Goal: Task Accomplishment & Management: Use online tool/utility

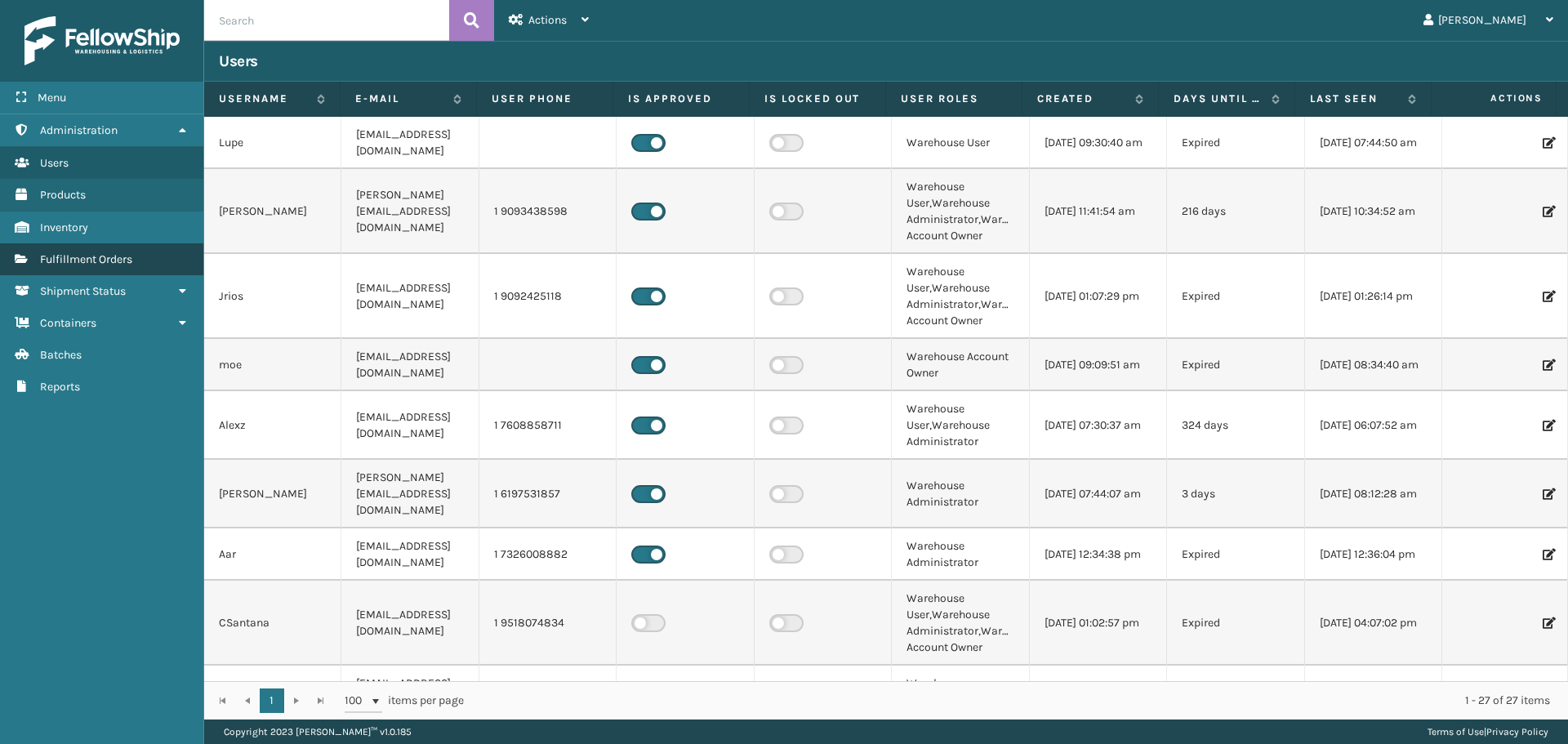
click at [164, 258] on link "Fulfillment Orders" at bounding box center [101, 259] width 203 height 32
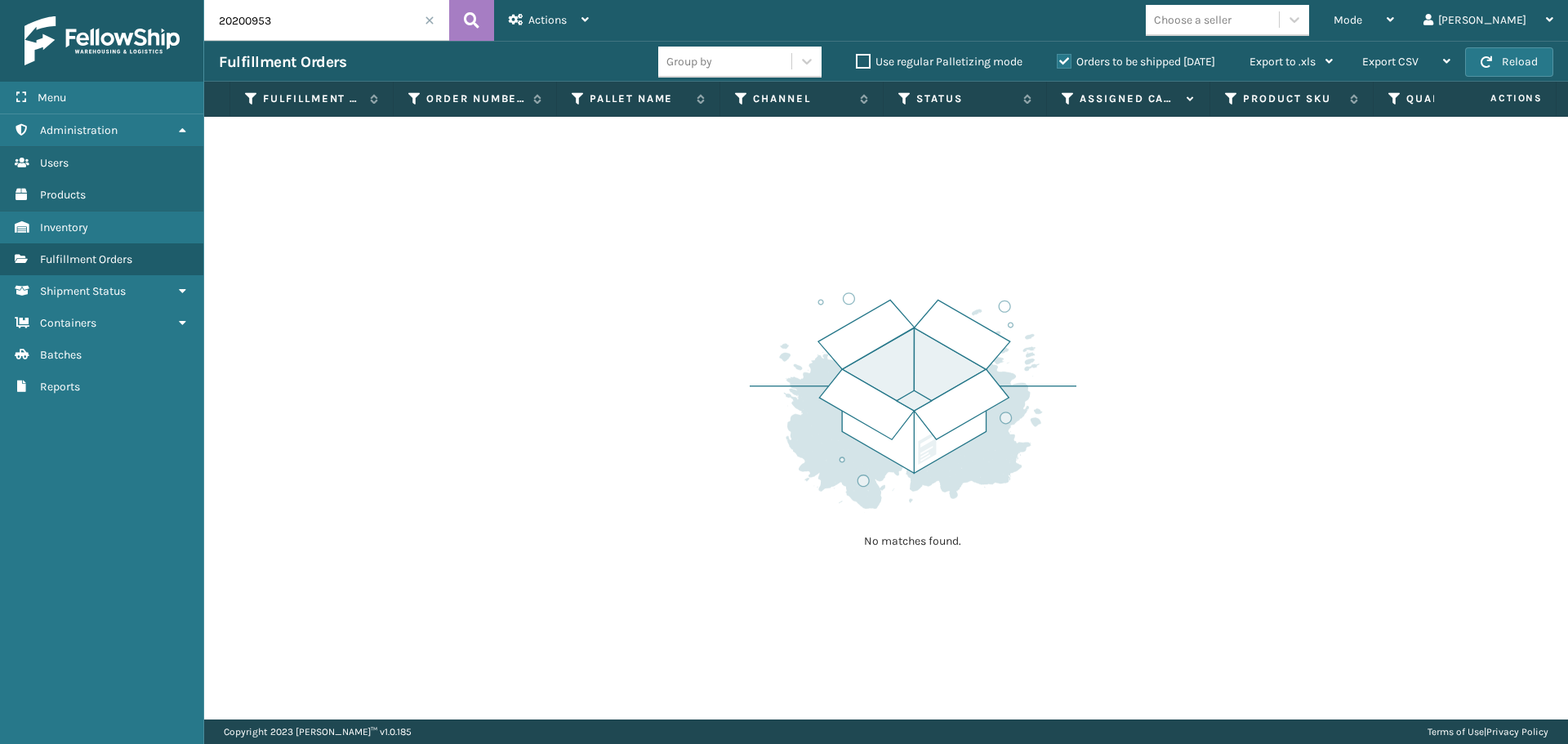
click at [423, 25] on input "20200953" at bounding box center [326, 20] width 245 height 41
click at [434, 22] on input "20200953" at bounding box center [326, 20] width 245 height 41
click at [431, 15] on span at bounding box center [429, 20] width 10 height 10
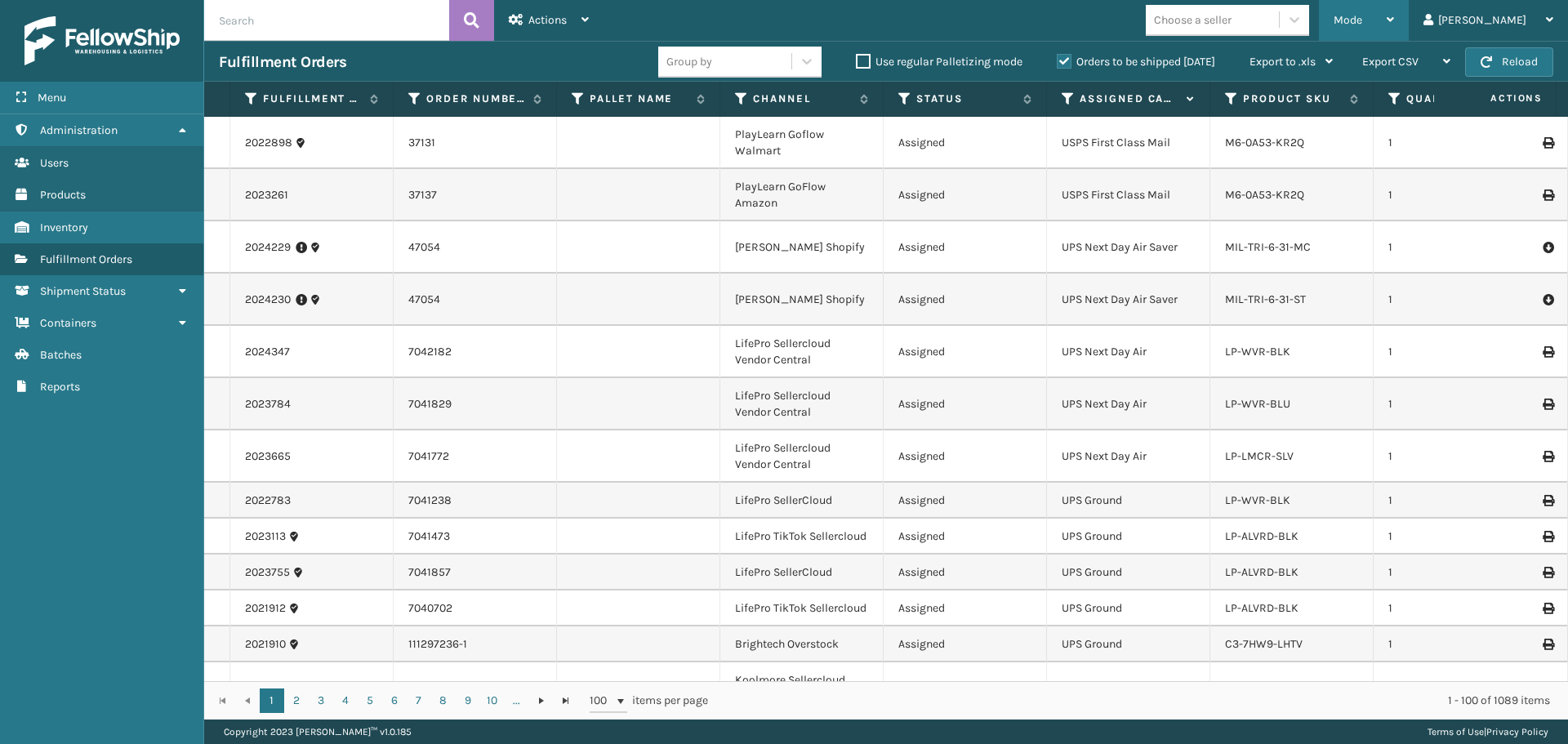
click at [1362, 24] on span "Mode" at bounding box center [1348, 19] width 29 height 14
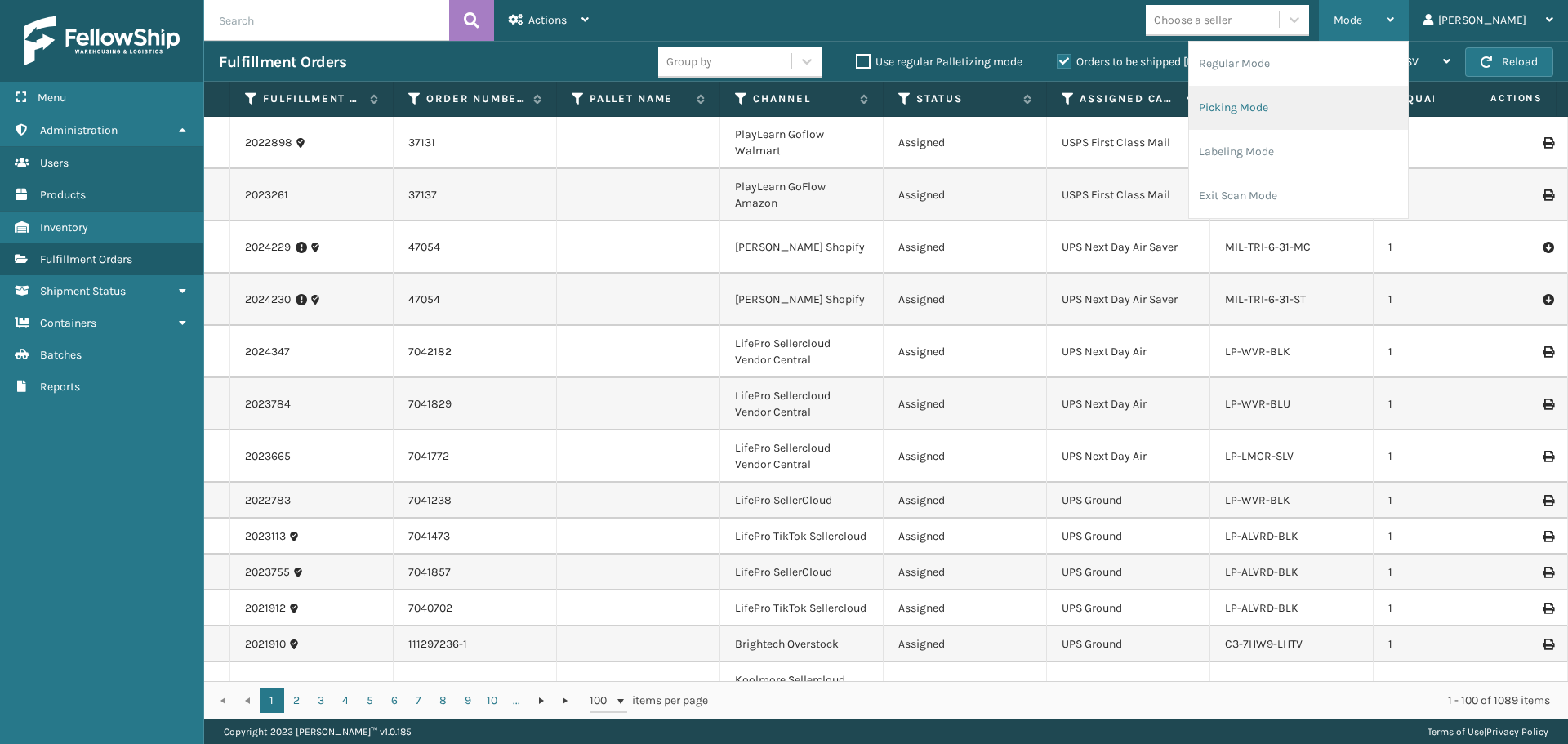
click at [1313, 104] on li "Picking Mode" at bounding box center [1298, 107] width 218 height 44
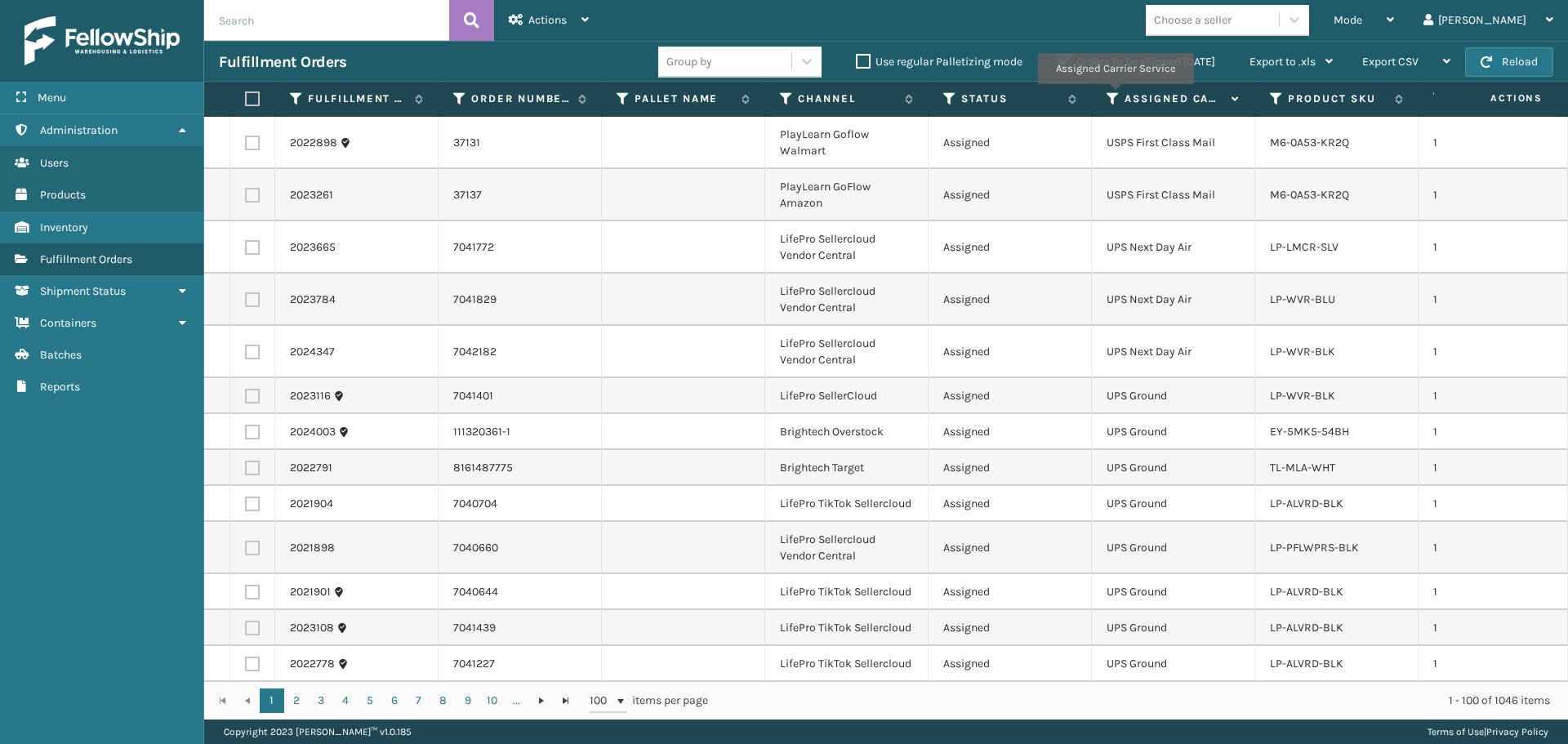
click at [1115, 96] on icon at bounding box center [1113, 98] width 13 height 14
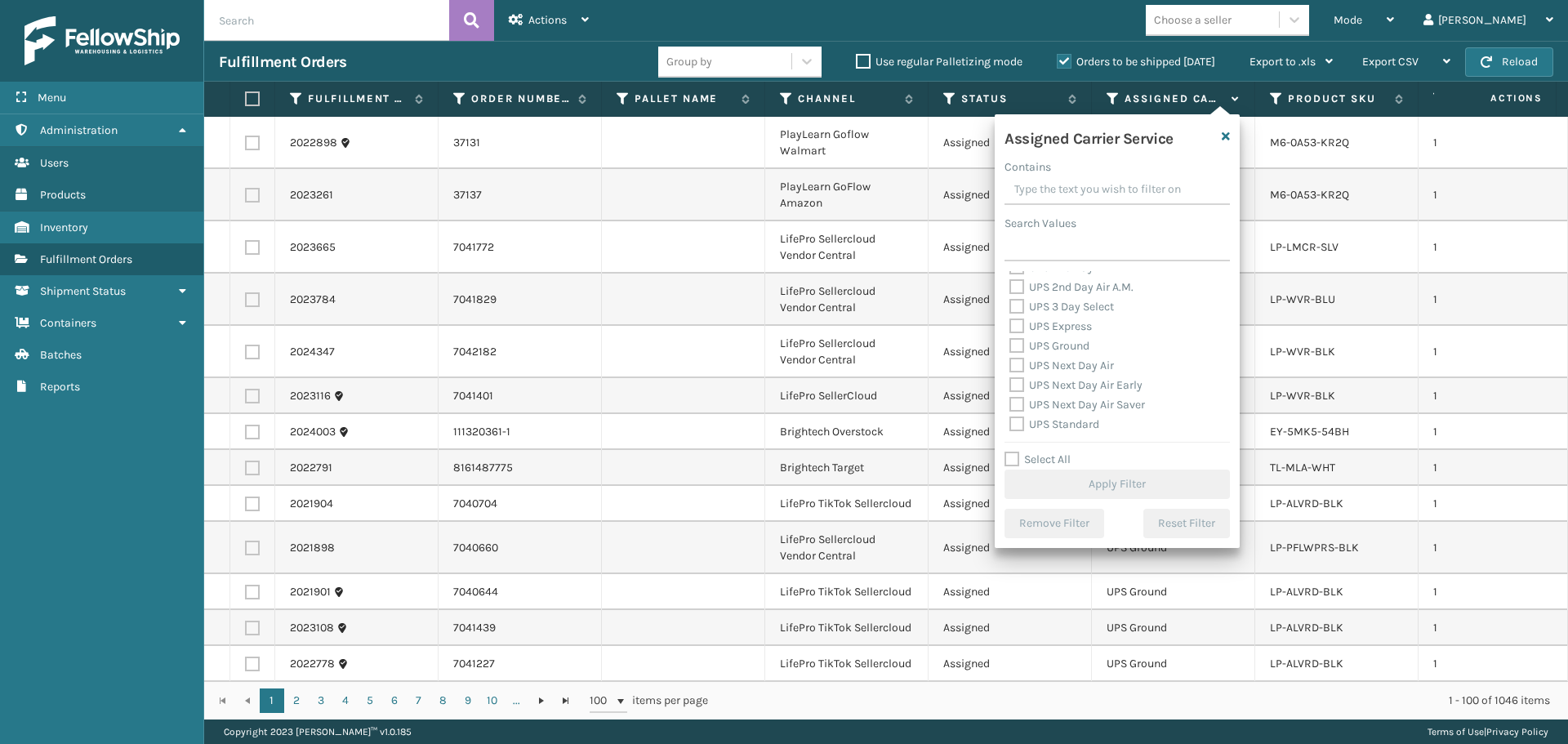
scroll to position [245, 0]
click at [1064, 348] on label "UPS 2nd Day Air" at bounding box center [1059, 349] width 100 height 14
click at [1010, 348] on input "UPS 2nd Day Air" at bounding box center [1009, 345] width 1 height 11
checkbox input "true"
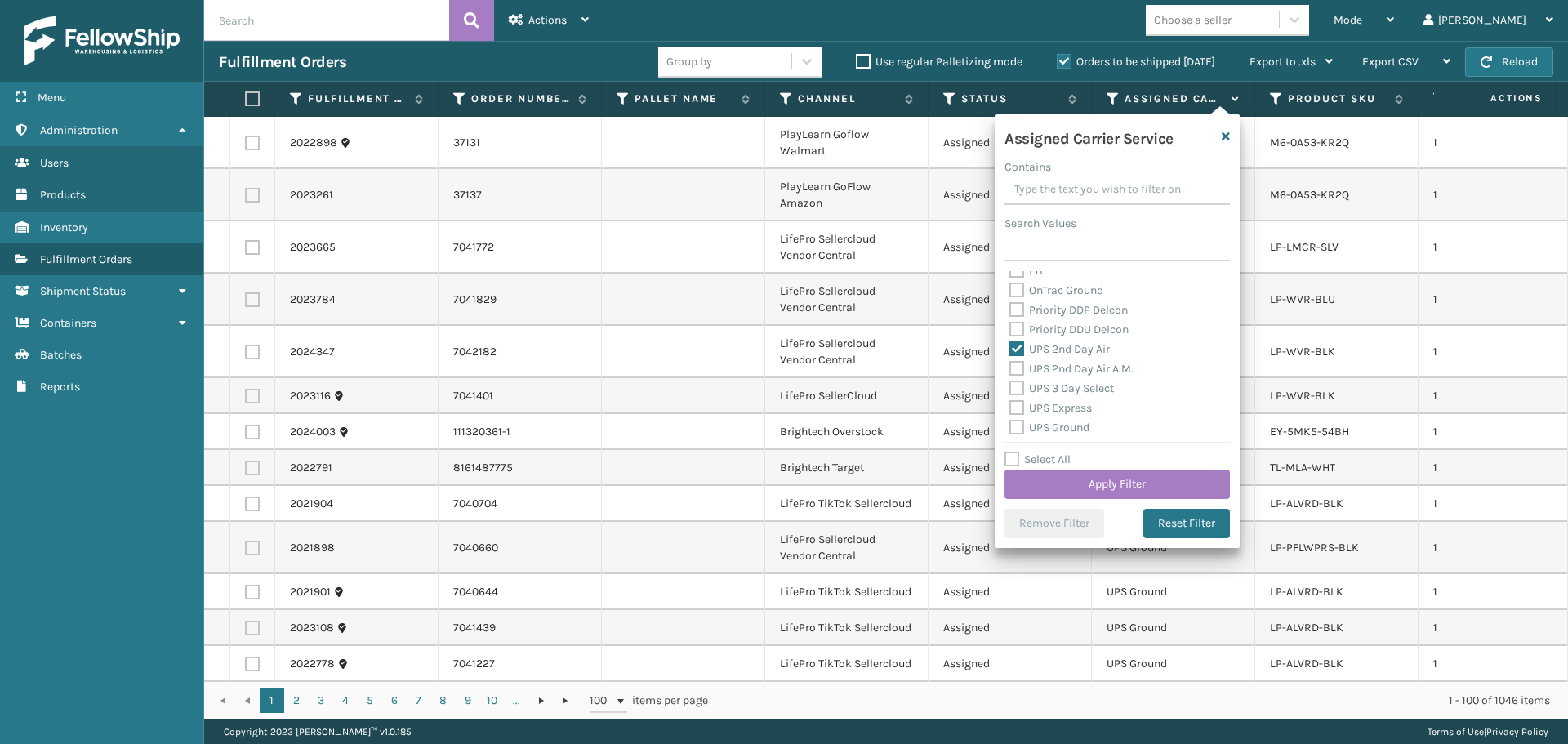
click at [1077, 370] on label "UPS 2nd Day Air A.M." at bounding box center [1071, 368] width 124 height 14
click at [1010, 370] on input "UPS 2nd Day Air A.M." at bounding box center [1009, 365] width 1 height 11
checkbox input "true"
click at [1074, 388] on label "UPS 3 Day Select" at bounding box center [1062, 387] width 105 height 14
click at [1010, 388] on input "UPS 3 Day Select" at bounding box center [1009, 385] width 1 height 11
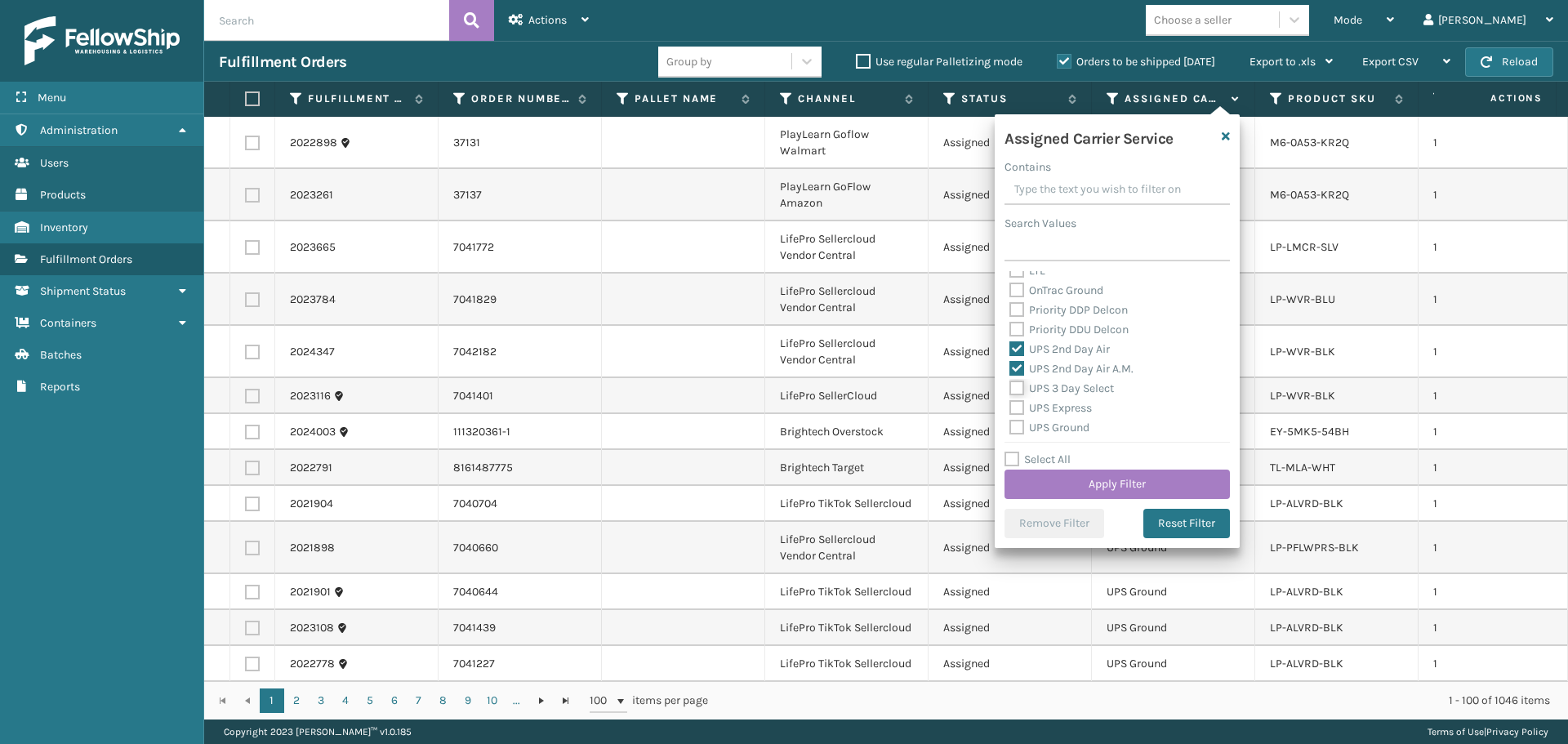
checkbox input "true"
click at [1079, 407] on label "UPS Express" at bounding box center [1050, 407] width 82 height 14
click at [1061, 402] on label "UPS Express" at bounding box center [1050, 407] width 82 height 14
click at [1010, 402] on input "UPS Express" at bounding box center [1009, 404] width 1 height 11
checkbox input "true"
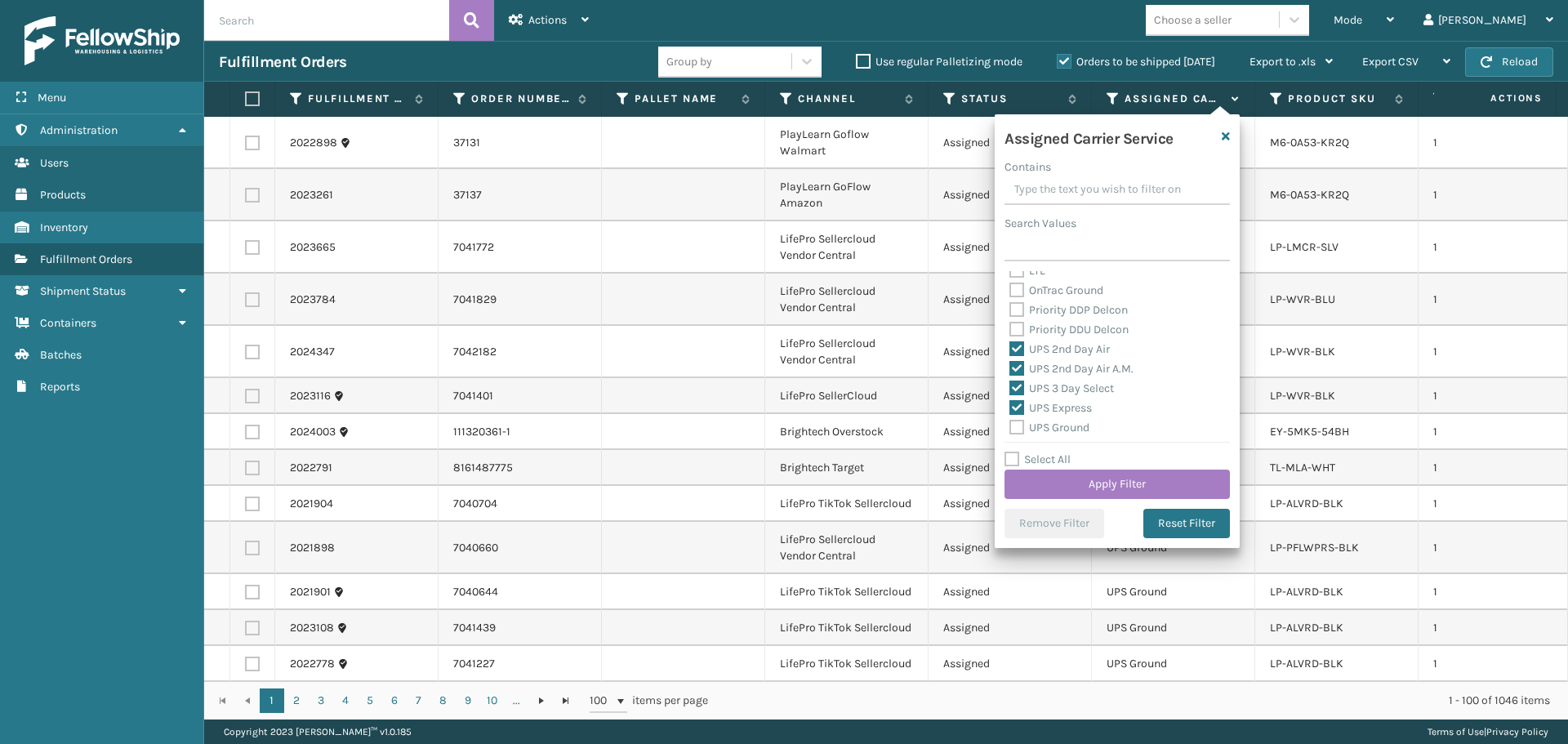
click at [1068, 423] on label "UPS Ground" at bounding box center [1049, 427] width 80 height 14
click at [1010, 423] on input "UPS Ground" at bounding box center [1009, 423] width 1 height 11
checkbox input "true"
click at [1055, 364] on label "UPS Next Day Air" at bounding box center [1062, 365] width 105 height 14
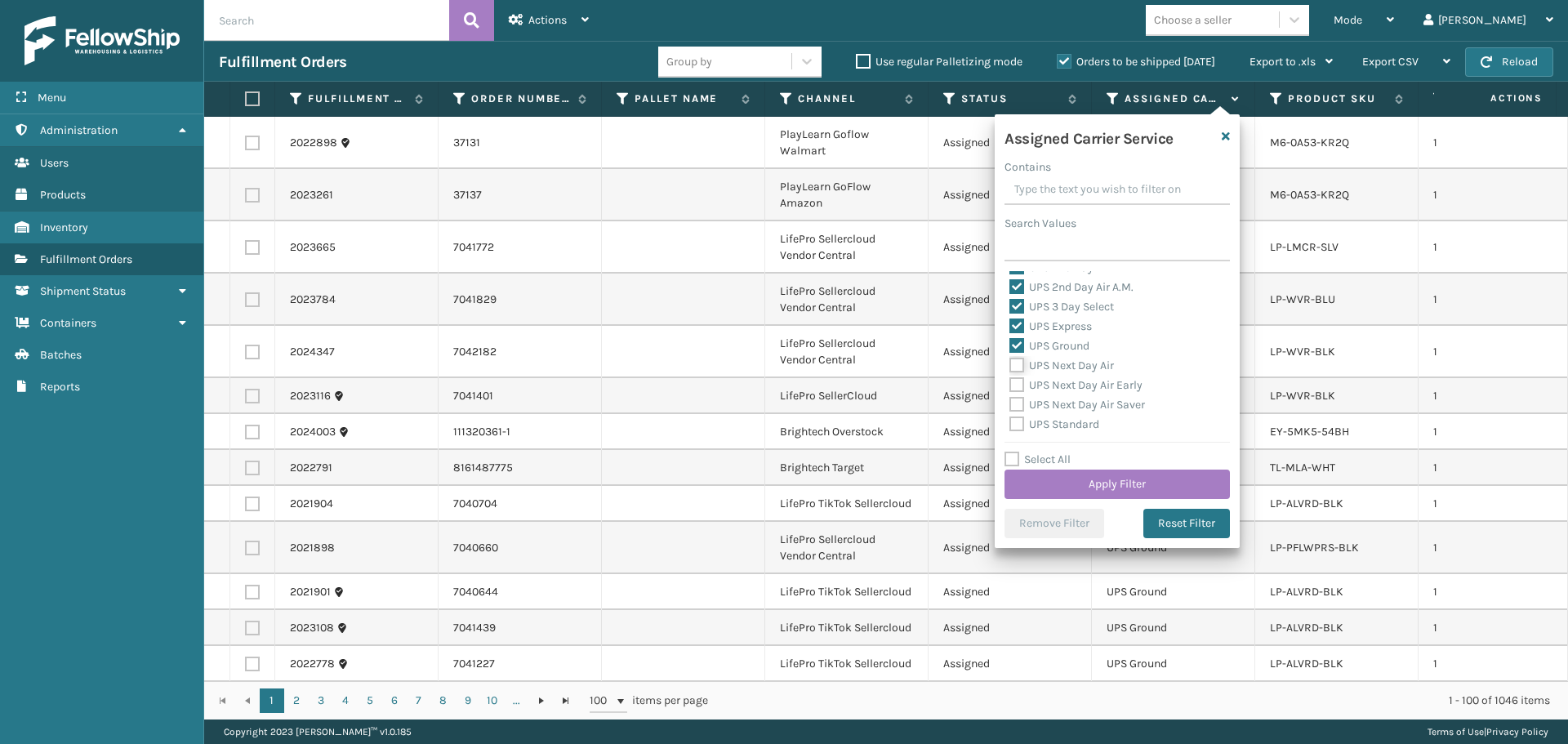
click at [1010, 364] on input "UPS Next Day Air" at bounding box center [1009, 361] width 1 height 11
checkbox input "true"
click at [1066, 386] on label "UPS Next Day Air Early" at bounding box center [1075, 385] width 133 height 14
click at [1010, 386] on input "UPS Next Day Air Early" at bounding box center [1009, 381] width 1 height 11
checkbox input "true"
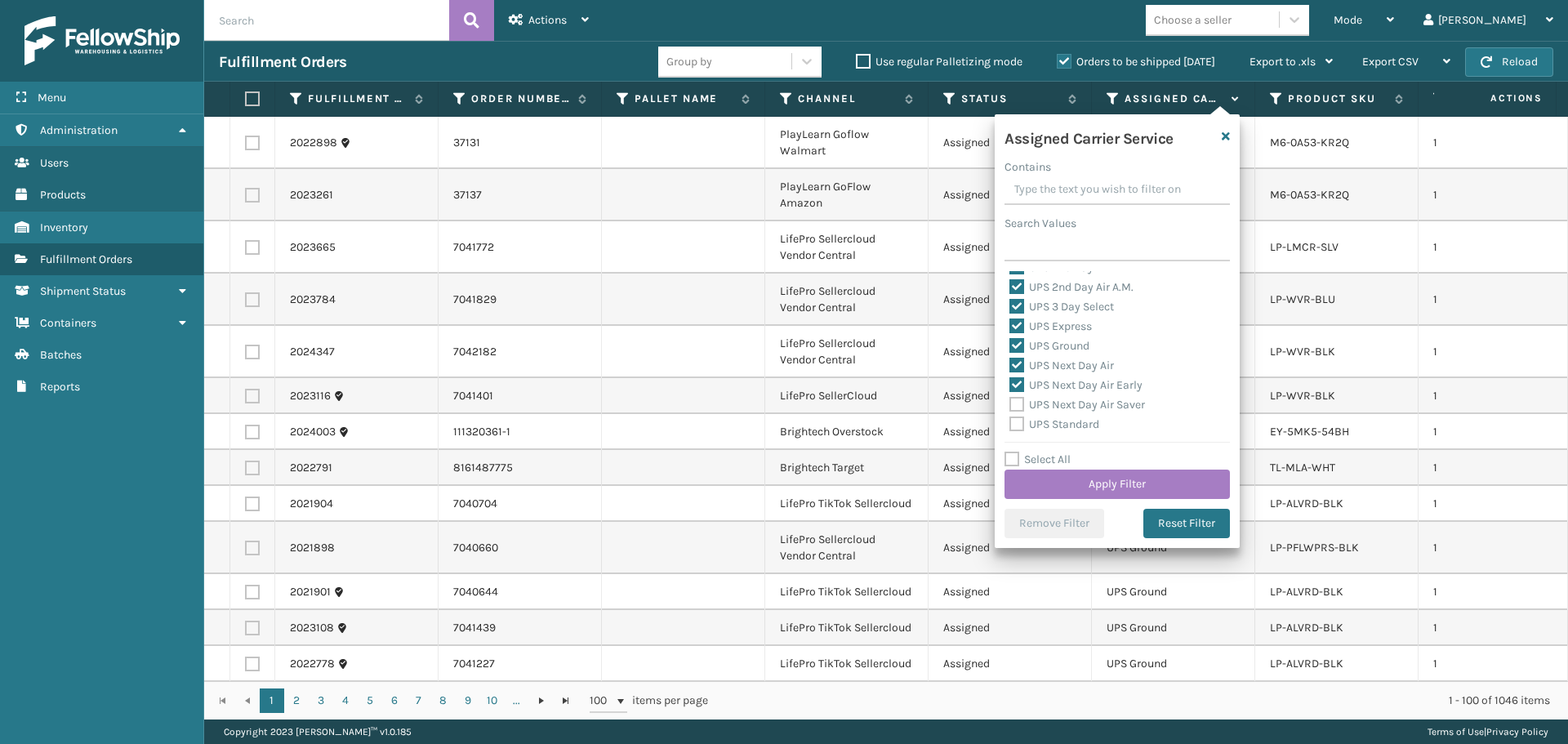
click at [1070, 407] on label "UPS Next Day Air Saver" at bounding box center [1077, 404] width 135 height 14
click at [1010, 406] on input "UPS Next Day Air Saver" at bounding box center [1009, 401] width 1 height 11
checkbox input "true"
click at [1073, 428] on label "UPS Standard" at bounding box center [1053, 423] width 89 height 14
click at [1010, 425] on input "UPS Standard" at bounding box center [1009, 420] width 1 height 11
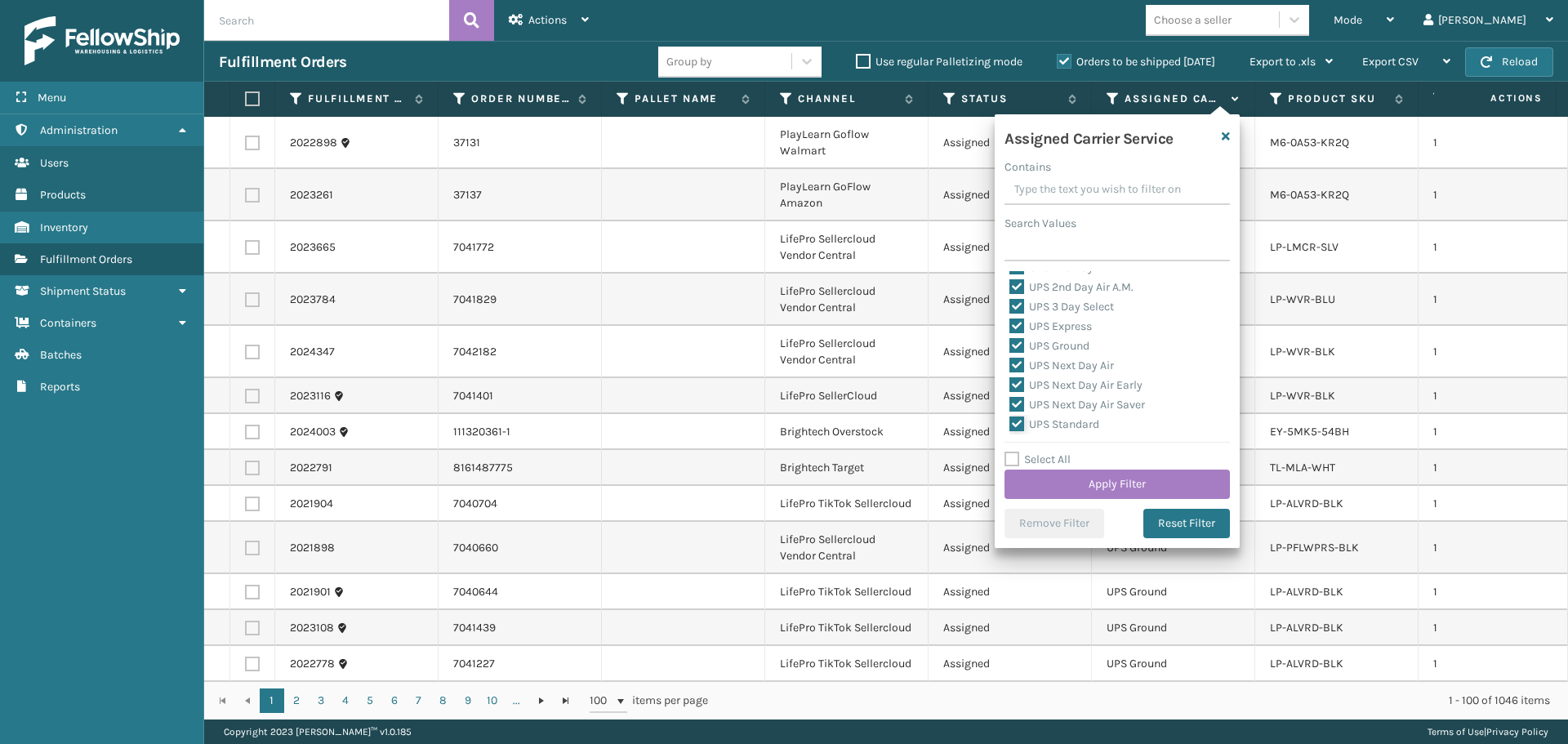
checkbox input "true"
click at [1059, 361] on label "UPS SurePost 1LB or Greater" at bounding box center [1090, 361] width 161 height 14
click at [1010, 361] on input "UPS SurePost 1LB or Greater" at bounding box center [1009, 358] width 1 height 11
checkbox input "true"
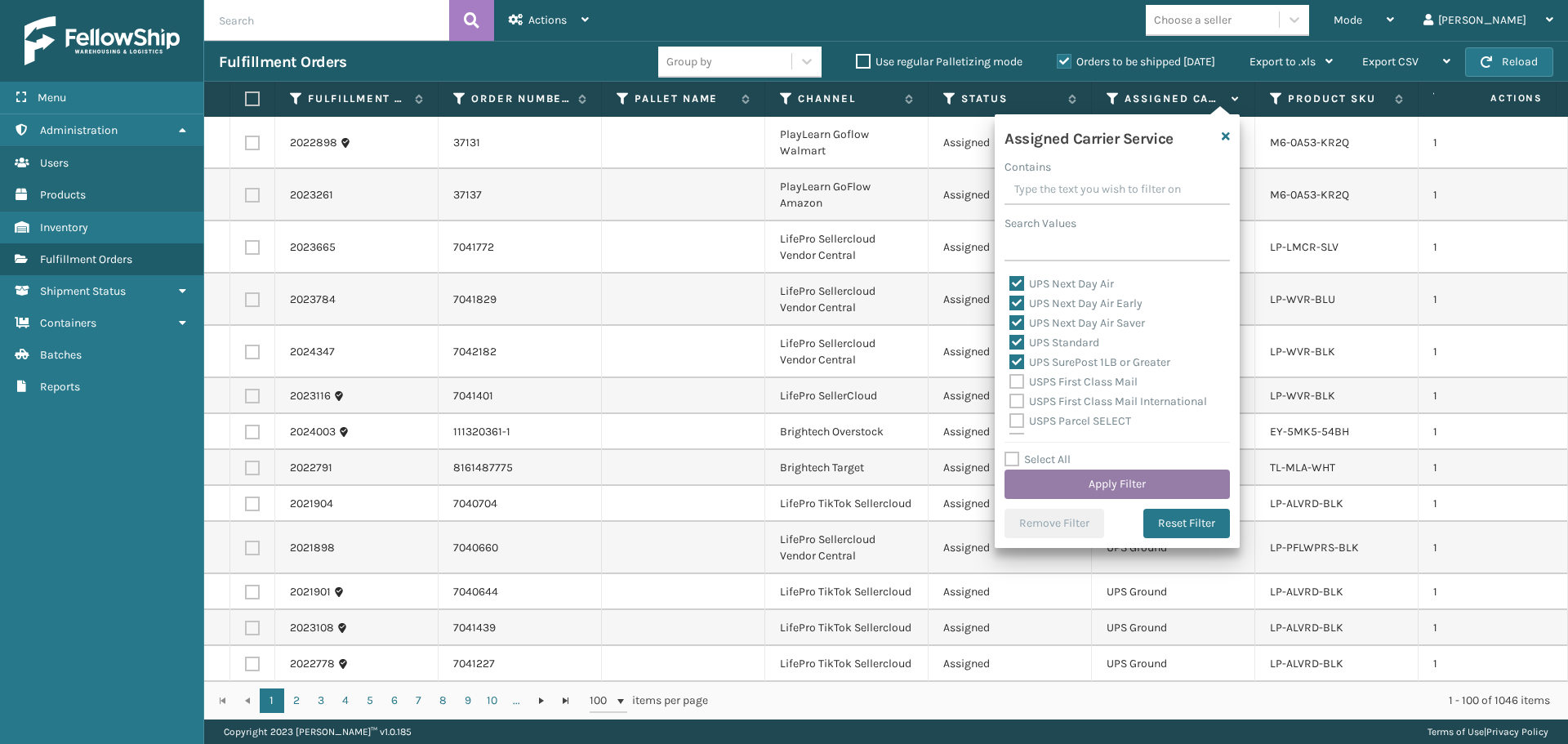
click at [1105, 486] on button "Apply Filter" at bounding box center [1117, 484] width 226 height 30
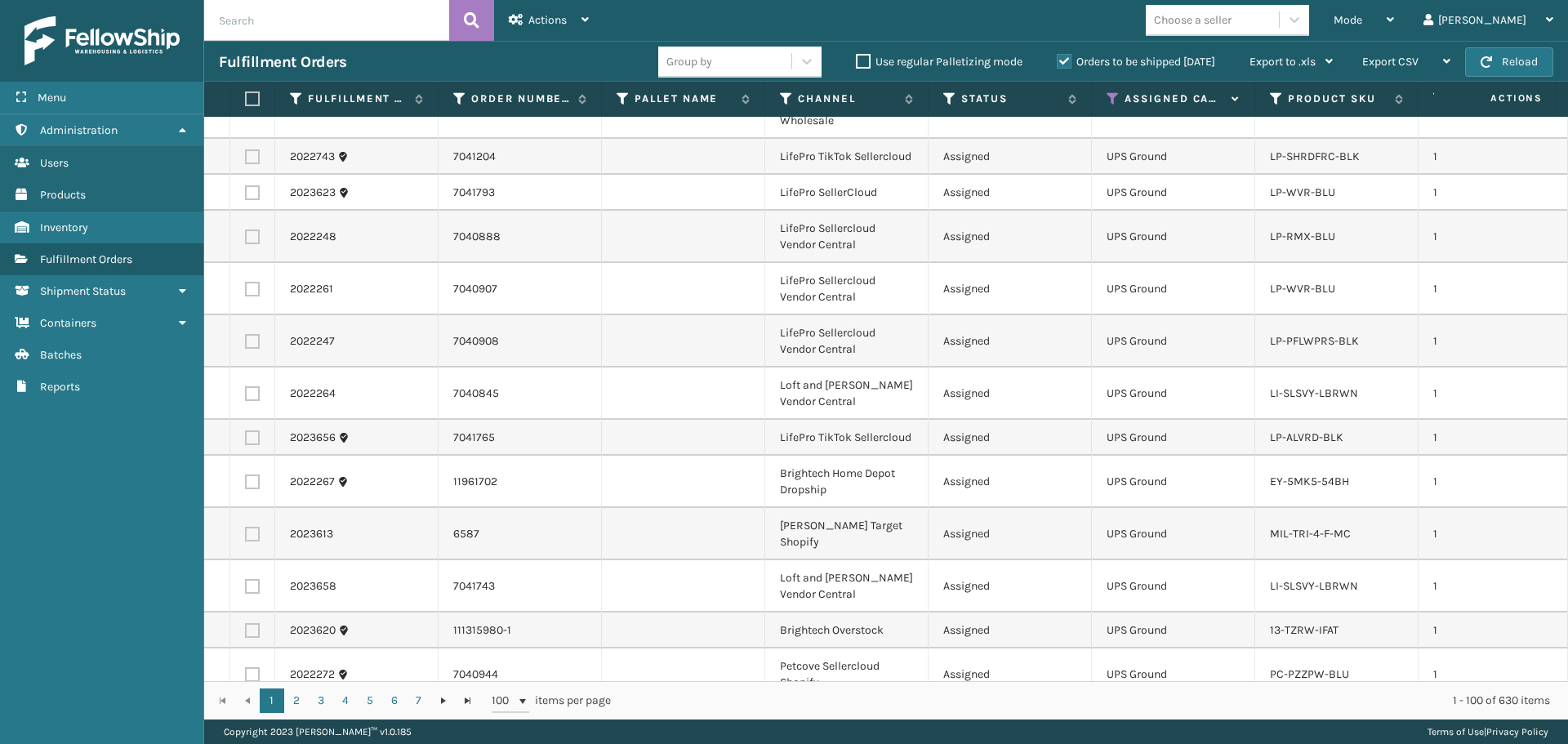
scroll to position [81, 0]
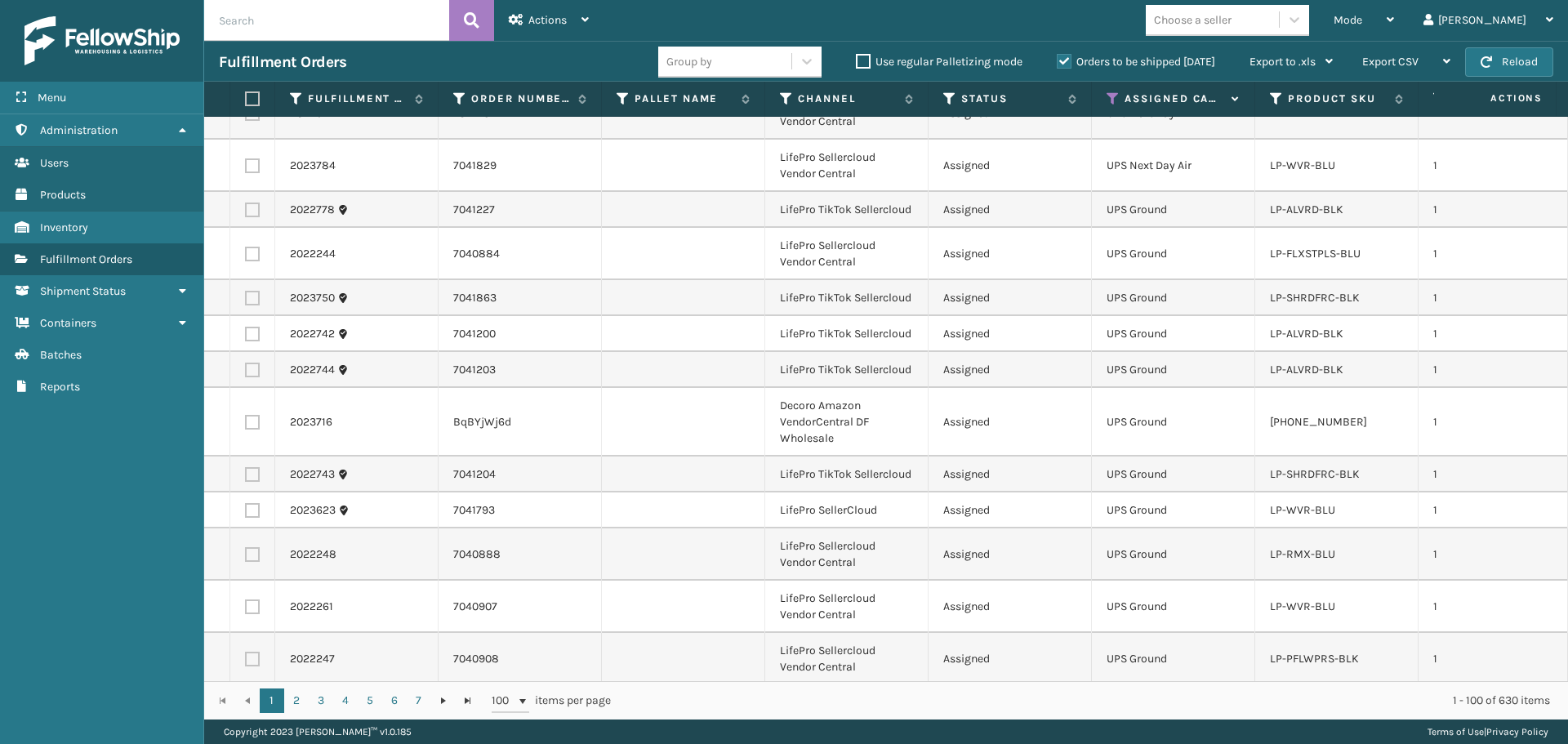
click at [1231, 26] on div "Choose a seller" at bounding box center [1192, 20] width 78 height 17
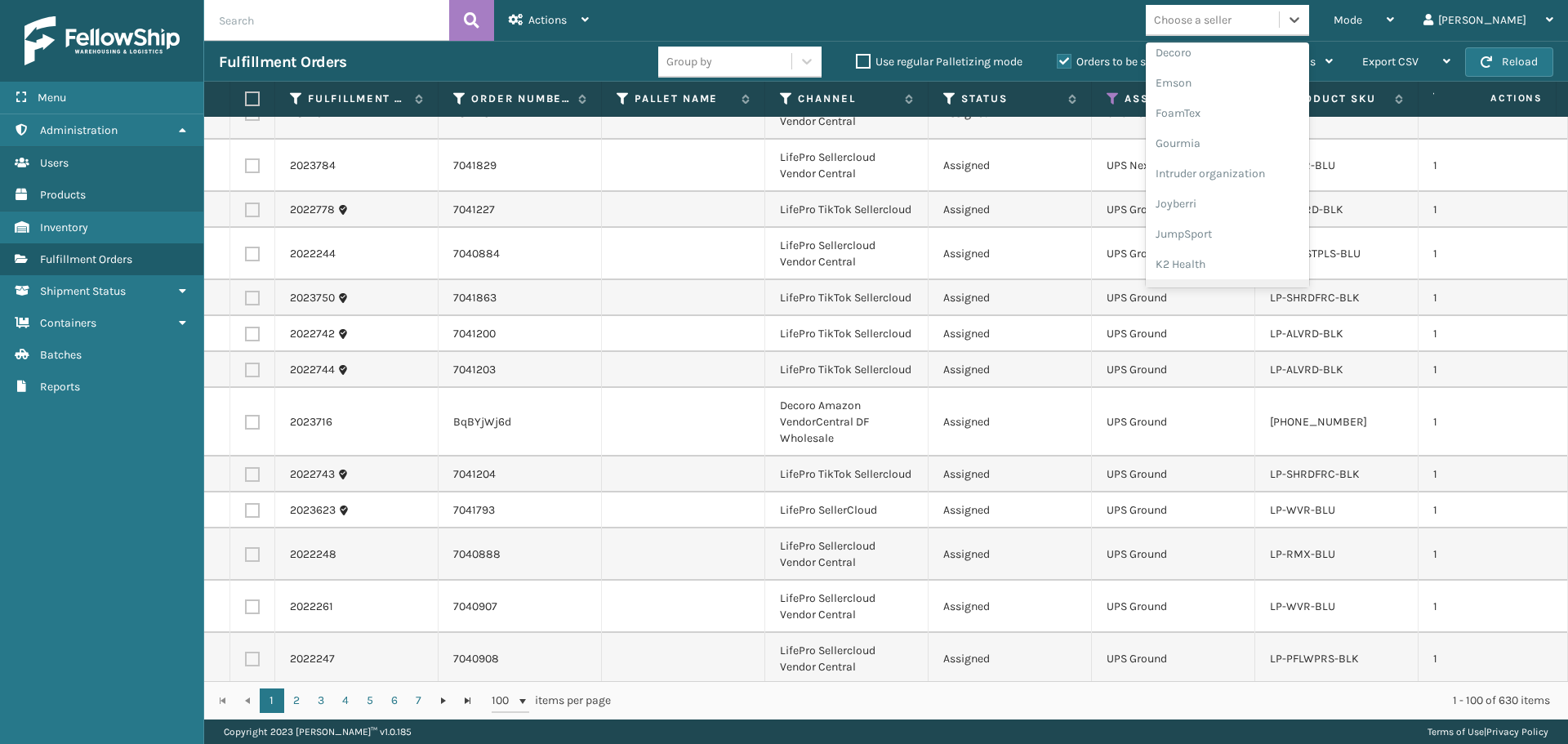
scroll to position [490, 0]
click at [1239, 174] on div "LifePro Fitness" at bounding box center [1227, 174] width 163 height 30
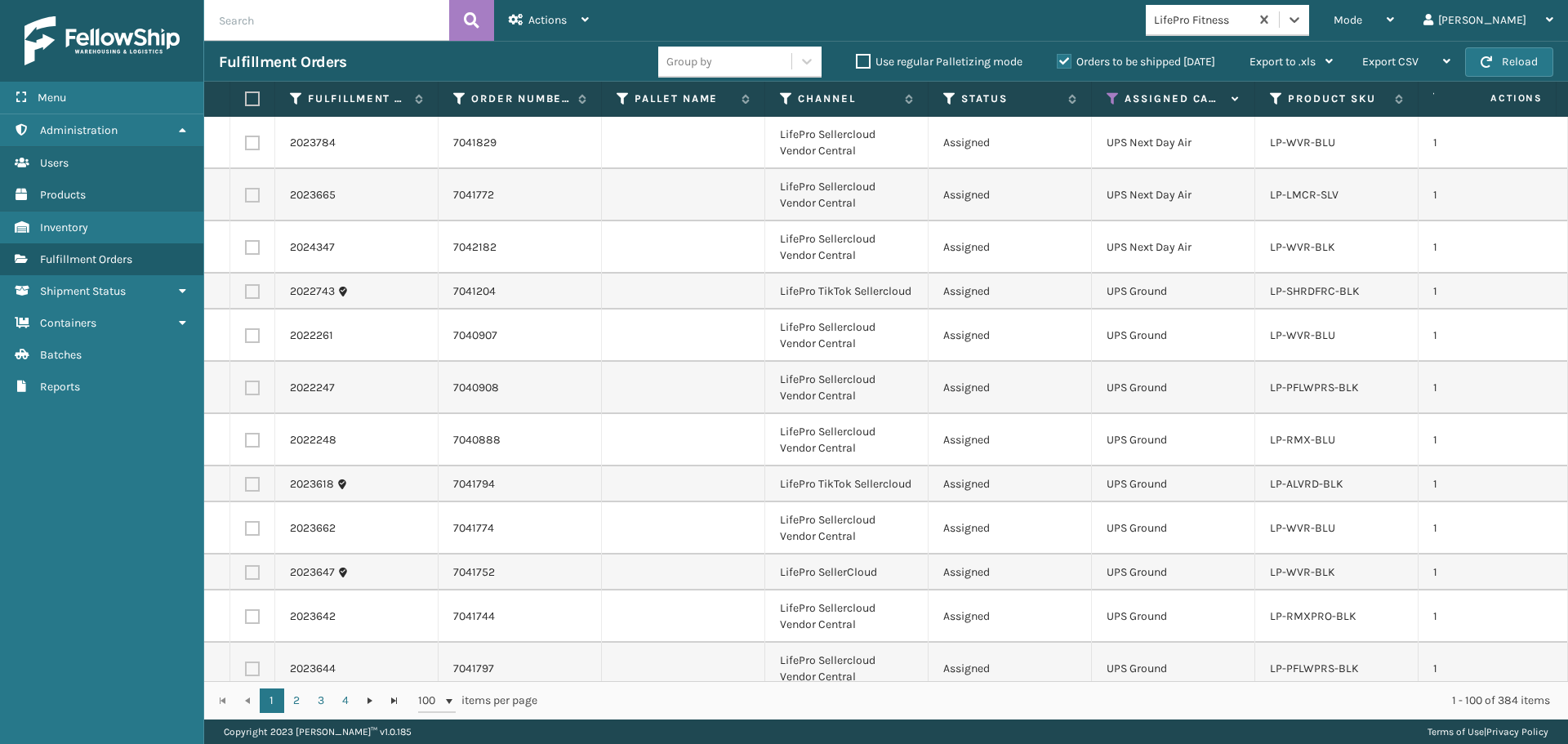
click at [757, 55] on div "Group by" at bounding box center [724, 61] width 133 height 27
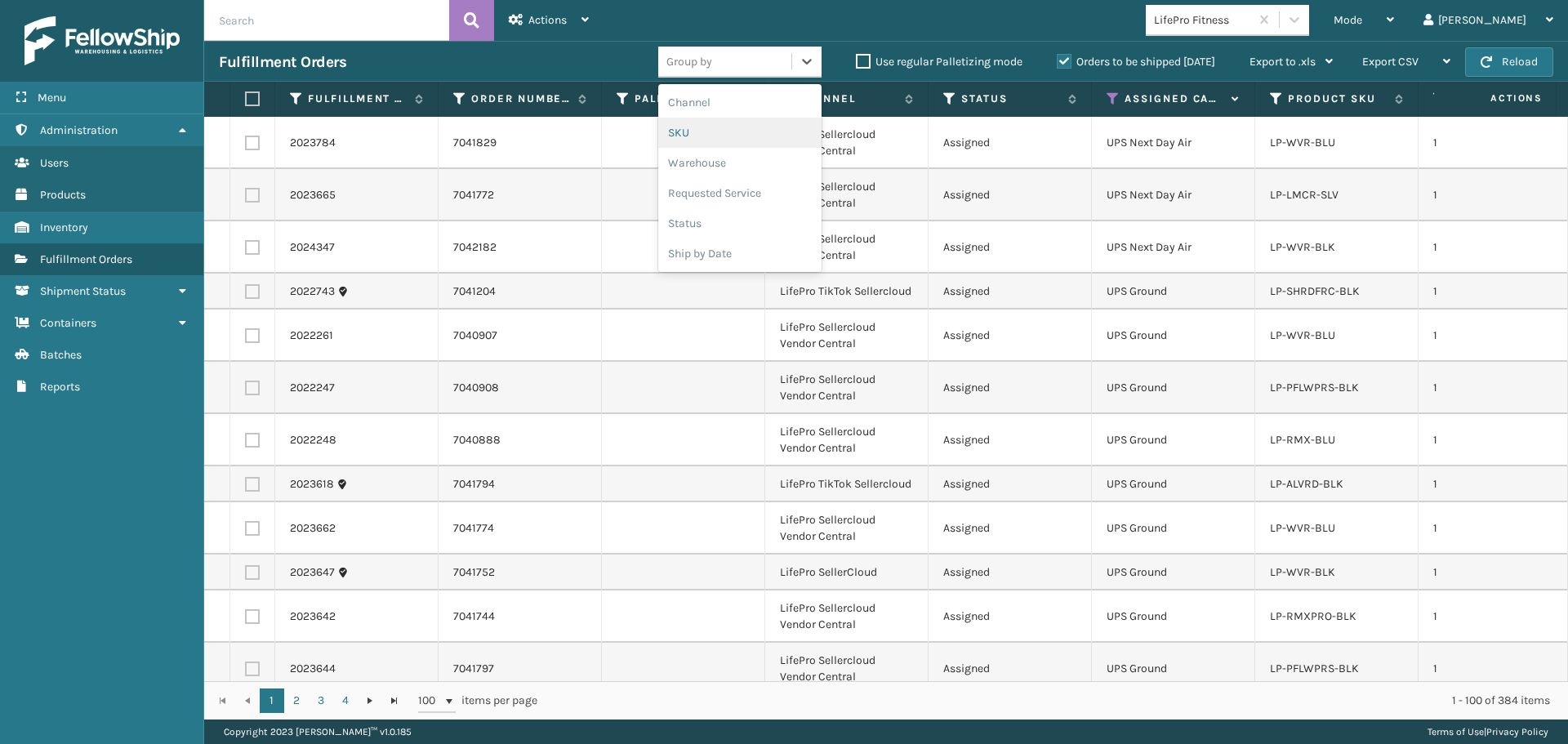
click at [737, 143] on div "SKU" at bounding box center [739, 132] width 163 height 30
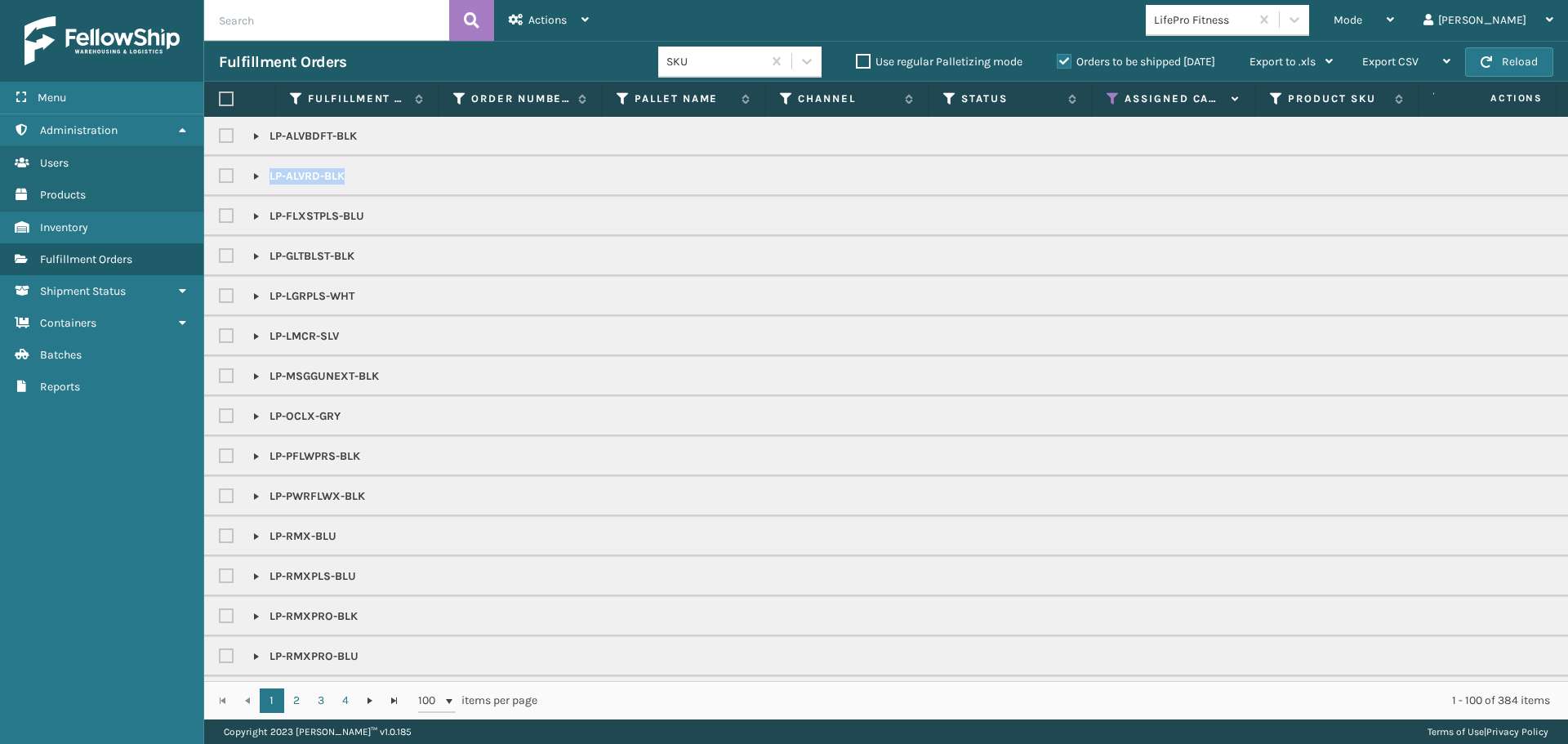
drag, startPoint x: 390, startPoint y: 178, endPoint x: 395, endPoint y: 208, distance: 30.4
click at [395, 208] on tbody "LP-ALVBDFT-BLK LP-ALVRD-BLK LP-FLXSTPLS-BLU LP-GLTBLST-BLK LP-LGRPLS-WHT LP-LMC…" at bounding box center [1280, 536] width 2153 height 840
copy tbody "LP-ALVRD-BLK"
click at [283, 27] on input "text" at bounding box center [326, 20] width 245 height 41
paste input "LP-ALVRD-BLK"
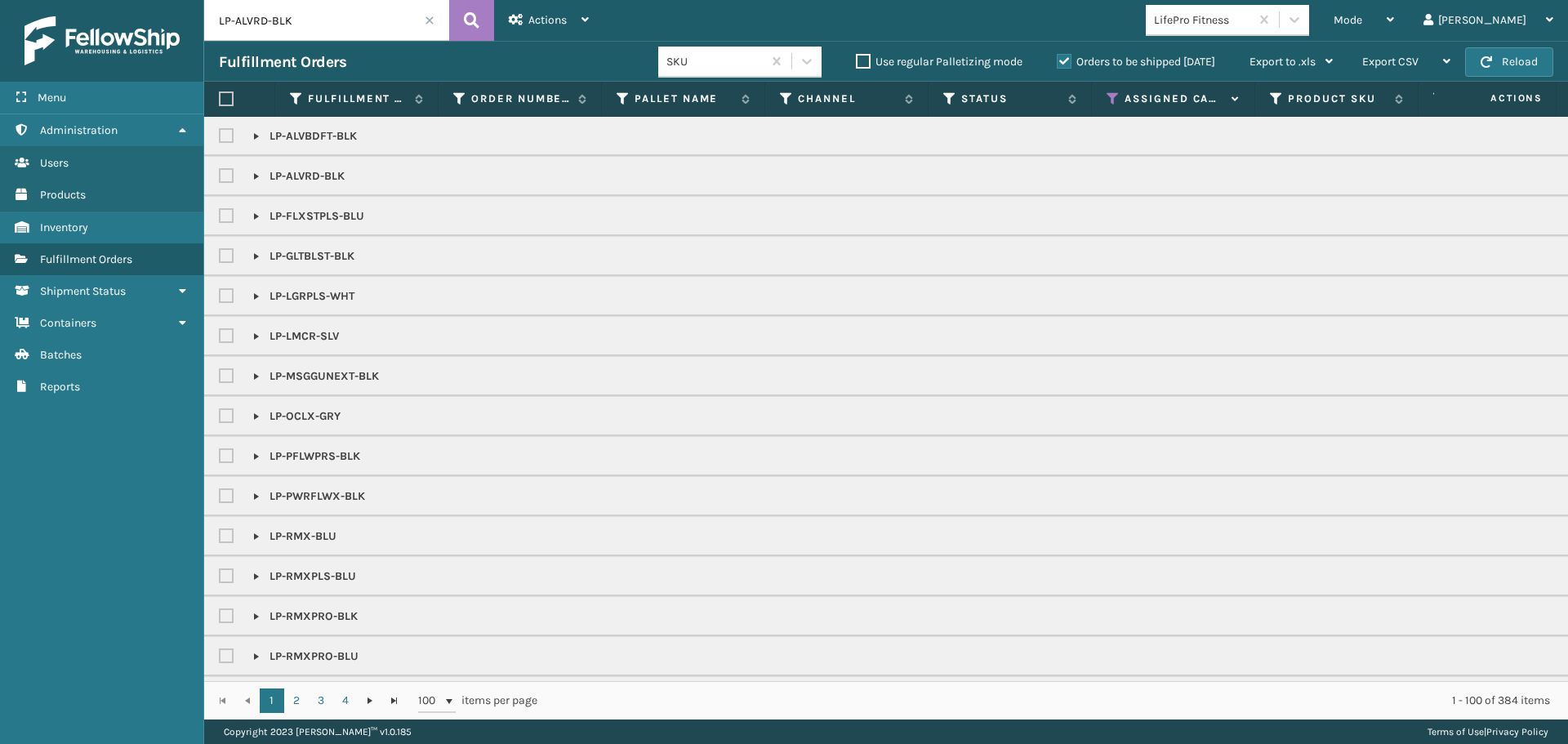
type input "LP-ALVRD-BLK"
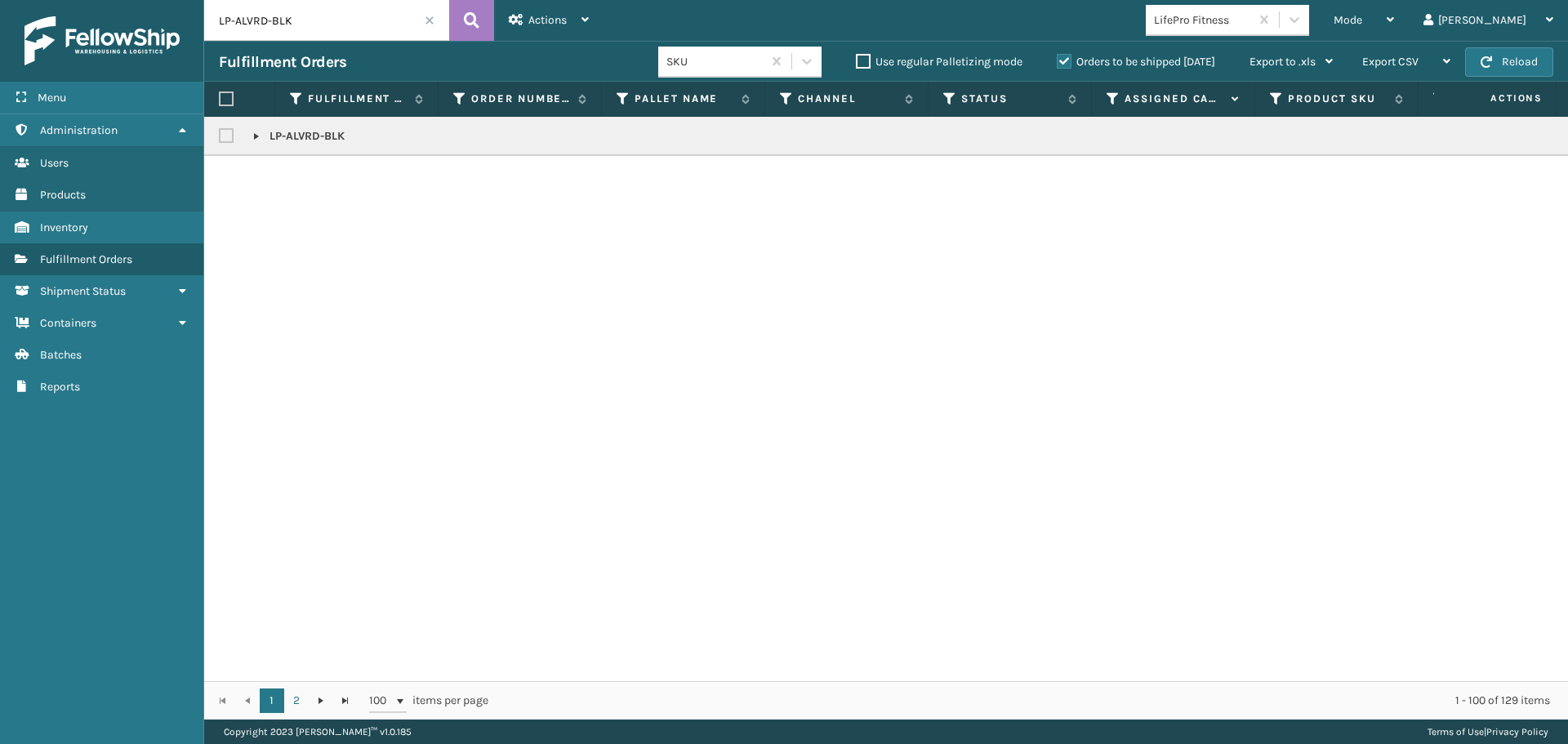
click at [225, 97] on label at bounding box center [226, 98] width 14 height 14
click at [219, 97] on input "checkbox" at bounding box center [218, 99] width 1 height 11
checkbox input "true"
click at [552, 11] on div "Actions" at bounding box center [548, 20] width 80 height 41
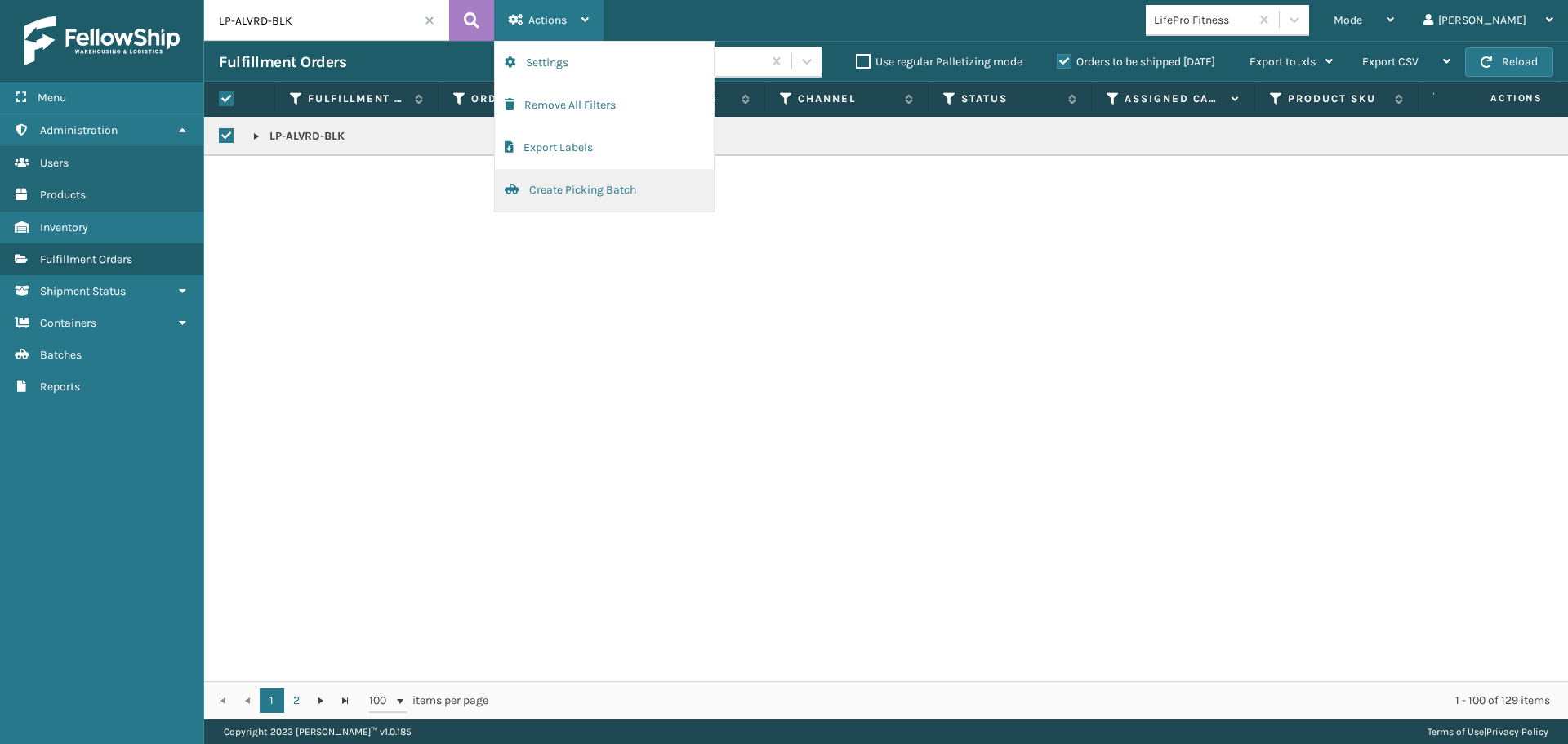
click at [556, 192] on button "Create Picking Batch" at bounding box center [604, 190] width 218 height 42
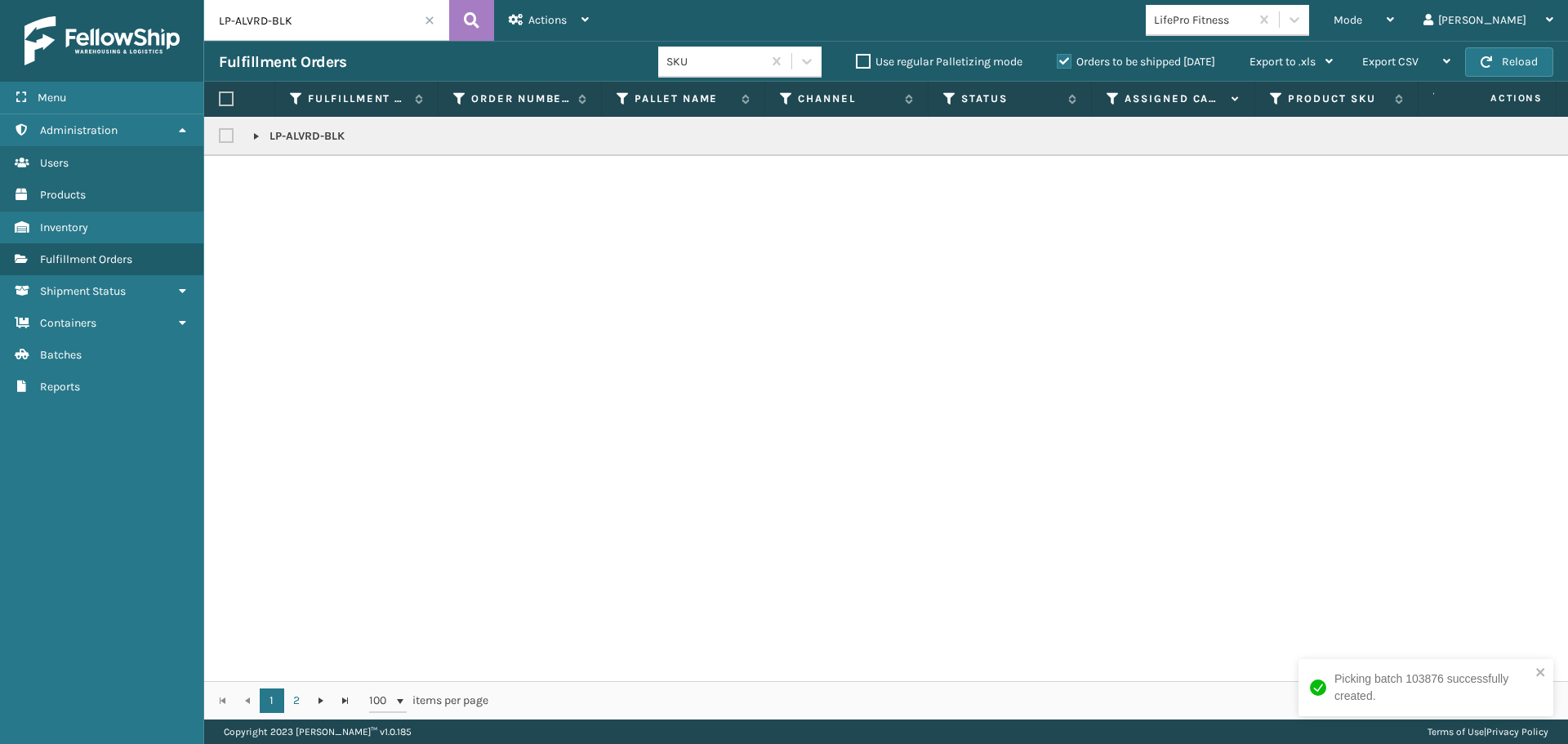
checkbox input "false"
click at [230, 97] on label at bounding box center [226, 98] width 14 height 14
click at [219, 97] on input "checkbox" at bounding box center [218, 99] width 1 height 11
checkbox input "true"
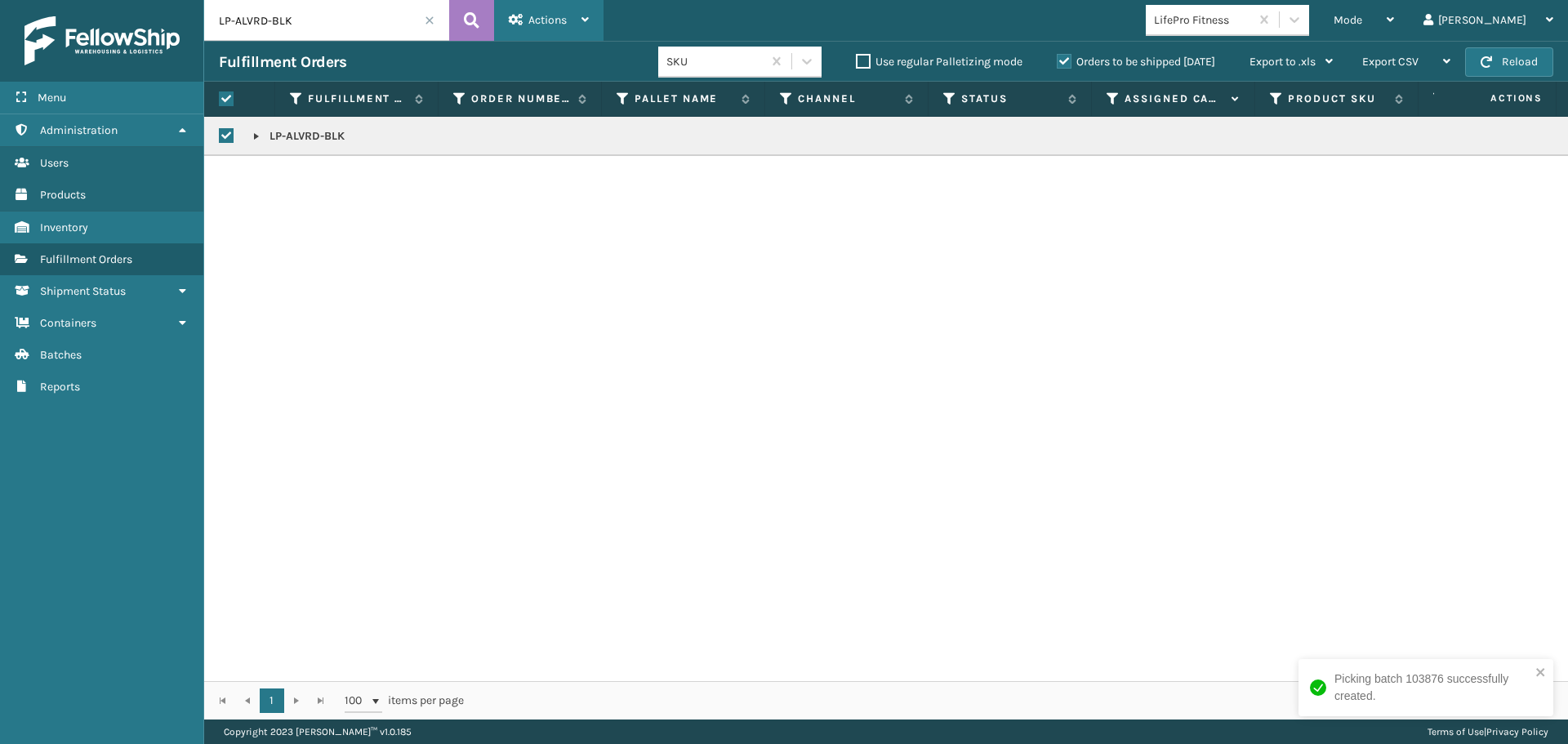
click at [532, 28] on div "Actions" at bounding box center [548, 20] width 80 height 41
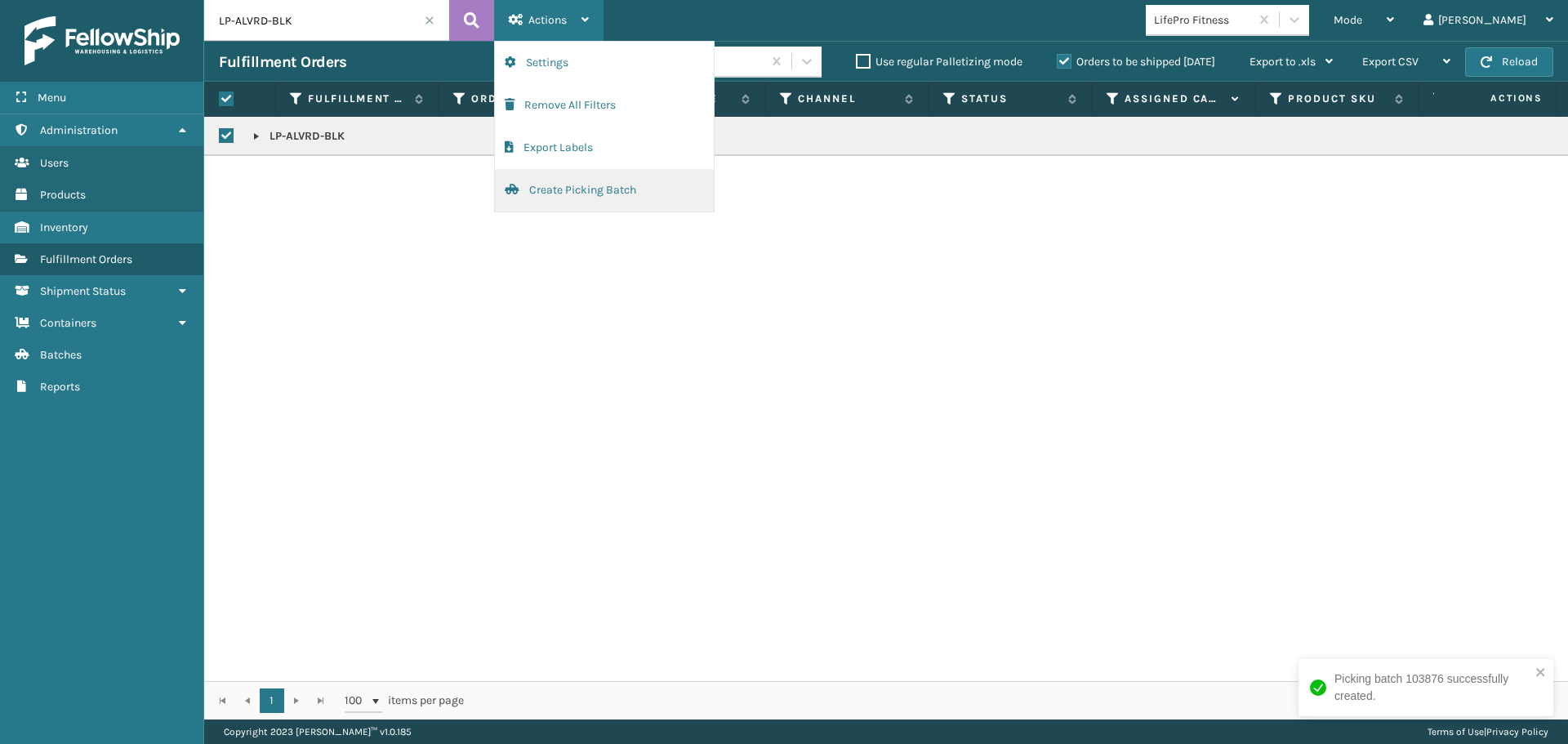
click at [594, 191] on button "Create Picking Batch" at bounding box center [604, 190] width 218 height 42
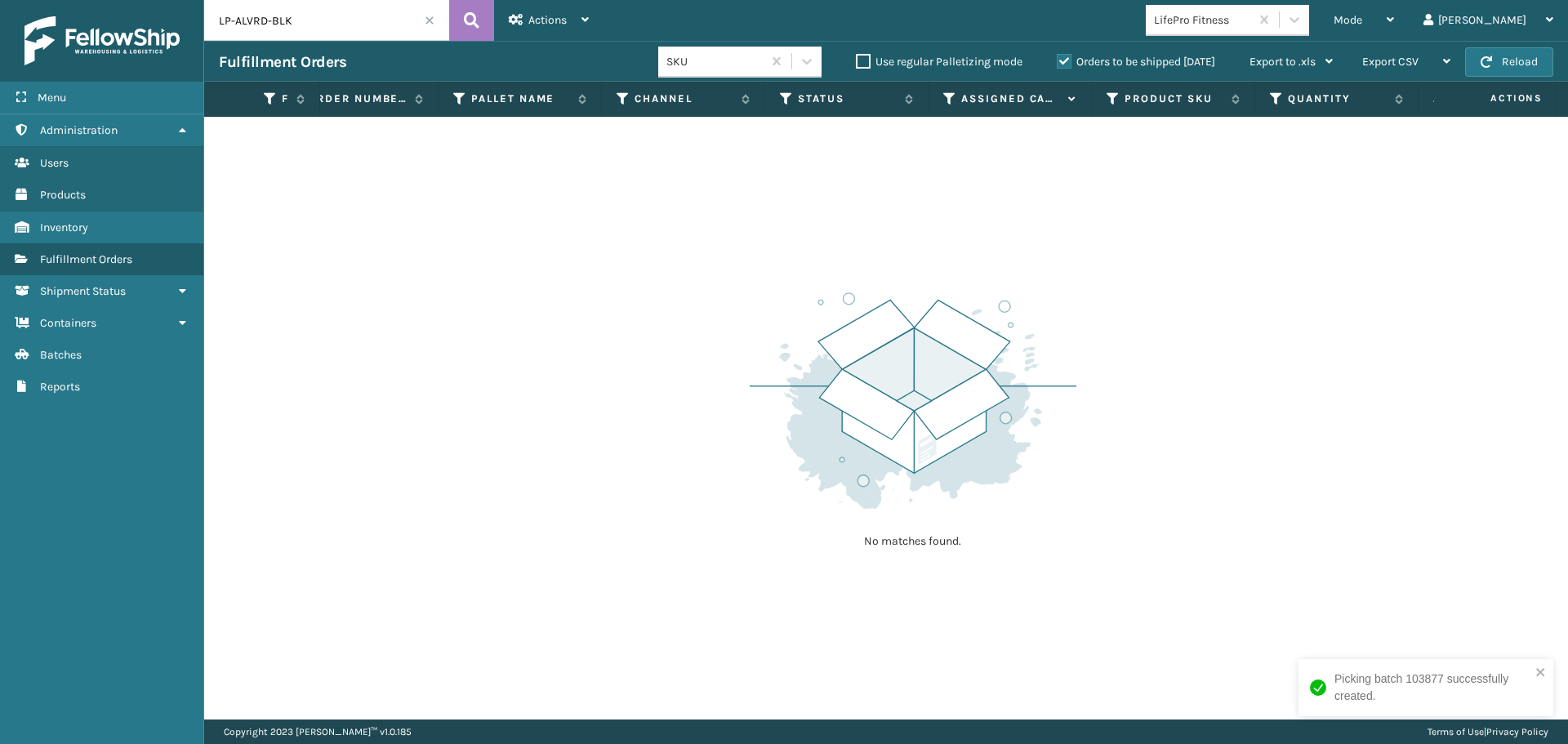
click at [431, 22] on span at bounding box center [429, 20] width 10 height 10
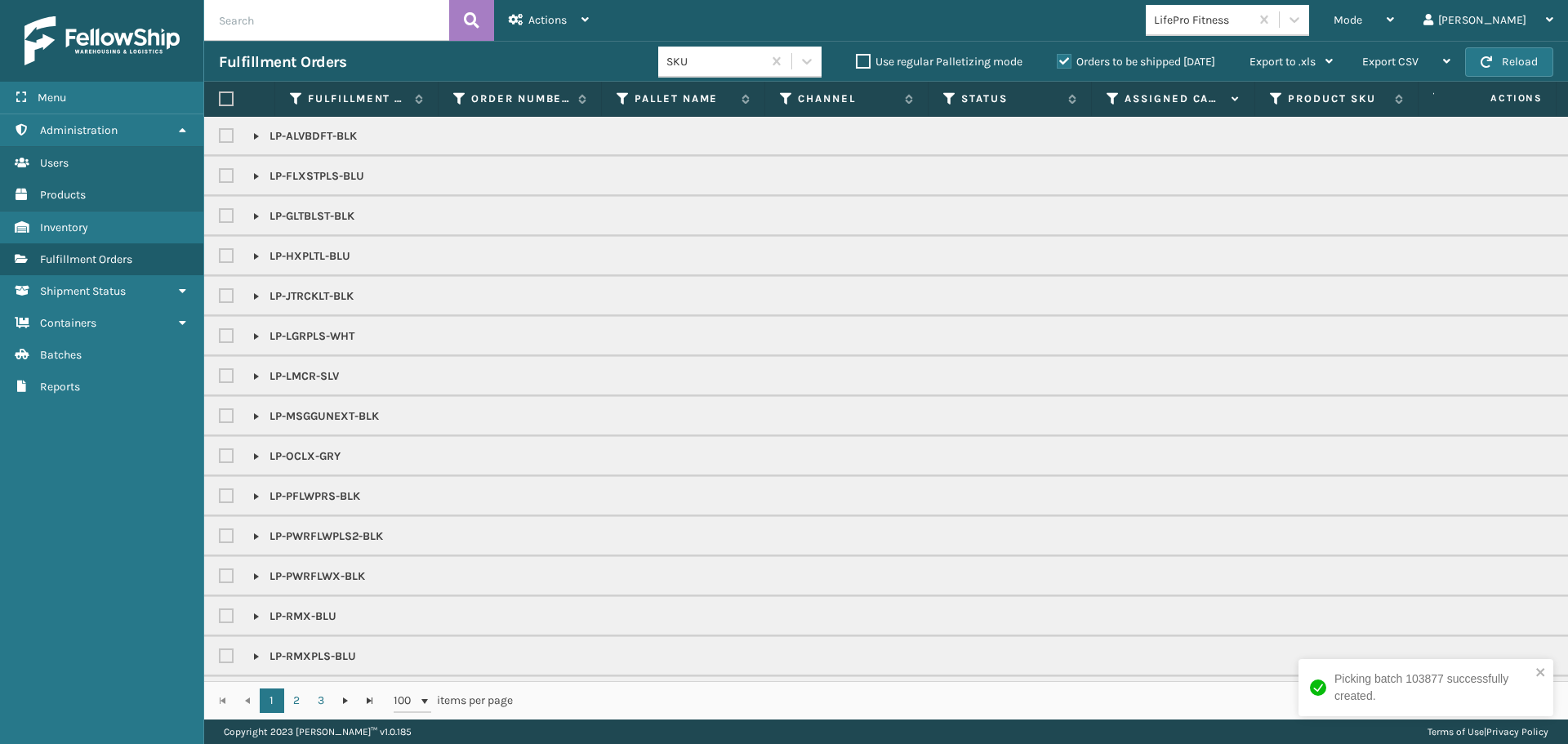
click at [1107, 94] on icon at bounding box center [1113, 98] width 13 height 14
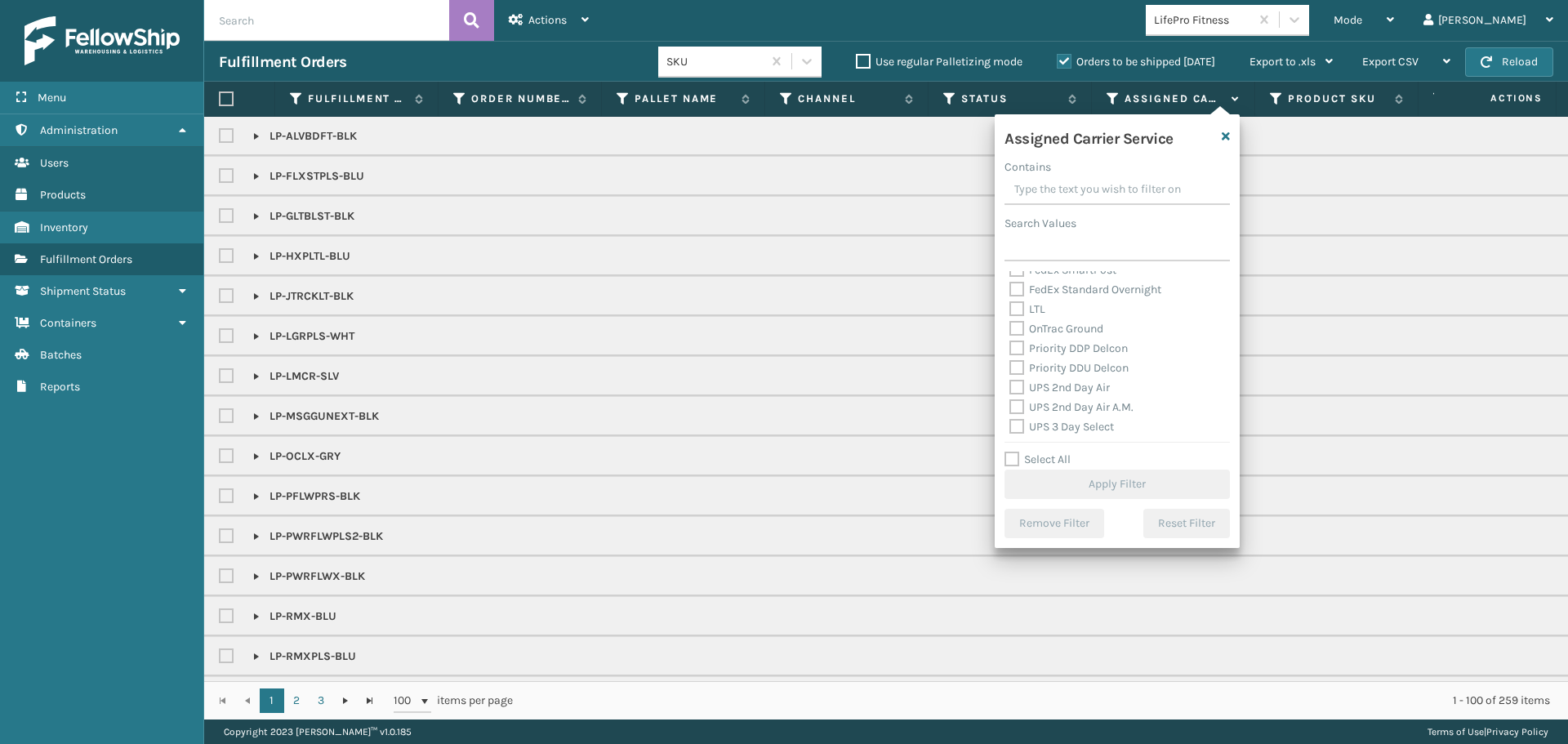
scroll to position [245, 0]
click at [1071, 348] on label "UPS 2nd Day Air" at bounding box center [1059, 349] width 100 height 14
click at [1010, 348] on input "UPS 2nd Day Air" at bounding box center [1009, 345] width 1 height 11
checkbox input "true"
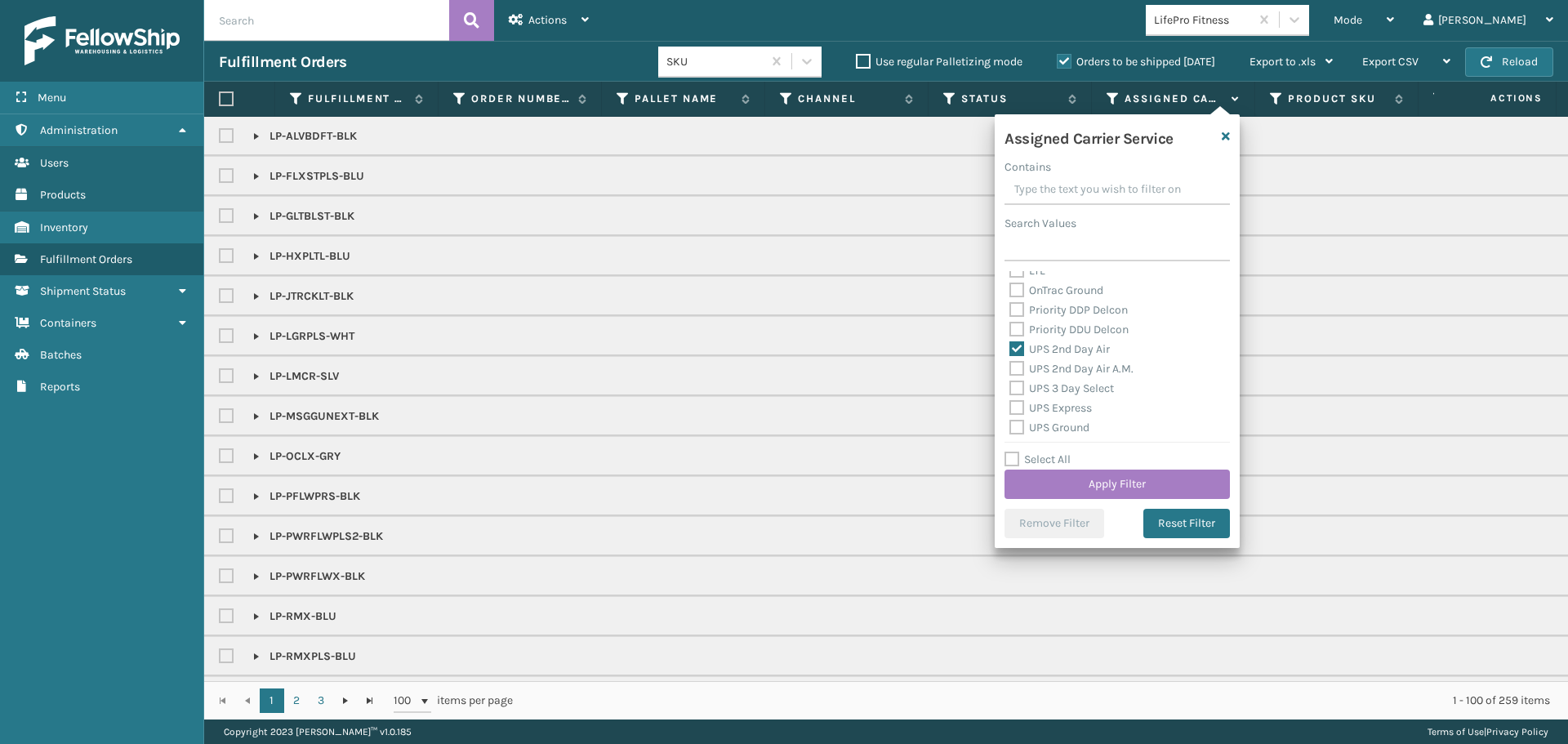
click at [1077, 369] on label "UPS 2nd Day Air A.M." at bounding box center [1071, 368] width 124 height 14
click at [1010, 369] on input "UPS 2nd Day Air A.M." at bounding box center [1009, 365] width 1 height 11
checkbox input "true"
click at [1080, 386] on label "UPS 3 Day Select" at bounding box center [1062, 387] width 105 height 14
click at [1010, 386] on input "UPS 3 Day Select" at bounding box center [1009, 385] width 1 height 11
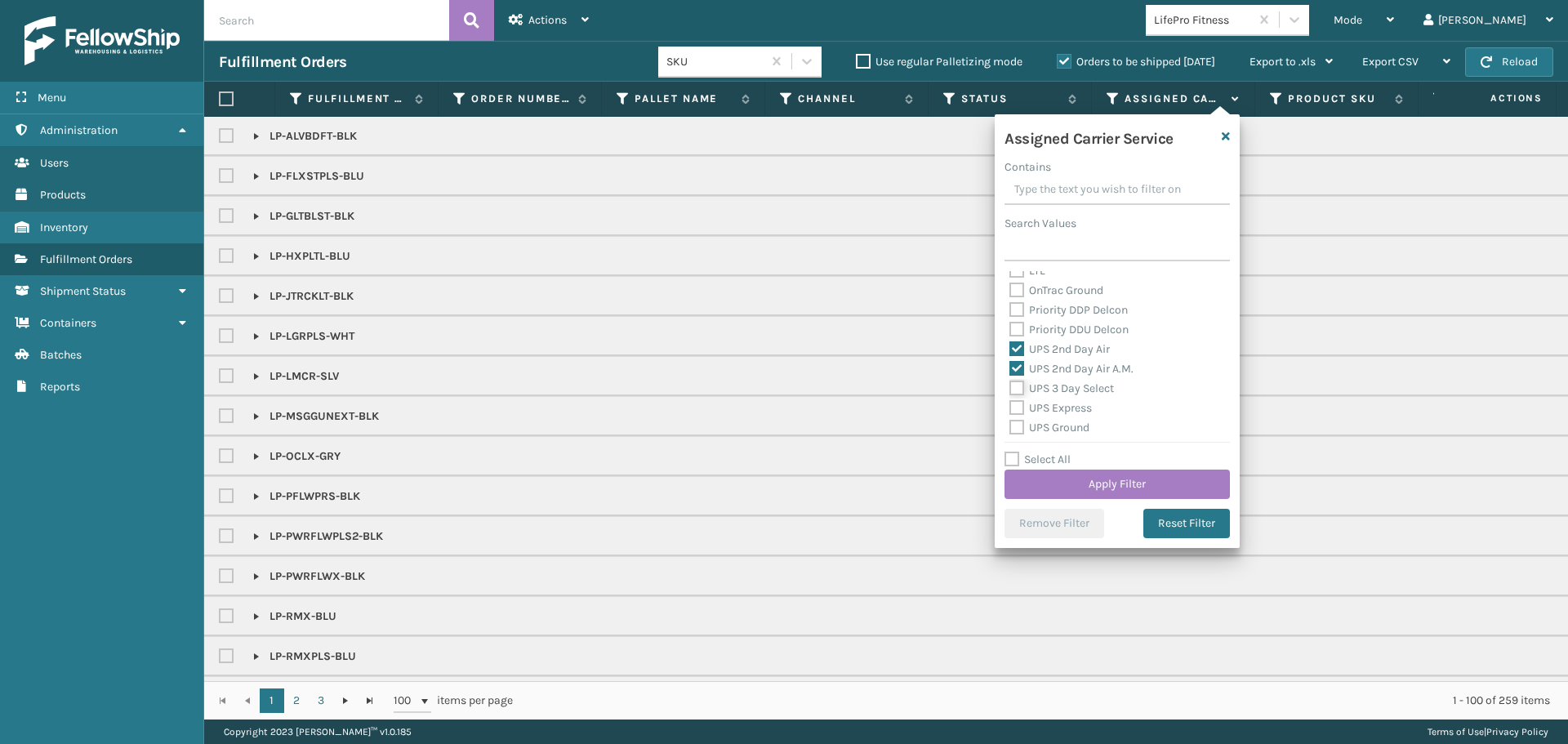
checkbox input "true"
click at [1072, 413] on label "UPS Express" at bounding box center [1050, 407] width 82 height 14
click at [1010, 409] on input "UPS Express" at bounding box center [1009, 404] width 1 height 11
checkbox input "true"
click at [1072, 422] on label "UPS Ground" at bounding box center [1049, 427] width 80 height 14
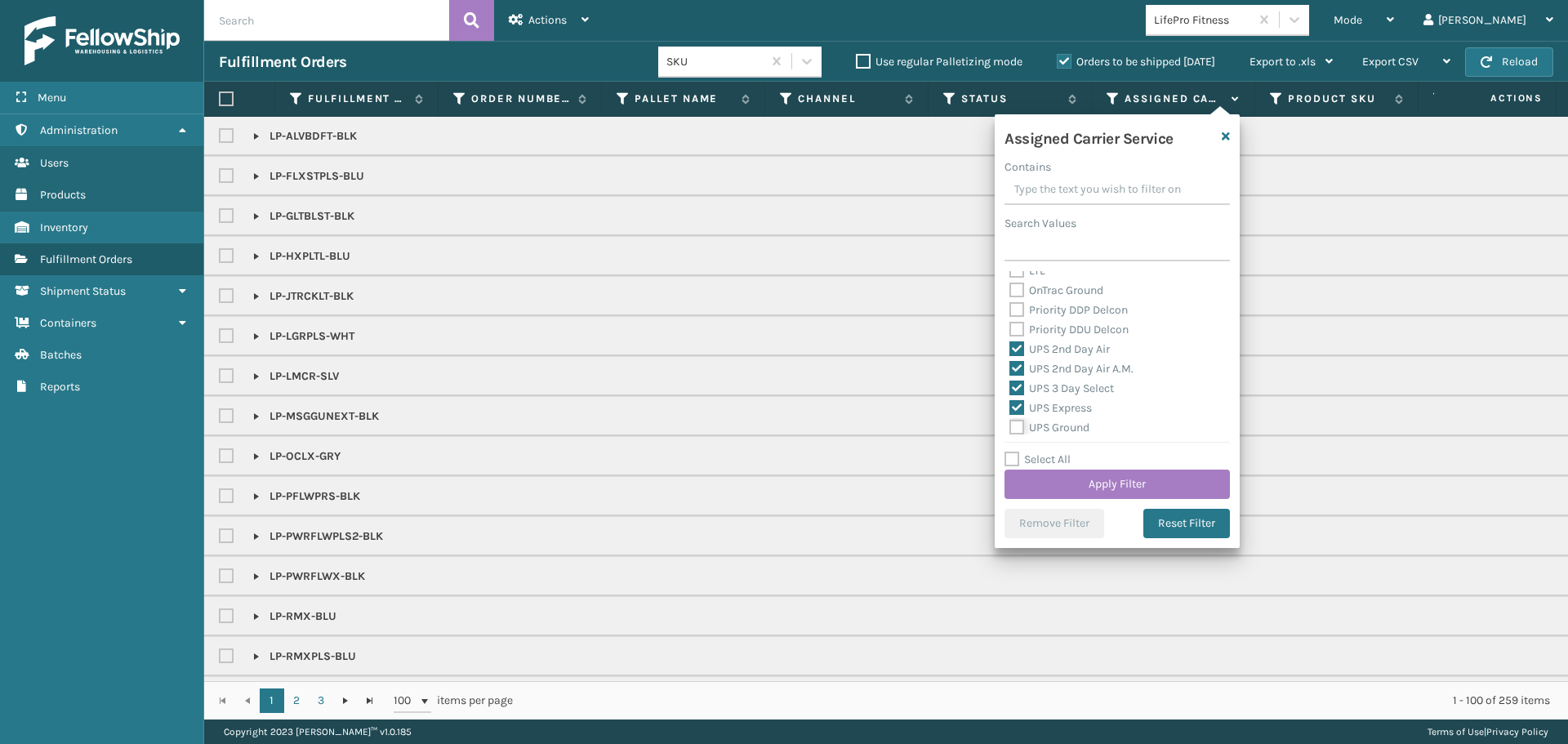
click at [1010, 422] on input "UPS Ground" at bounding box center [1009, 423] width 1 height 11
checkbox input "true"
click at [1057, 366] on label "UPS Next Day Air" at bounding box center [1062, 365] width 105 height 14
click at [1010, 366] on input "UPS Next Day Air" at bounding box center [1009, 361] width 1 height 11
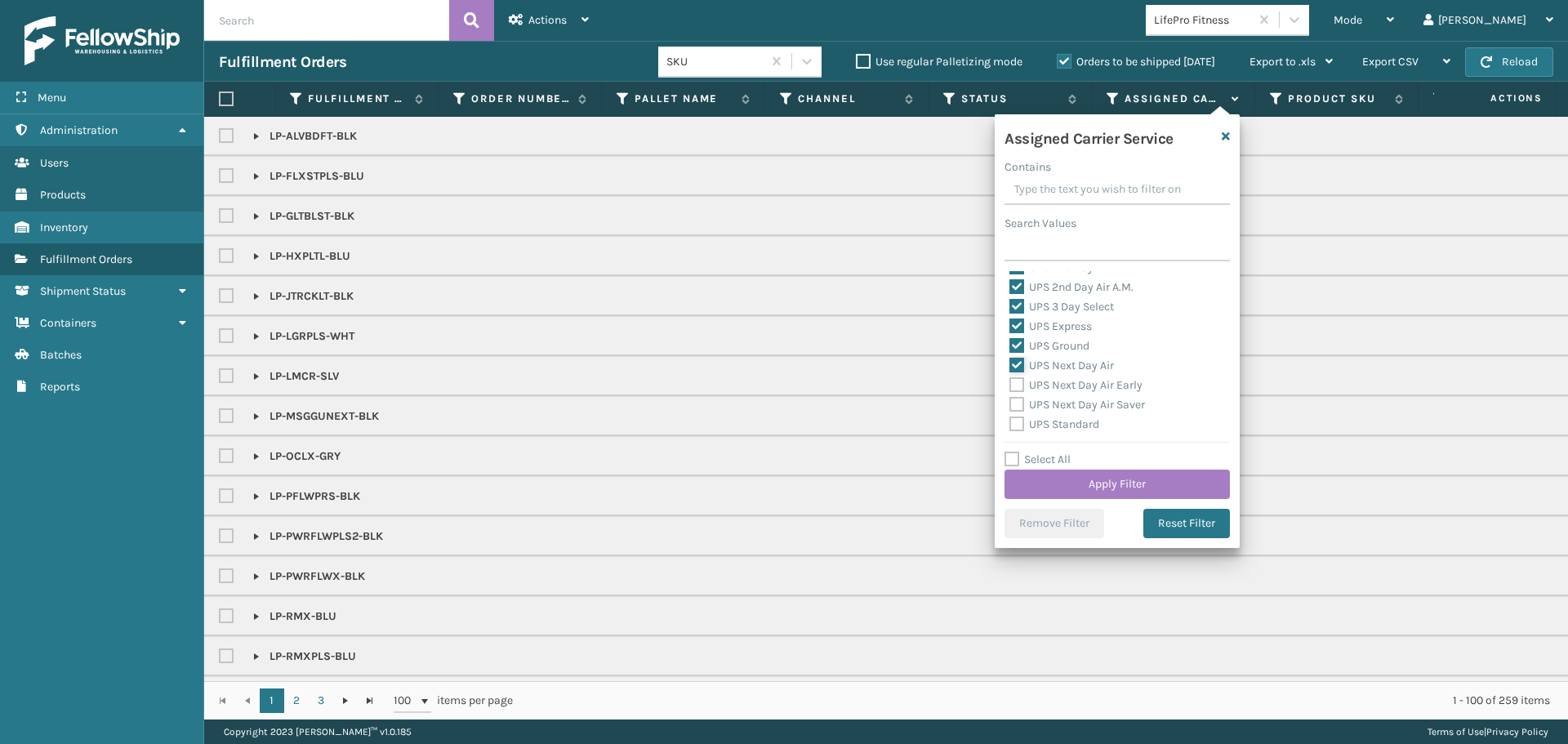
checkbox input "true"
click at [1069, 388] on label "UPS Next Day Air Early" at bounding box center [1075, 385] width 133 height 14
click at [1010, 386] on input "UPS Next Day Air Early" at bounding box center [1009, 381] width 1 height 11
checkbox input "true"
click at [1075, 406] on label "UPS Next Day Air Saver" at bounding box center [1077, 404] width 135 height 14
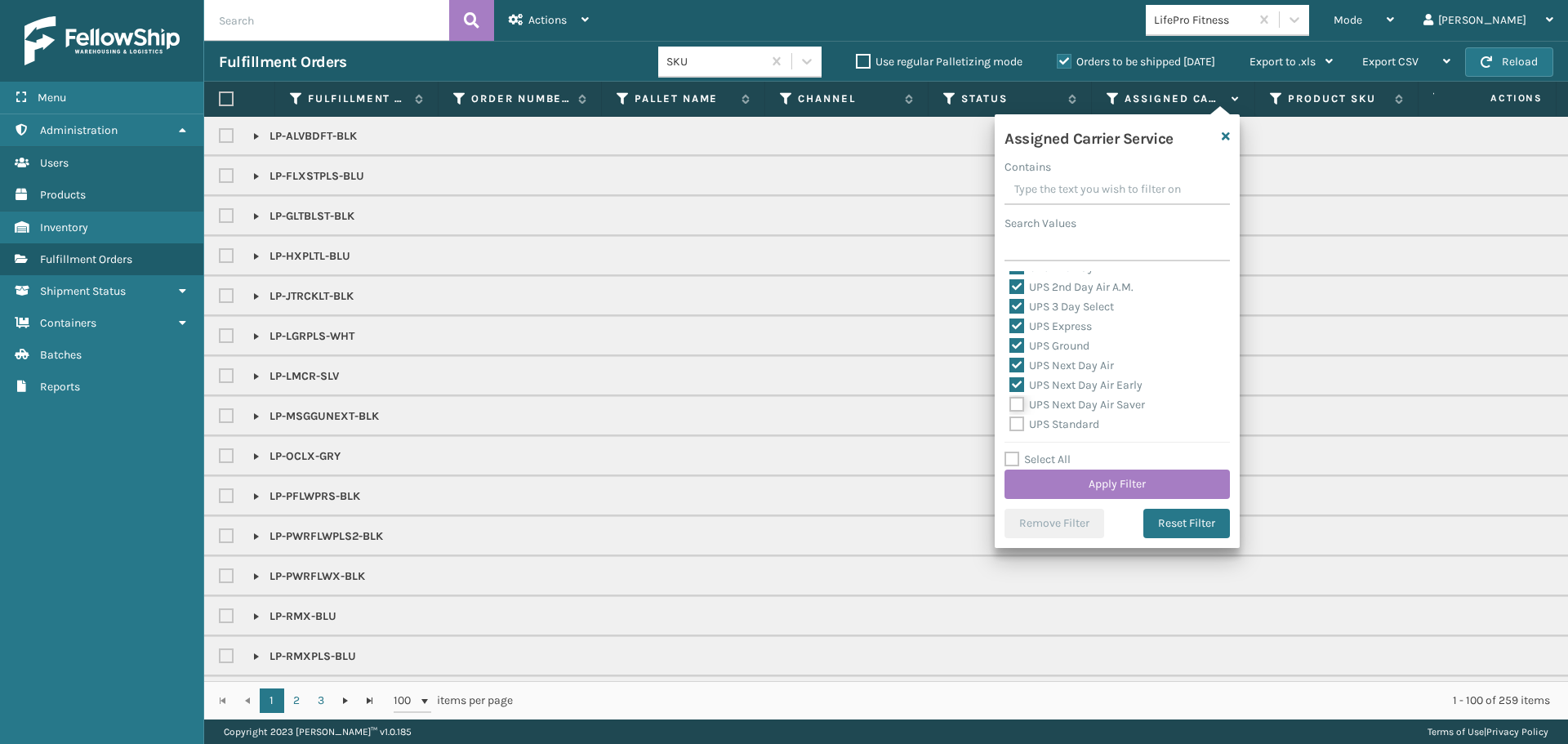
click at [1010, 406] on input "UPS Next Day Air Saver" at bounding box center [1009, 401] width 1 height 11
checkbox input "true"
click at [1080, 423] on label "UPS Standard" at bounding box center [1053, 423] width 89 height 14
click at [1010, 423] on input "UPS Standard" at bounding box center [1009, 420] width 1 height 11
checkbox input "true"
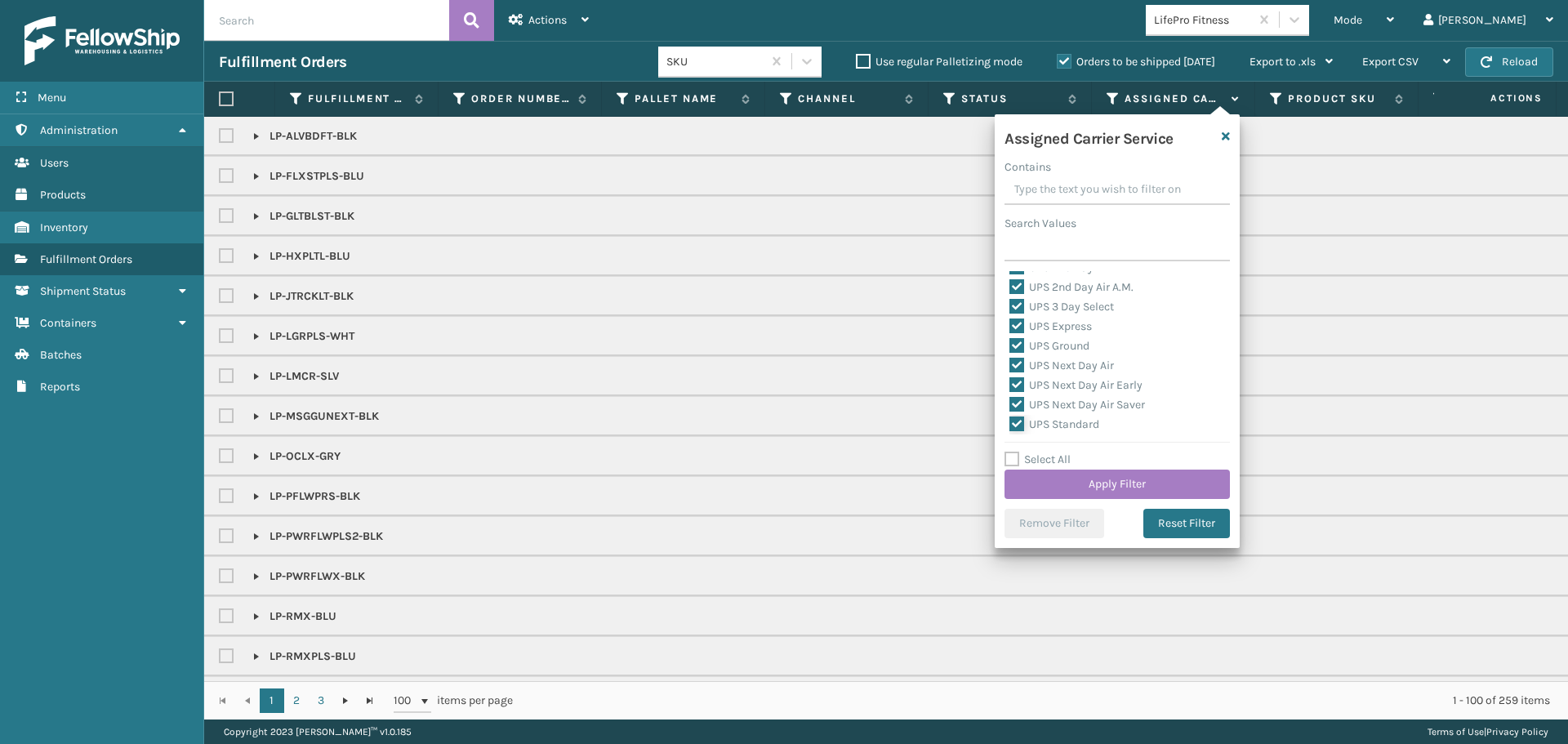
scroll to position [408, 0]
click at [1125, 367] on label "UPS SurePost 1LB or Greater" at bounding box center [1090, 361] width 161 height 14
click at [1010, 363] on input "UPS SurePost 1LB or Greater" at bounding box center [1009, 358] width 1 height 11
checkbox input "true"
click at [1158, 475] on button "Apply Filter" at bounding box center [1117, 484] width 226 height 30
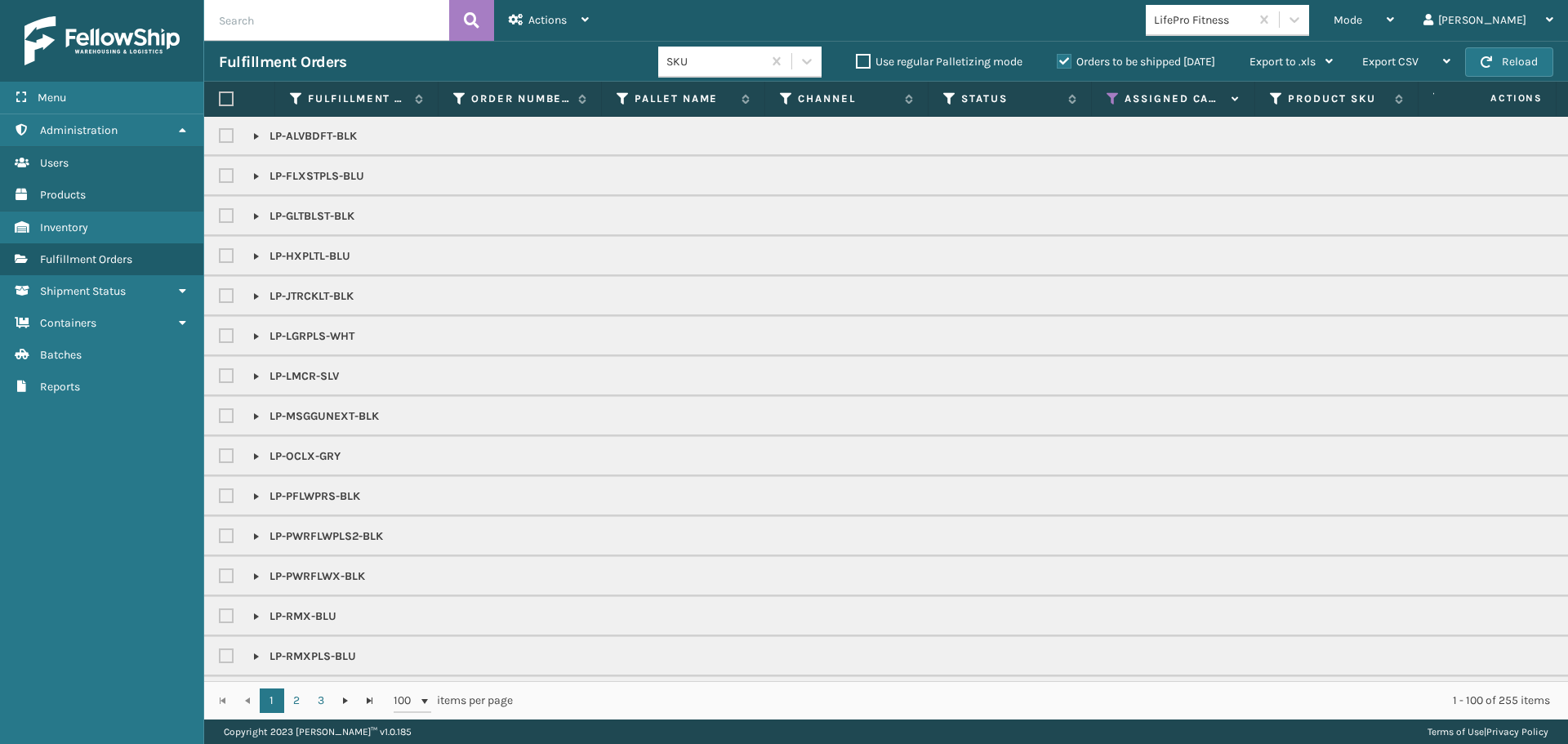
click at [1245, 8] on div "LifePro Fitness" at bounding box center [1197, 20] width 104 height 27
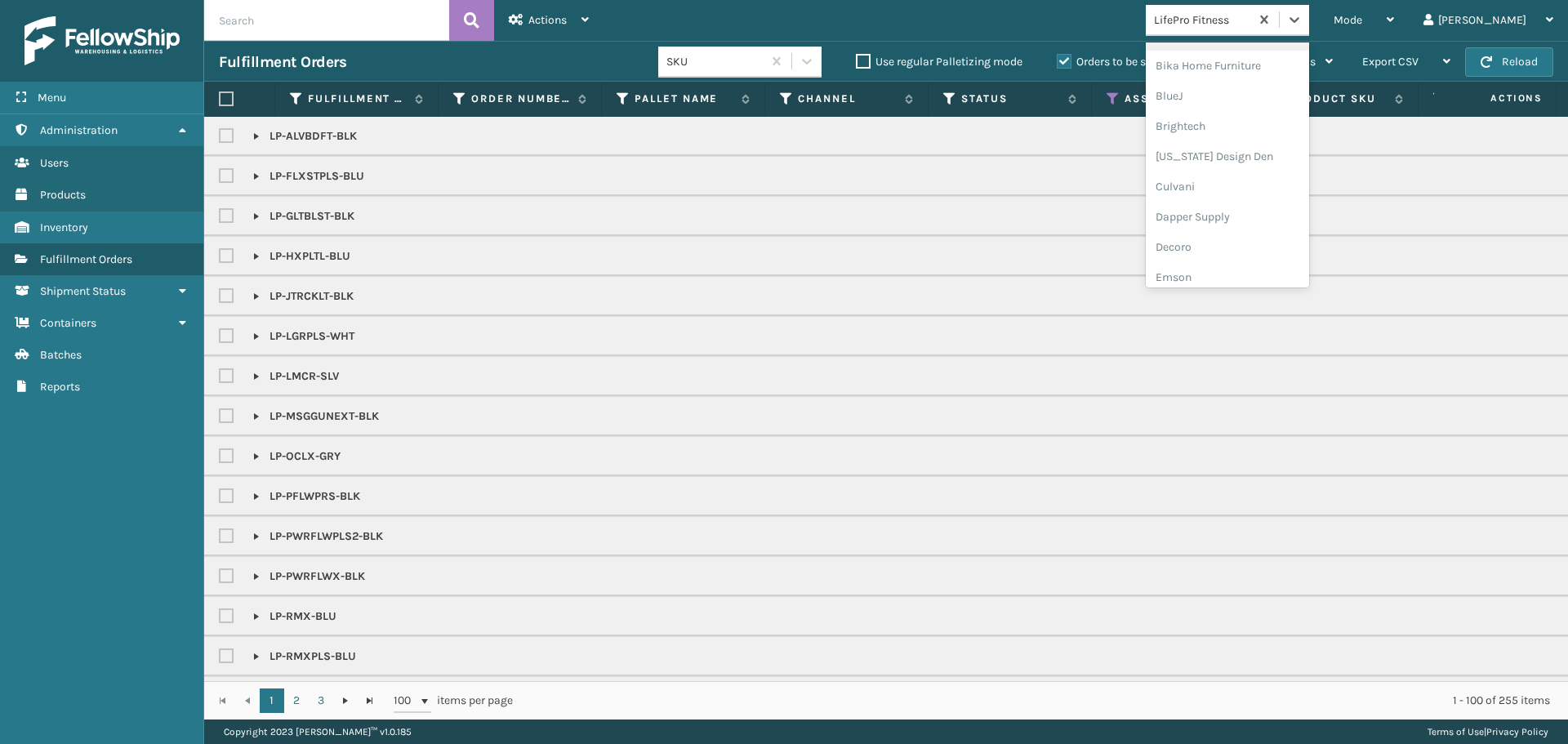
scroll to position [163, 0]
click at [1239, 123] on div "Brightech" at bounding box center [1227, 108] width 163 height 30
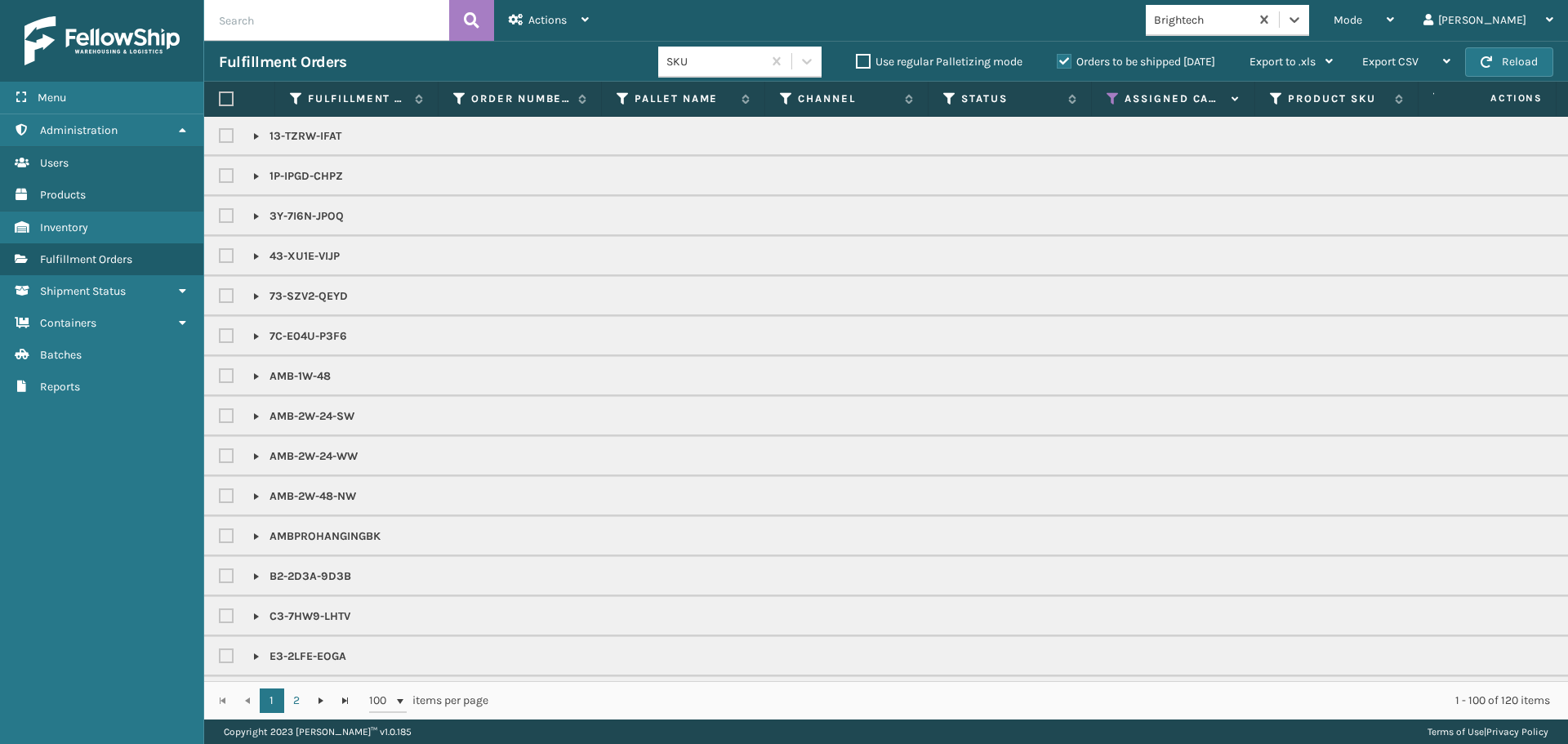
click at [227, 93] on label at bounding box center [226, 98] width 14 height 14
click at [219, 94] on input "checkbox" at bounding box center [218, 99] width 1 height 11
checkbox input "true"
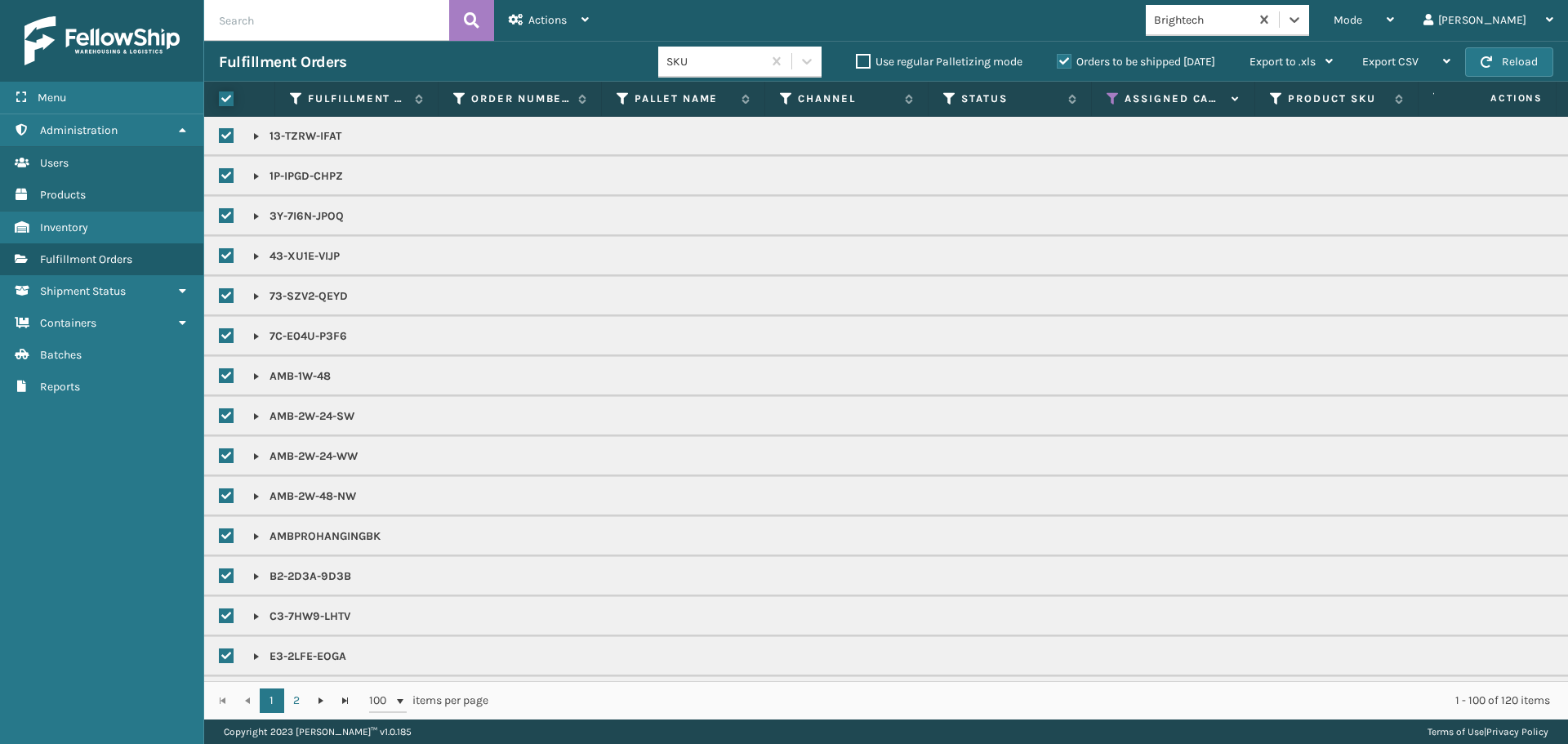
checkbox input "true"
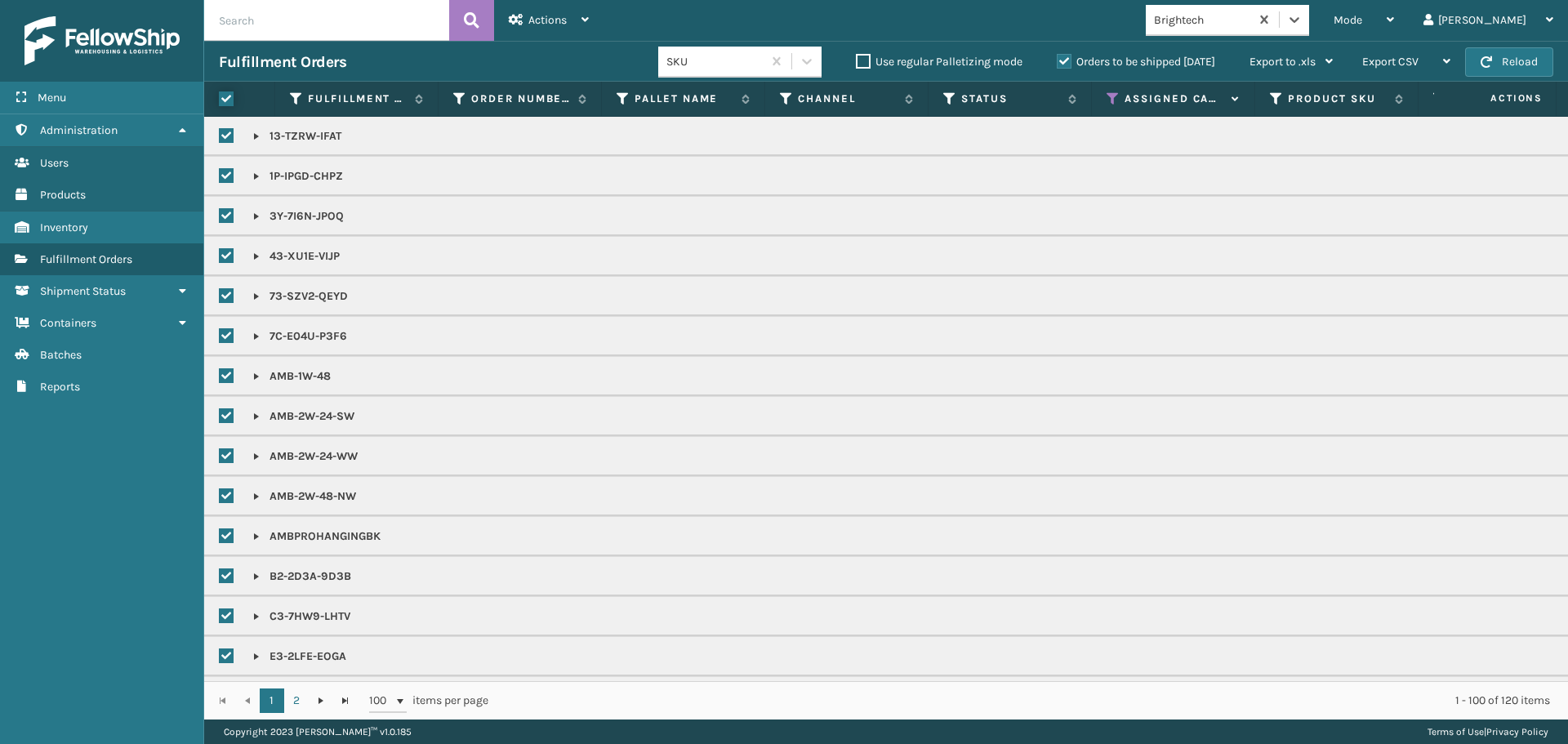
checkbox input "true"
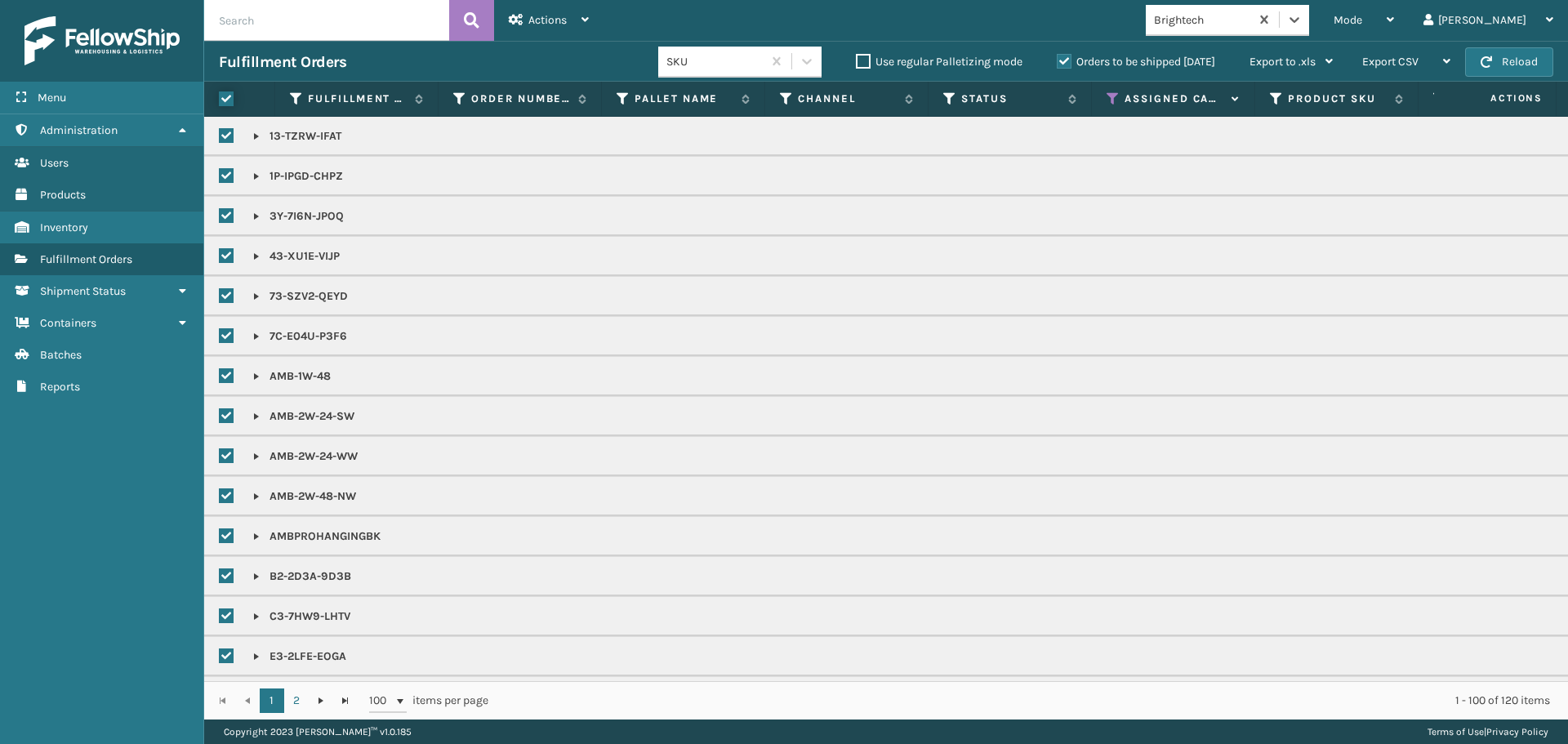
checkbox input "true"
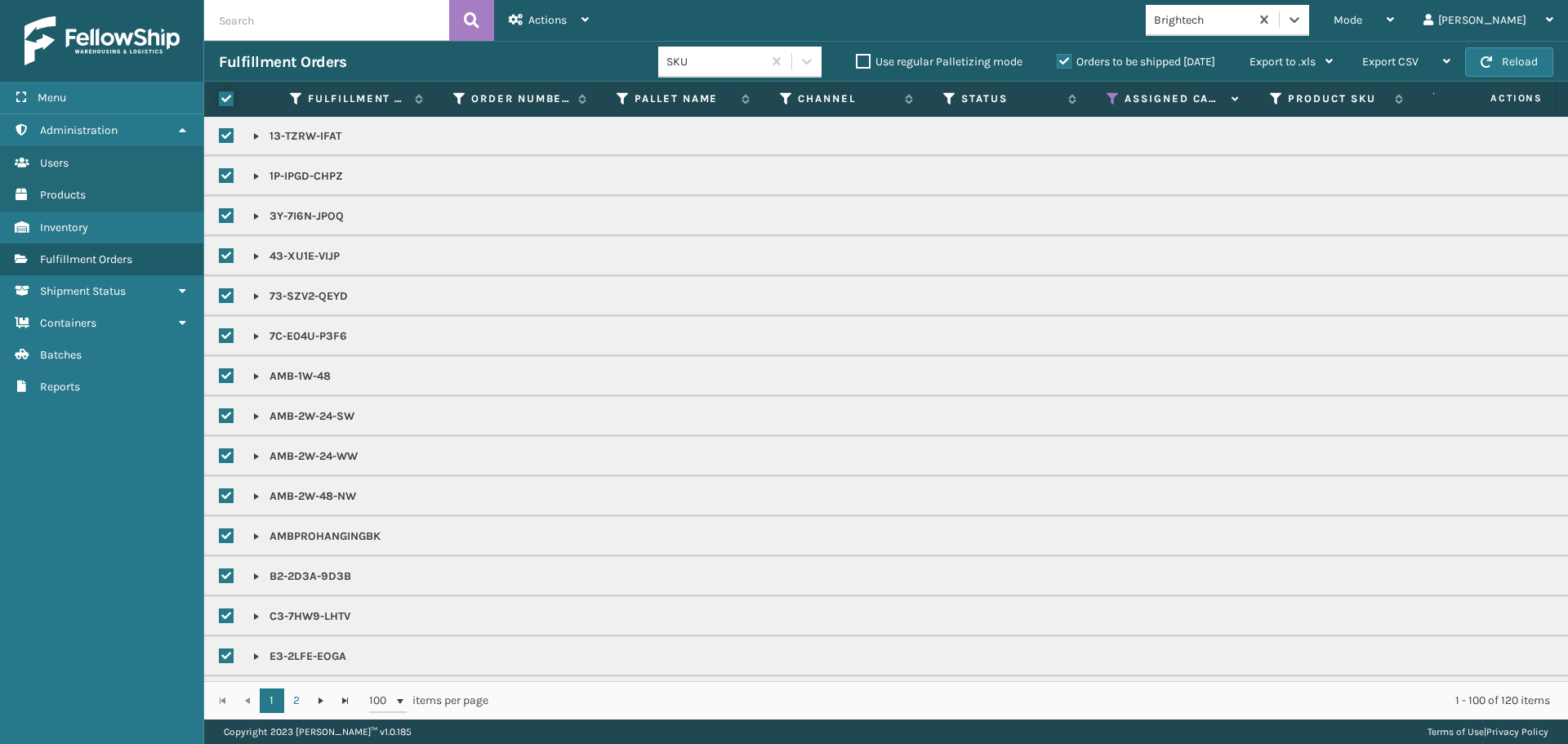
checkbox input "true"
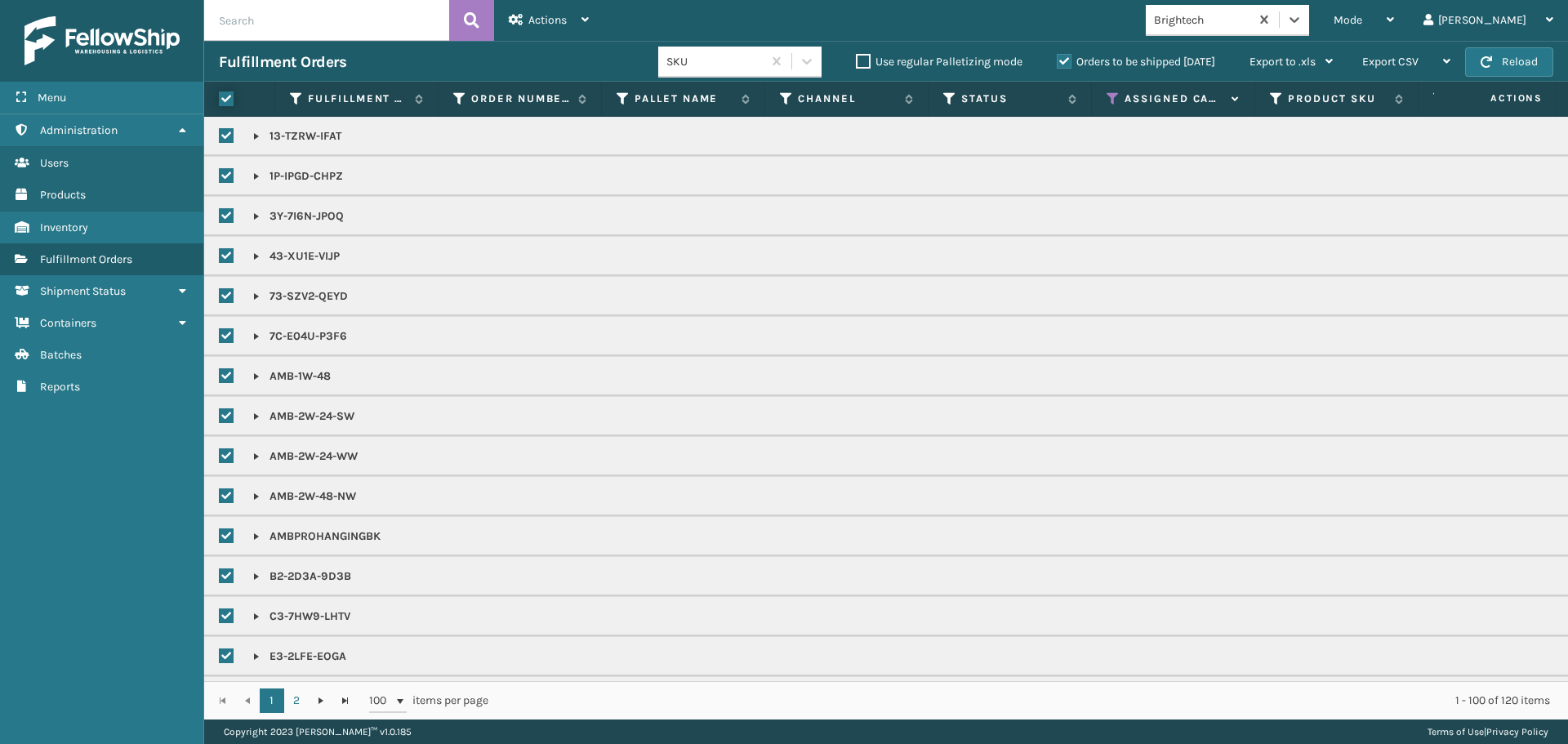
checkbox input "true"
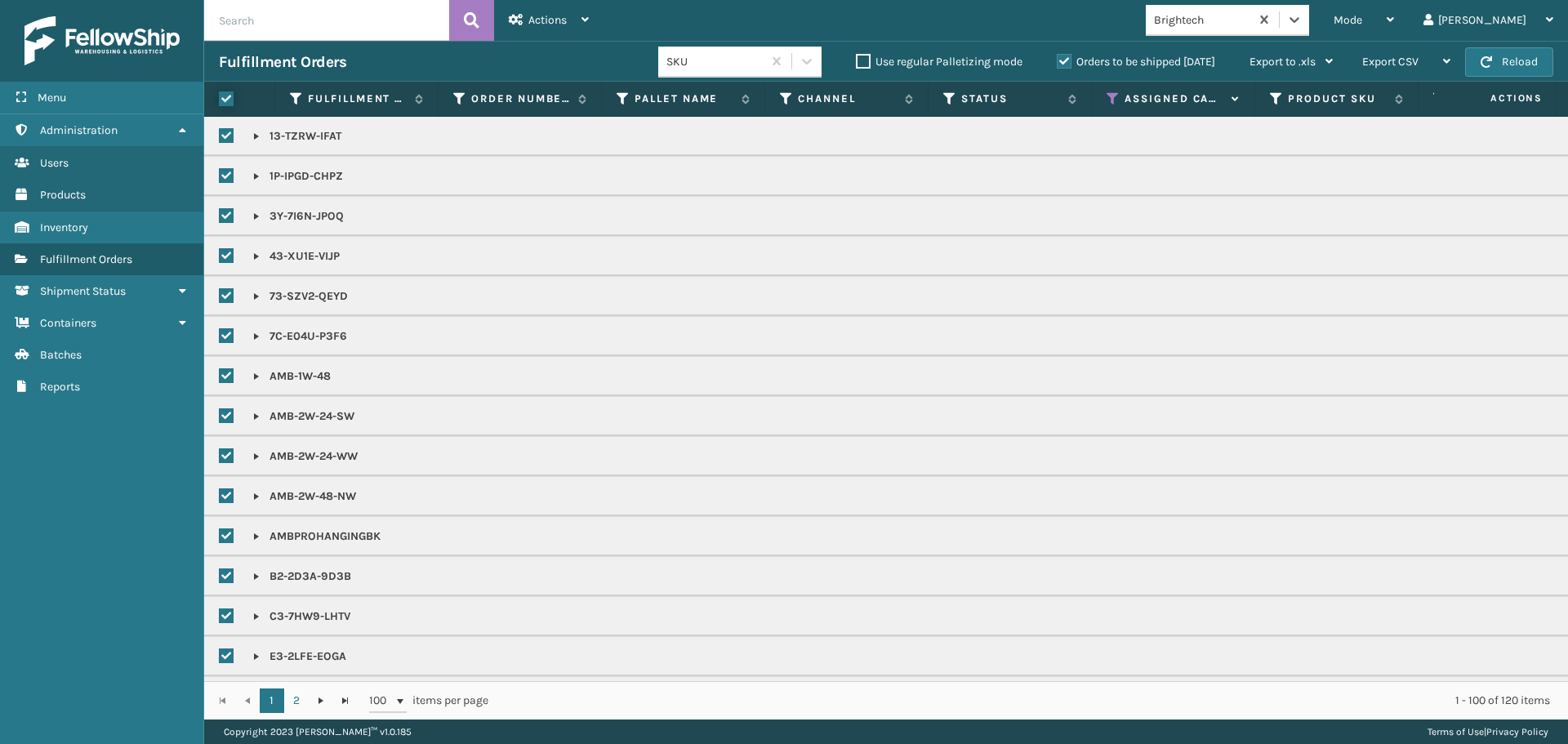
checkbox input "true"
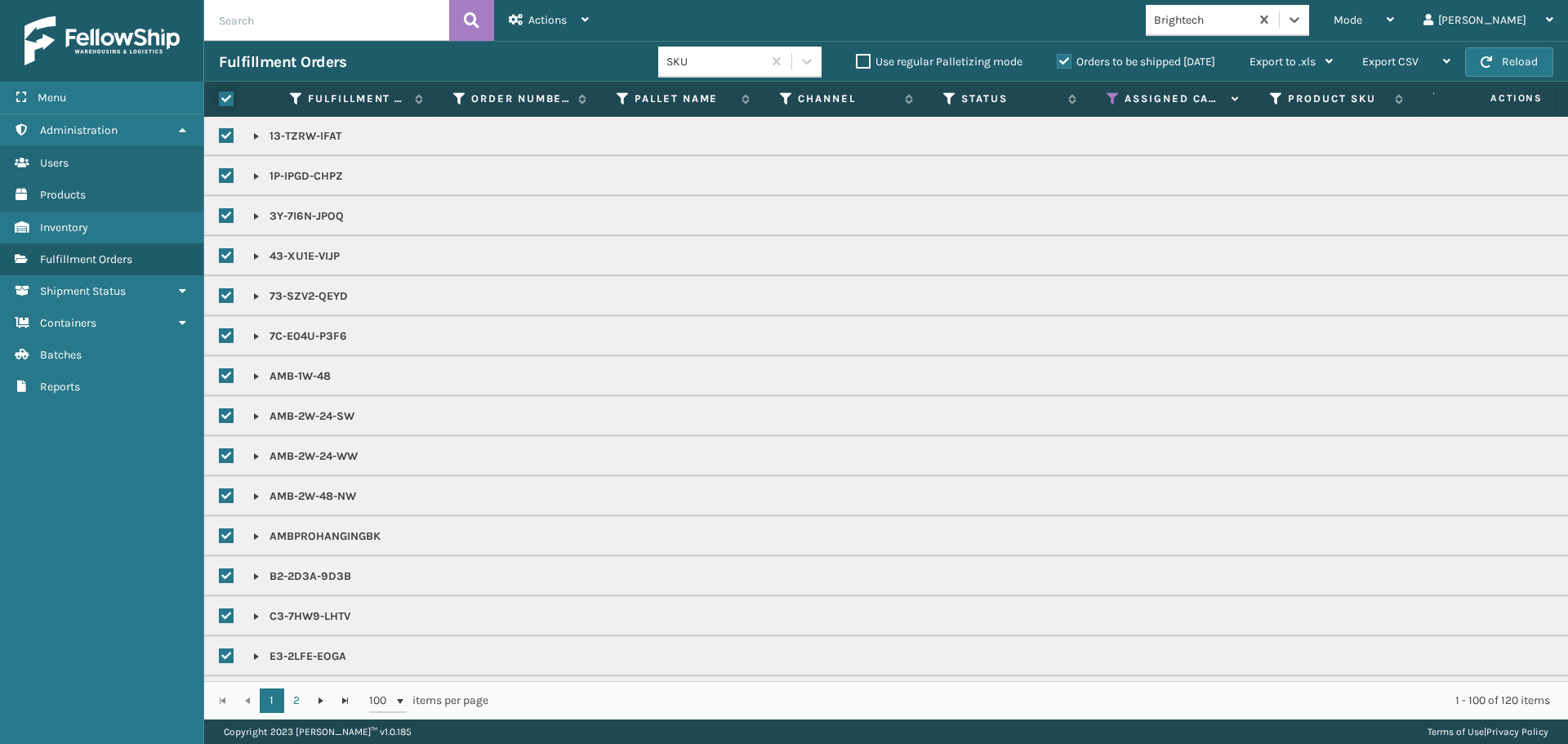
checkbox input "true"
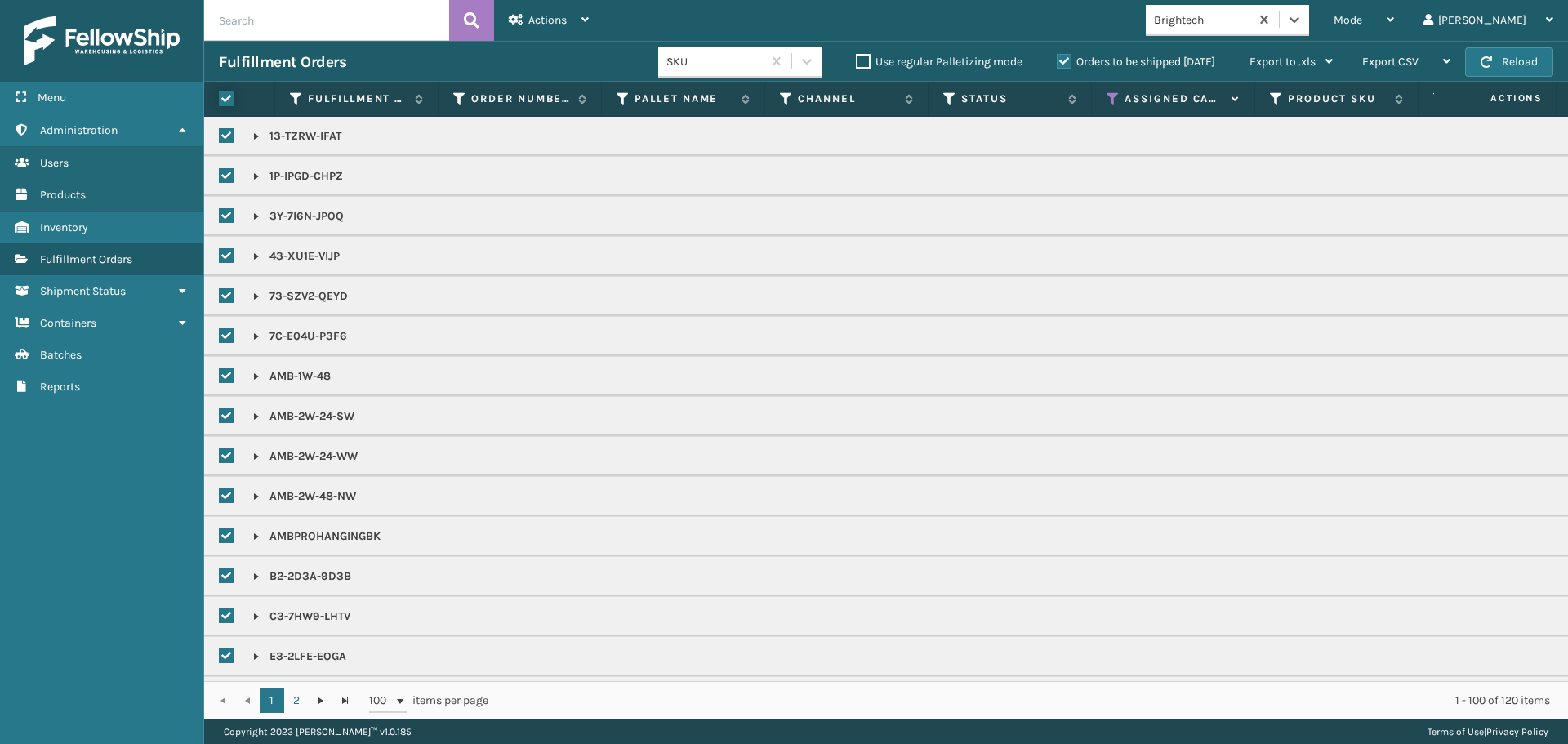
checkbox input "true"
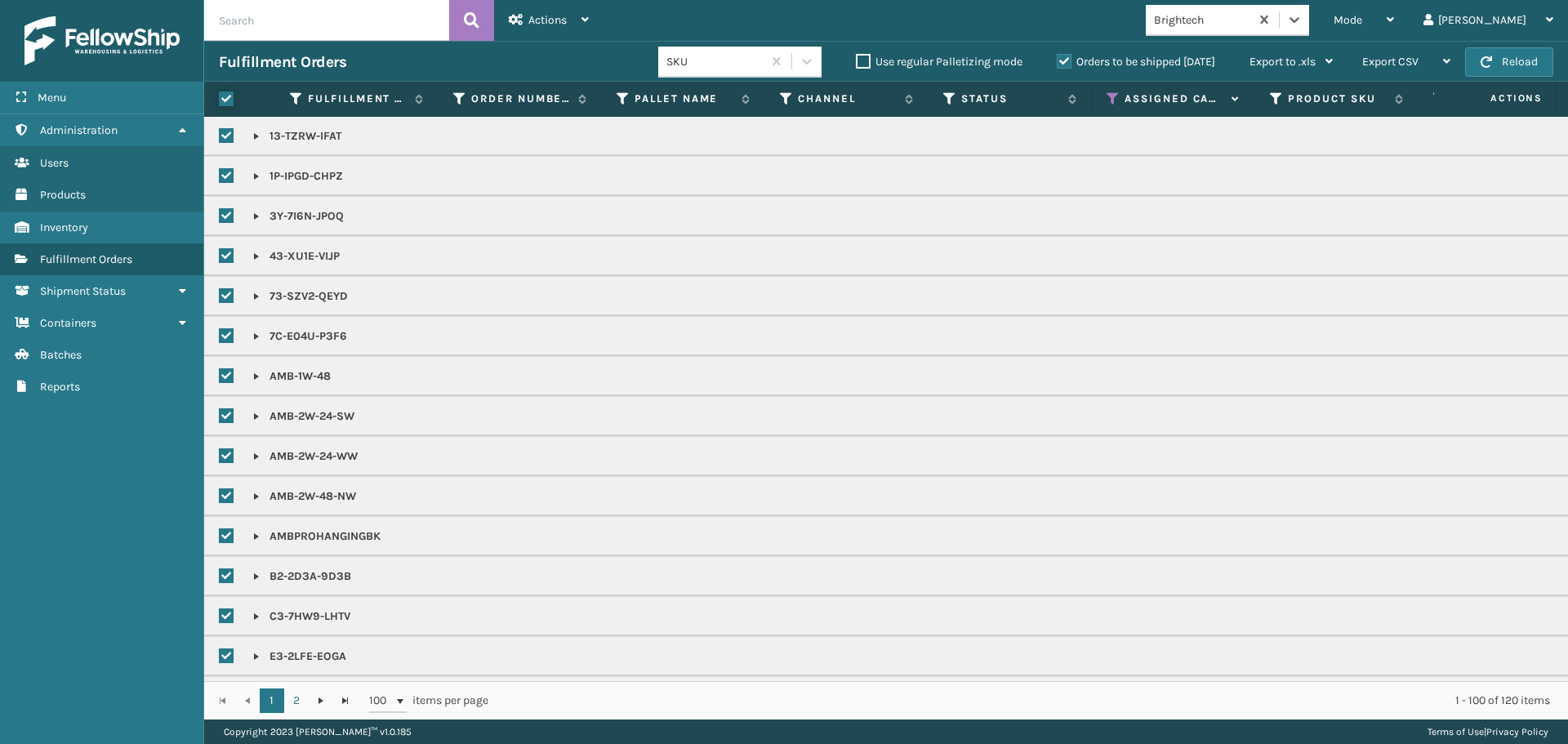
checkbox input "true"
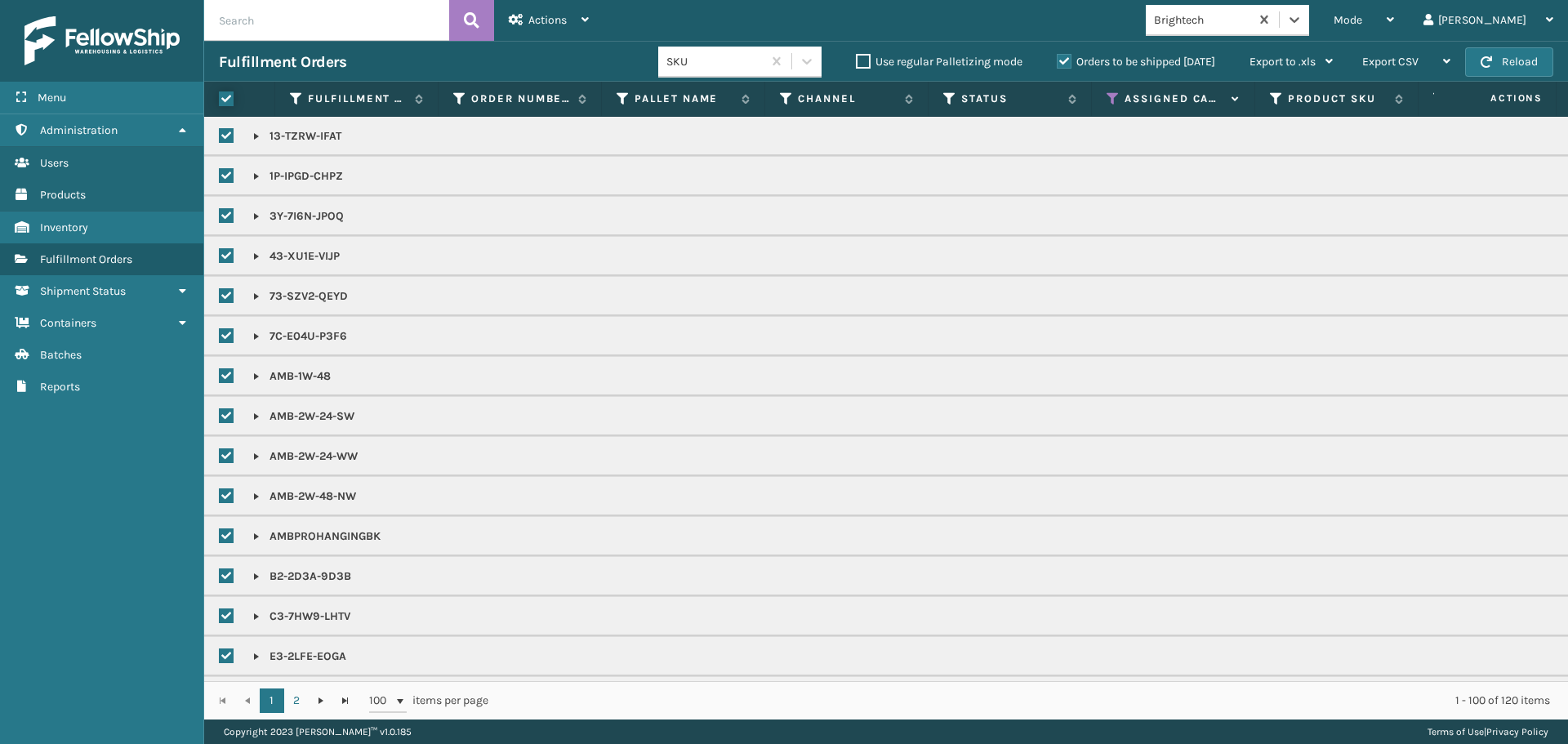
checkbox input "true"
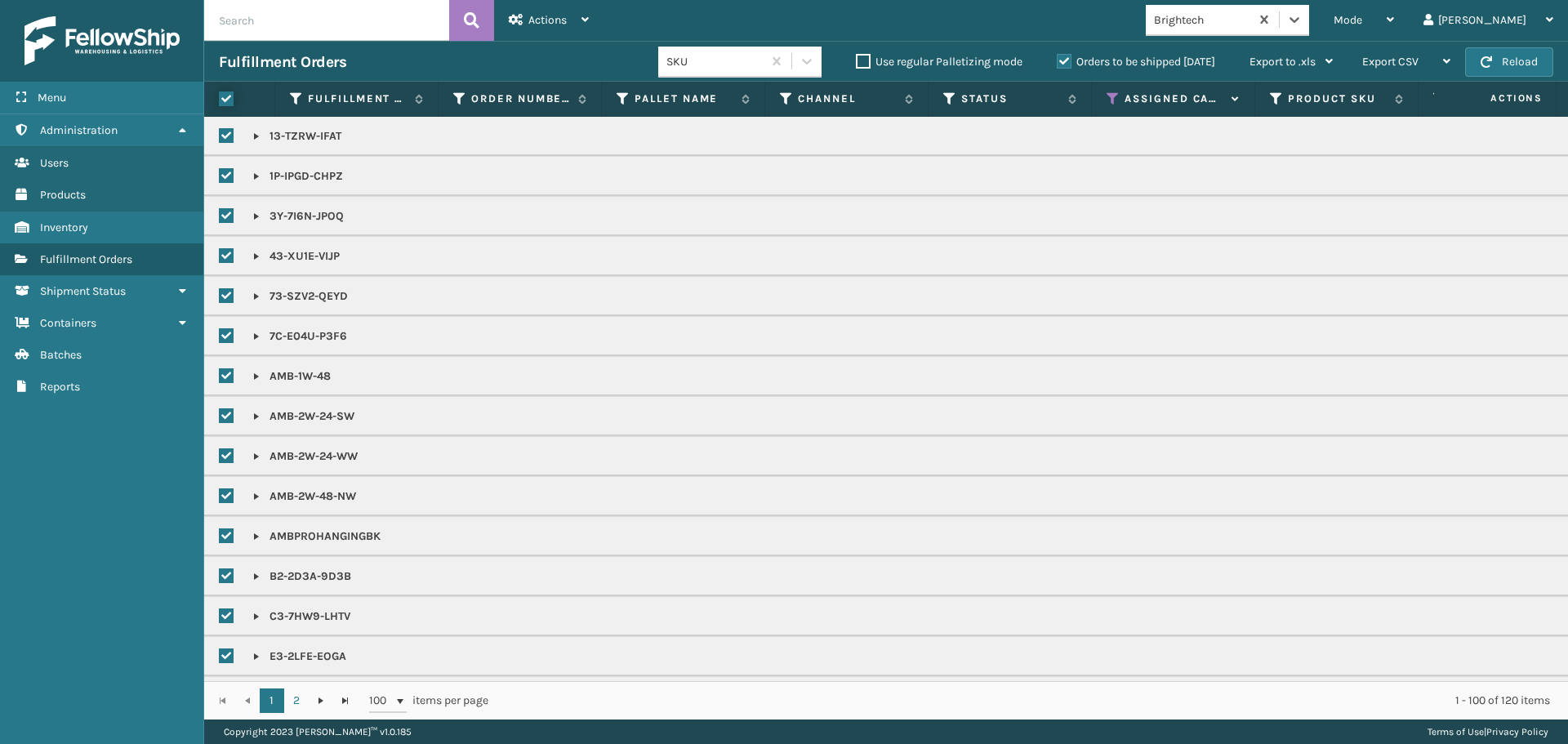
checkbox input "true"
click at [559, 9] on div "Actions" at bounding box center [548, 20] width 80 height 41
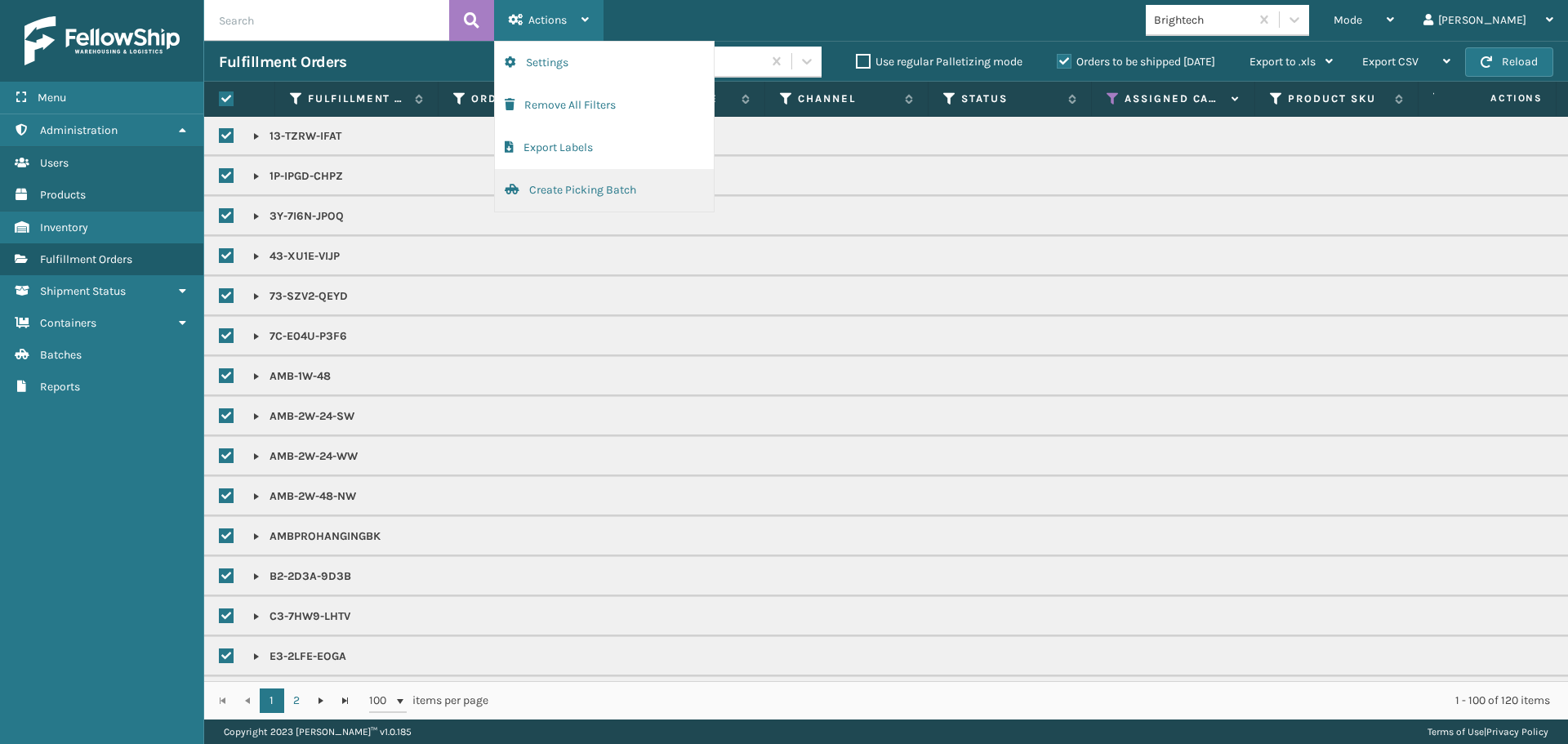
click at [574, 194] on button "Create Picking Batch" at bounding box center [604, 190] width 218 height 42
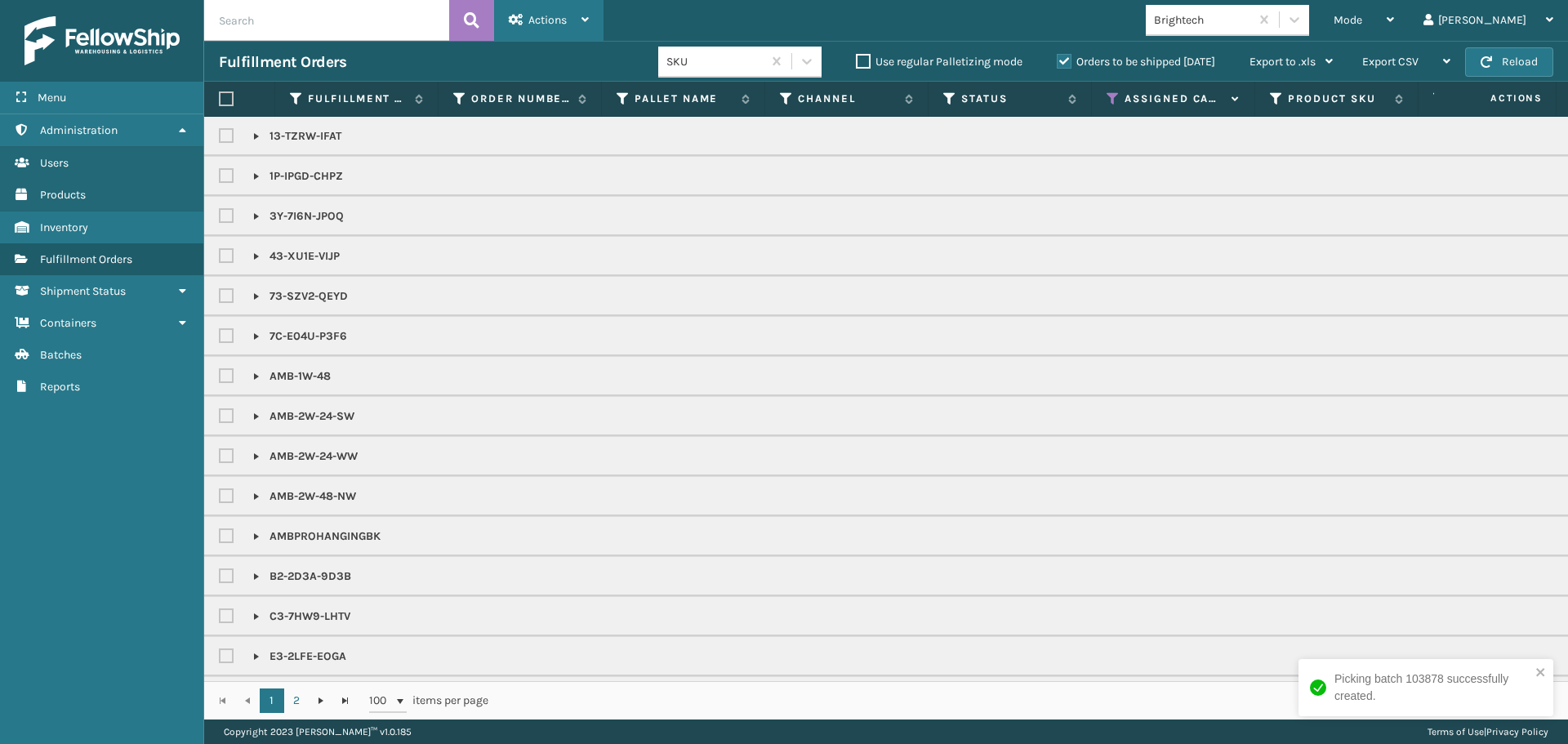
checkbox input "false"
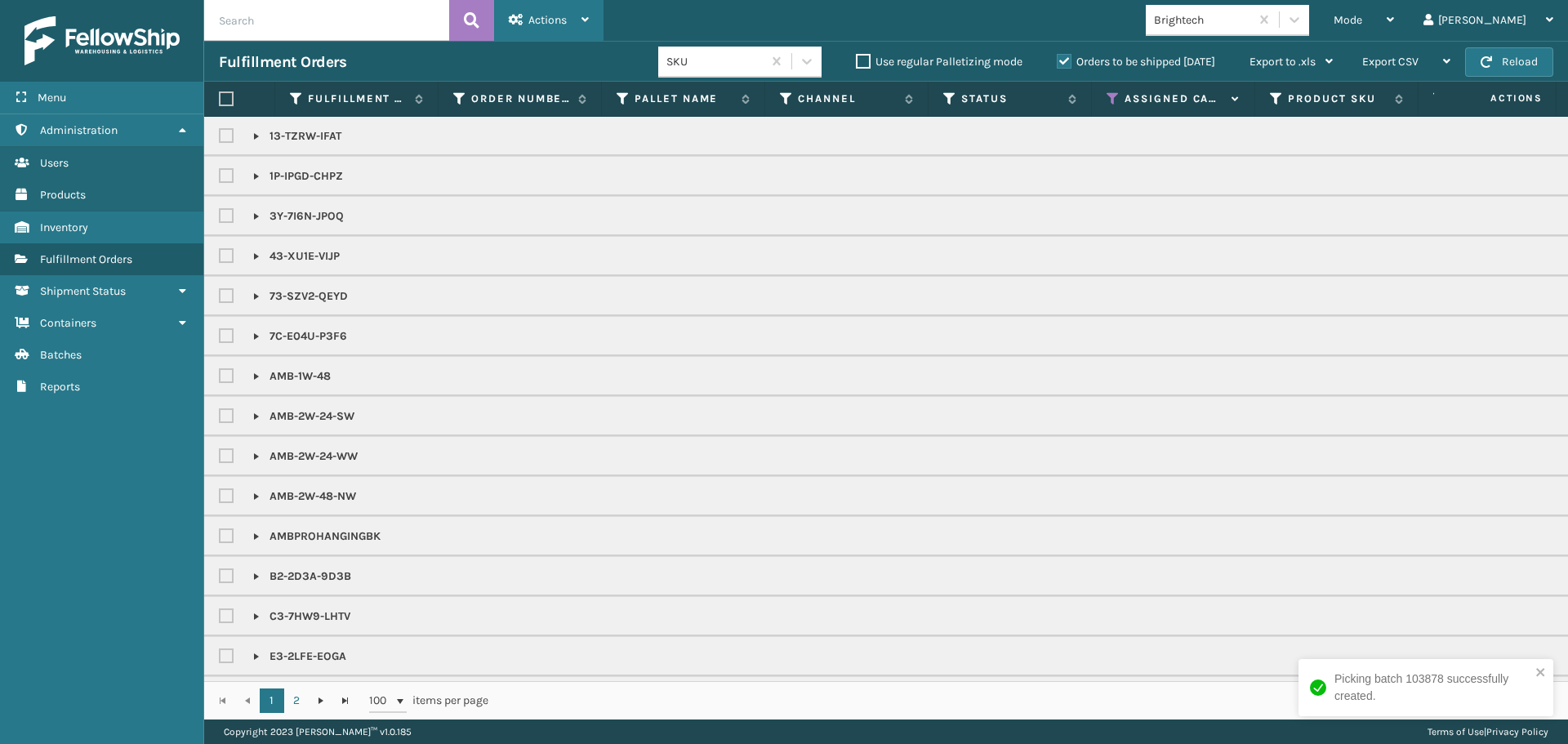
checkbox input "false"
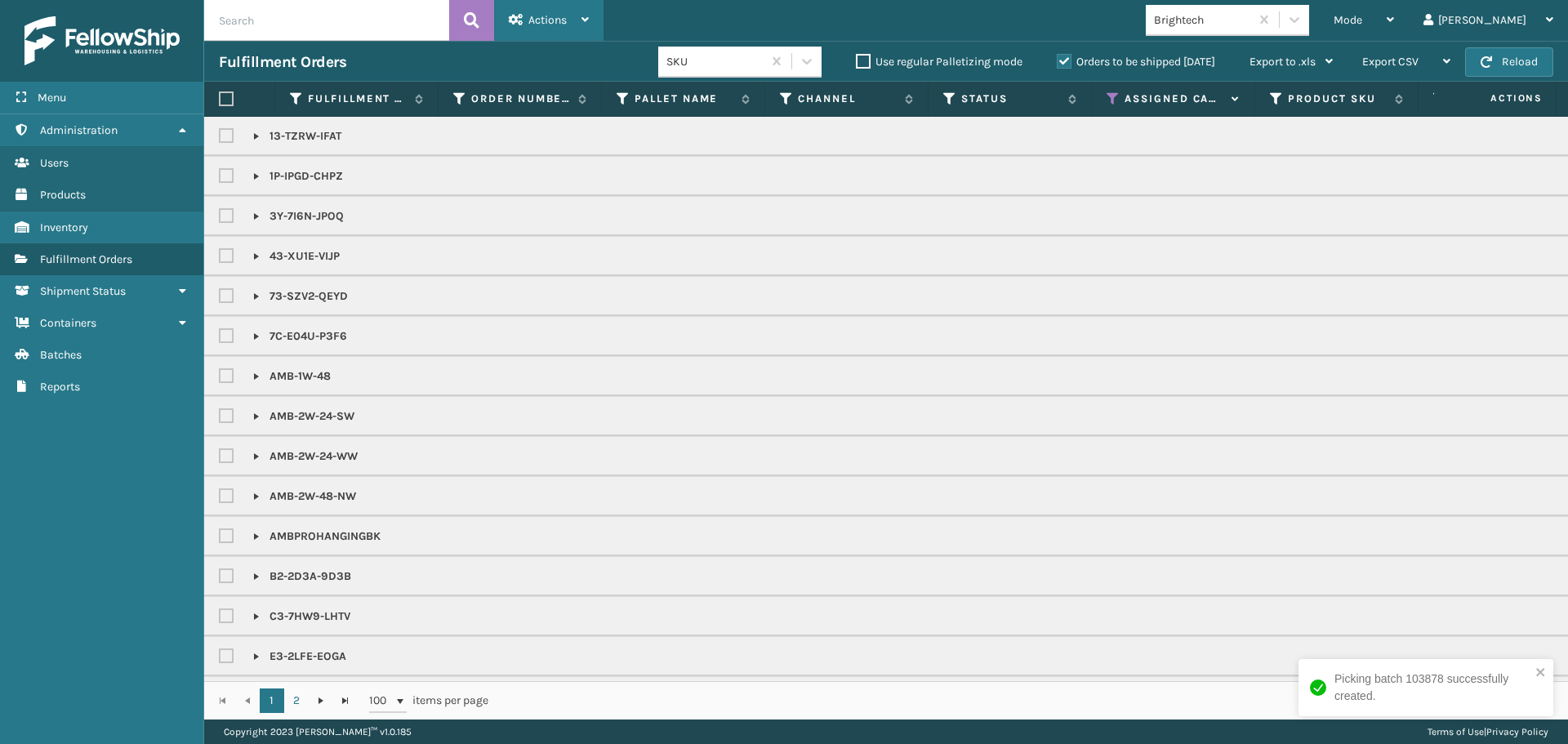
checkbox input "false"
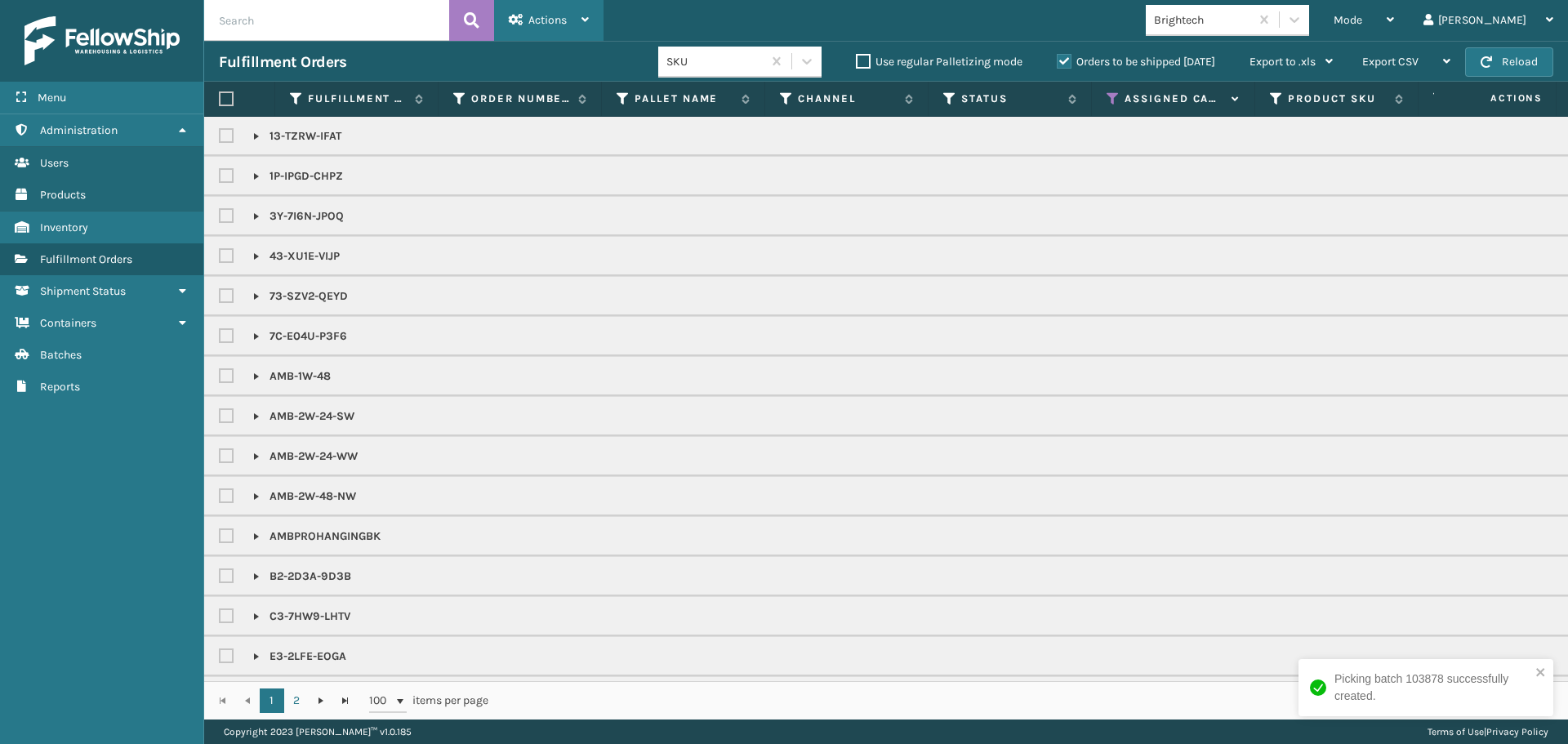
checkbox input "false"
click at [220, 95] on label at bounding box center [226, 98] width 14 height 14
click at [219, 95] on input "checkbox" at bounding box center [218, 99] width 1 height 11
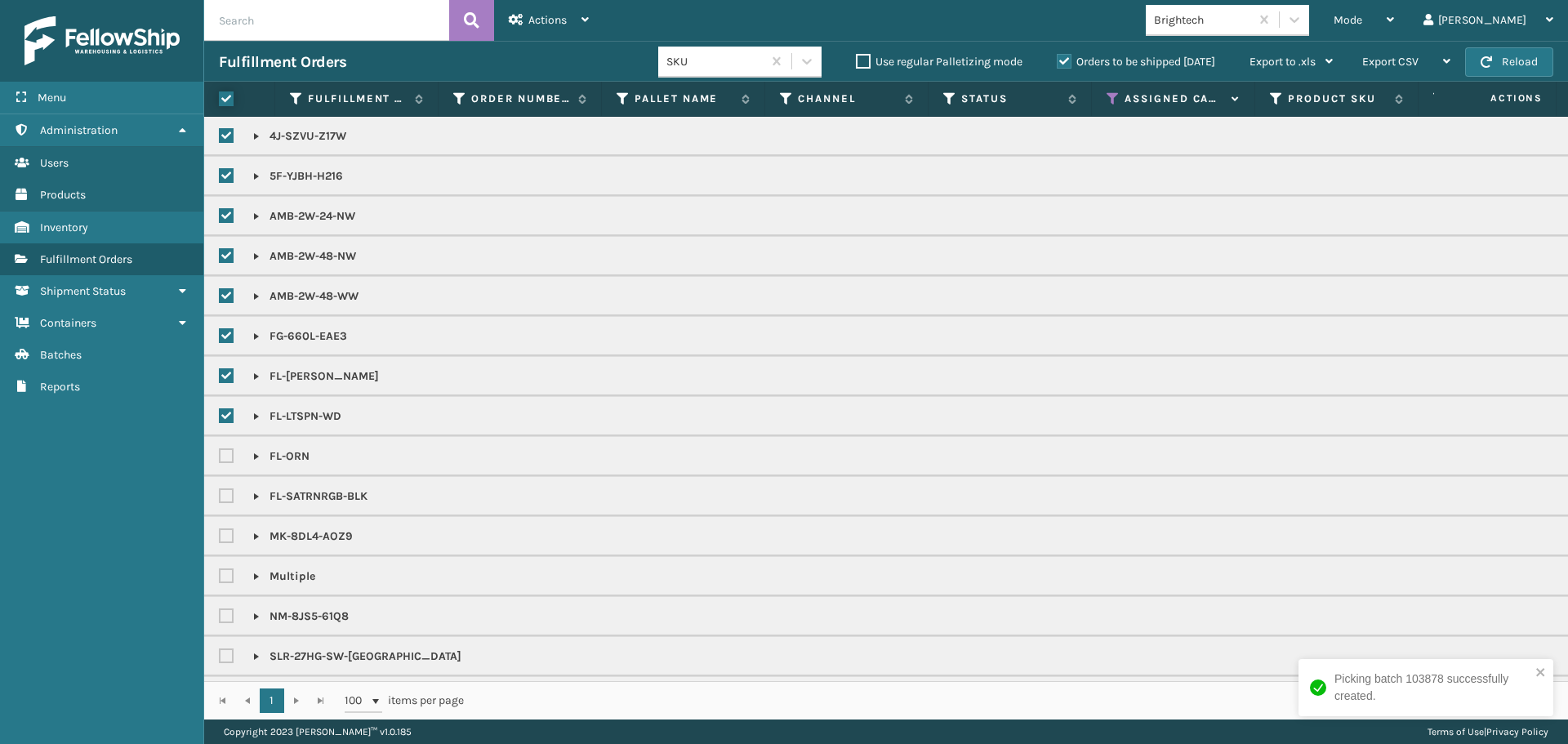
checkbox input "true"
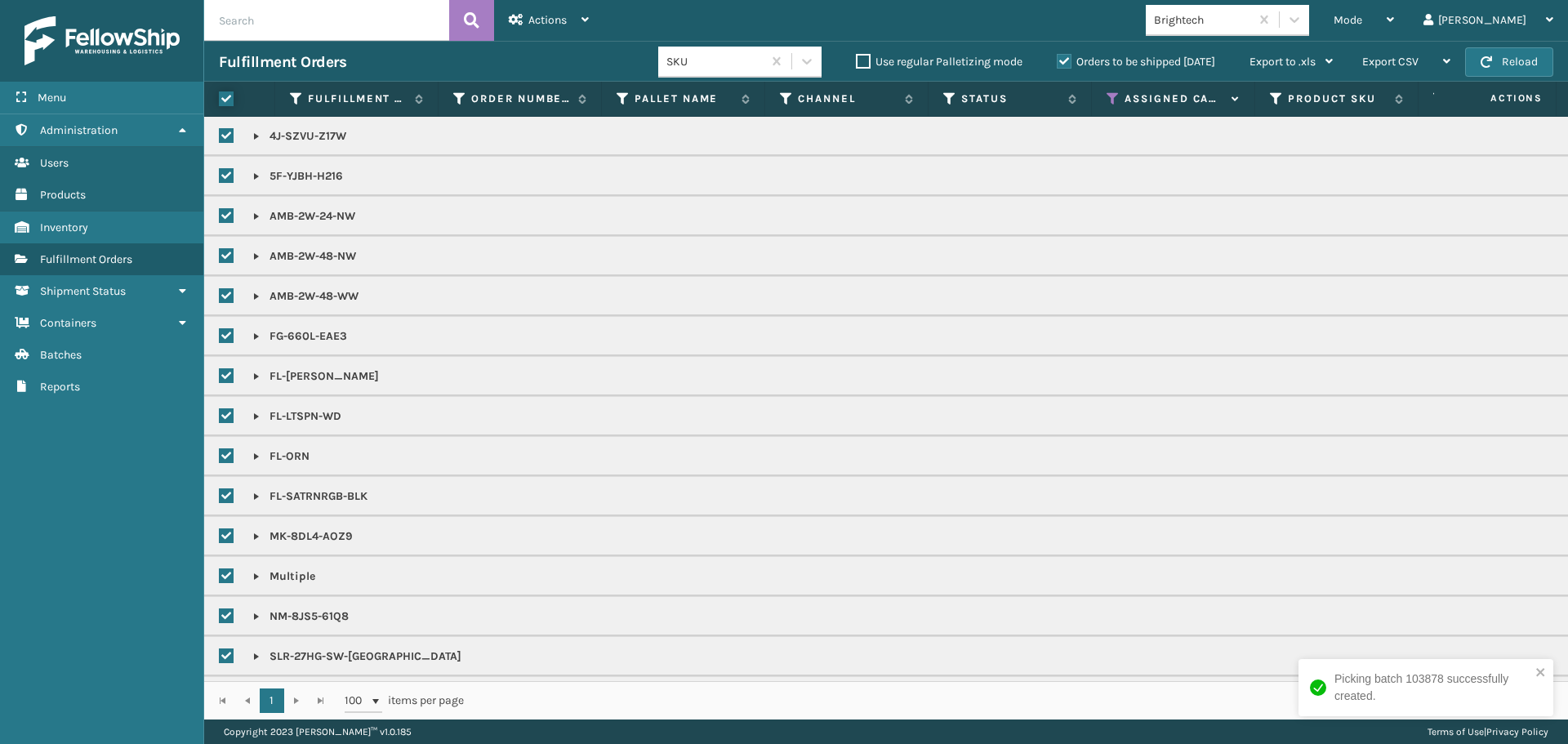
checkbox input "true"
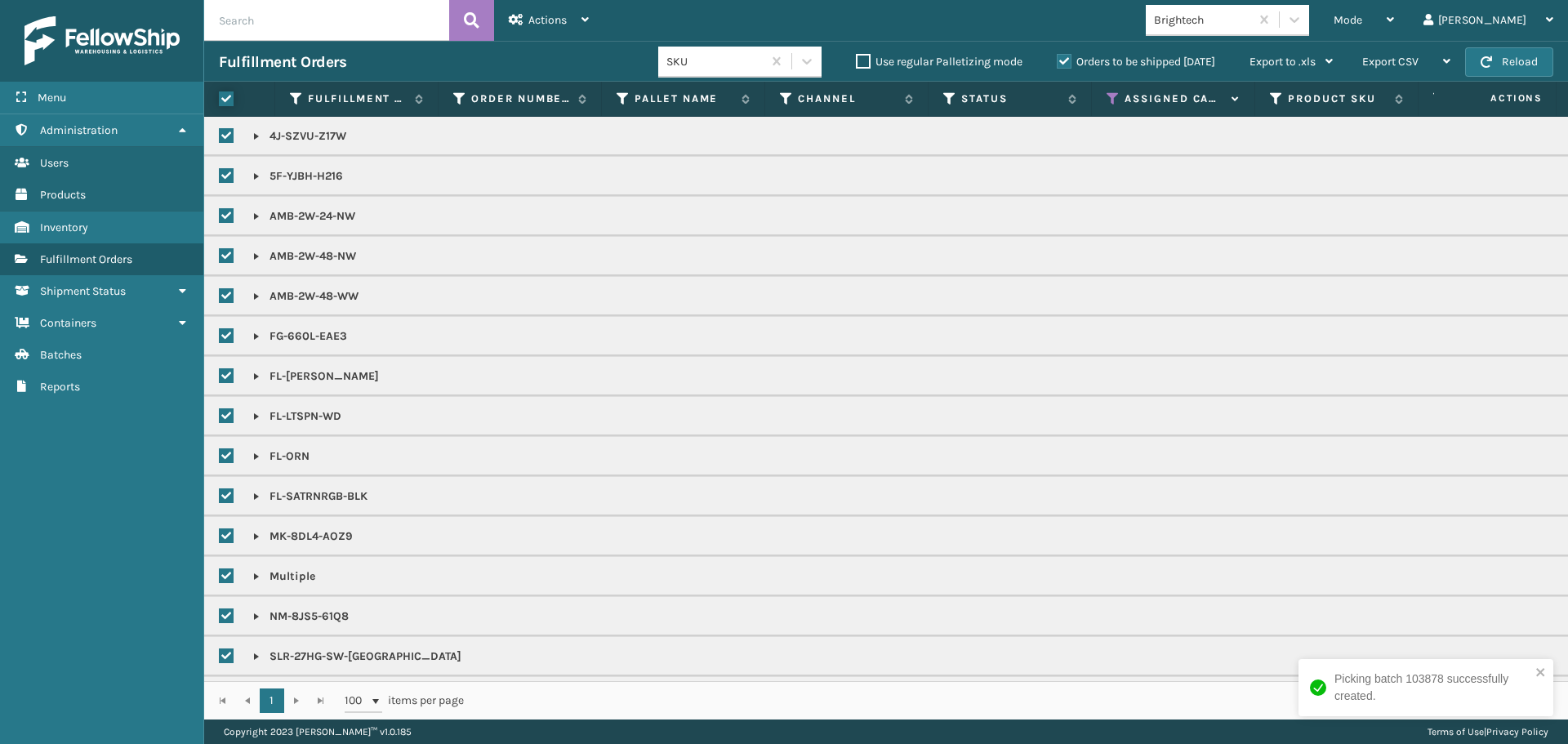
checkbox input "true"
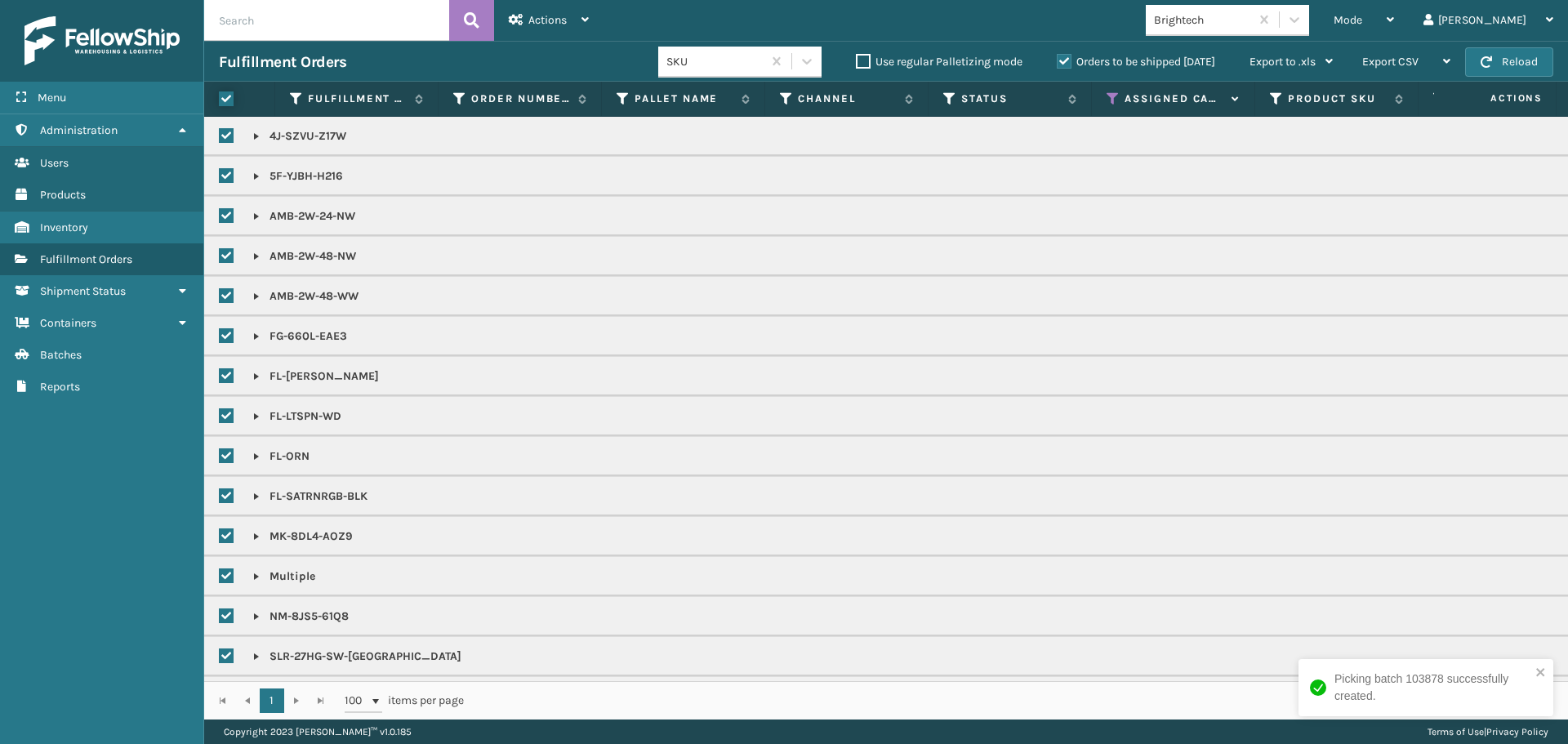
checkbox input "true"
click at [544, 12] on div "Actions" at bounding box center [548, 20] width 80 height 41
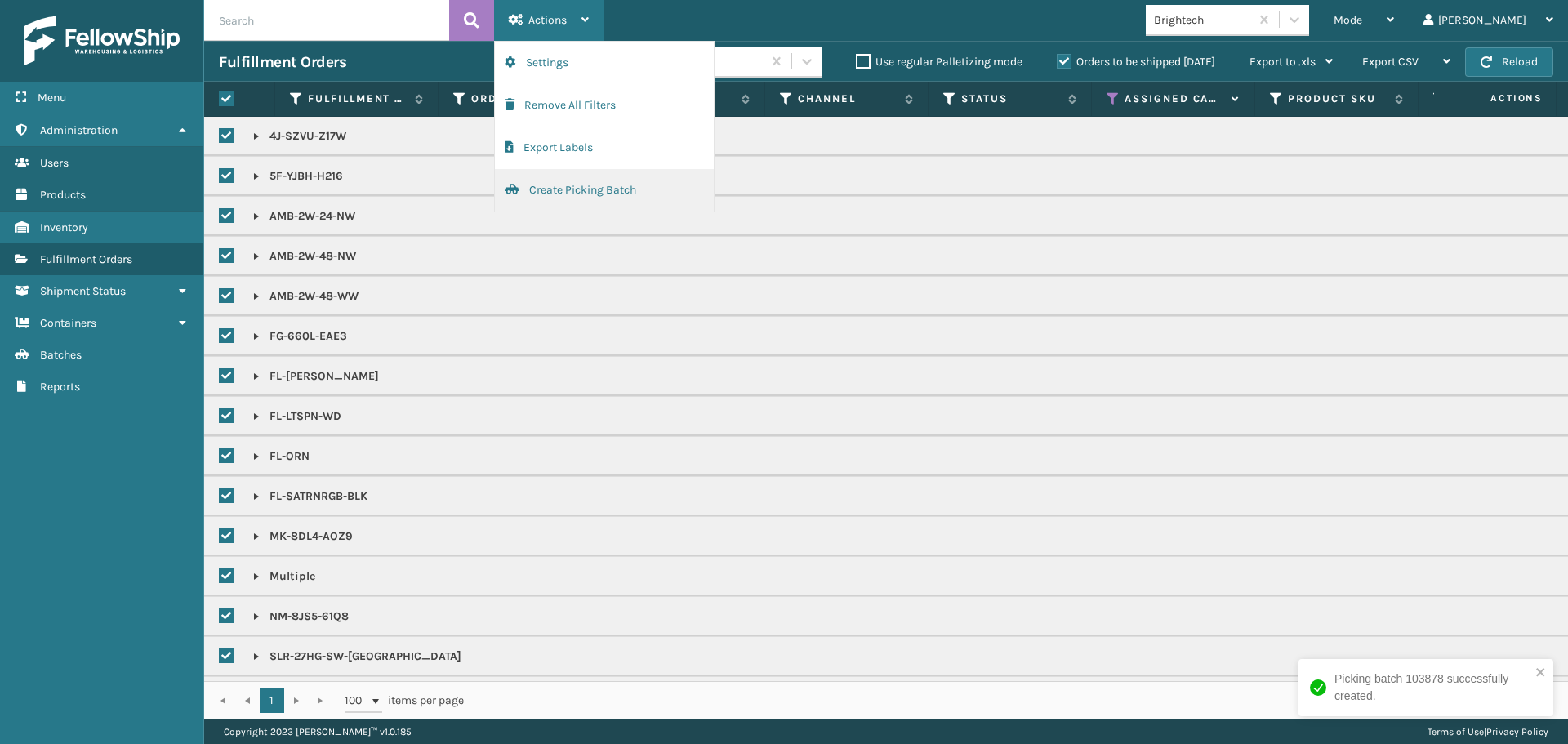
click at [549, 183] on button "Create Picking Batch" at bounding box center [604, 190] width 218 height 42
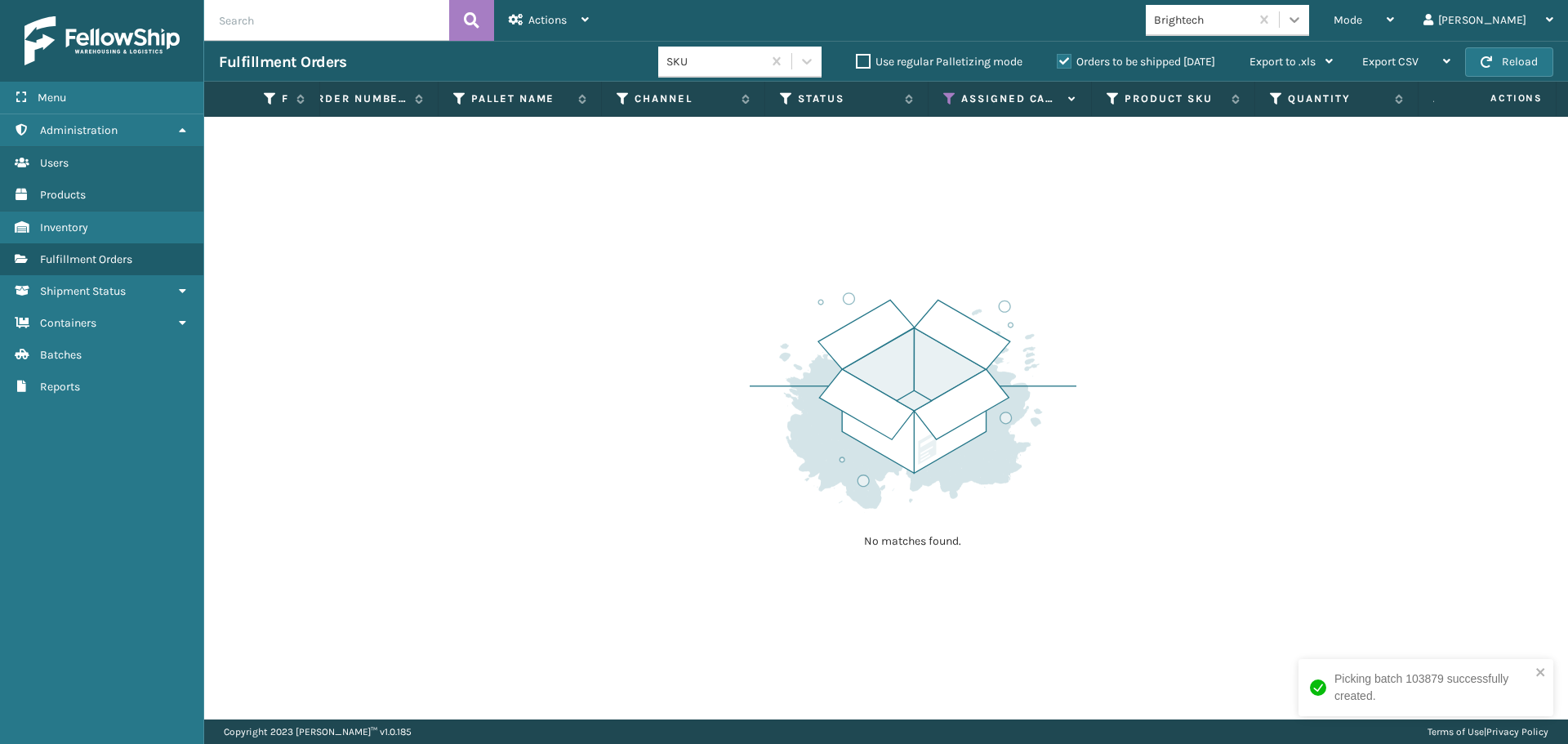
click at [1303, 21] on icon at bounding box center [1294, 20] width 16 height 16
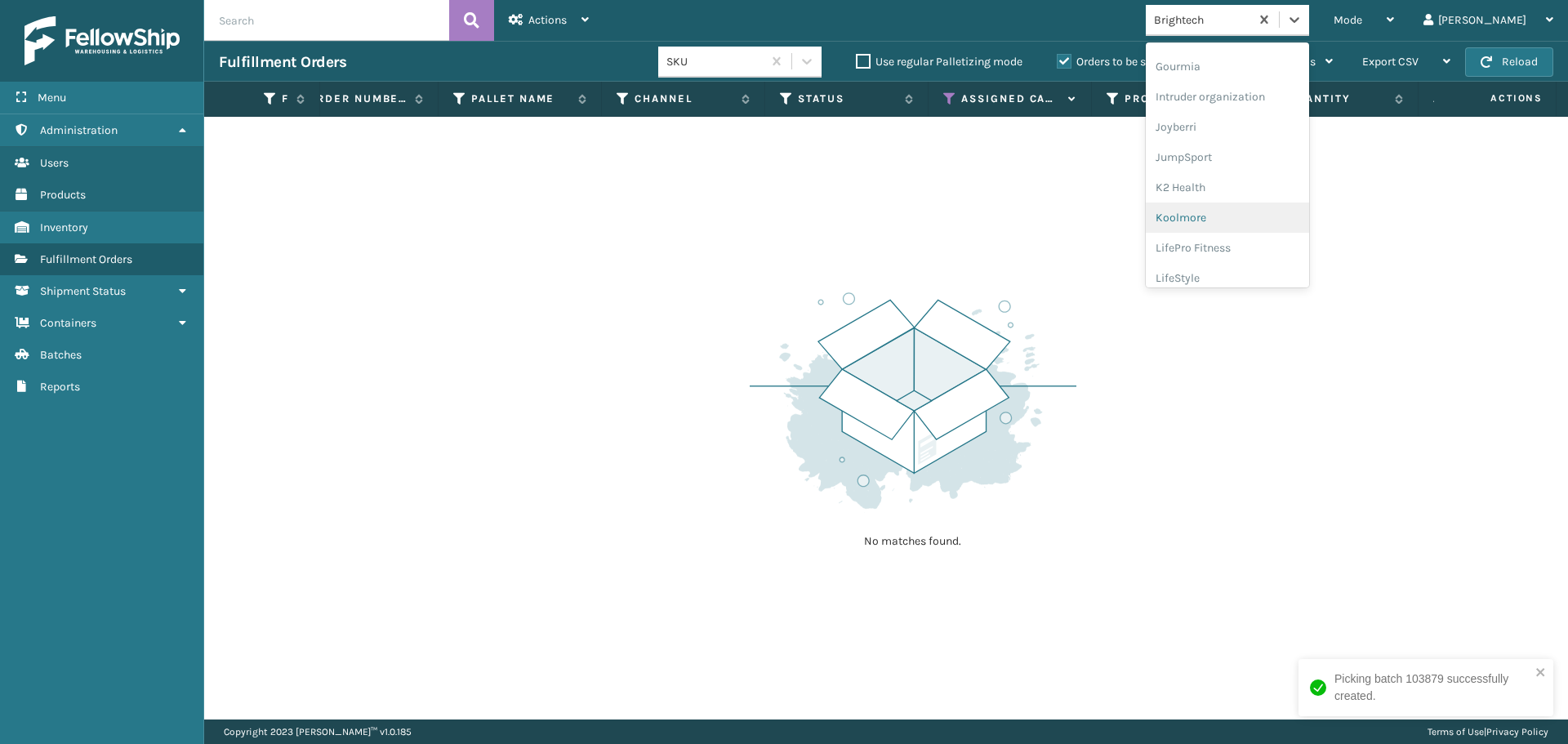
scroll to position [418, 0]
click at [1289, 243] on div "LifePro Fitness" at bounding box center [1227, 246] width 163 height 30
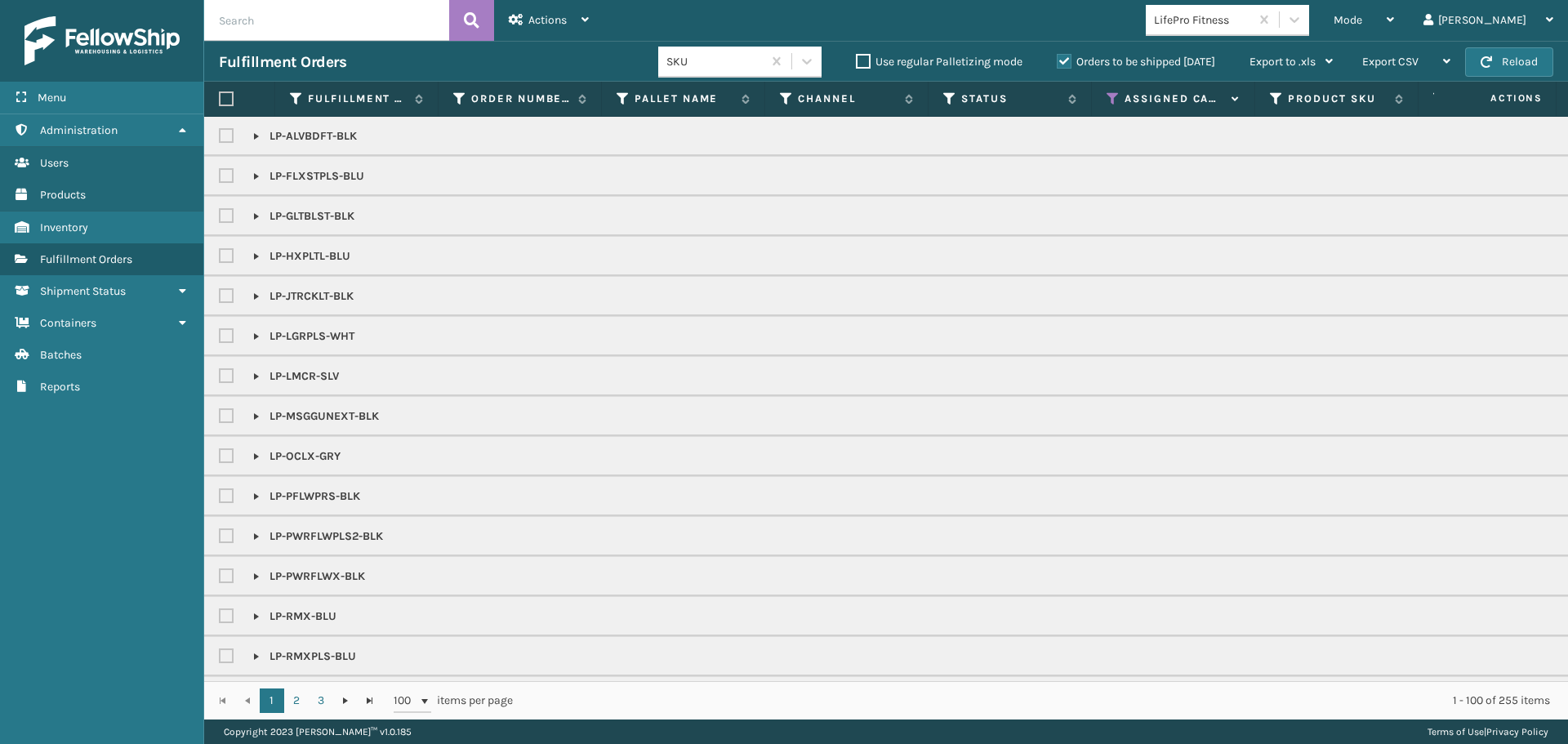
click at [231, 90] on th at bounding box center [239, 98] width 71 height 35
click at [227, 95] on label at bounding box center [226, 98] width 14 height 14
click at [219, 95] on input "checkbox" at bounding box center [218, 99] width 1 height 11
checkbox input "true"
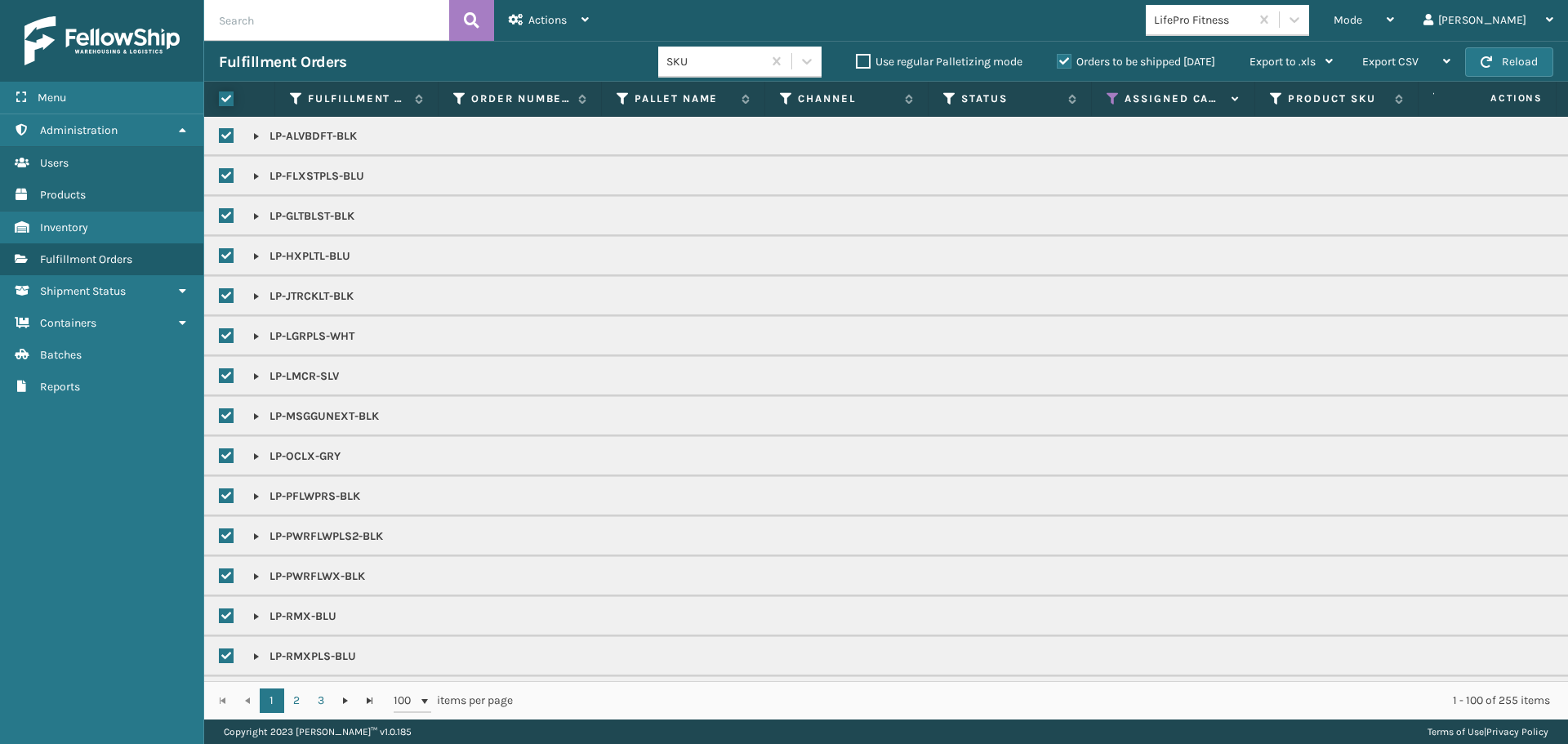
checkbox input "true"
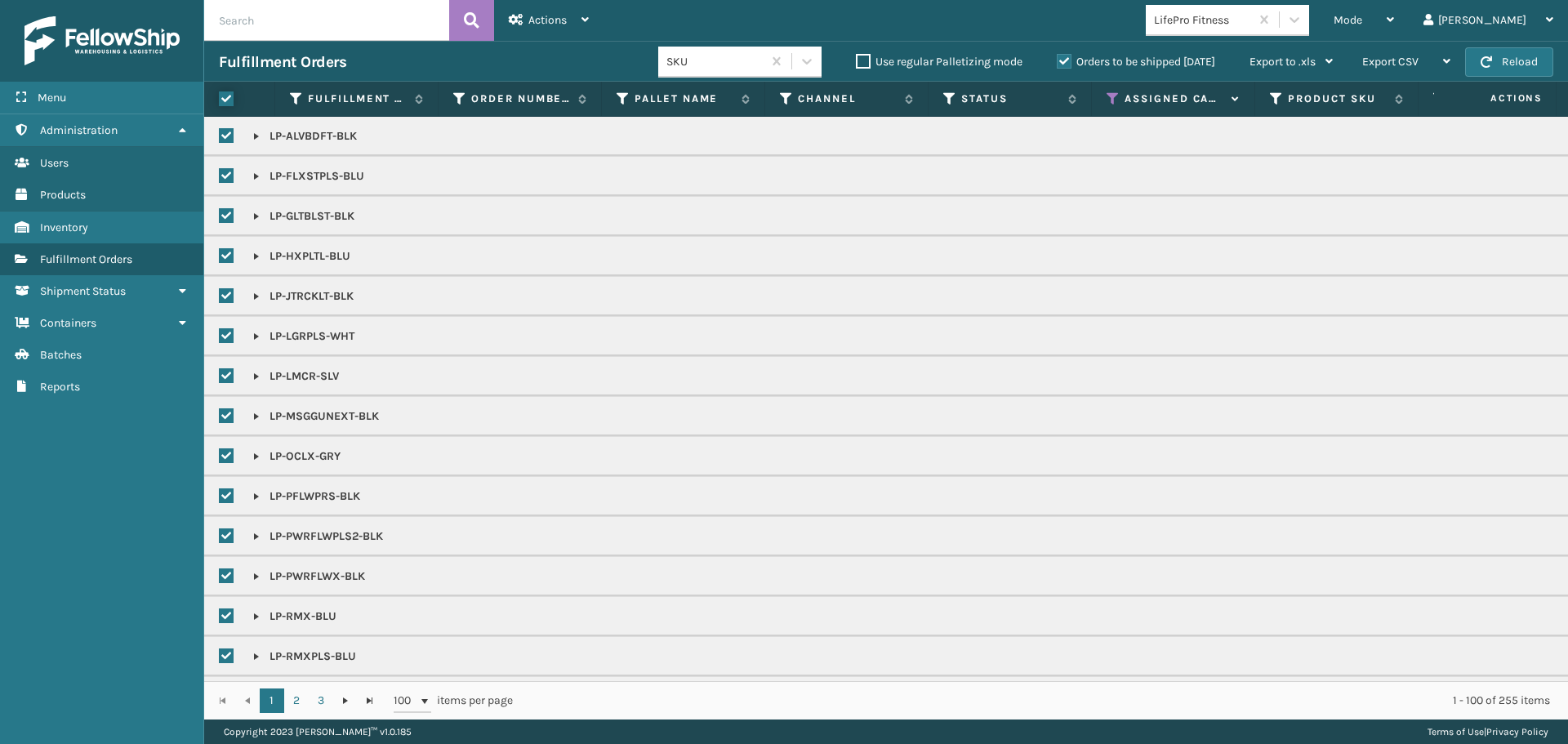
checkbox input "true"
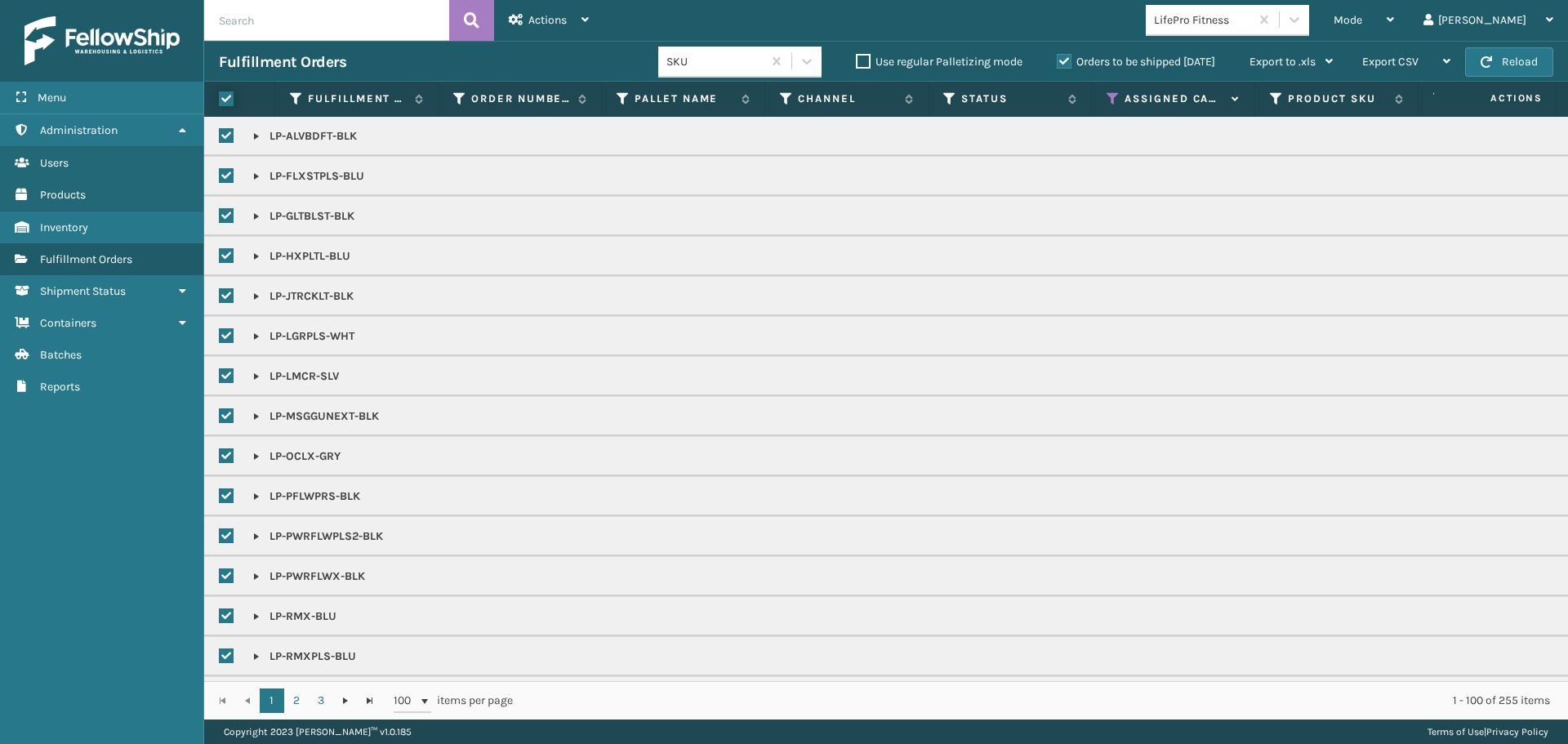
checkbox input "true"
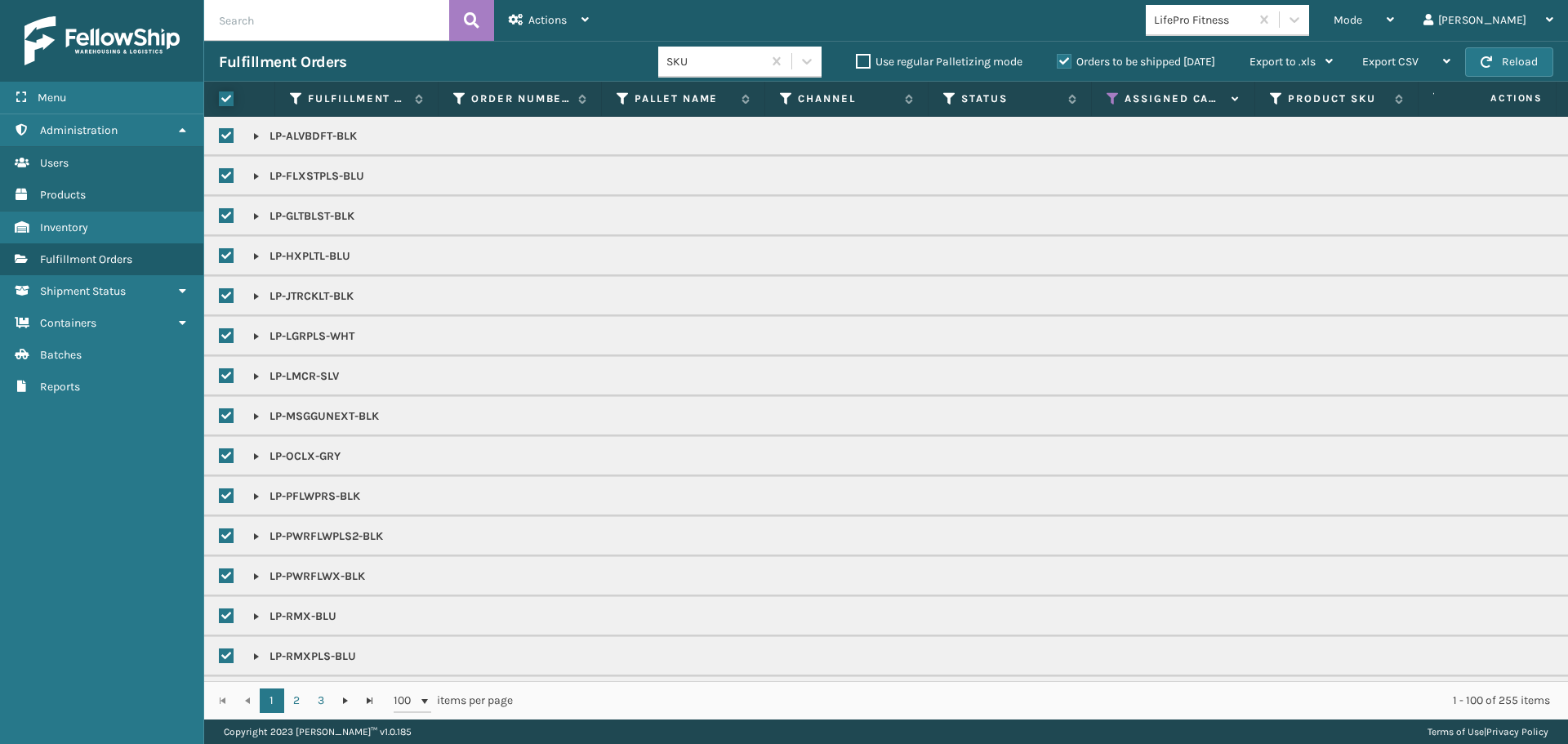
checkbox input "true"
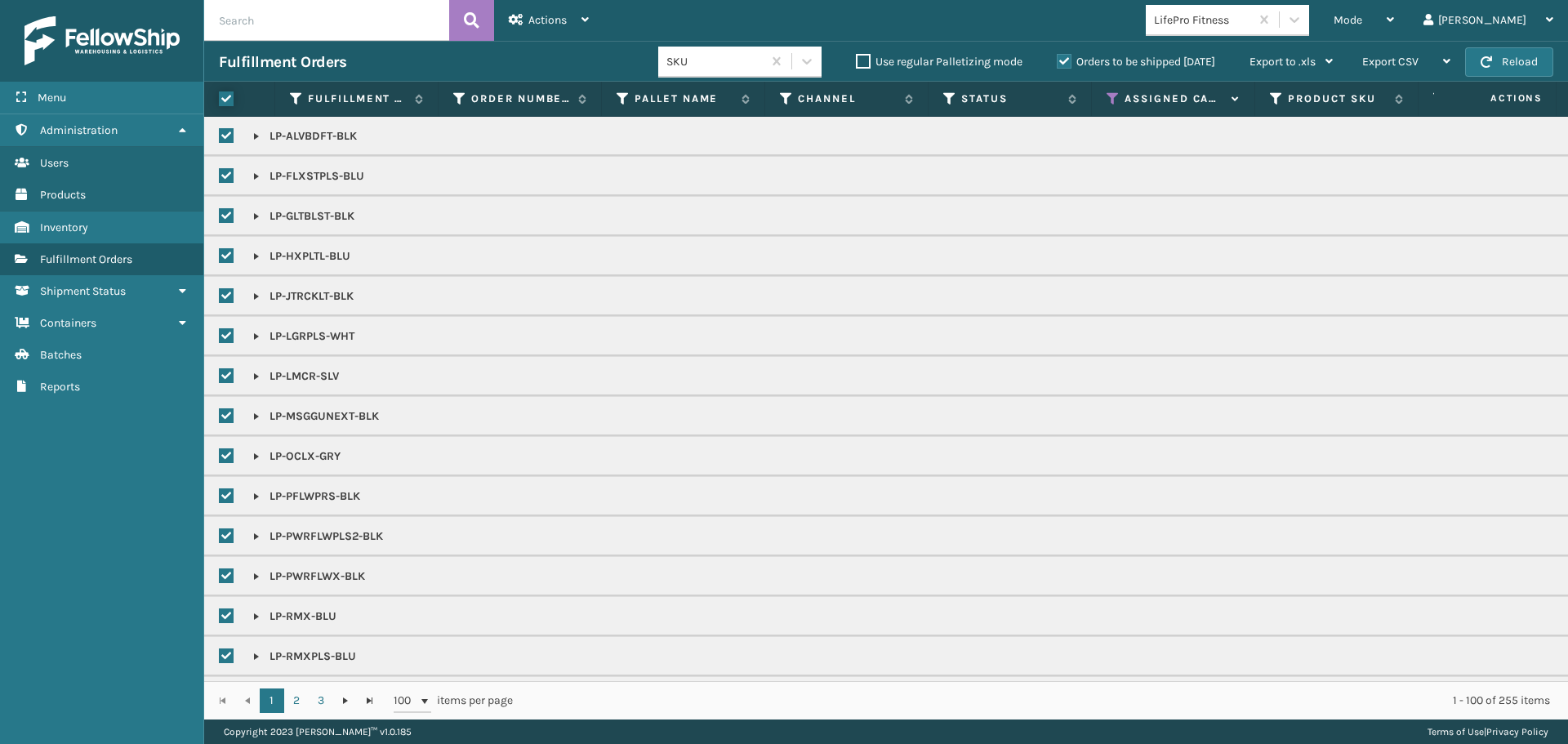
checkbox input "true"
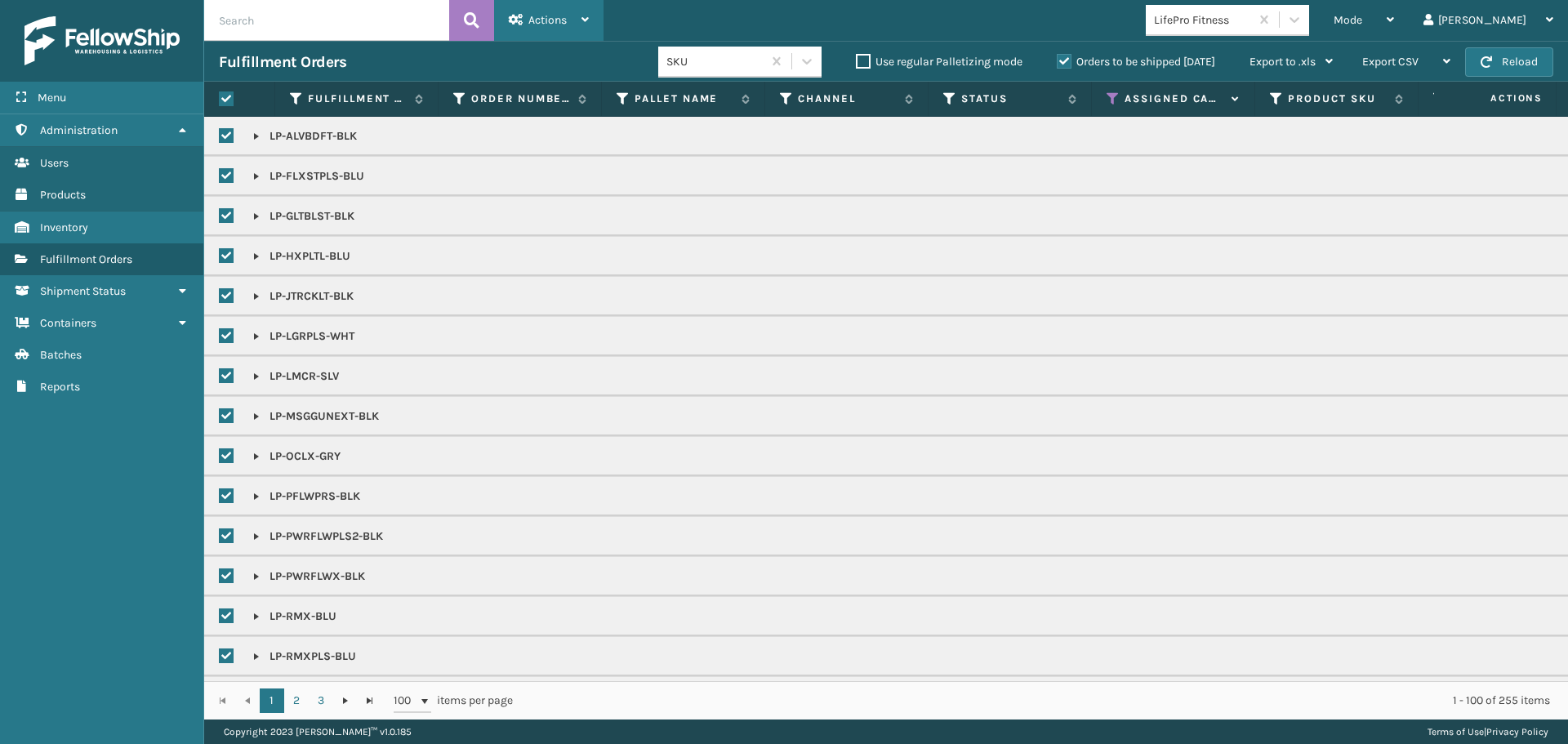
click at [555, 18] on span "Actions" at bounding box center [547, 19] width 39 height 14
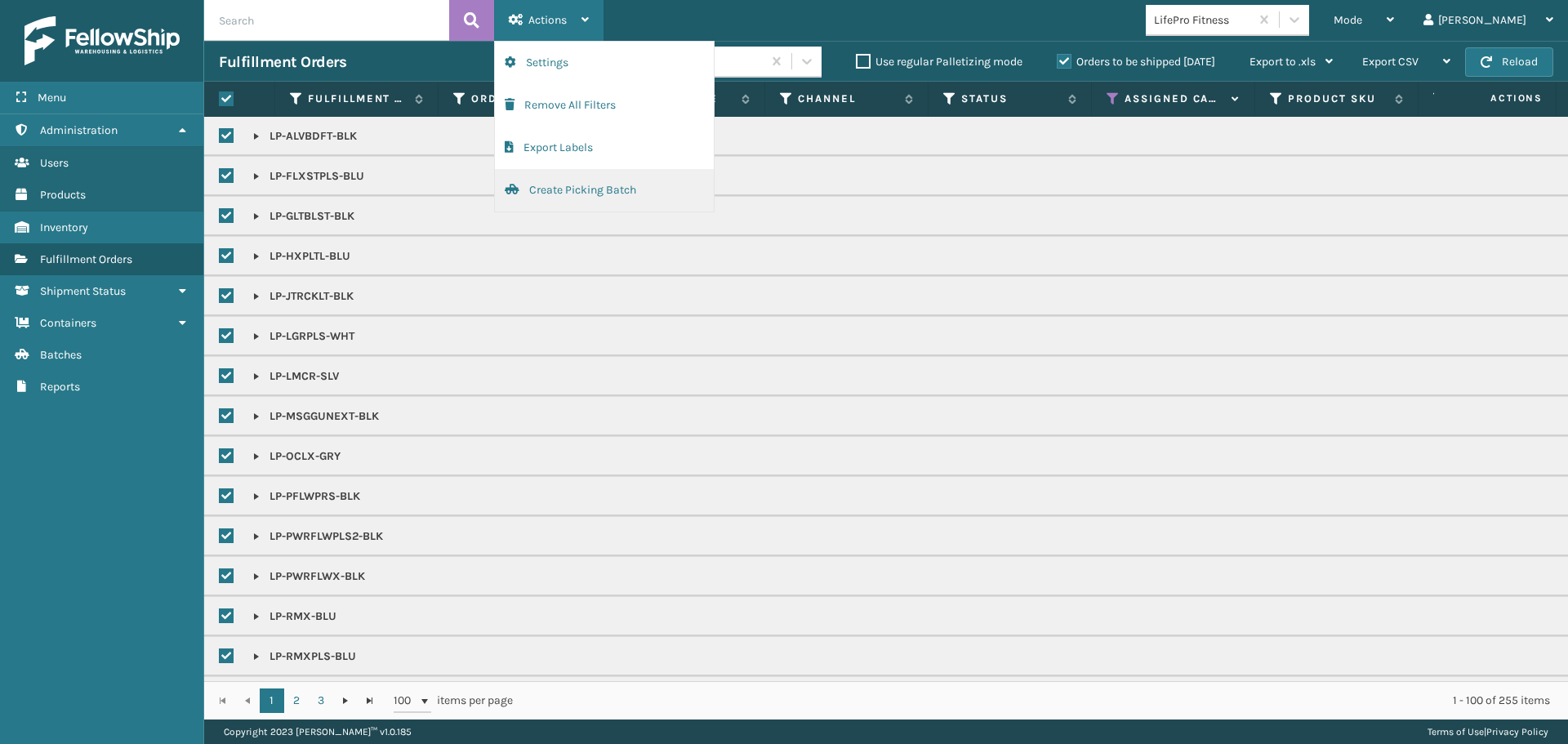
click at [535, 203] on button "Create Picking Batch" at bounding box center [604, 190] width 218 height 42
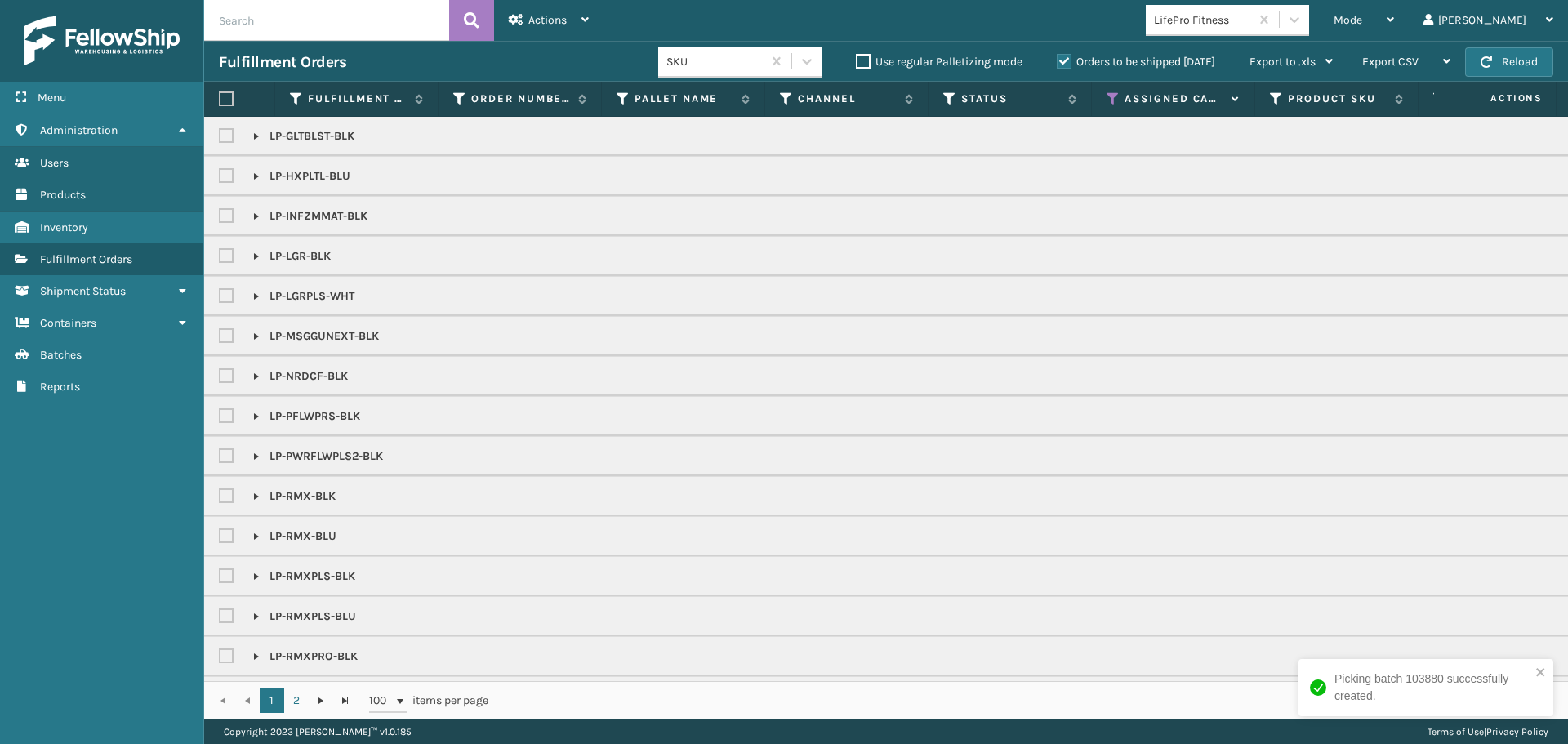
checkbox input "false"
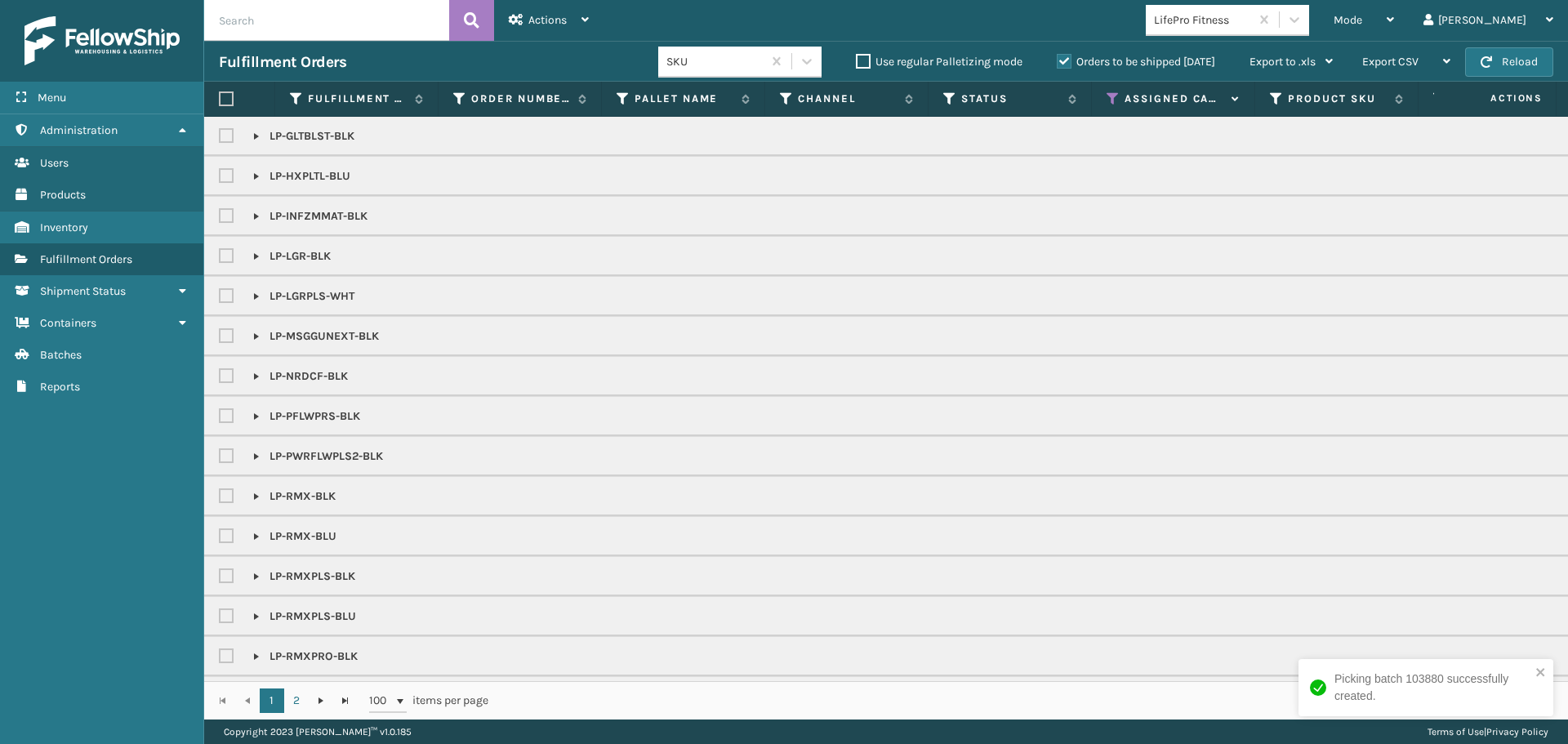
checkbox input "false"
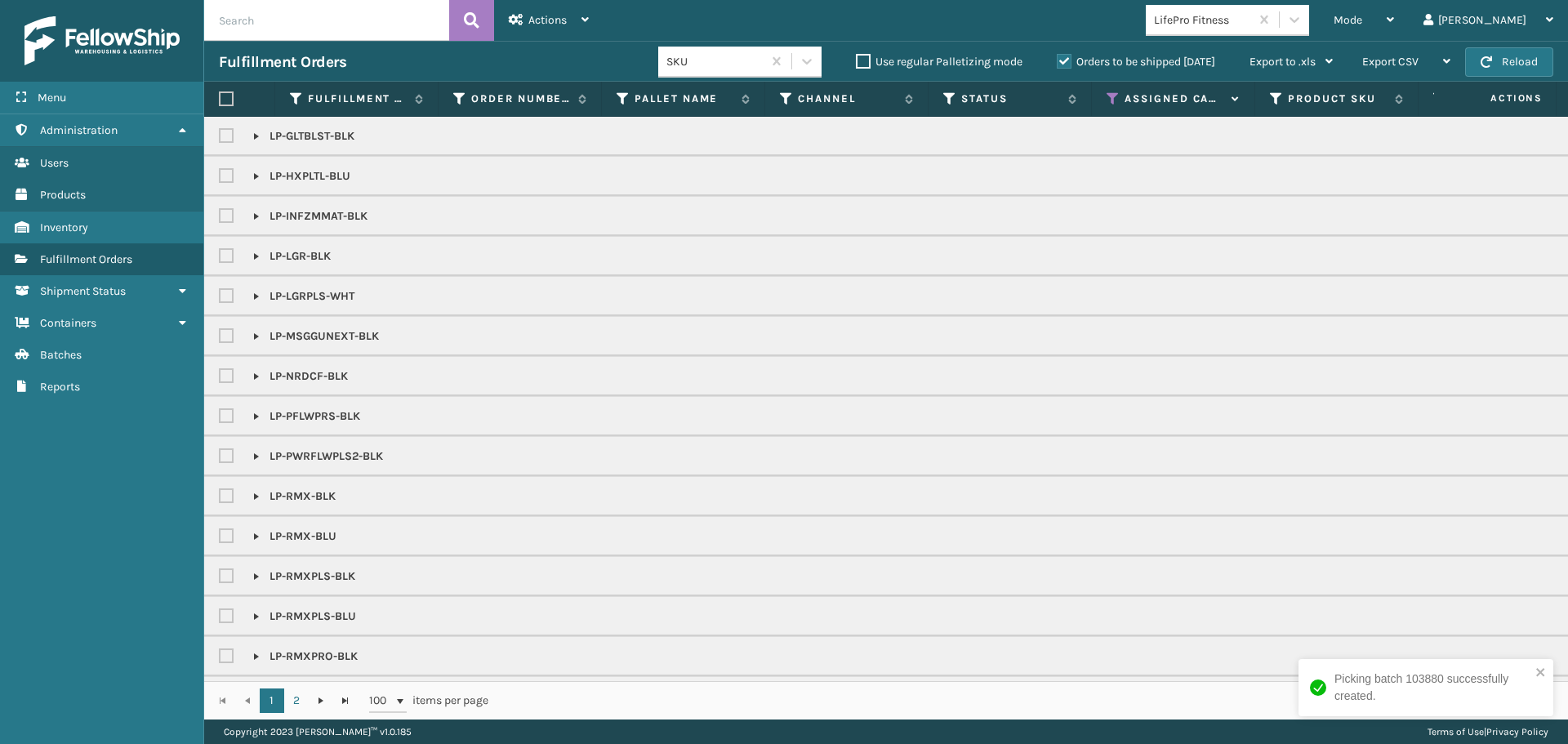
checkbox input "false"
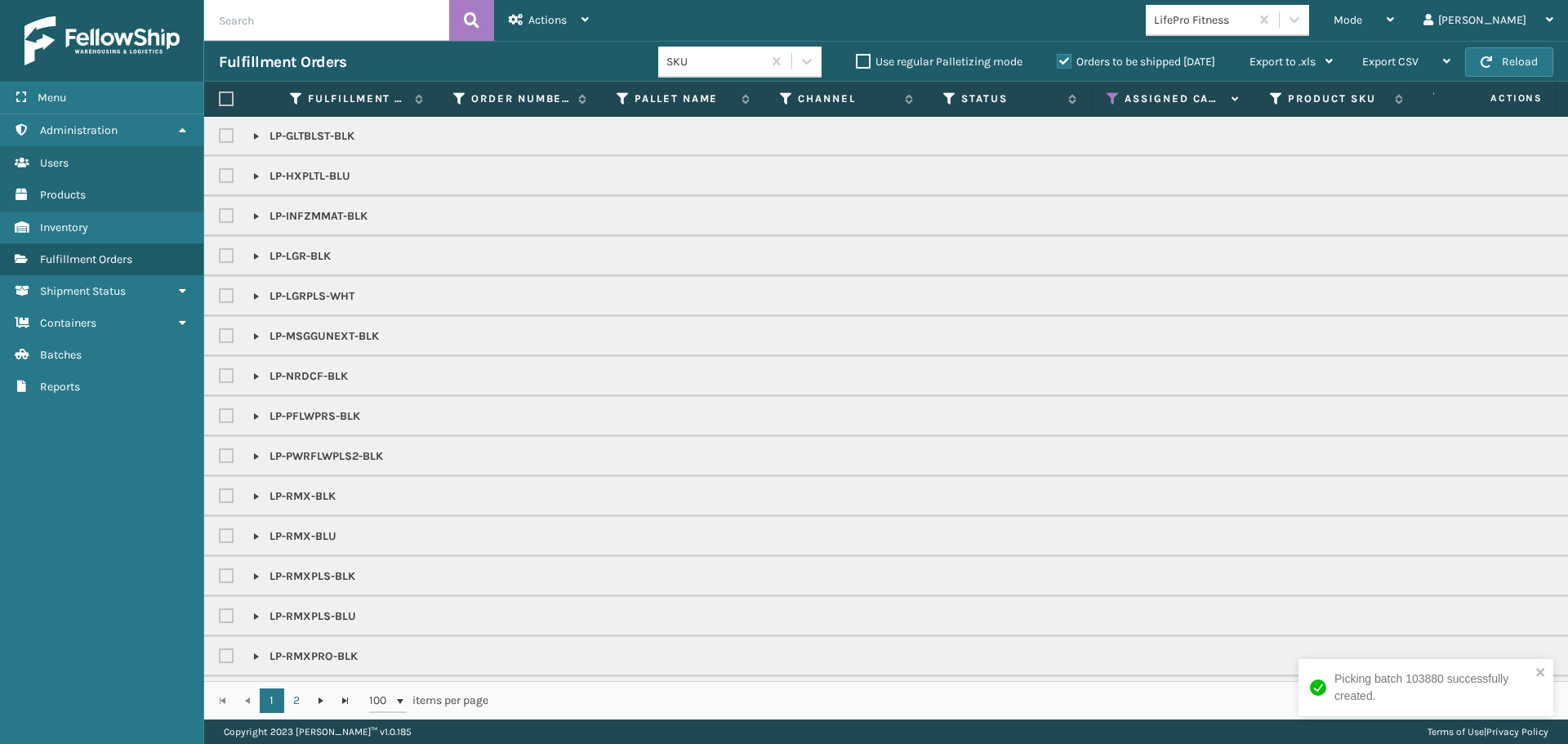
checkbox input "false"
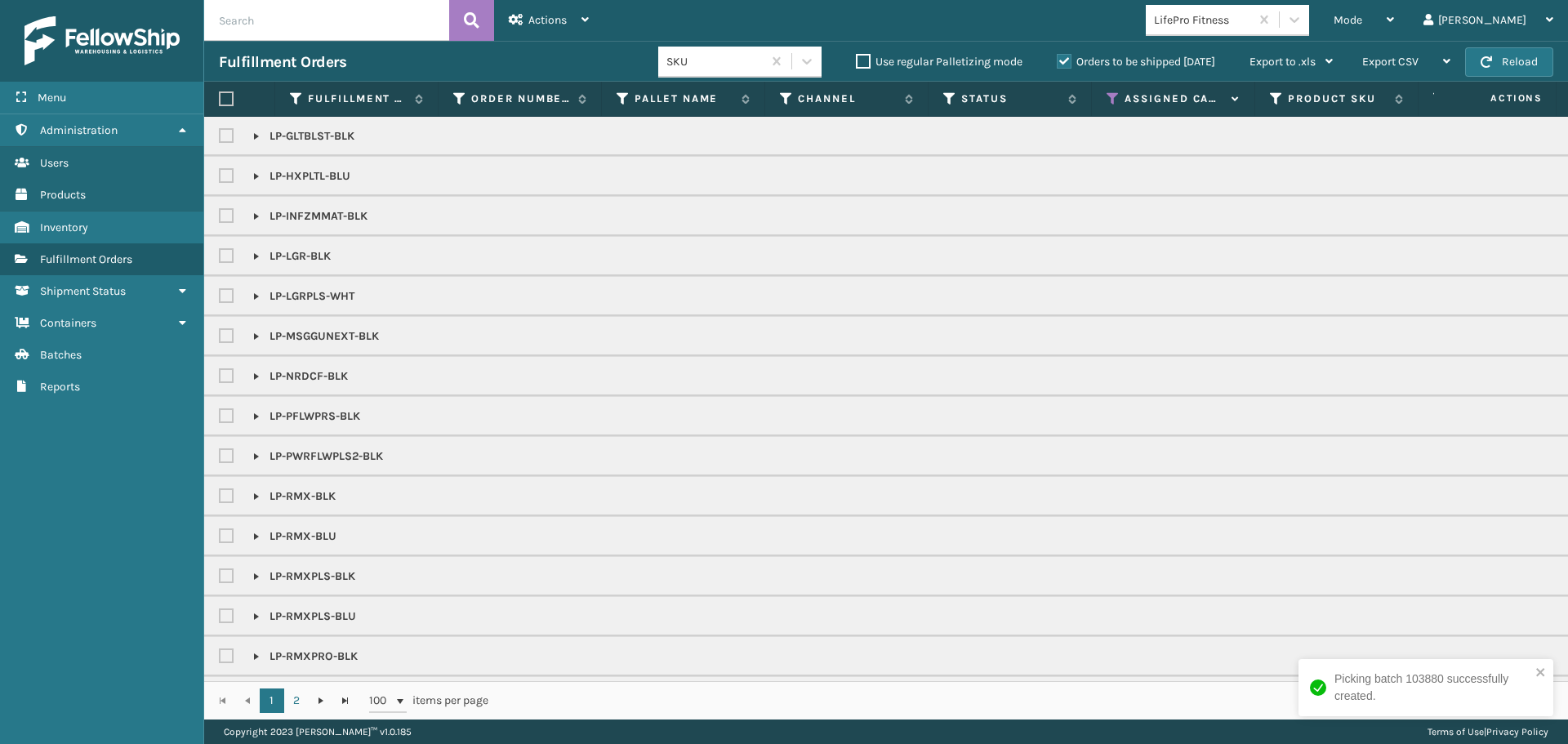
checkbox input "false"
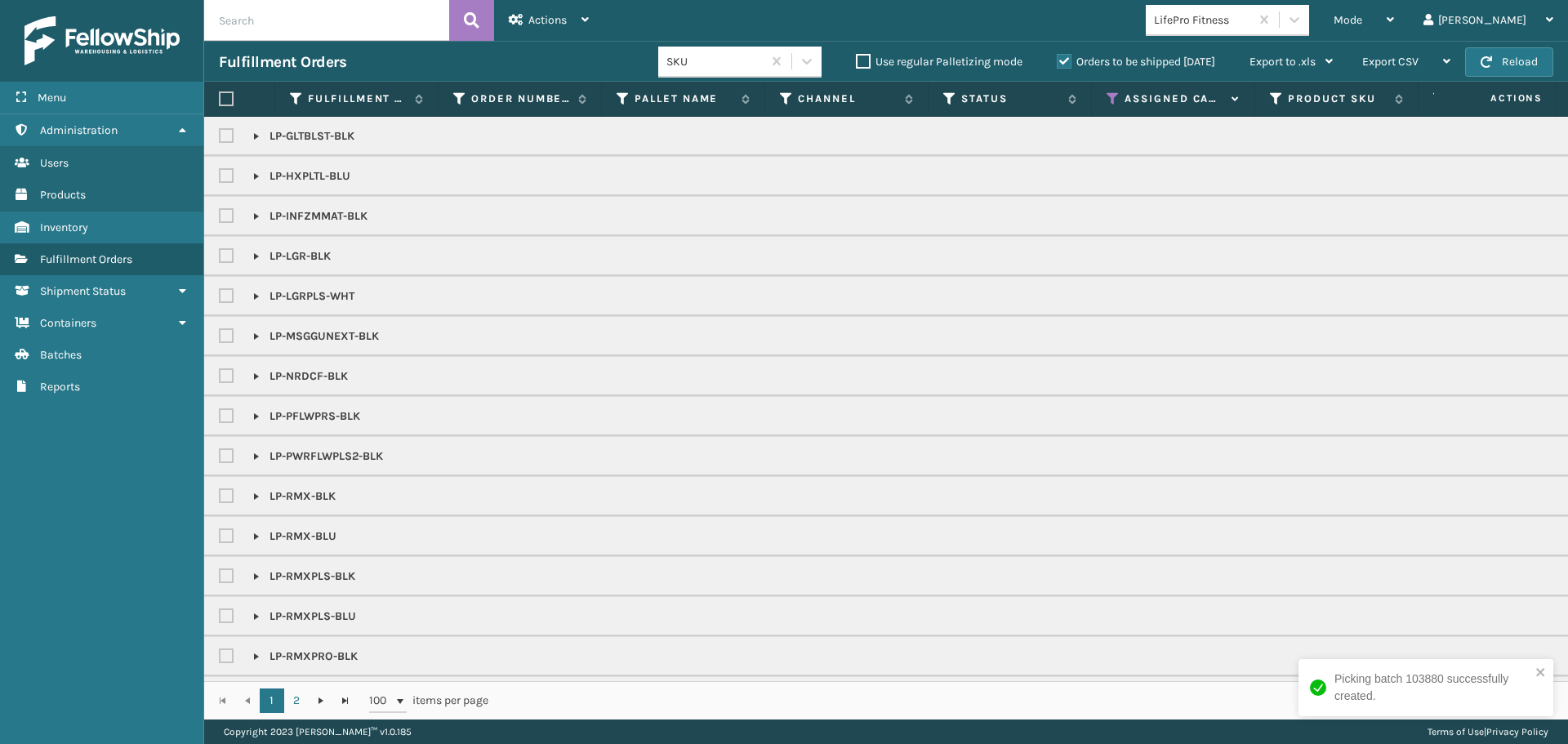
checkbox input "false"
drag, startPoint x: 224, startPoint y: 99, endPoint x: 235, endPoint y: 100, distance: 11.0
click at [225, 100] on label at bounding box center [226, 98] width 14 height 14
click at [219, 100] on input "checkbox" at bounding box center [218, 99] width 1 height 11
checkbox input "true"
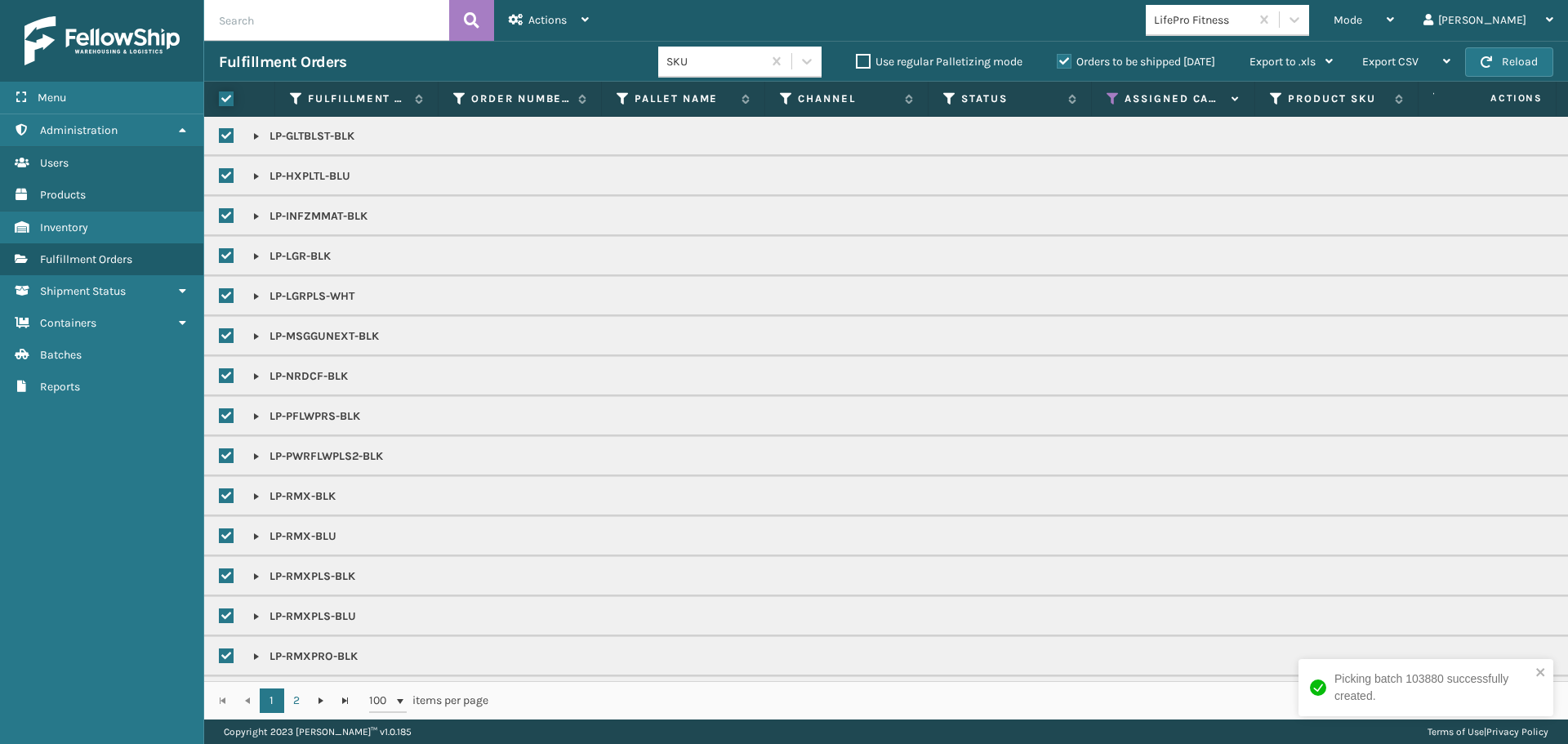
checkbox input "true"
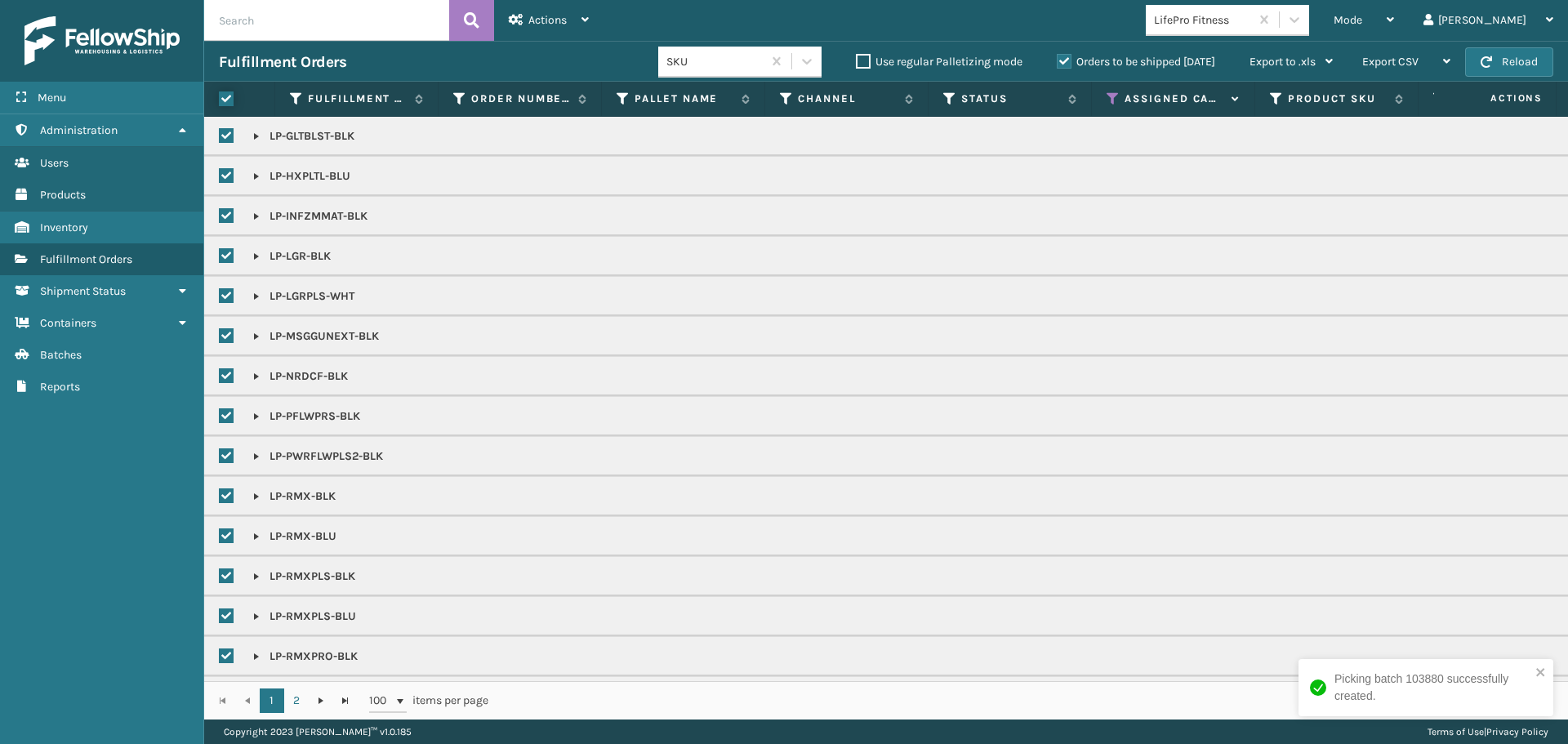
checkbox input "true"
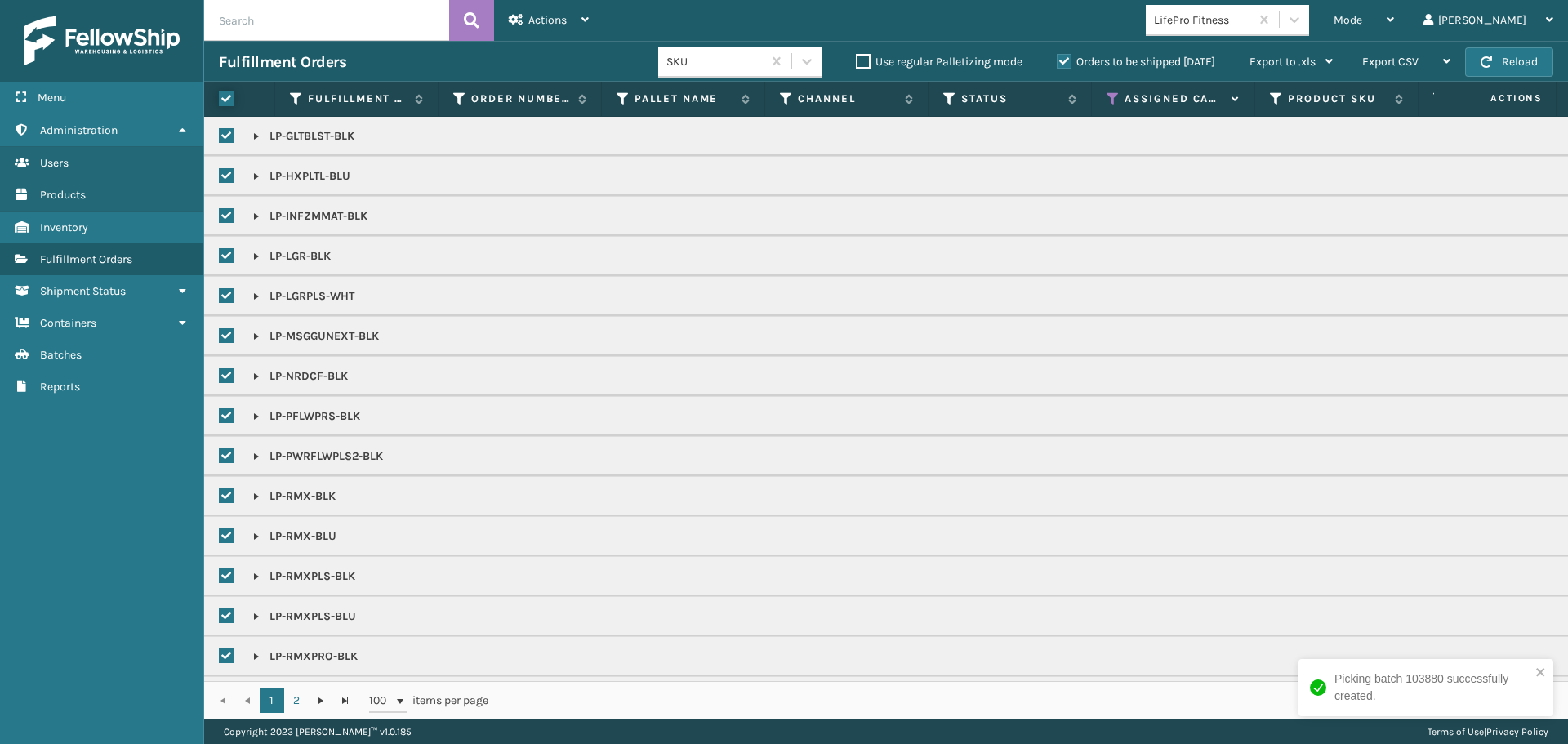
checkbox input "true"
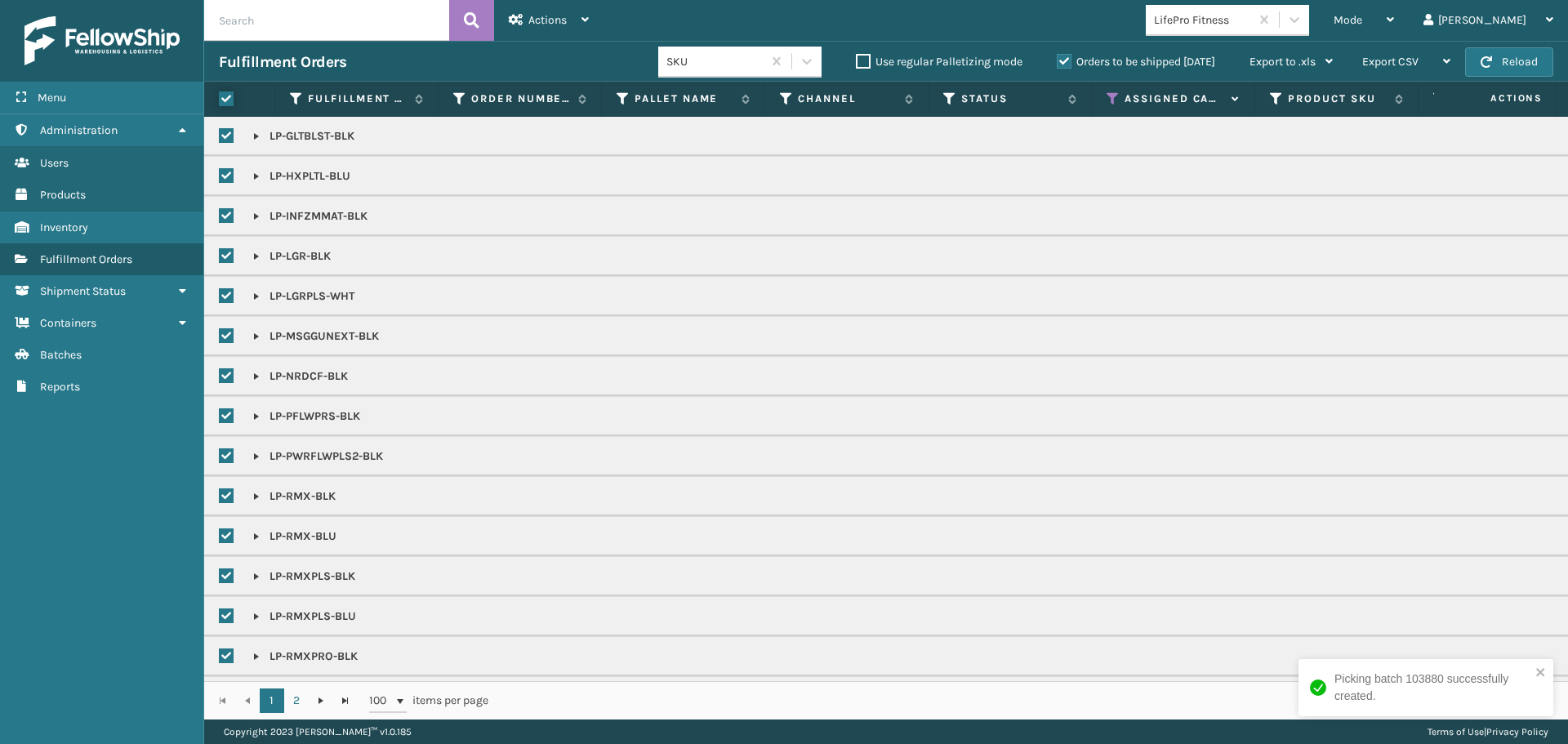
checkbox input "true"
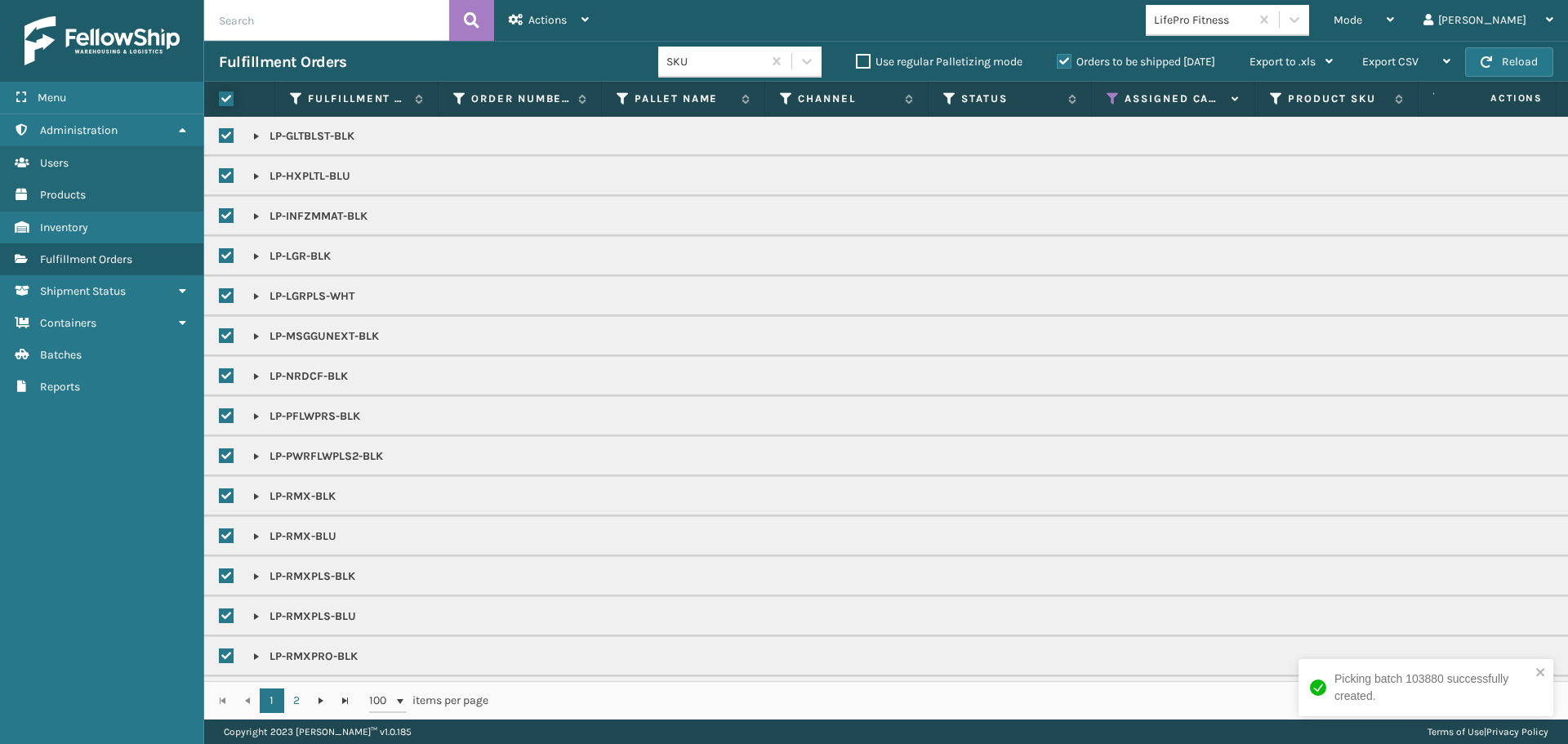
checkbox input "true"
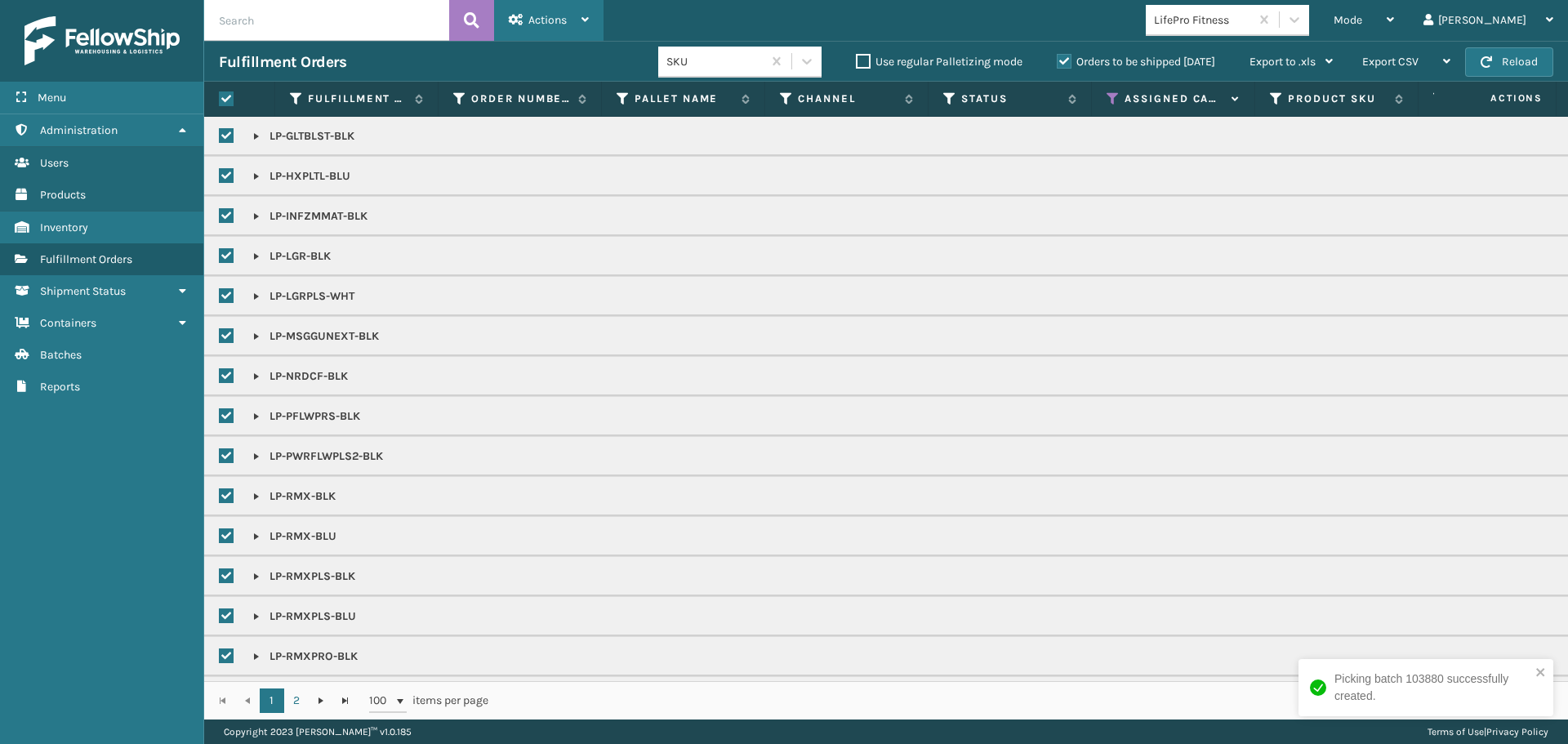
click at [549, 18] on span "Actions" at bounding box center [547, 19] width 39 height 14
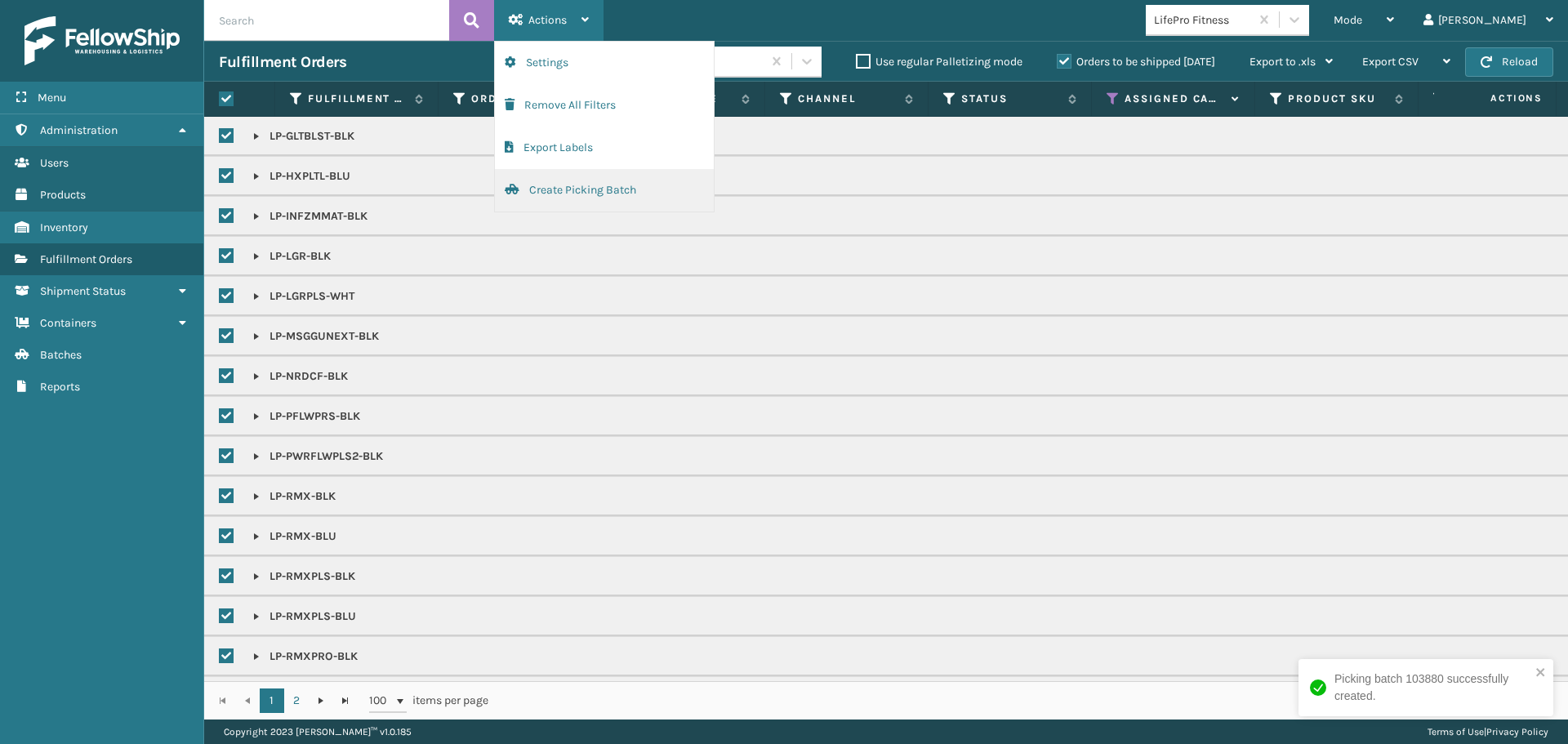
click at [578, 197] on button "Create Picking Batch" at bounding box center [604, 190] width 218 height 42
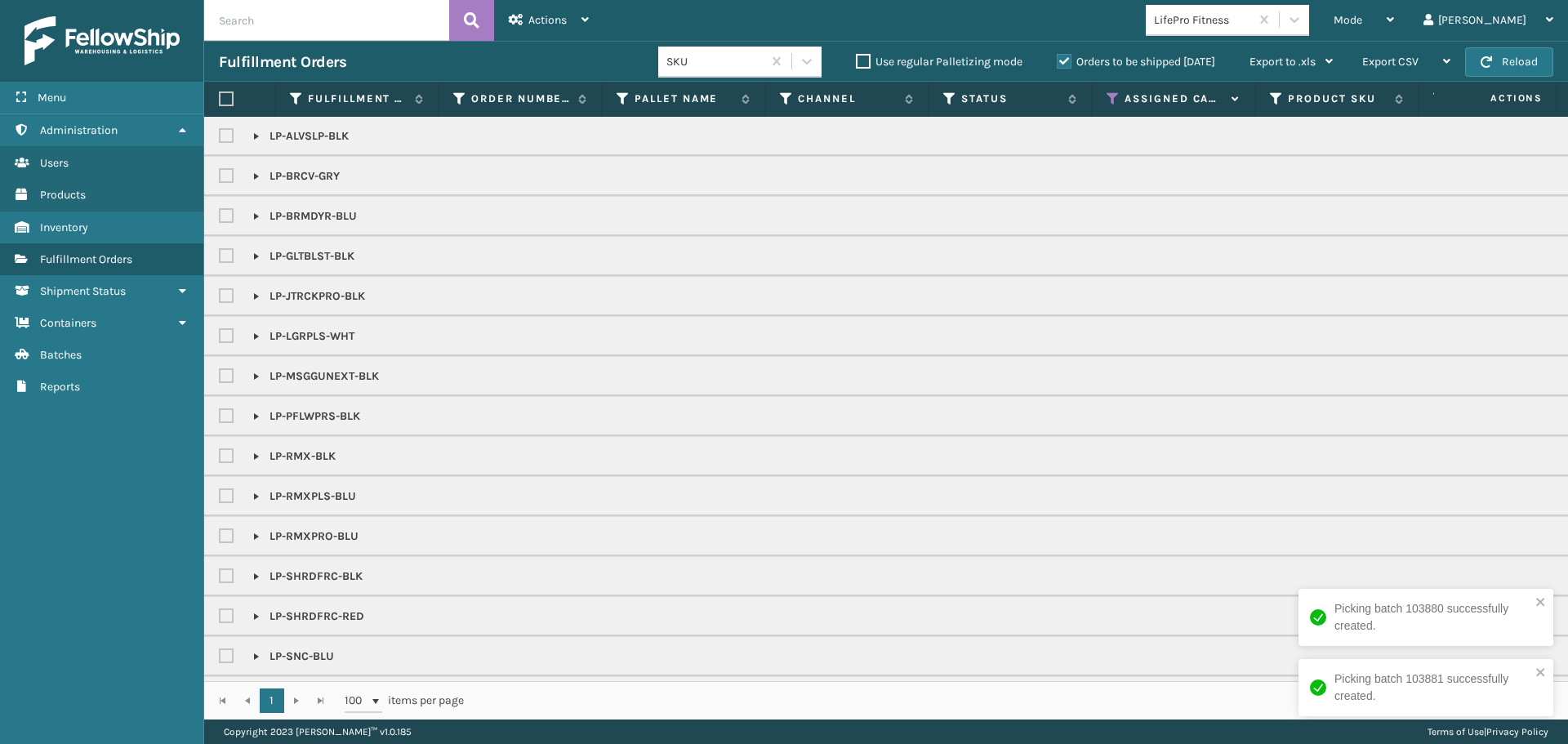
click at [225, 101] on label at bounding box center [226, 98] width 14 height 14
click at [219, 101] on input "checkbox" at bounding box center [218, 99] width 1 height 11
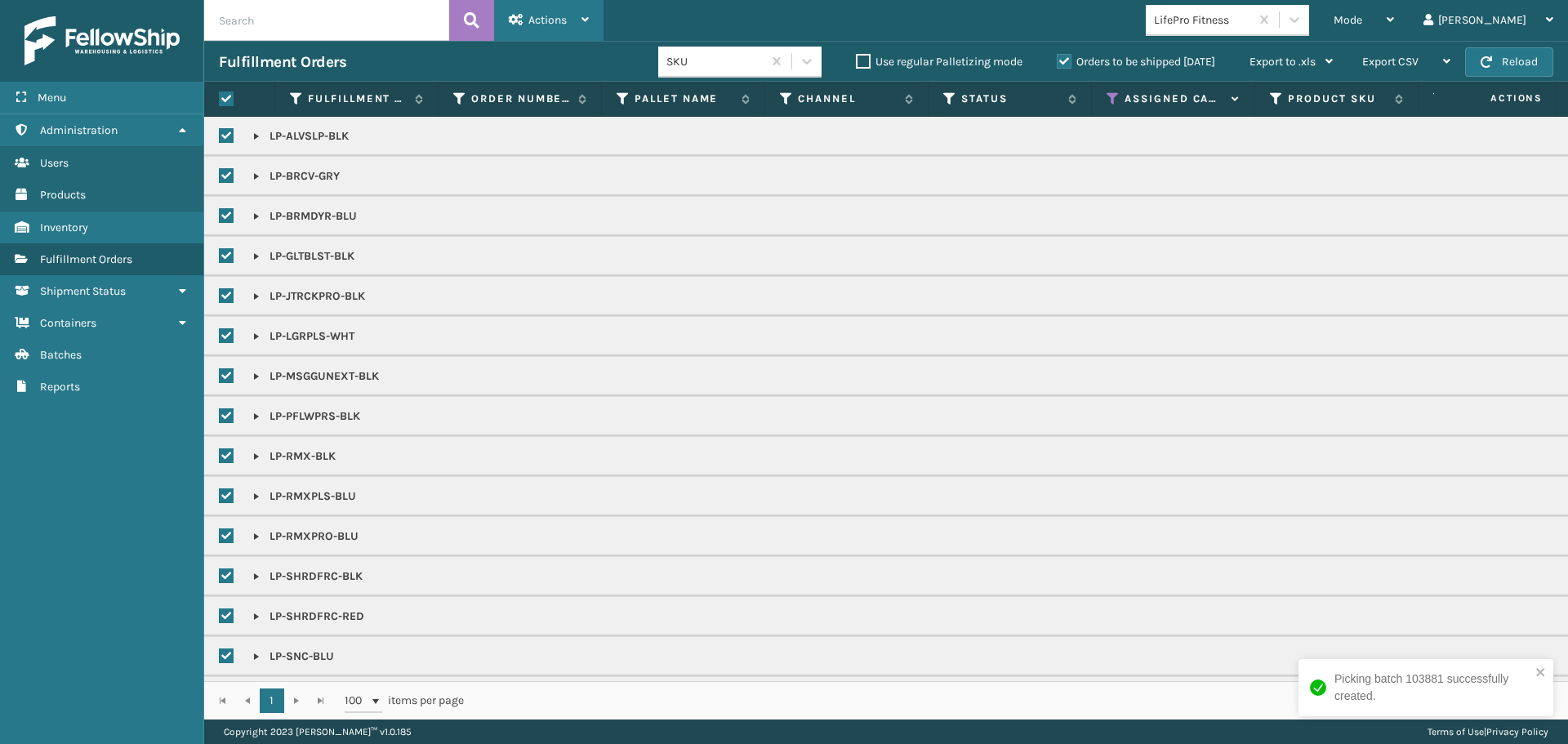
click at [525, 15] on div "Actions" at bounding box center [548, 20] width 80 height 41
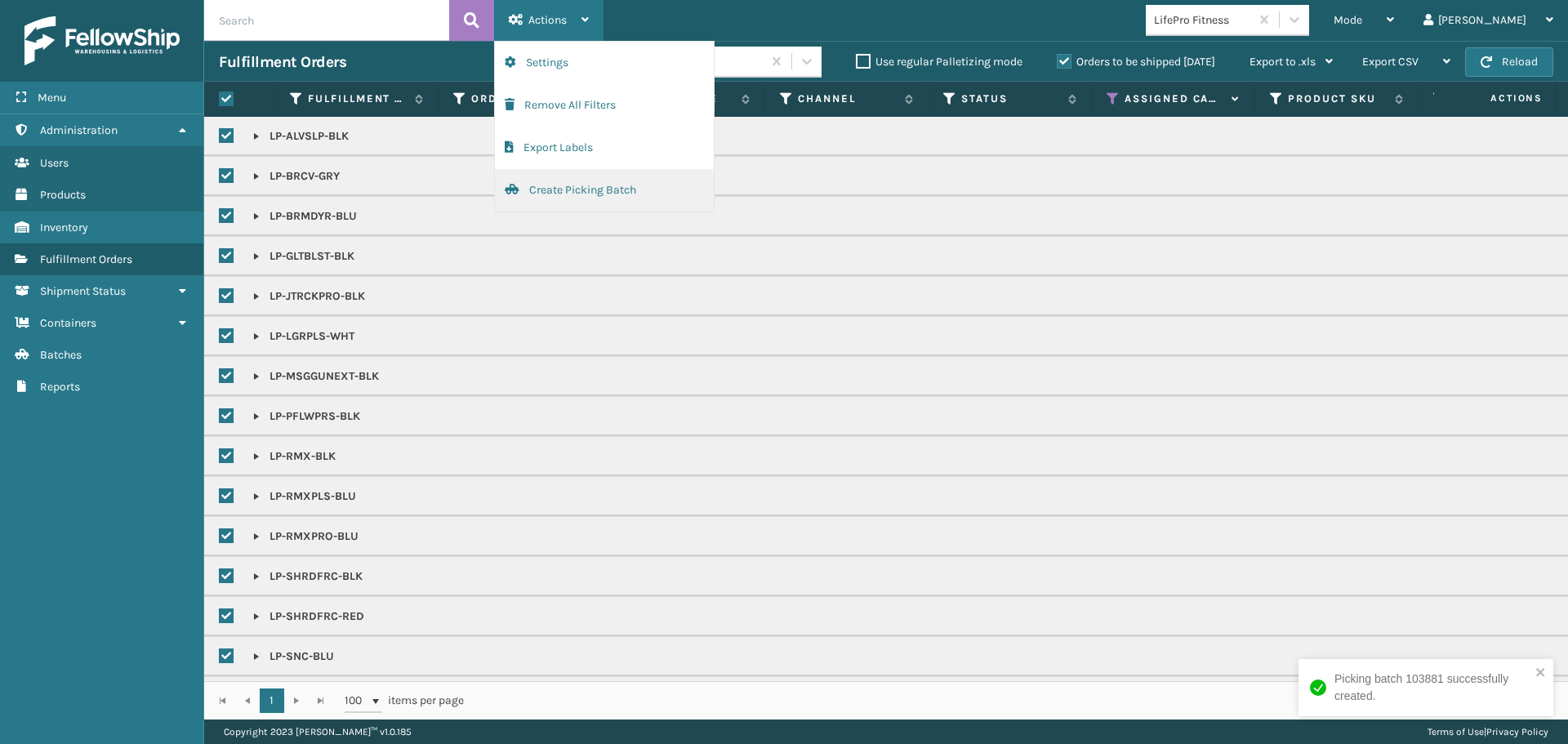
click at [576, 194] on button "Create Picking Batch" at bounding box center [604, 190] width 218 height 42
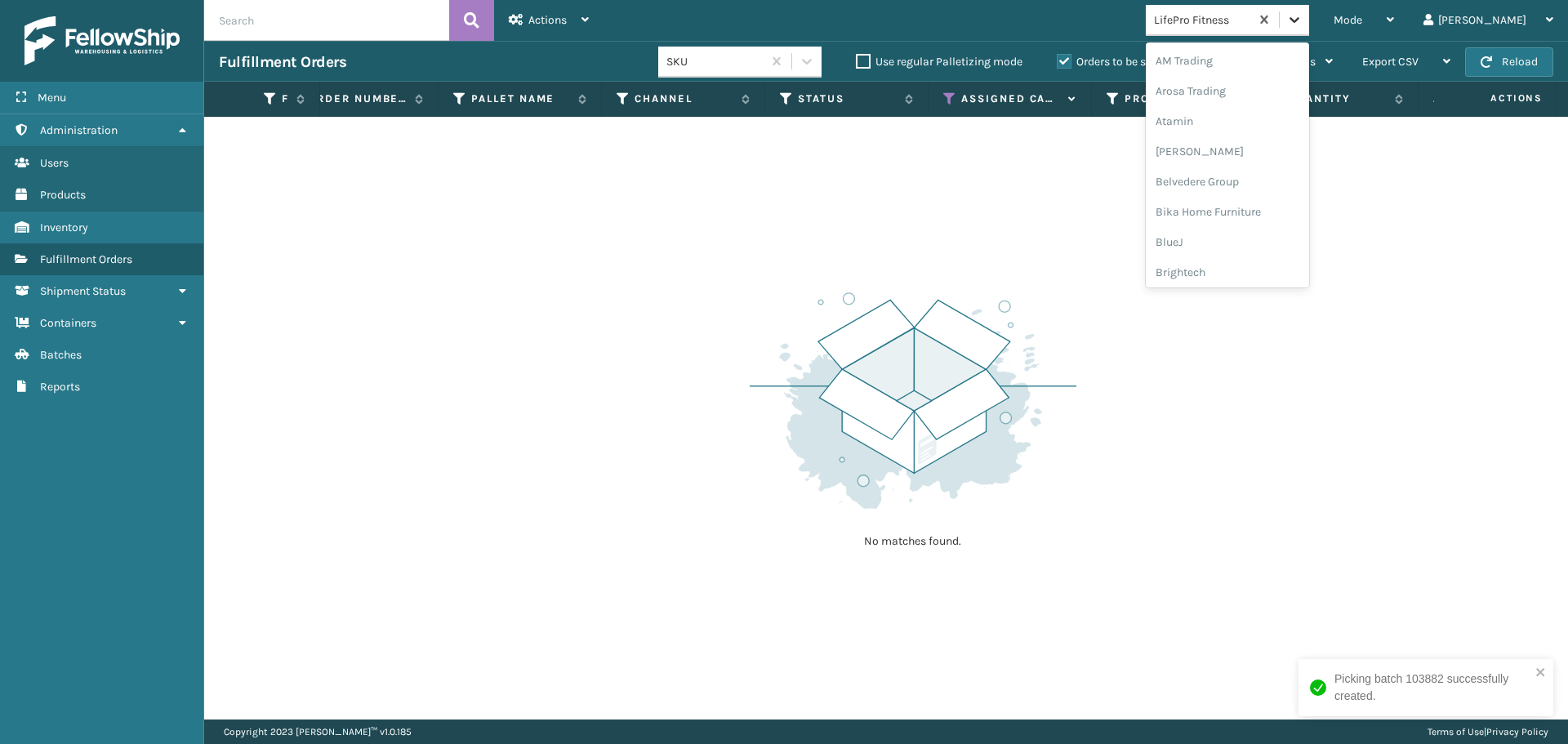
click at [1309, 18] on div at bounding box center [1294, 19] width 30 height 30
click at [1235, 200] on div "Oceanside" at bounding box center [1227, 196] width 163 height 30
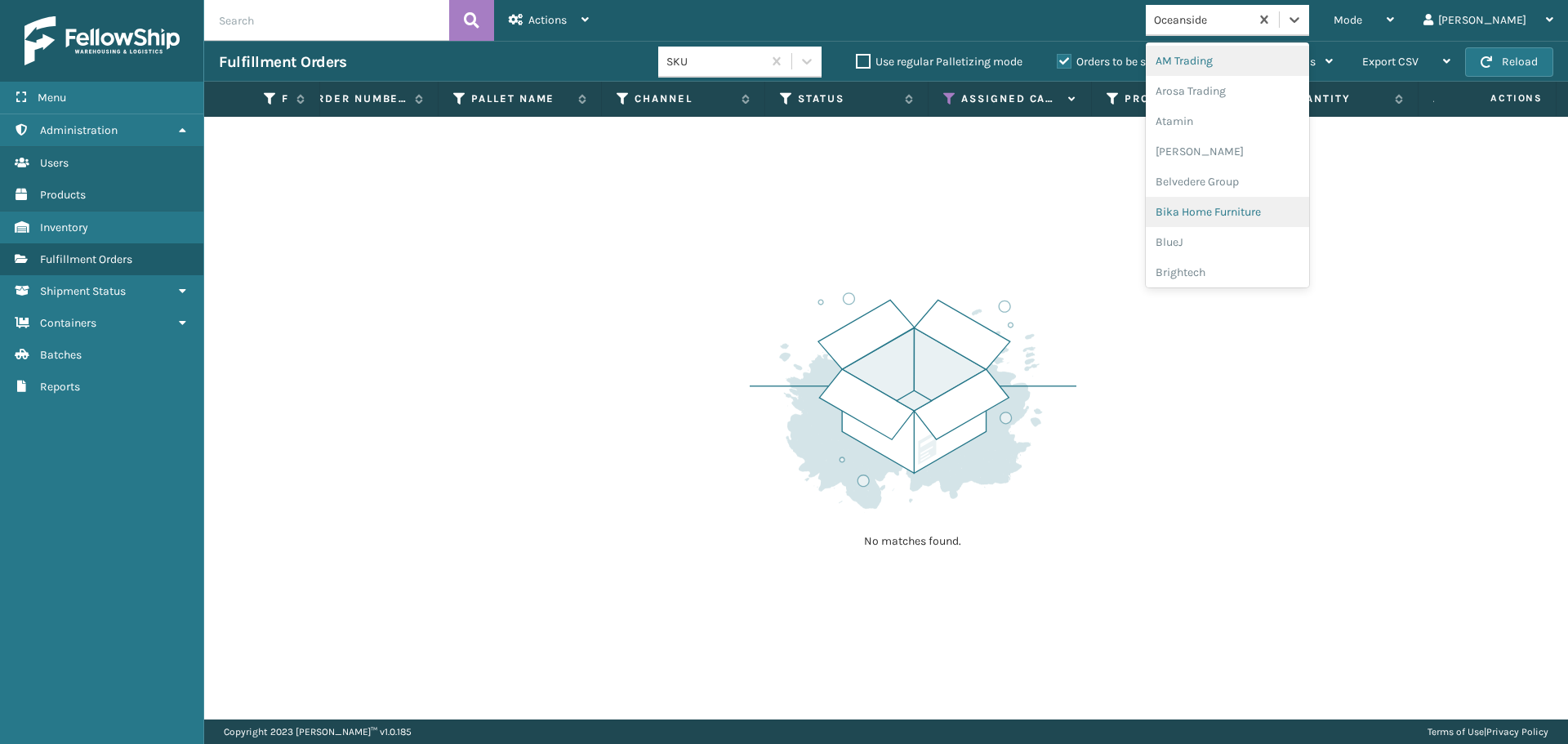
drag, startPoint x: 1356, startPoint y: 21, endPoint x: 1262, endPoint y: 225, distance: 224.6
click at [1303, 21] on icon at bounding box center [1294, 20] width 16 height 16
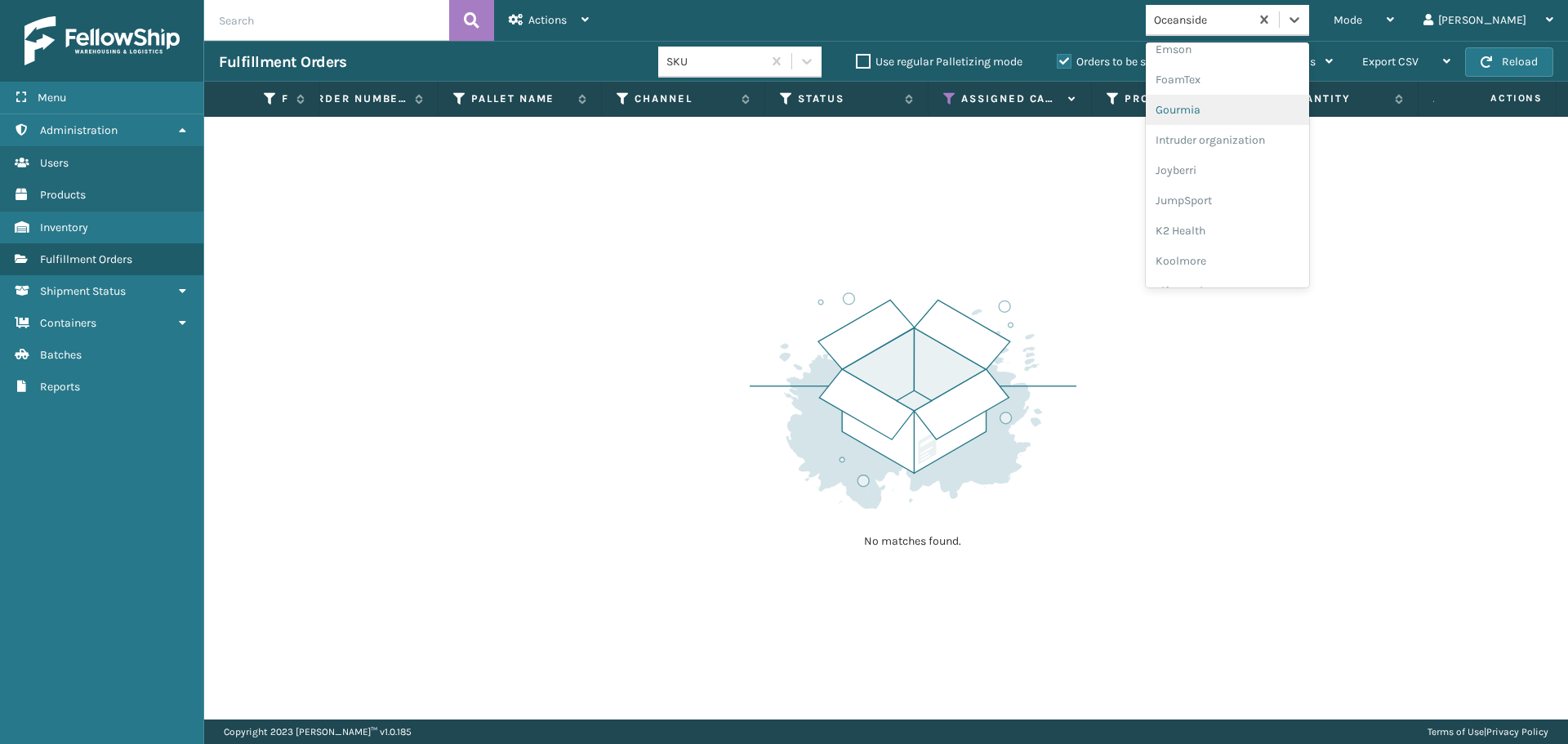
scroll to position [517, 0]
click at [1235, 268] on div "[PERSON_NAME] Brands" at bounding box center [1227, 268] width 163 height 30
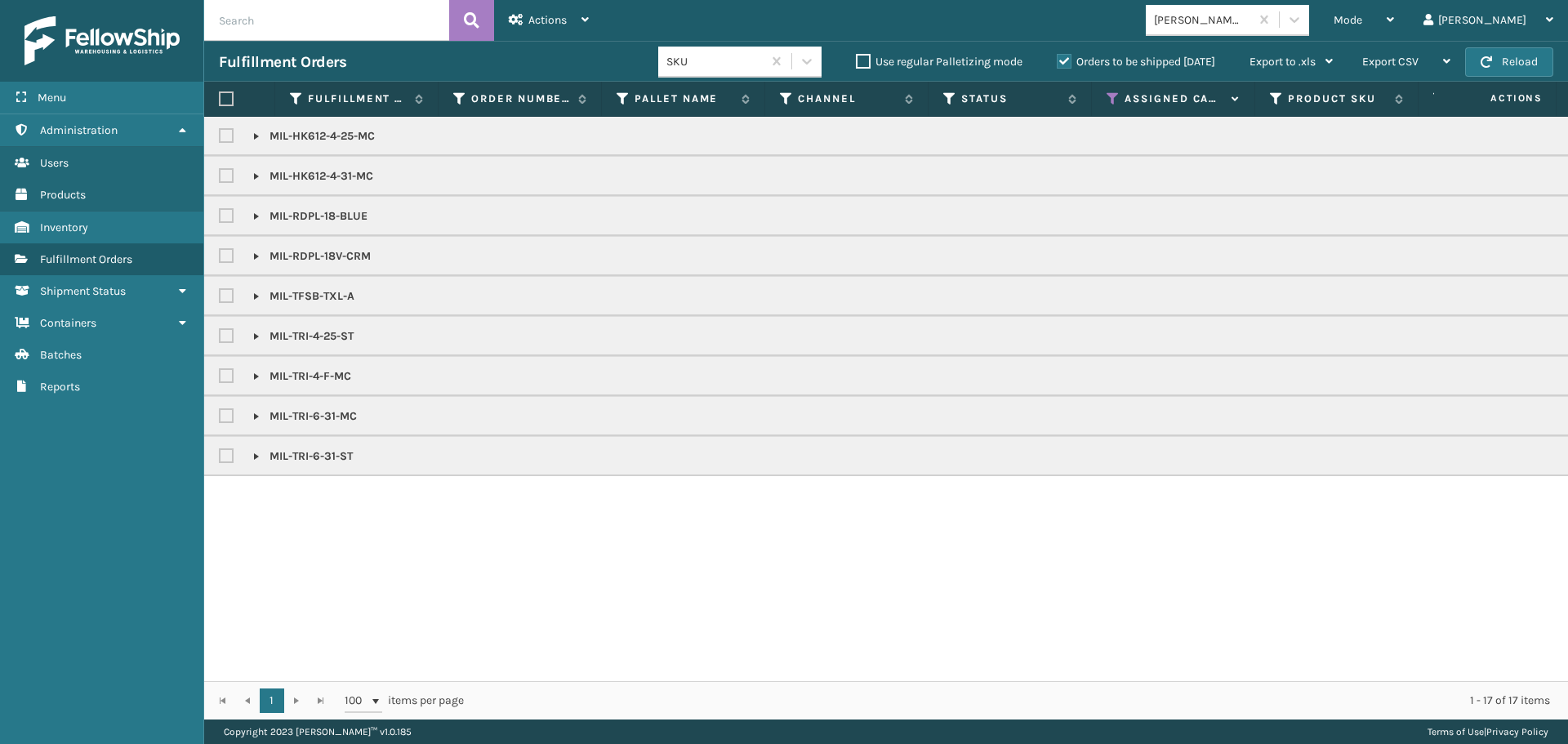
click at [221, 94] on label at bounding box center [226, 98] width 14 height 14
click at [219, 94] on input "checkbox" at bounding box center [218, 99] width 1 height 11
click at [523, 19] on icon at bounding box center [515, 19] width 14 height 12
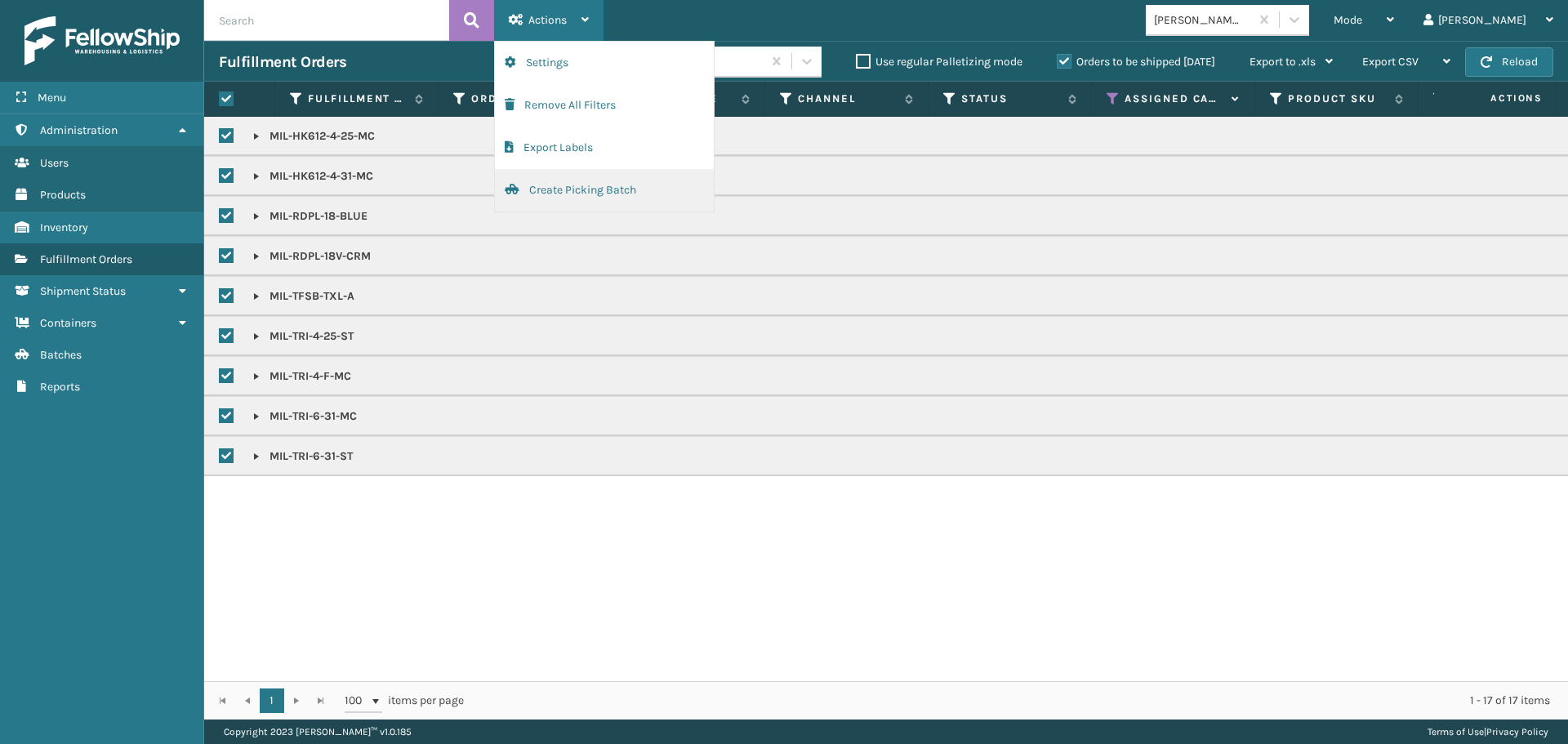
click at [561, 197] on button "Create Picking Batch" at bounding box center [604, 190] width 218 height 42
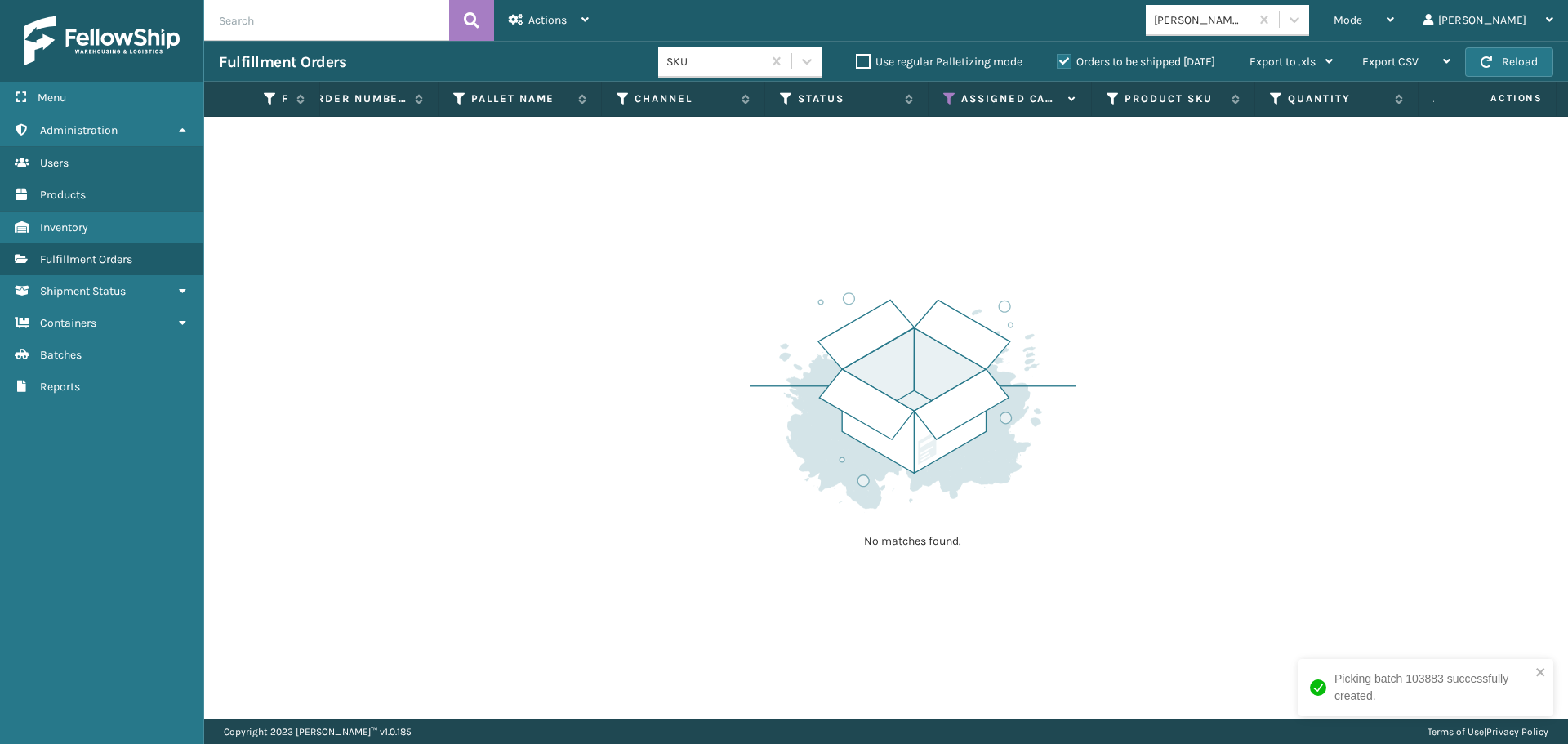
click at [1226, 27] on div "[PERSON_NAME] Brands" at bounding box center [1202, 20] width 97 height 17
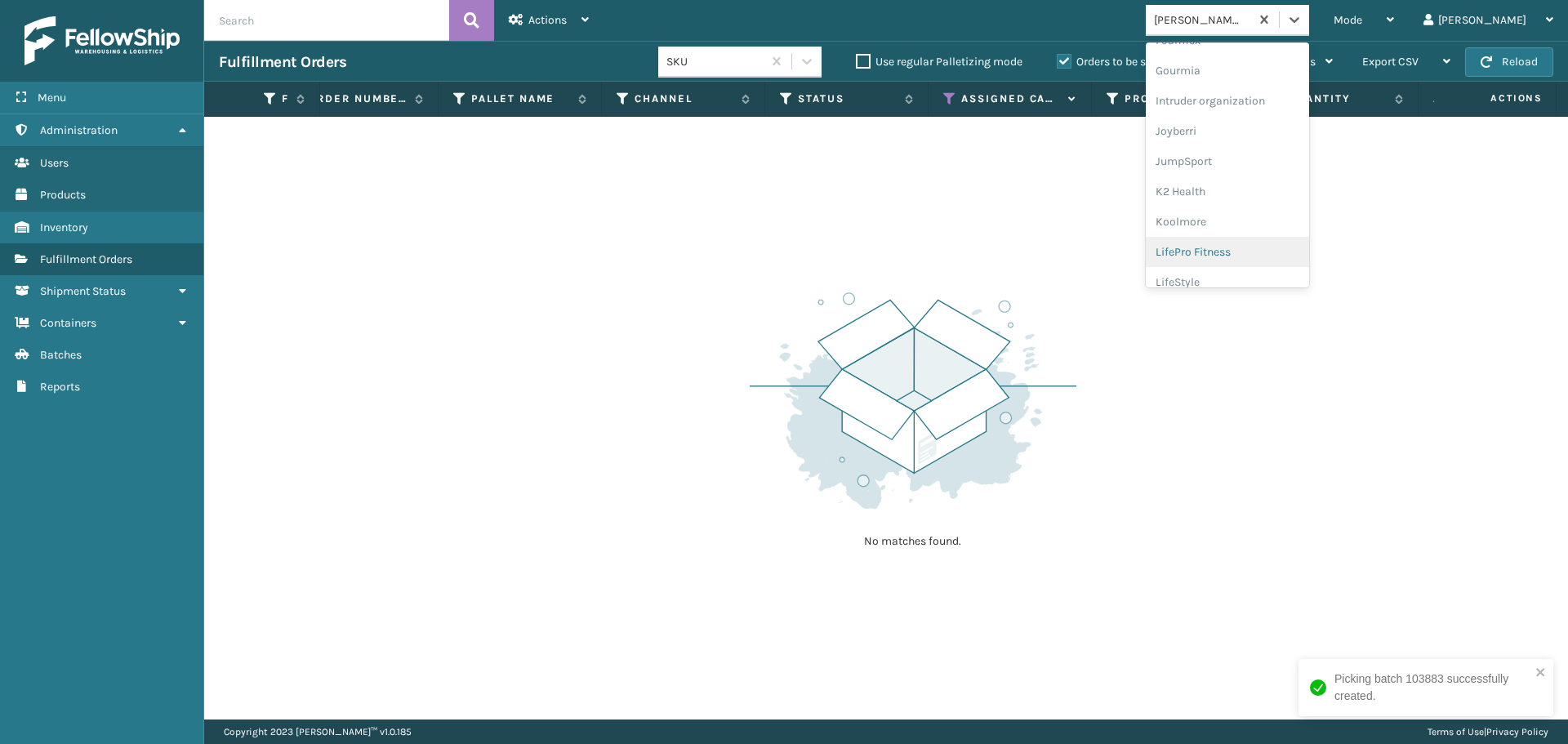
scroll to position [354, 0]
click at [1258, 107] on div "FoamTex" at bounding box center [1227, 99] width 163 height 30
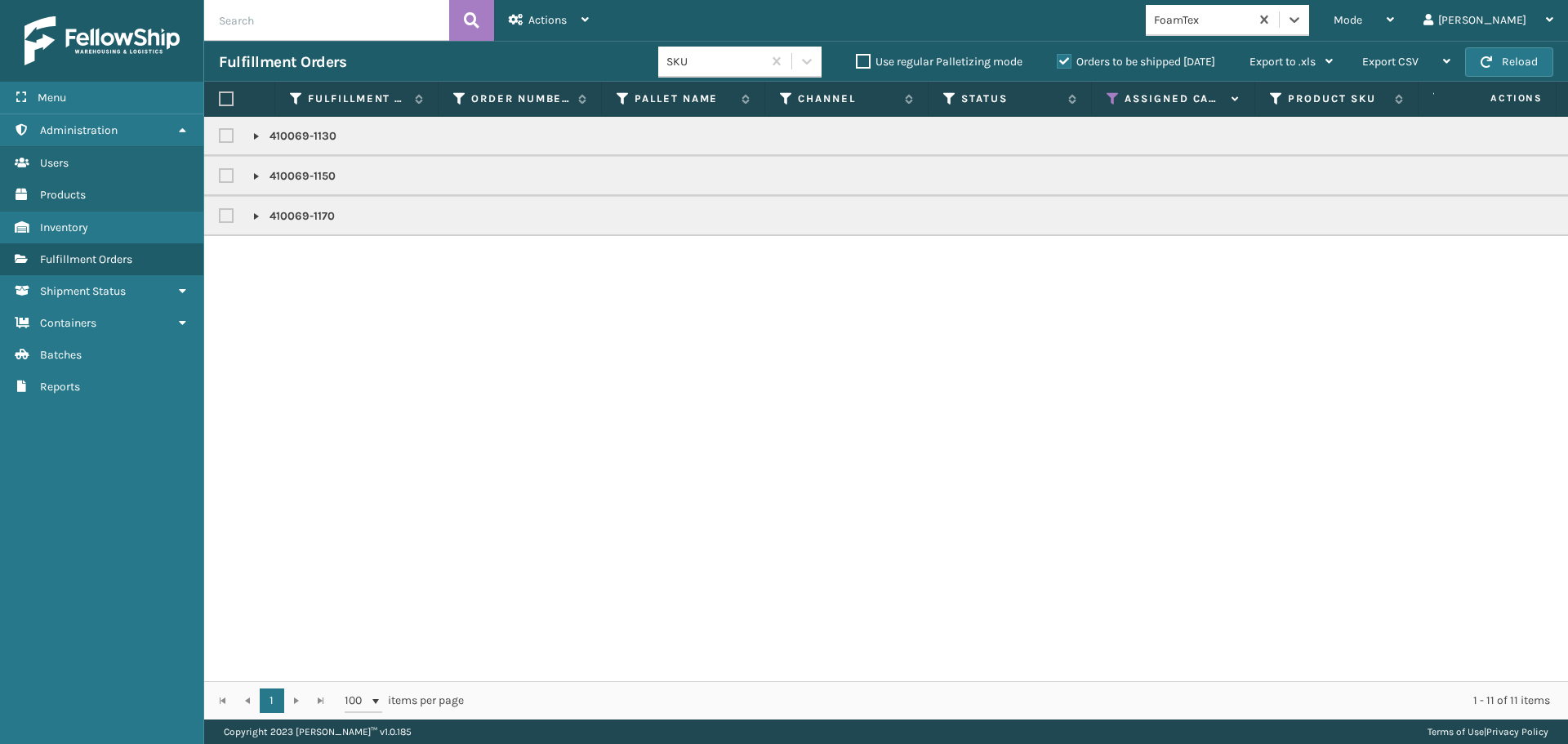
click at [232, 105] on label at bounding box center [226, 98] width 14 height 14
click at [219, 105] on input "checkbox" at bounding box center [218, 99] width 1 height 11
click at [552, 18] on span "Actions" at bounding box center [547, 19] width 39 height 14
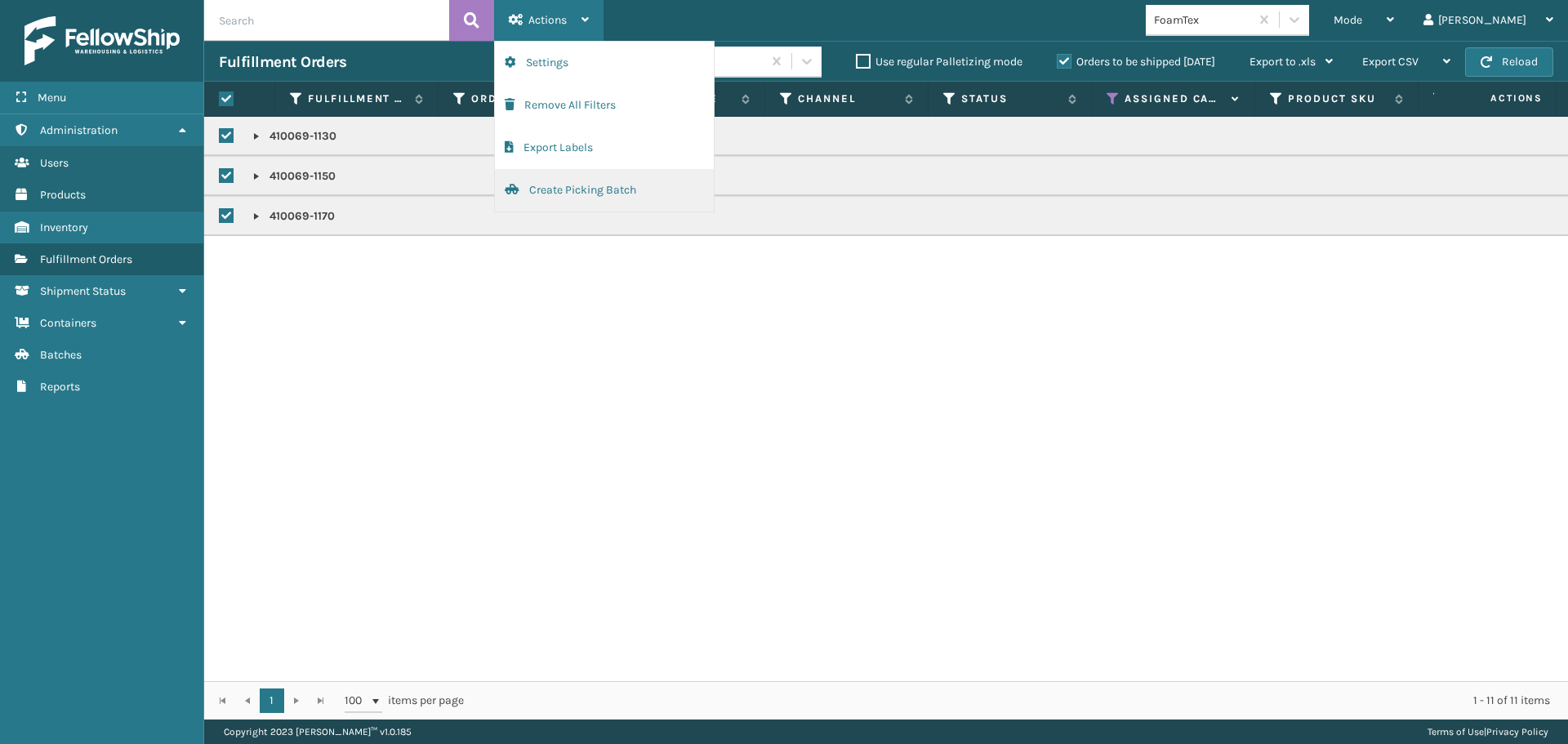
click at [580, 198] on button "Create Picking Batch" at bounding box center [604, 190] width 218 height 42
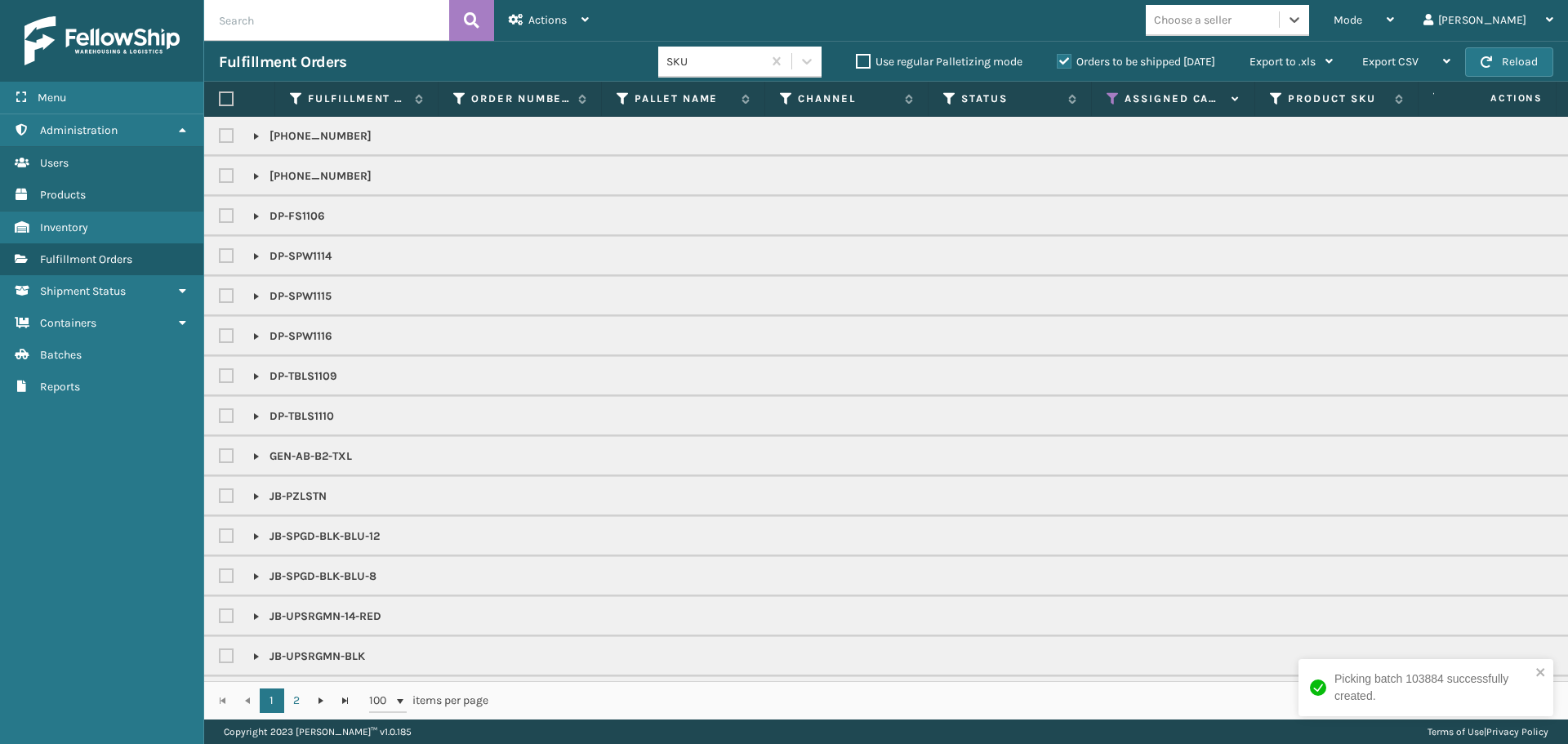
click at [1278, 29] on div "Choose a seller" at bounding box center [1211, 20] width 133 height 27
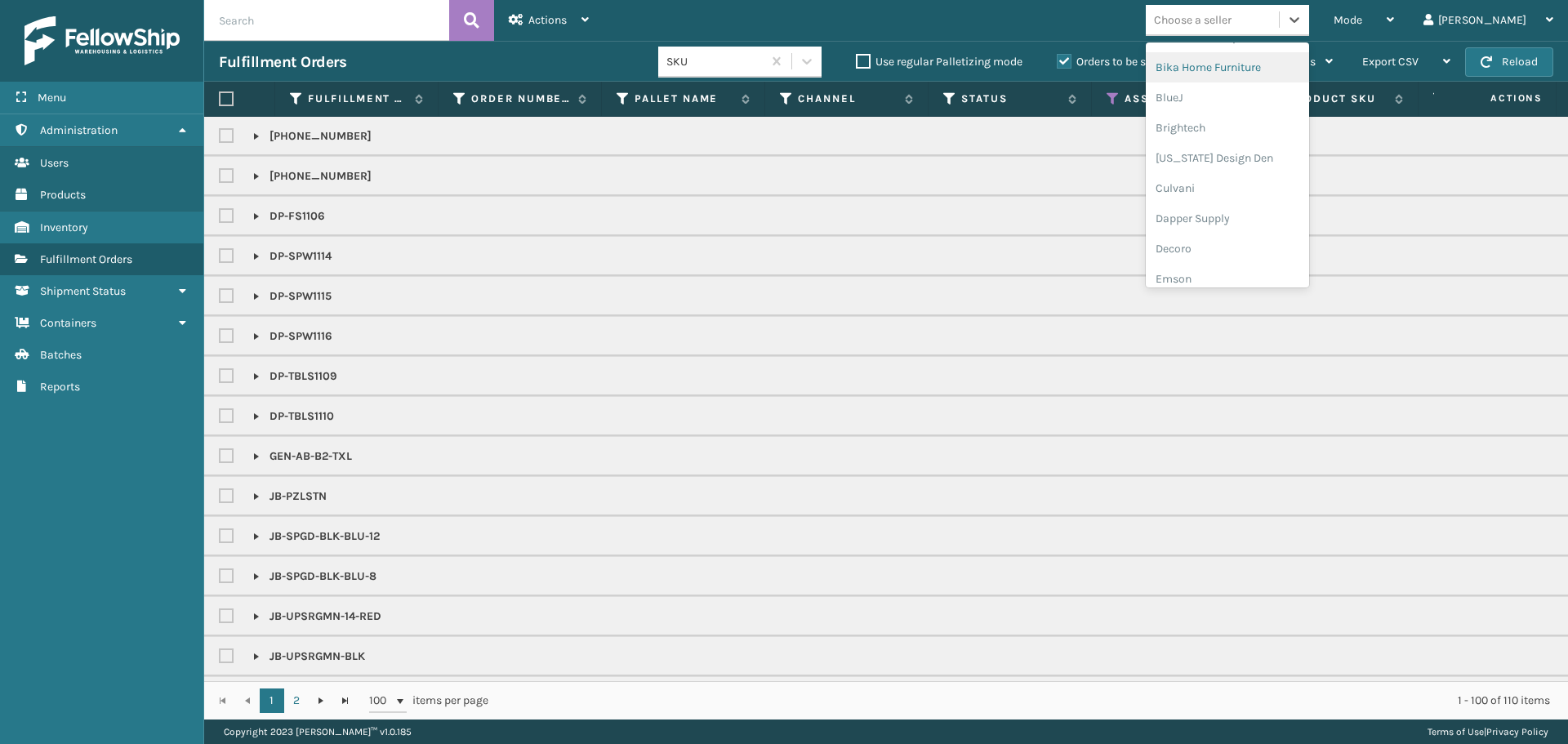
scroll to position [163, 0]
click at [1275, 211] on div "Dapper Supply" at bounding box center [1227, 199] width 163 height 30
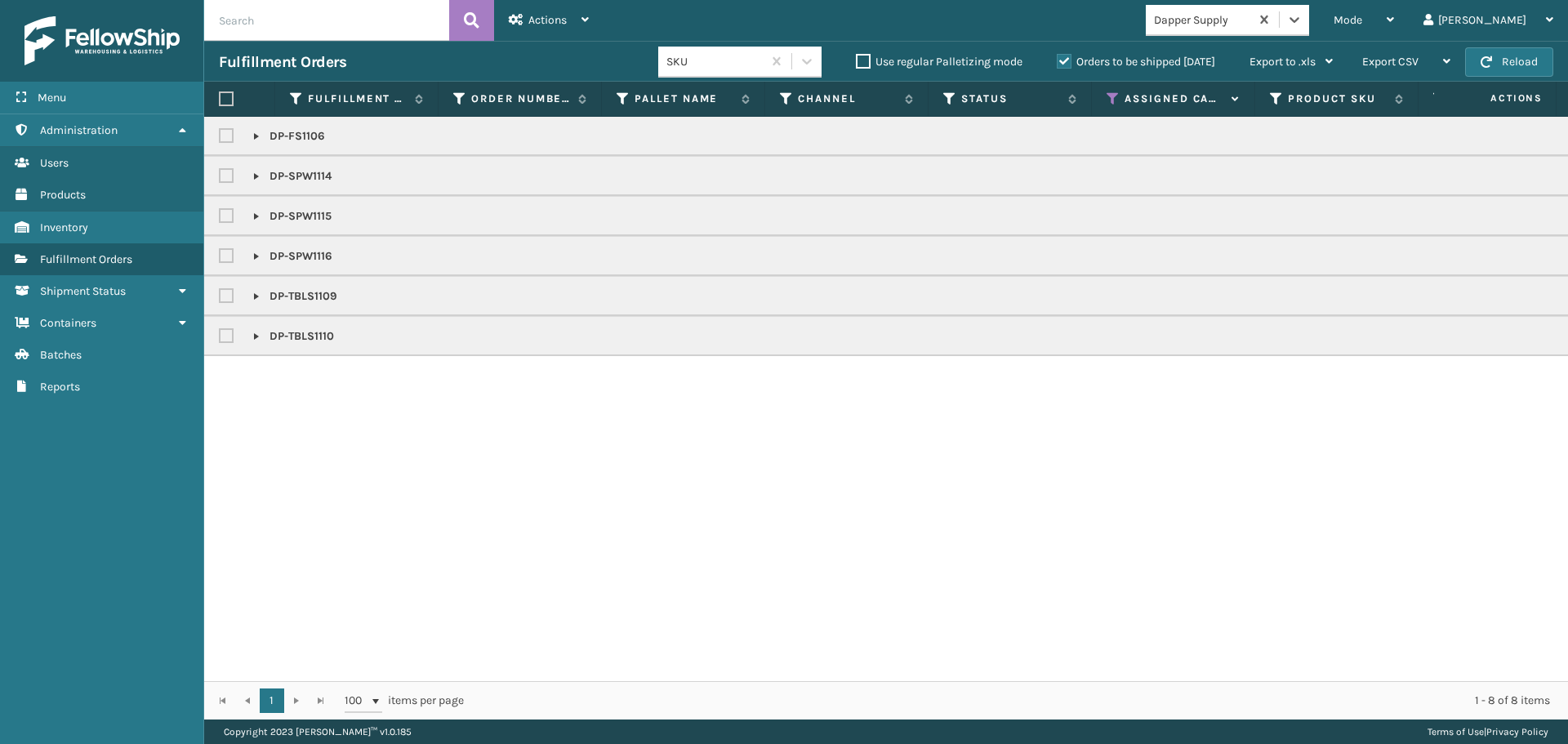
click at [227, 107] on th at bounding box center [239, 98] width 71 height 35
click at [230, 98] on label at bounding box center [226, 98] width 14 height 14
click at [219, 98] on input "checkbox" at bounding box center [218, 99] width 1 height 11
click at [571, 25] on div "Actions" at bounding box center [548, 20] width 80 height 41
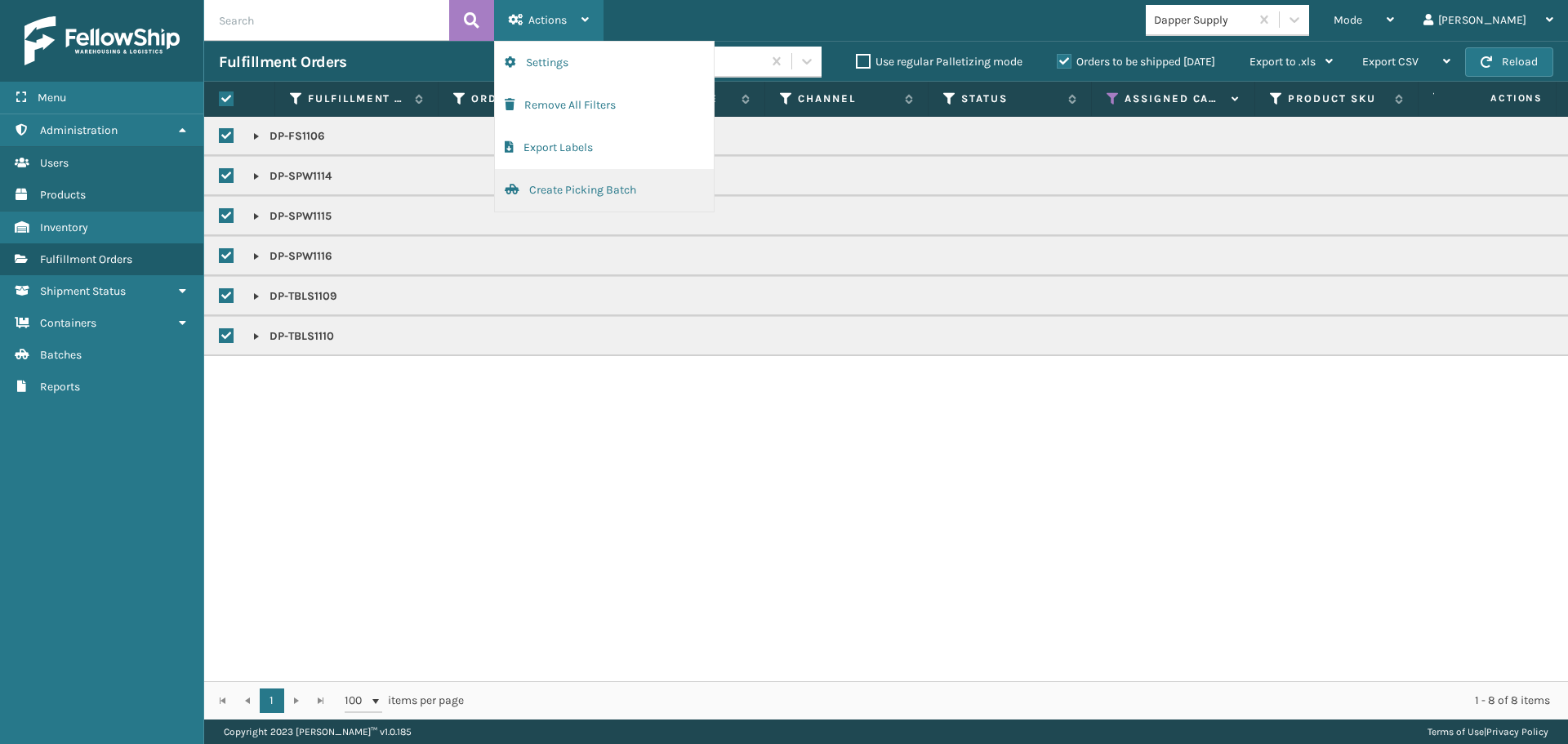
click at [589, 191] on button "Create Picking Batch" at bounding box center [604, 190] width 218 height 42
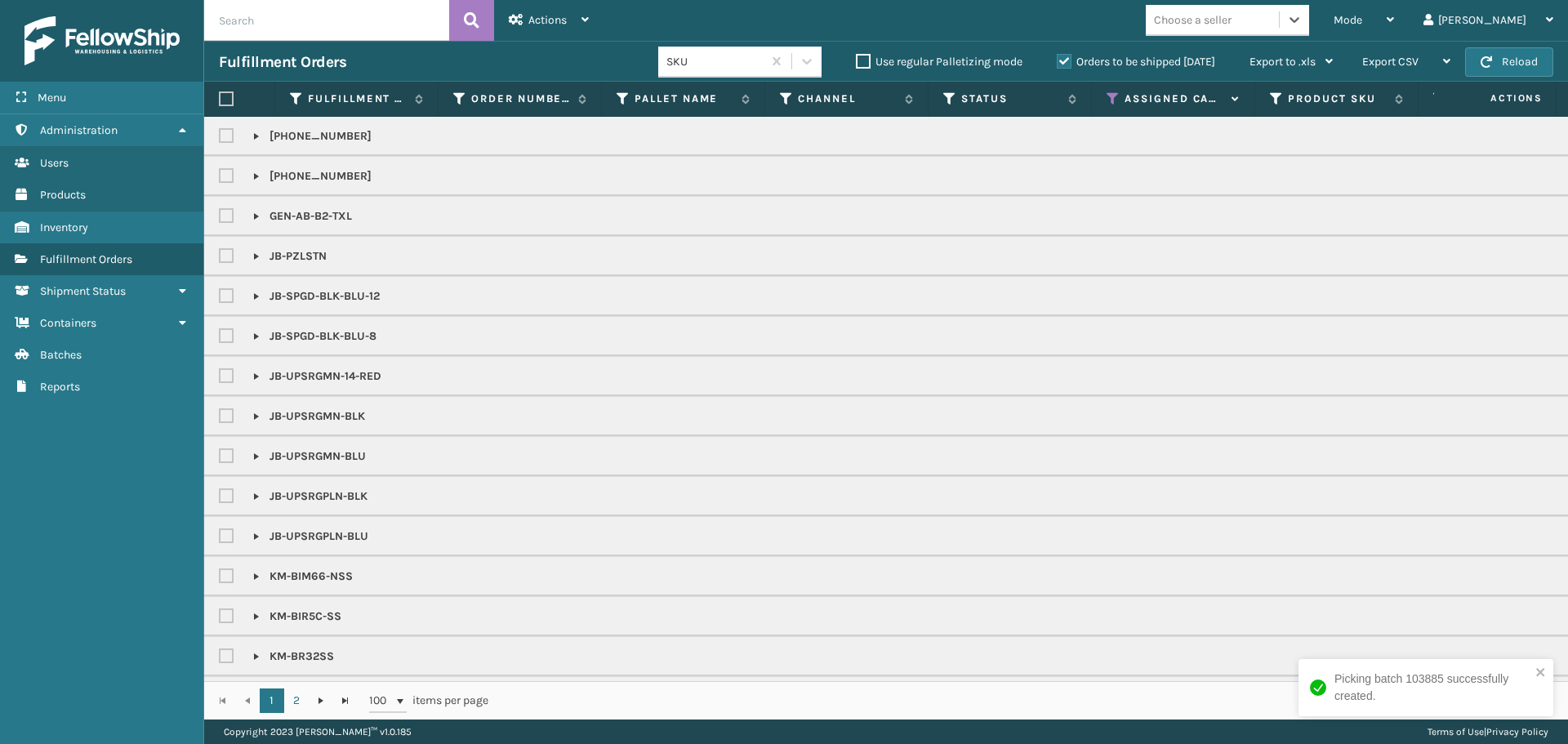
click at [1278, 15] on div "Choose a seller" at bounding box center [1211, 20] width 133 height 27
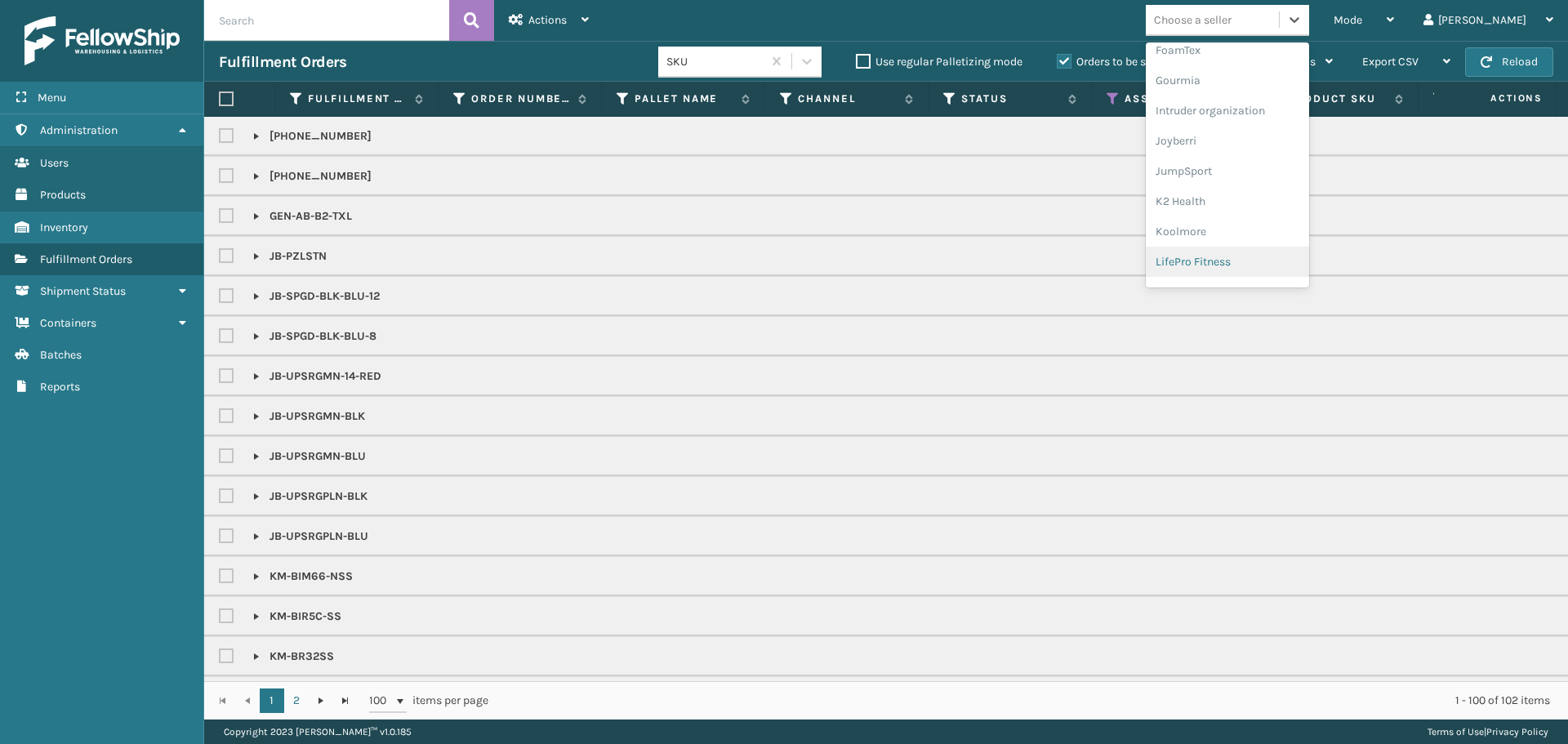
scroll to position [380, 0]
click at [1278, 152] on div "Joyberri" at bounding box center [1227, 163] width 163 height 30
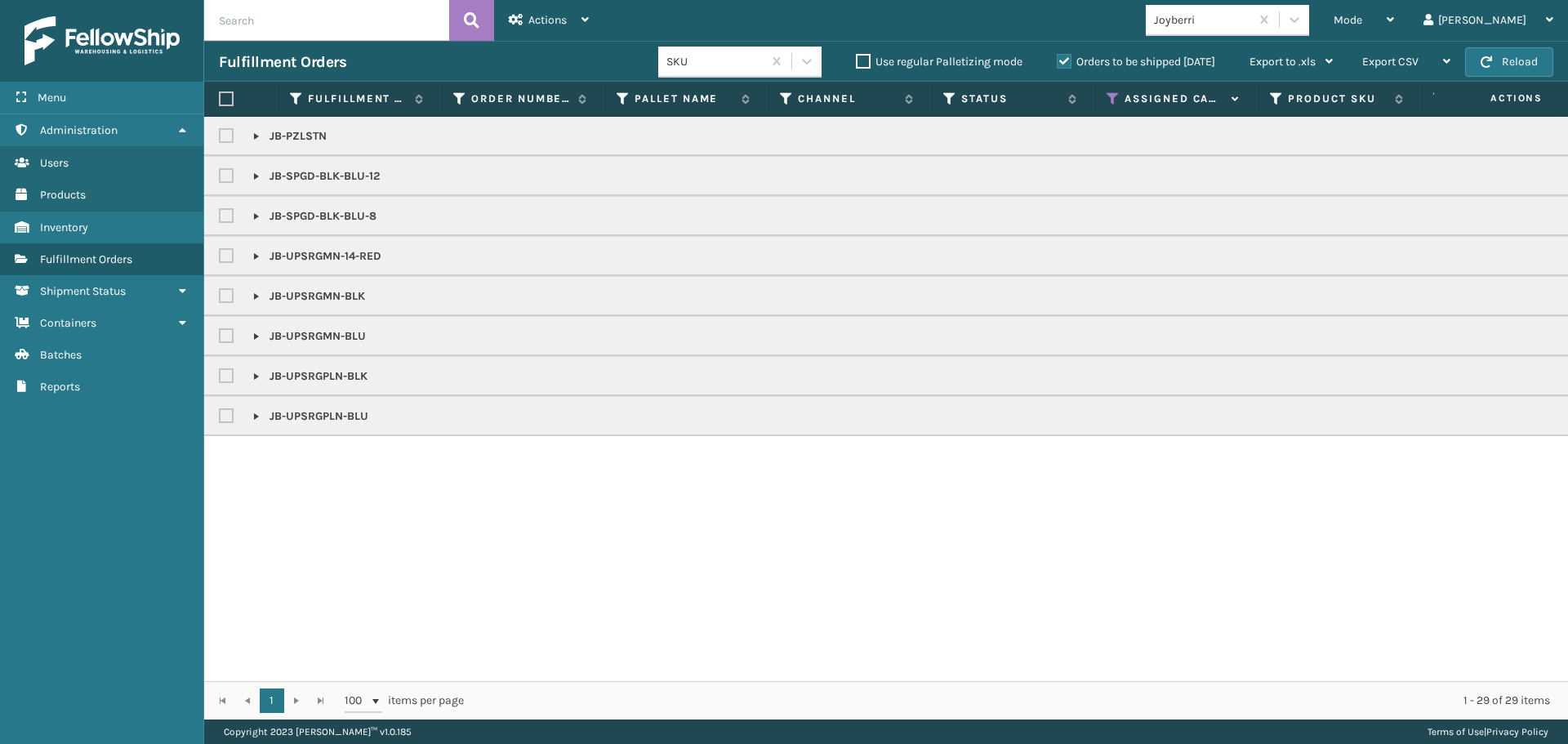
click at [235, 95] on div at bounding box center [238, 98] width 41 height 14
click at [219, 97] on label at bounding box center [226, 98] width 14 height 14
click at [219, 97] on input "checkbox" at bounding box center [218, 99] width 1 height 11
click at [552, 17] on span "Actions" at bounding box center [547, 19] width 39 height 14
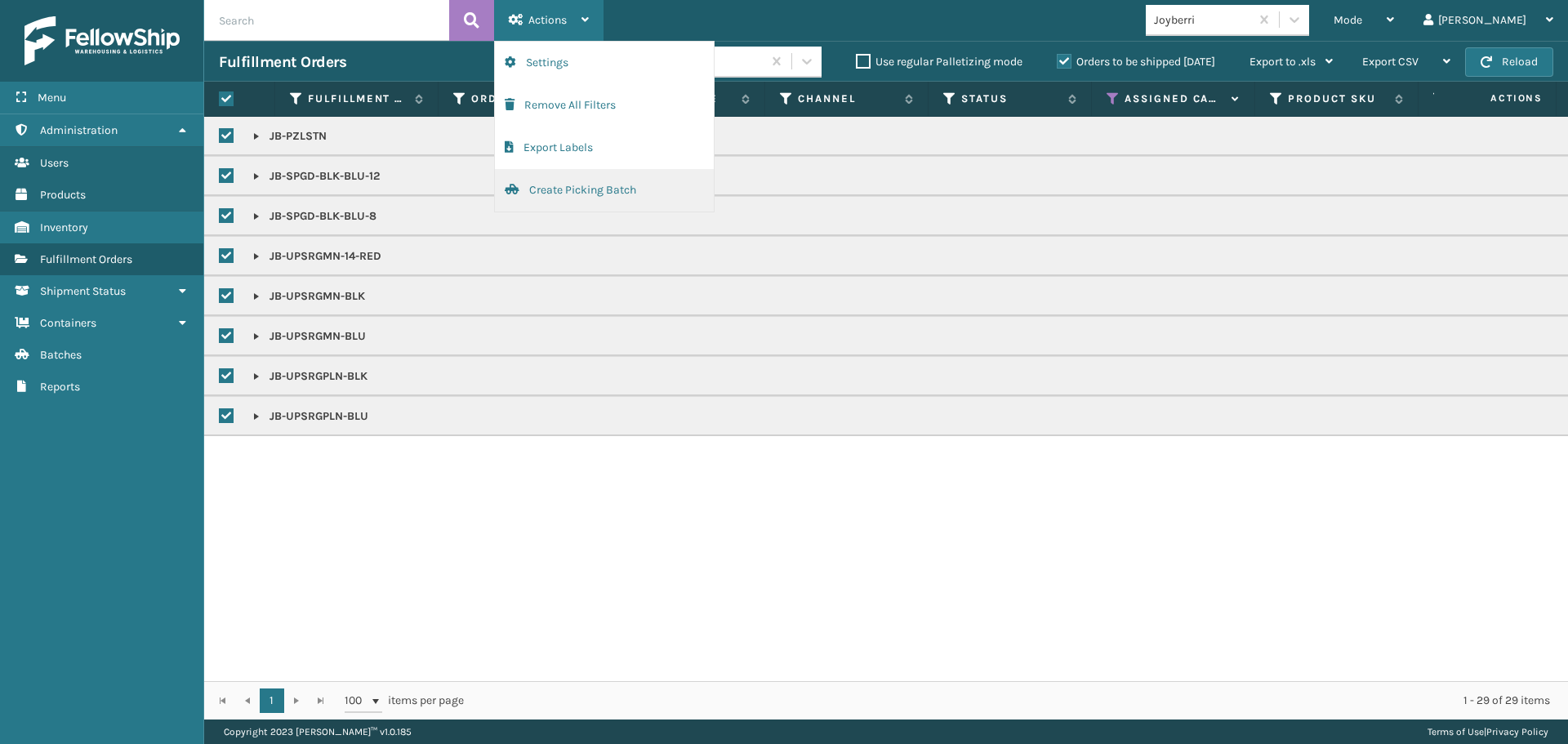
click at [599, 195] on button "Create Picking Batch" at bounding box center [604, 190] width 218 height 42
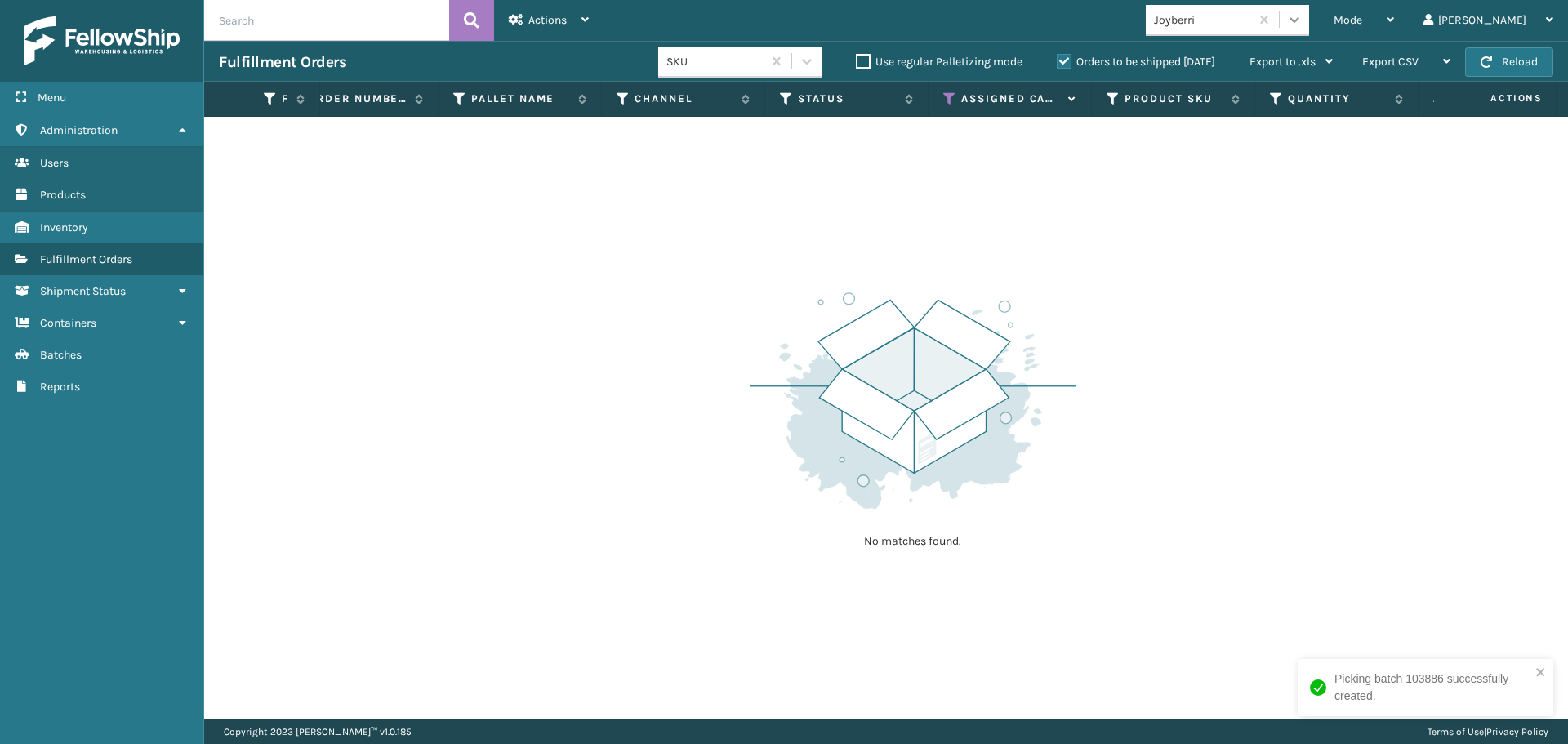
click at [1309, 7] on div at bounding box center [1294, 19] width 30 height 30
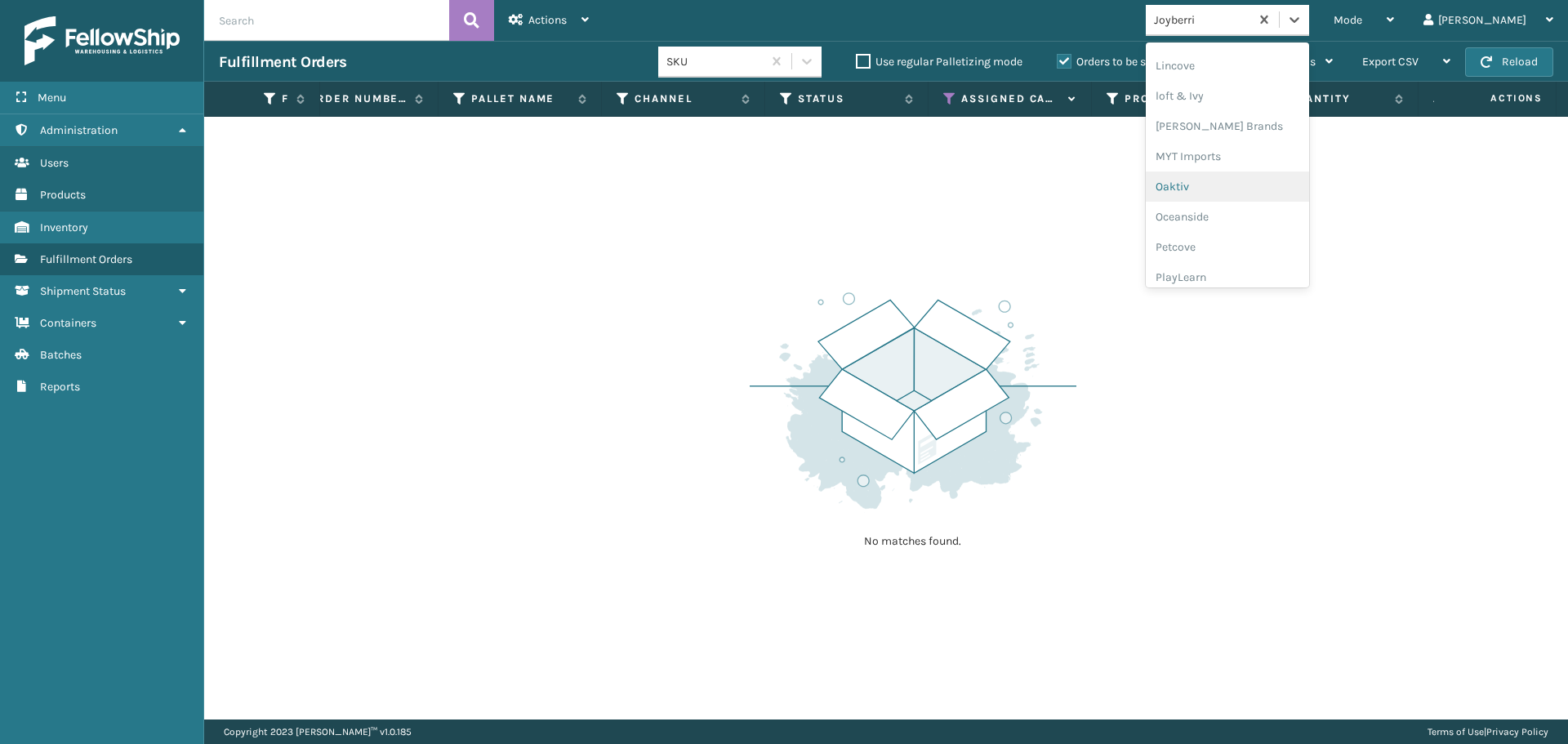
scroll to position [680, 0]
click at [1247, 229] on div "Petcove" at bounding box center [1227, 226] width 163 height 30
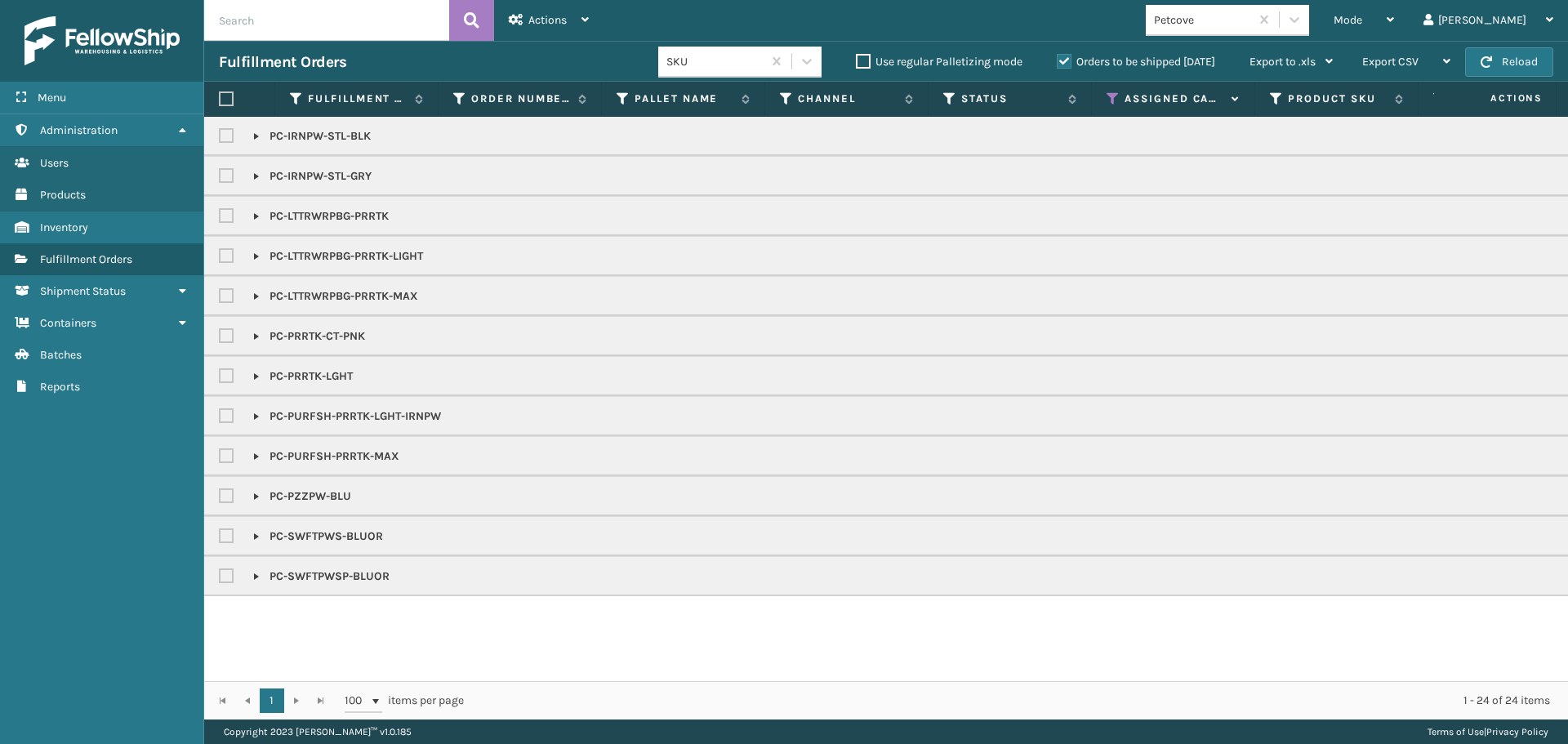
click at [234, 100] on div at bounding box center [238, 98] width 41 height 14
click at [221, 101] on label at bounding box center [226, 98] width 14 height 14
click at [219, 101] on input "checkbox" at bounding box center [218, 99] width 1 height 11
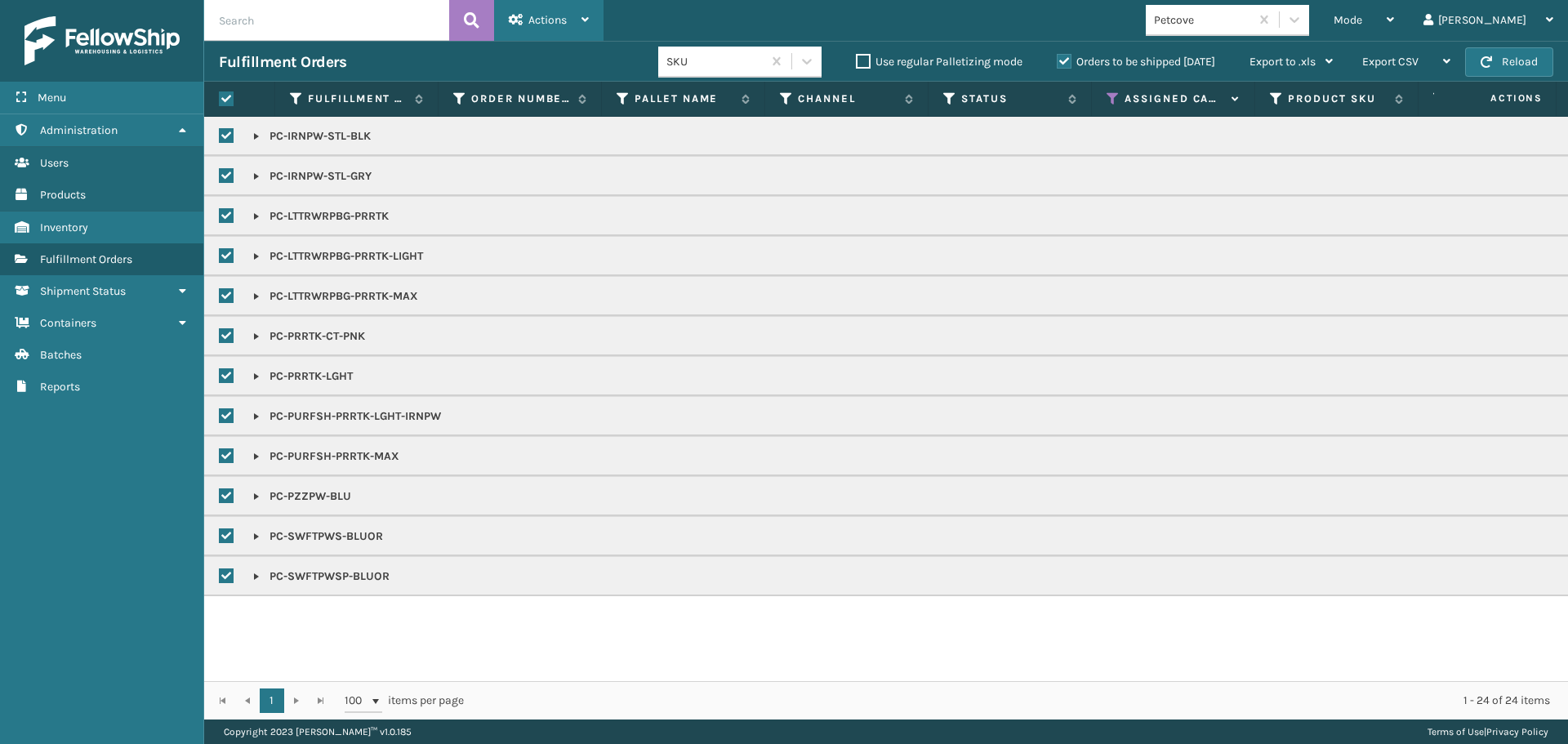
click at [536, 28] on div "Actions" at bounding box center [548, 20] width 80 height 41
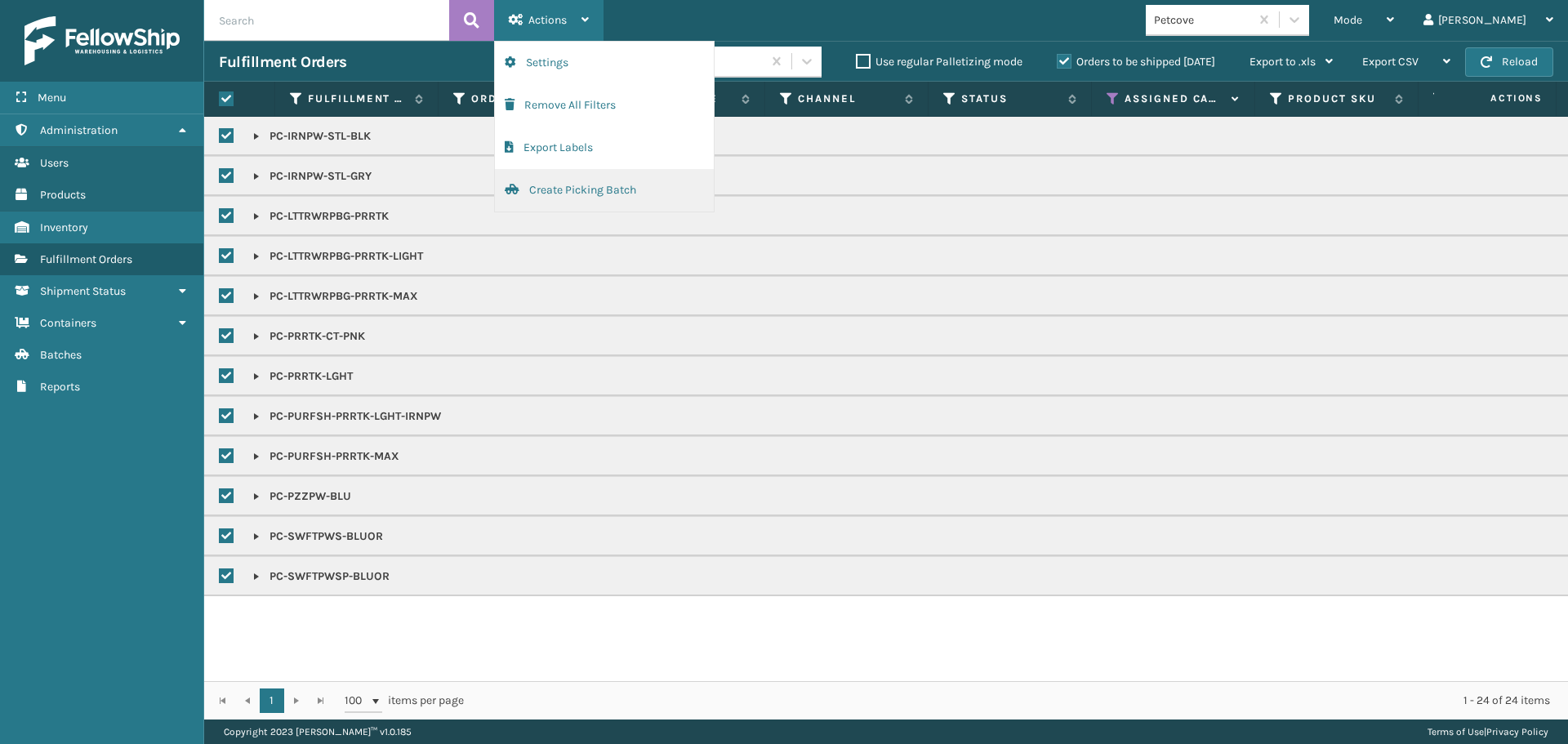
click at [600, 205] on button "Create Picking Batch" at bounding box center [604, 190] width 218 height 42
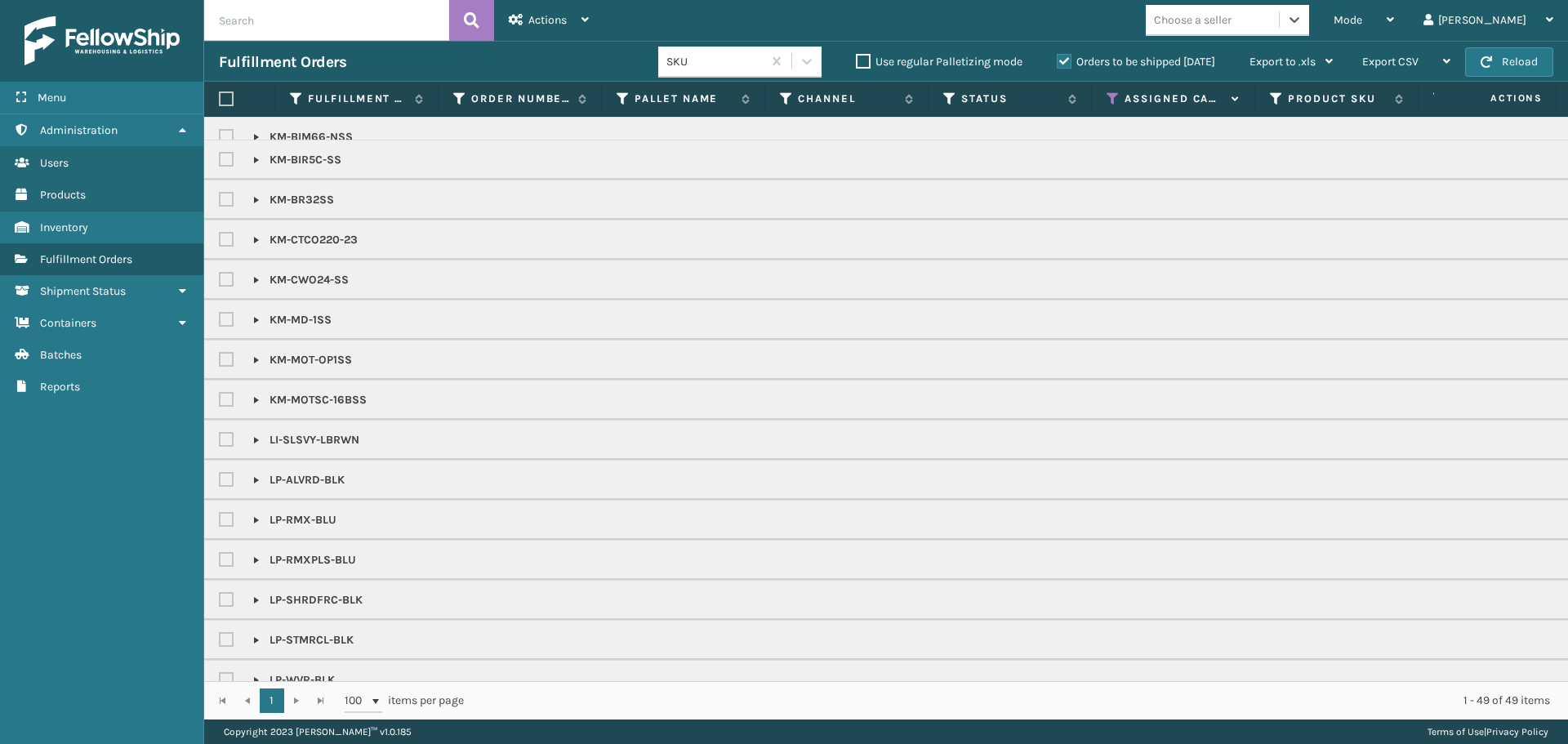
scroll to position [0, 0]
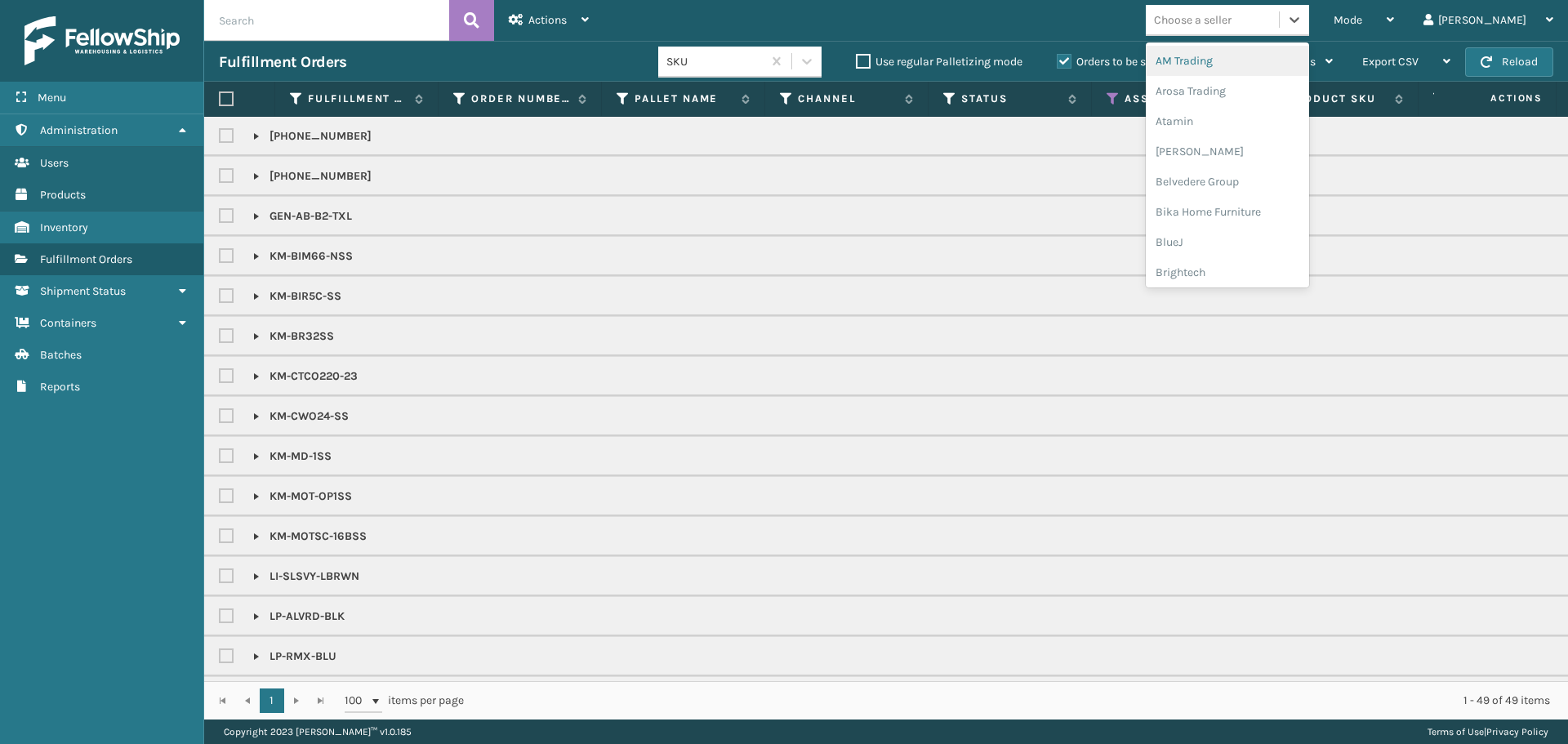
click at [1231, 27] on div "Choose a seller" at bounding box center [1192, 20] width 78 height 17
click at [1229, 63] on div "Decoro" at bounding box center [1227, 66] width 163 height 30
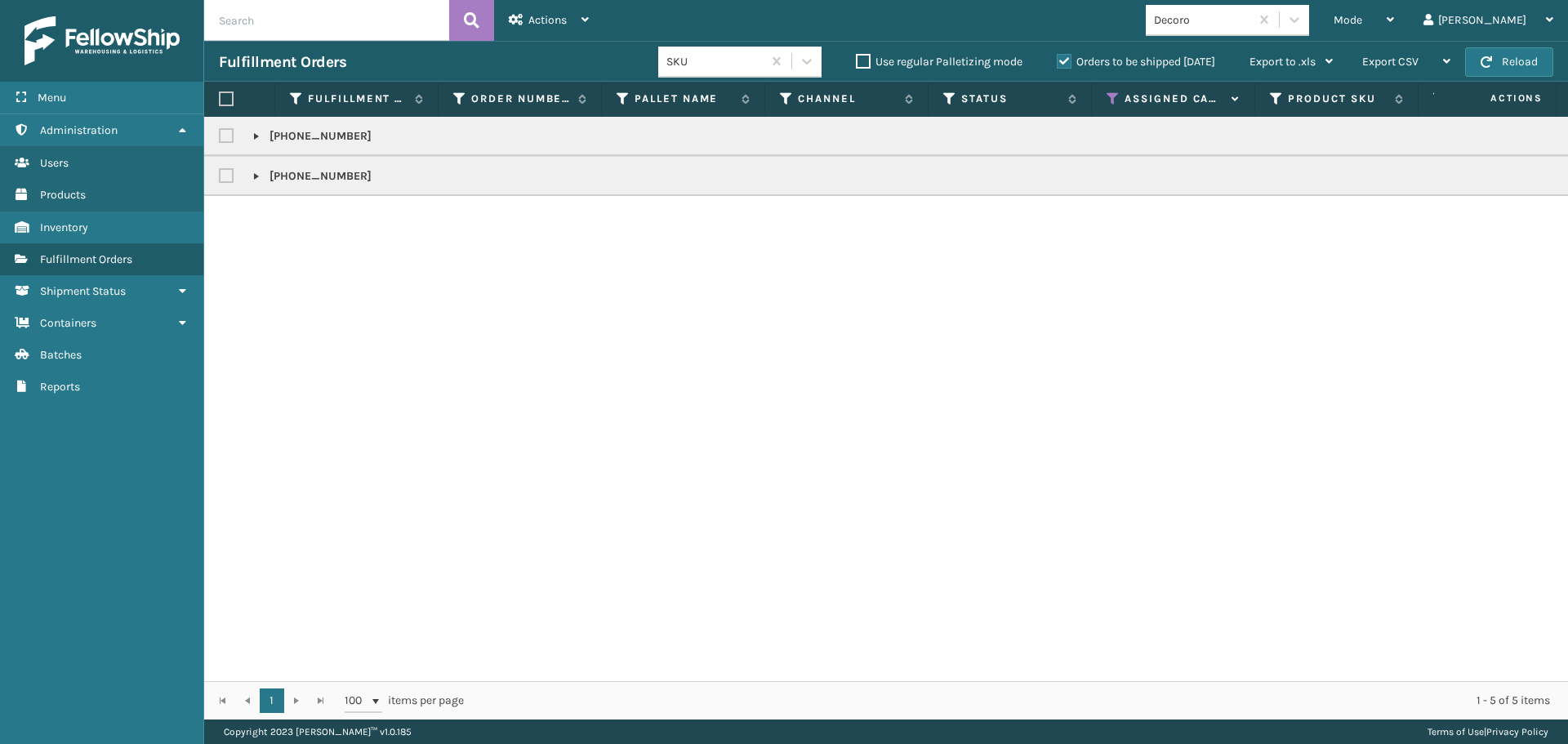
drag, startPoint x: 218, startPoint y: 95, endPoint x: 227, endPoint y: 98, distance: 9.5
click at [219, 95] on th at bounding box center [239, 98] width 71 height 35
click at [228, 100] on label at bounding box center [226, 98] width 14 height 14
click at [219, 100] on input "checkbox" at bounding box center [218, 99] width 1 height 11
click at [568, 22] on div "Actions" at bounding box center [548, 20] width 80 height 41
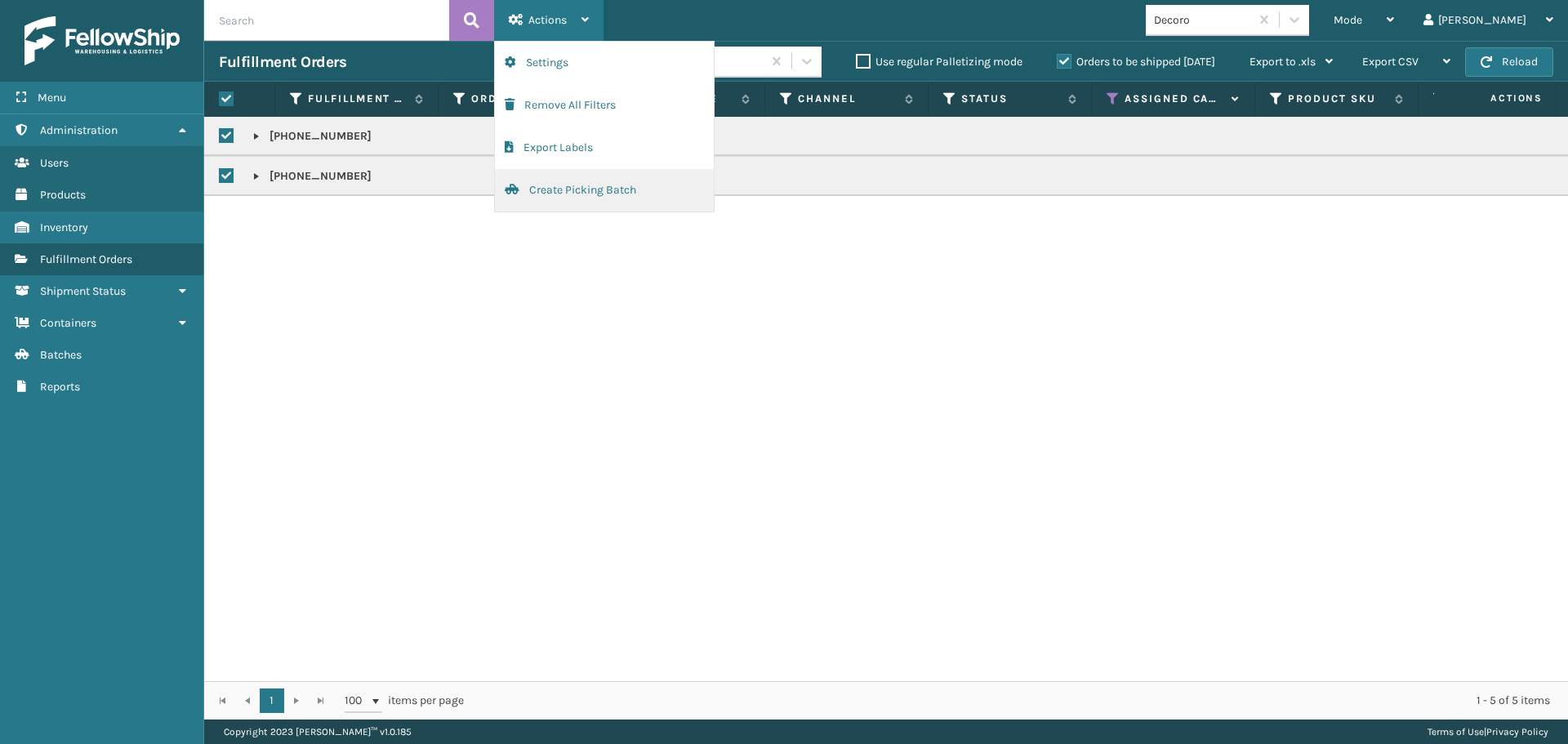
click at [566, 200] on button "Create Picking Batch" at bounding box center [604, 190] width 218 height 42
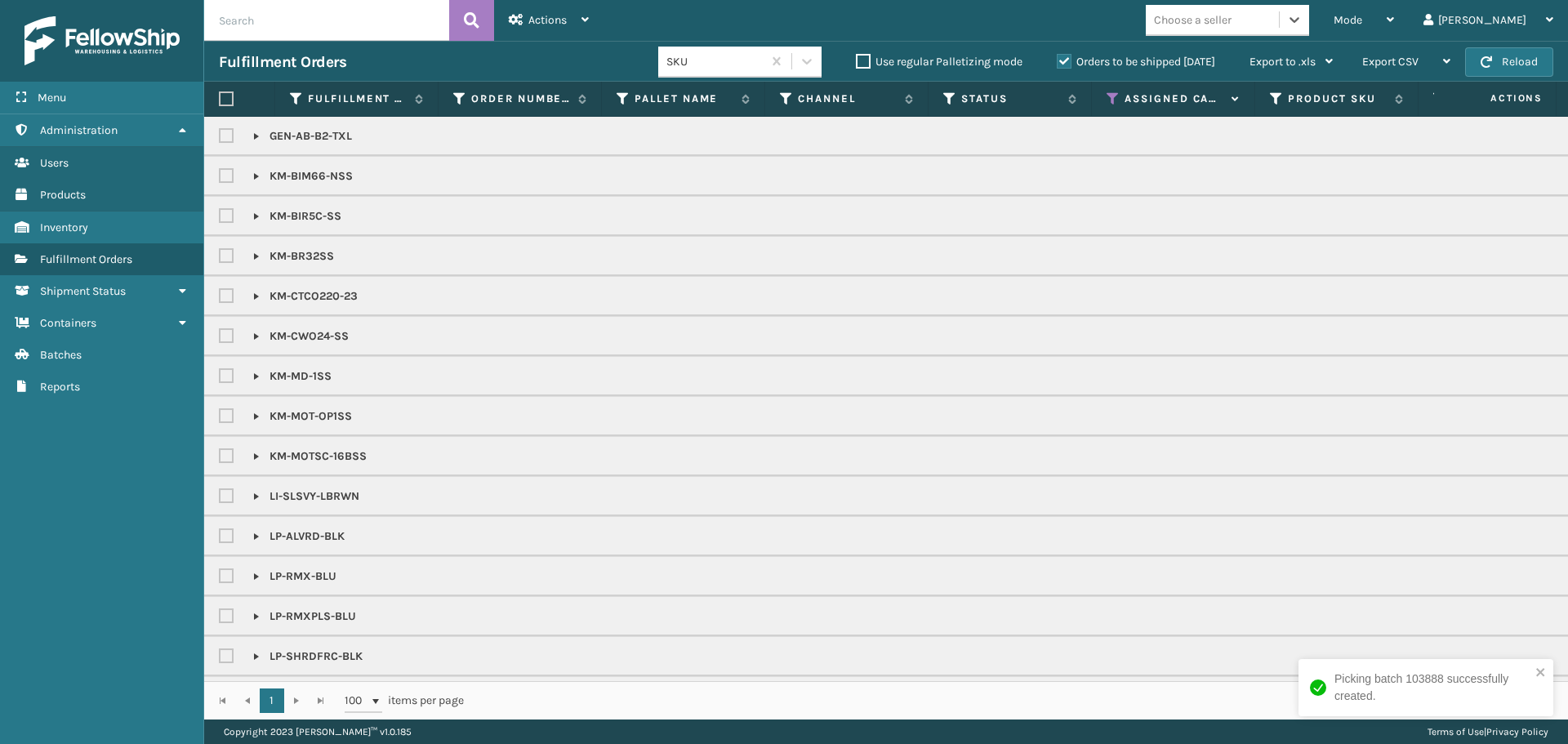
click at [1278, 23] on div "Choose a seller" at bounding box center [1211, 20] width 133 height 27
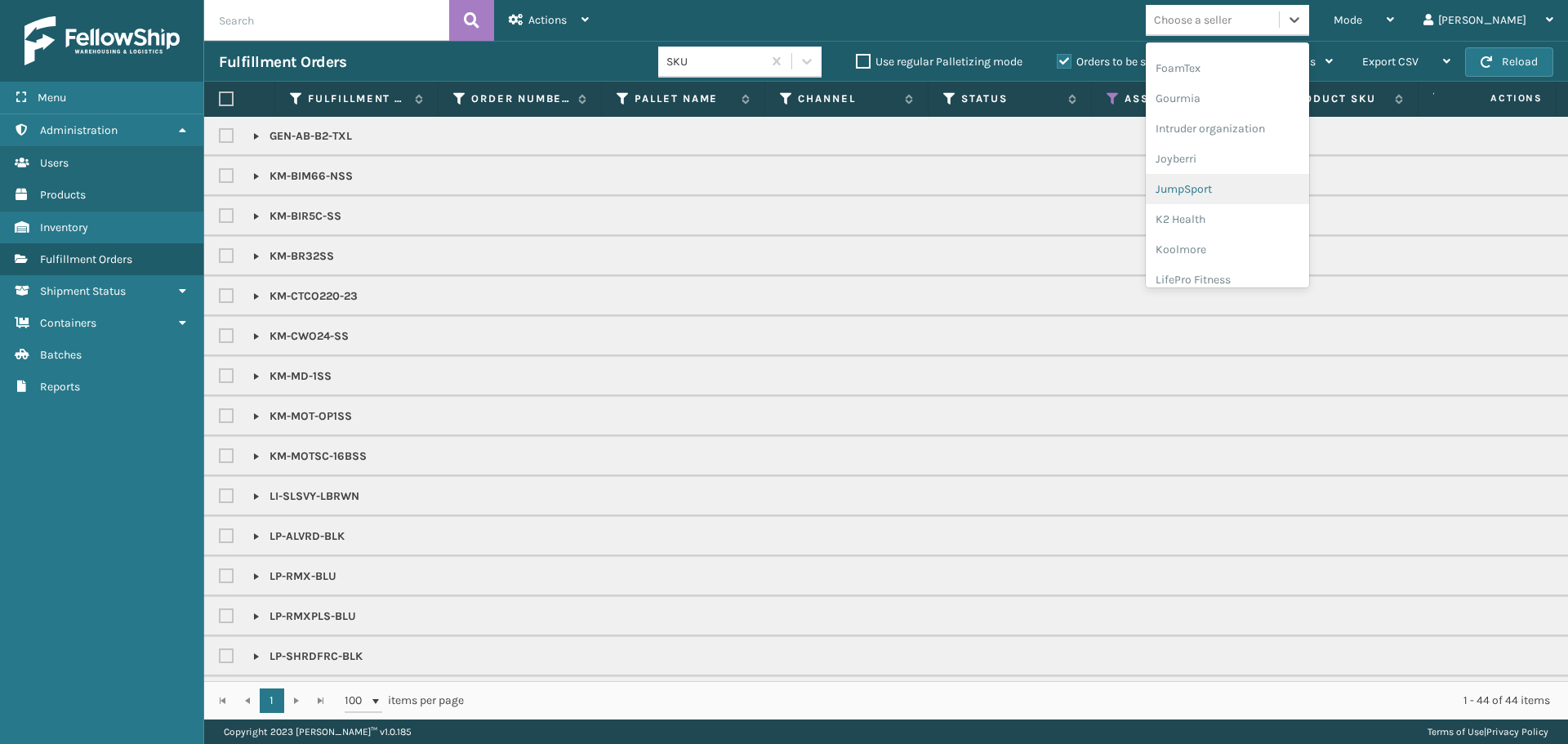
scroll to position [408, 0]
click at [1267, 236] on div "Koolmore" at bounding box center [1227, 226] width 163 height 30
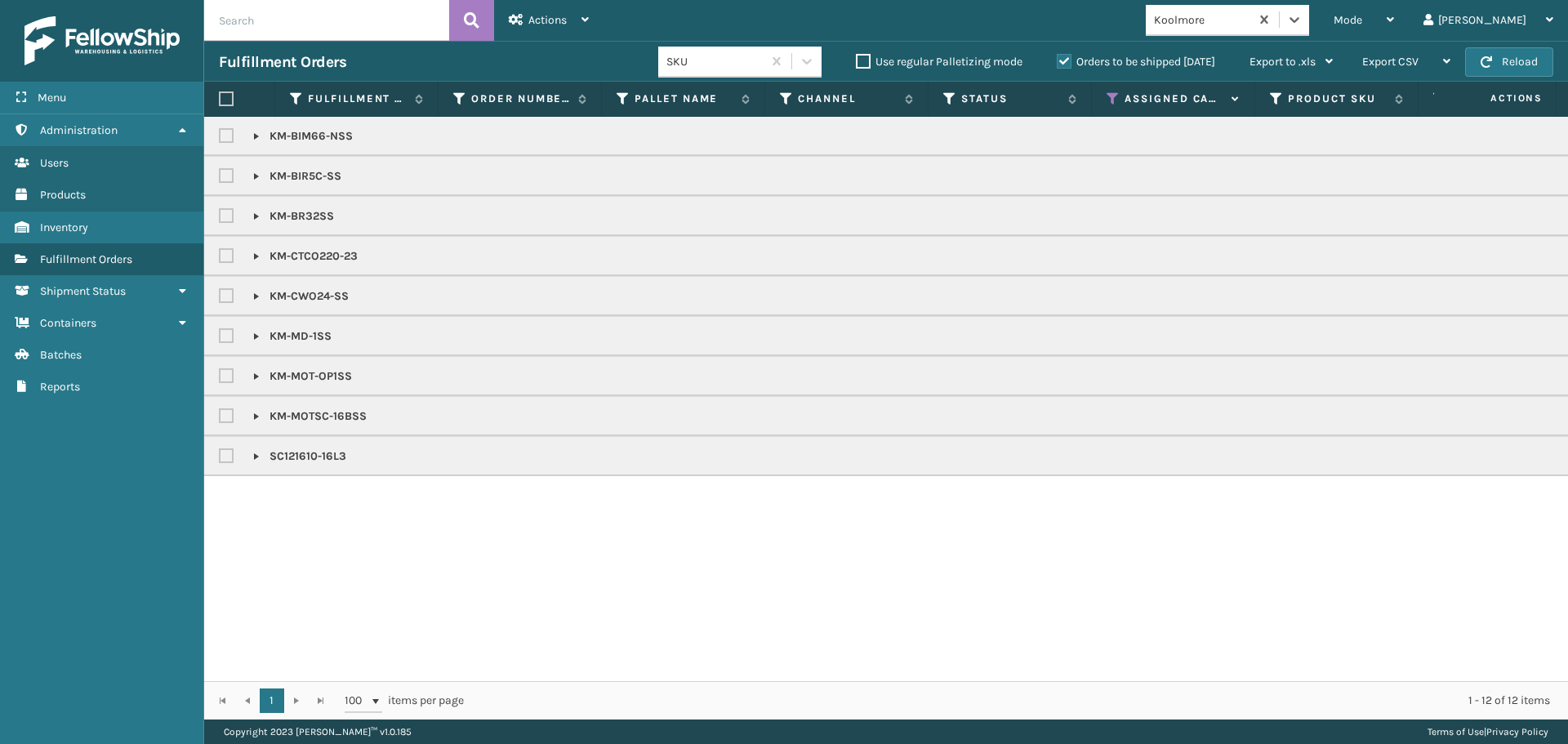
click at [227, 99] on label at bounding box center [226, 98] width 14 height 14
click at [219, 99] on input "checkbox" at bounding box center [218, 99] width 1 height 11
click at [568, 13] on div "Actions" at bounding box center [548, 20] width 80 height 41
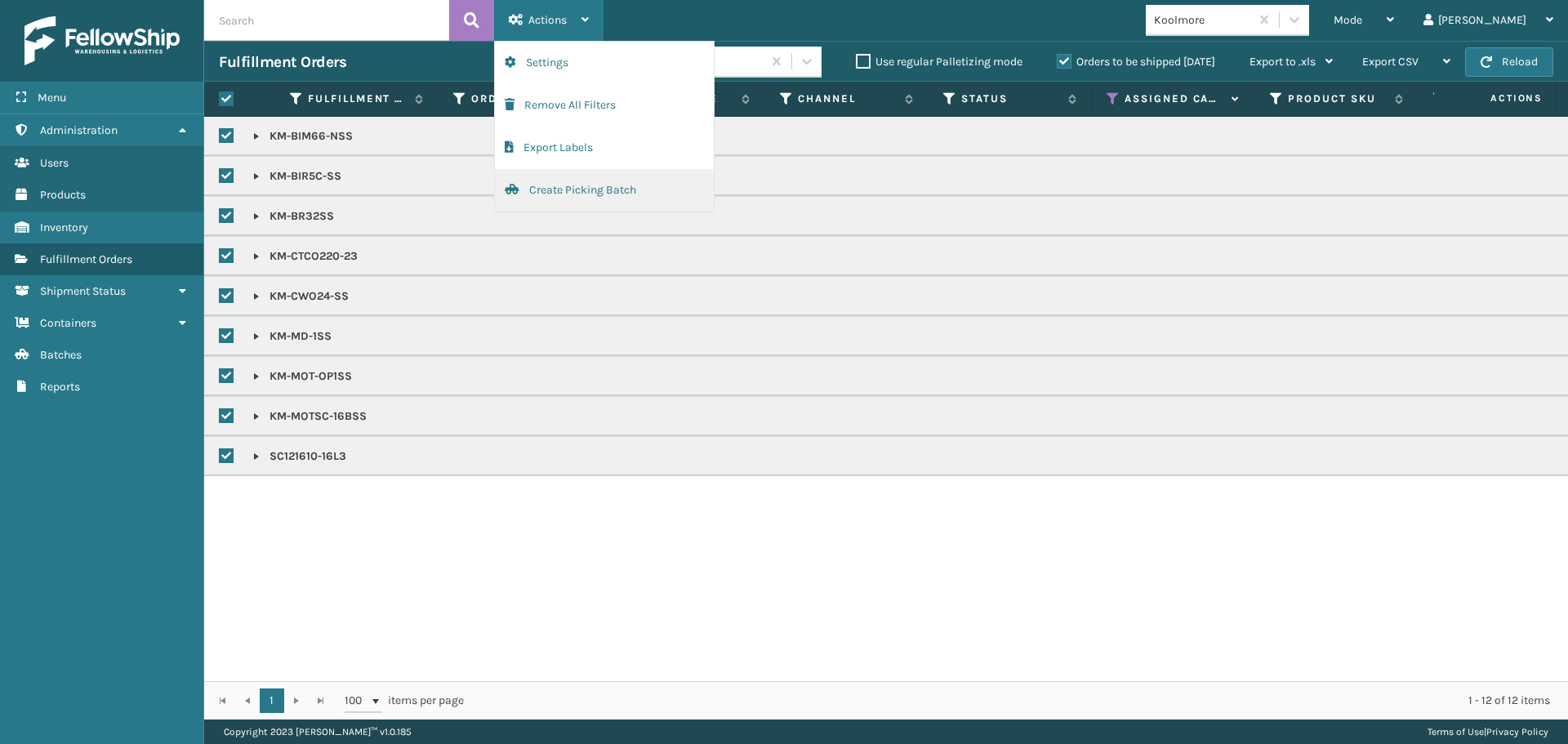
click at [561, 200] on button "Create Picking Batch" at bounding box center [604, 190] width 218 height 42
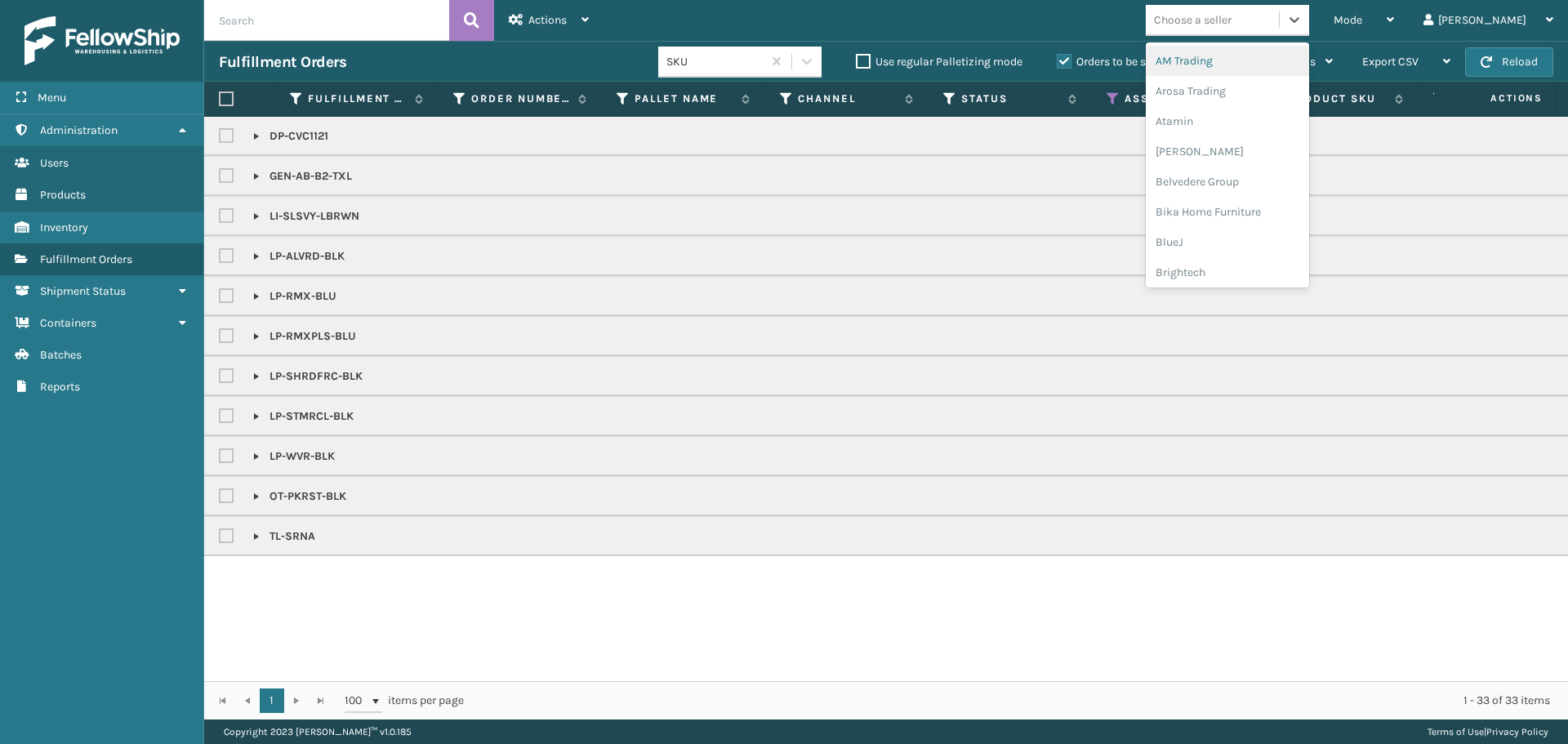
click at [1254, 29] on div "Choose a seller" at bounding box center [1211, 20] width 133 height 27
click at [1258, 256] on div "LifePro Fitness" at bounding box center [1227, 256] width 163 height 30
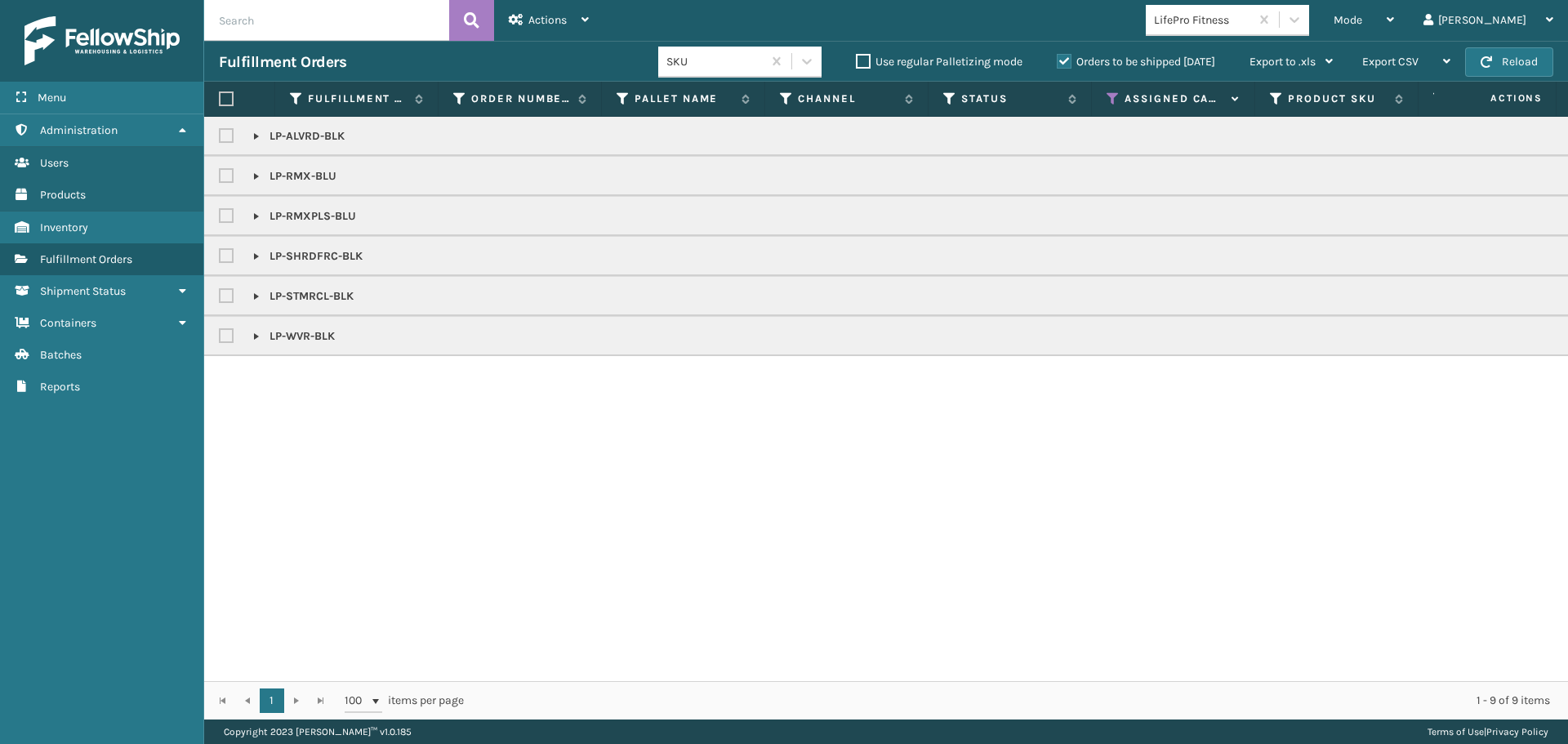
click at [220, 98] on label at bounding box center [226, 98] width 14 height 14
click at [219, 98] on input "checkbox" at bounding box center [218, 99] width 1 height 11
click at [538, 20] on span "Actions" at bounding box center [547, 19] width 39 height 14
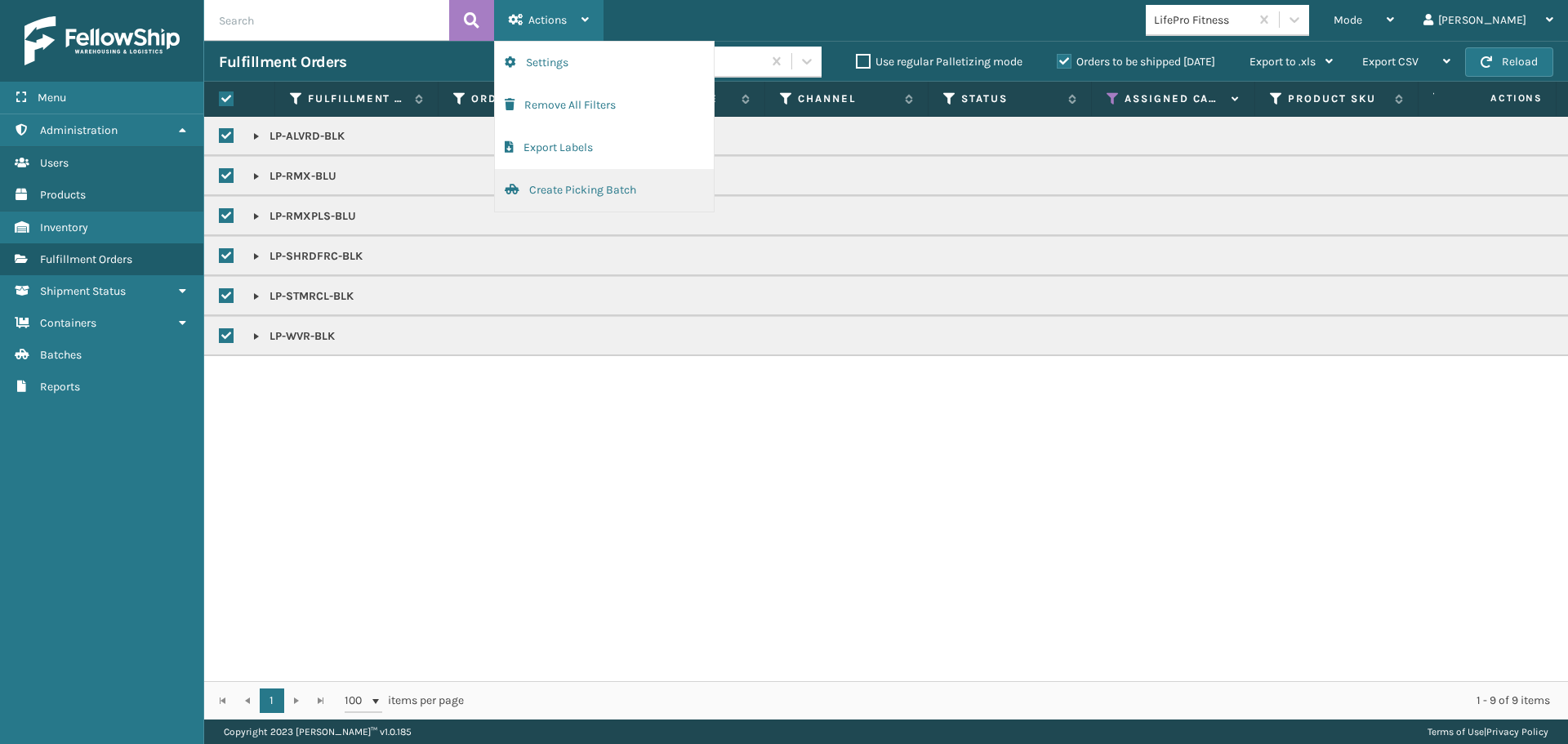
click at [557, 182] on button "Create Picking Batch" at bounding box center [604, 190] width 218 height 42
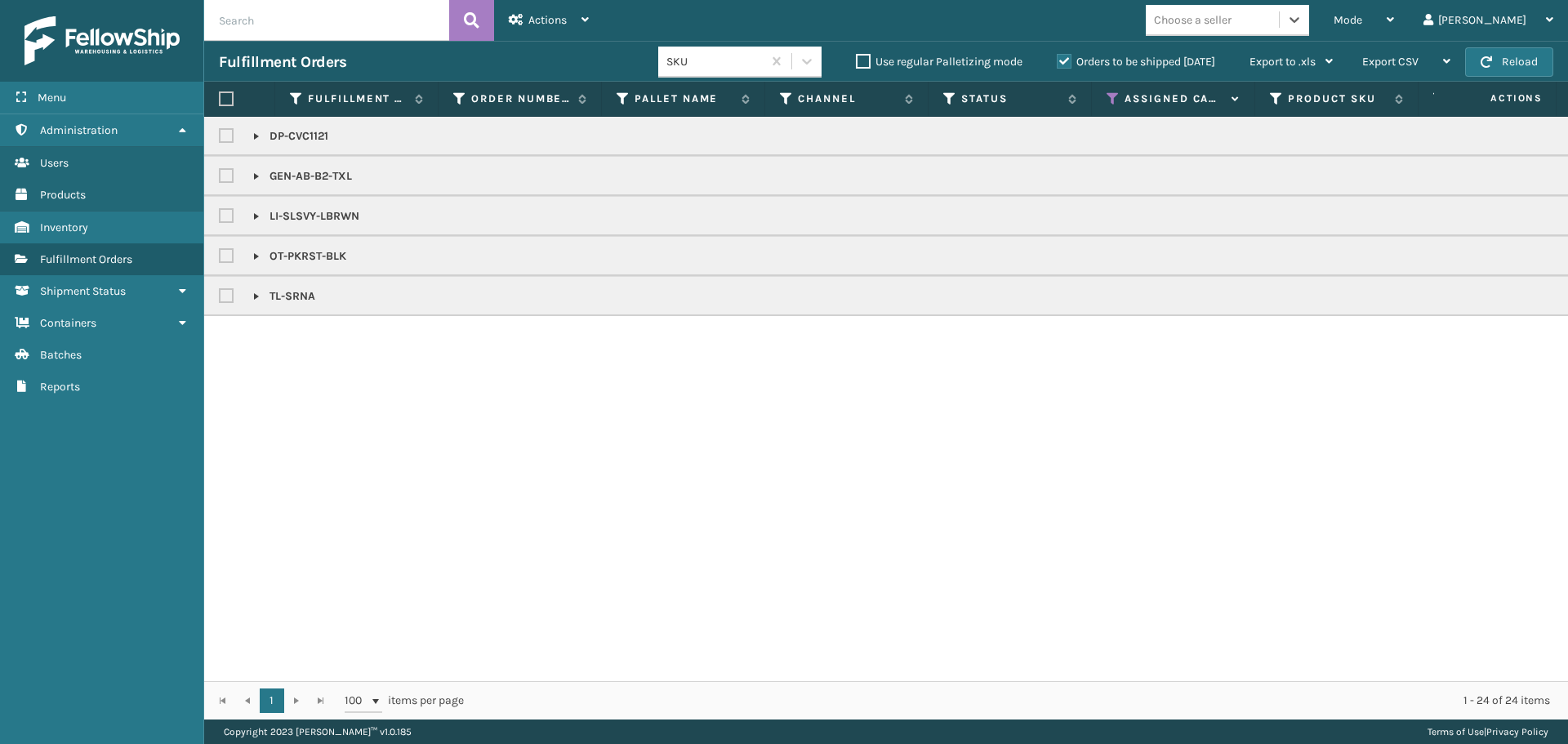
click at [1231, 23] on div "Choose a seller" at bounding box center [1192, 20] width 78 height 17
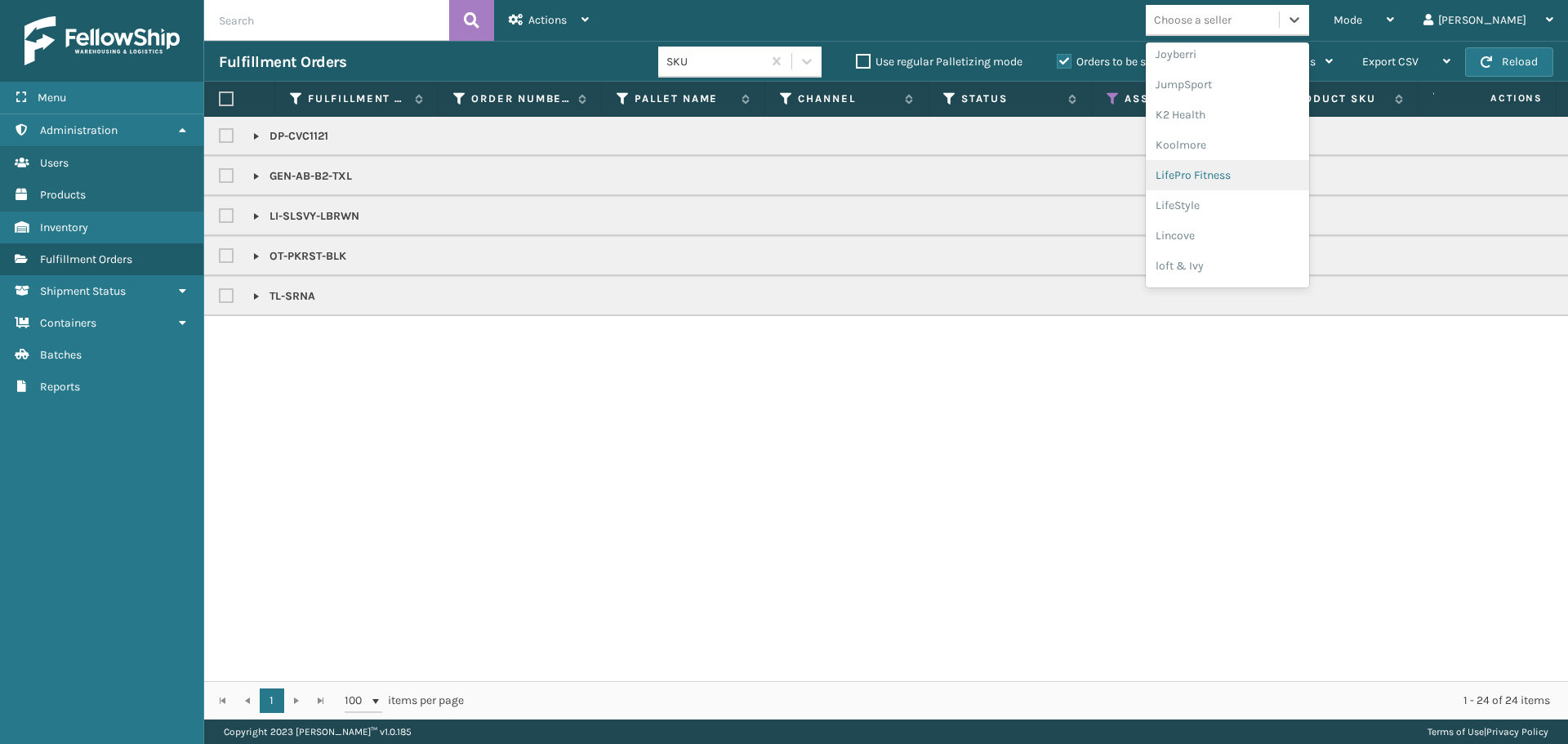
scroll to position [517, 0]
click at [1237, 238] on div "loft & Ivy" at bounding box center [1227, 238] width 163 height 30
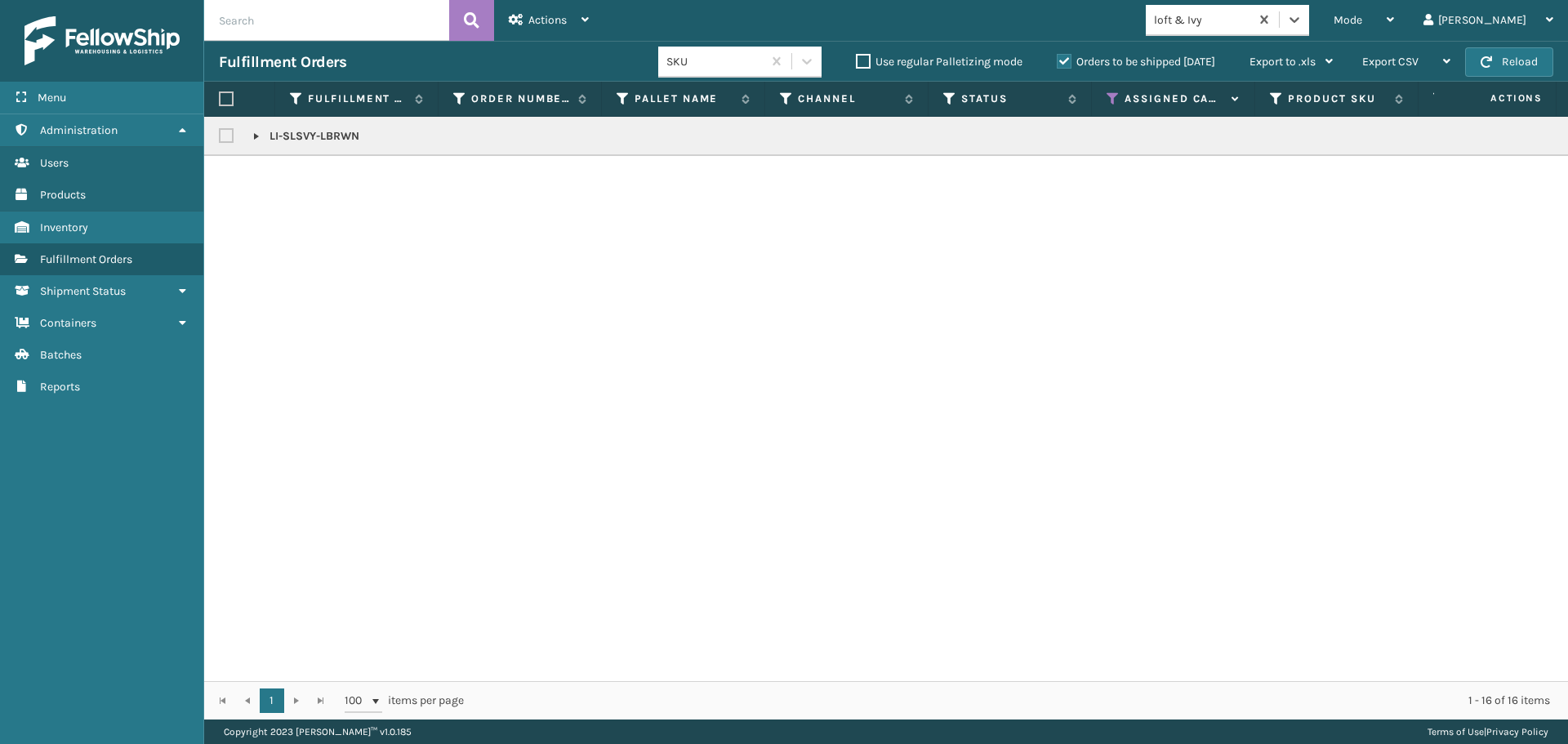
click at [224, 90] on th at bounding box center [239, 98] width 71 height 35
click at [226, 99] on label at bounding box center [226, 98] width 14 height 14
click at [219, 99] on input "checkbox" at bounding box center [218, 99] width 1 height 11
click at [537, 23] on span "Actions" at bounding box center [547, 19] width 39 height 14
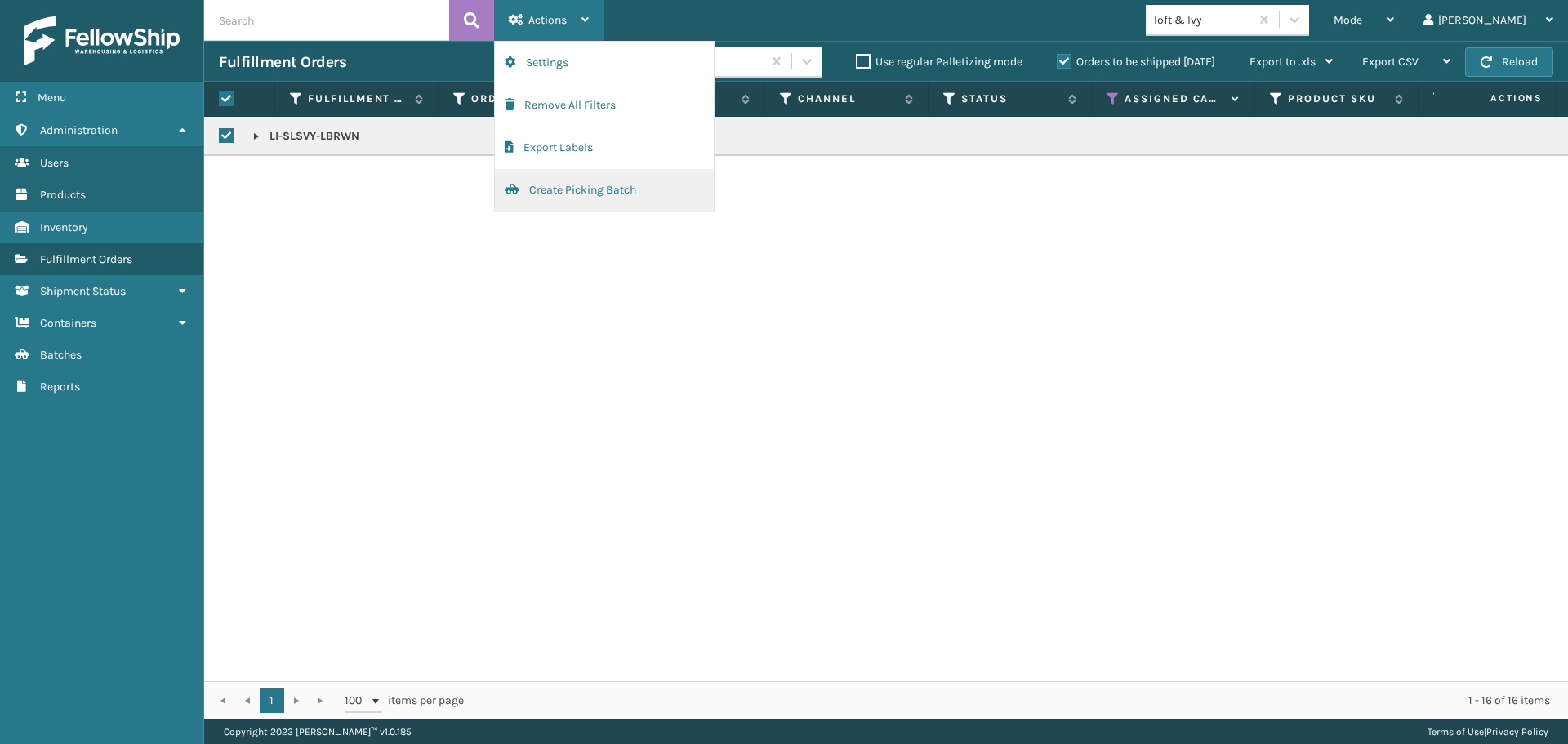
click at [552, 184] on button "Create Picking Batch" at bounding box center [604, 190] width 218 height 42
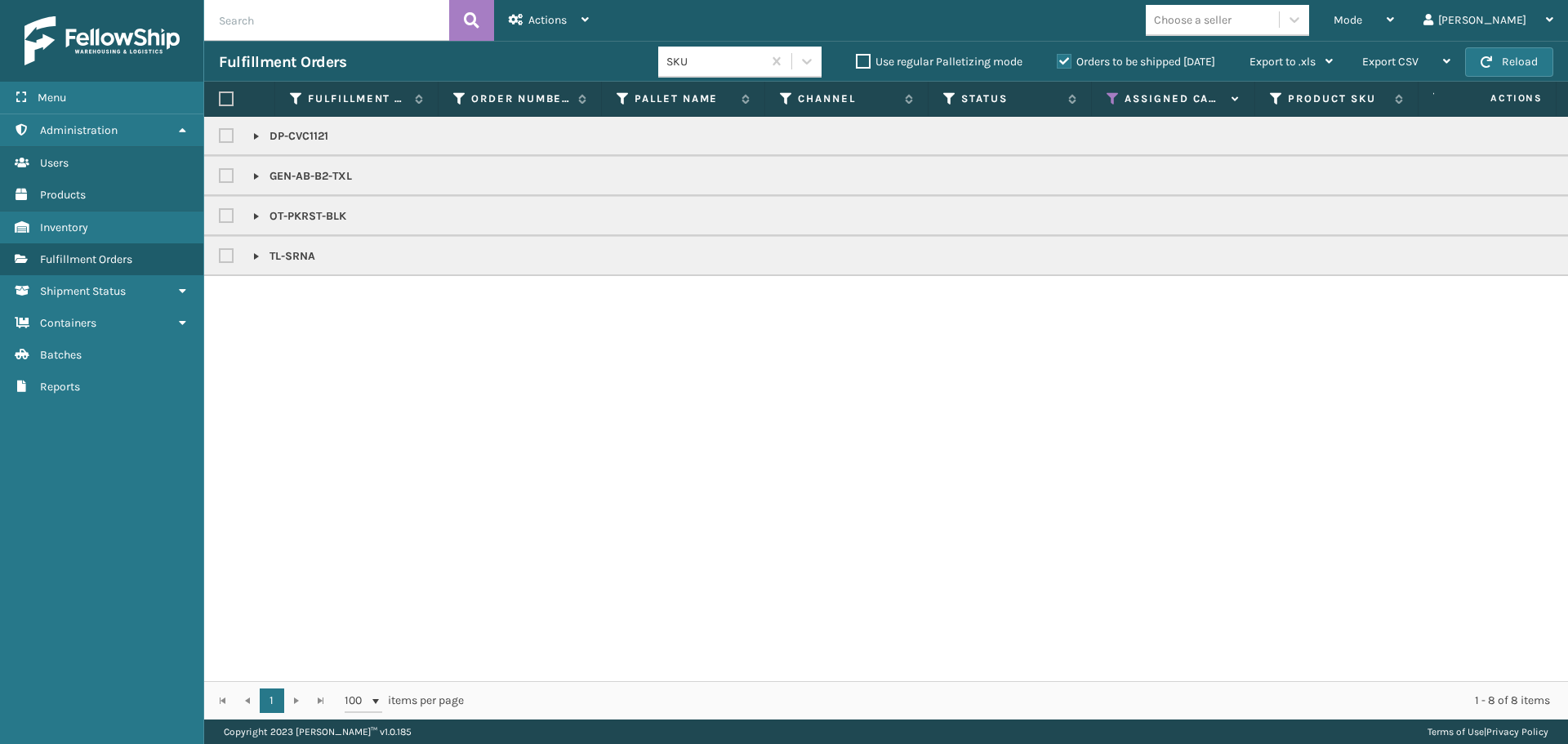
click at [1037, 80] on div "SKU Use regular Palletizing mode Orders to be shipped [DATE] Export to .xls Use…" at bounding box center [1002, 61] width 689 height 41
click at [1107, 100] on icon at bounding box center [1113, 98] width 13 height 14
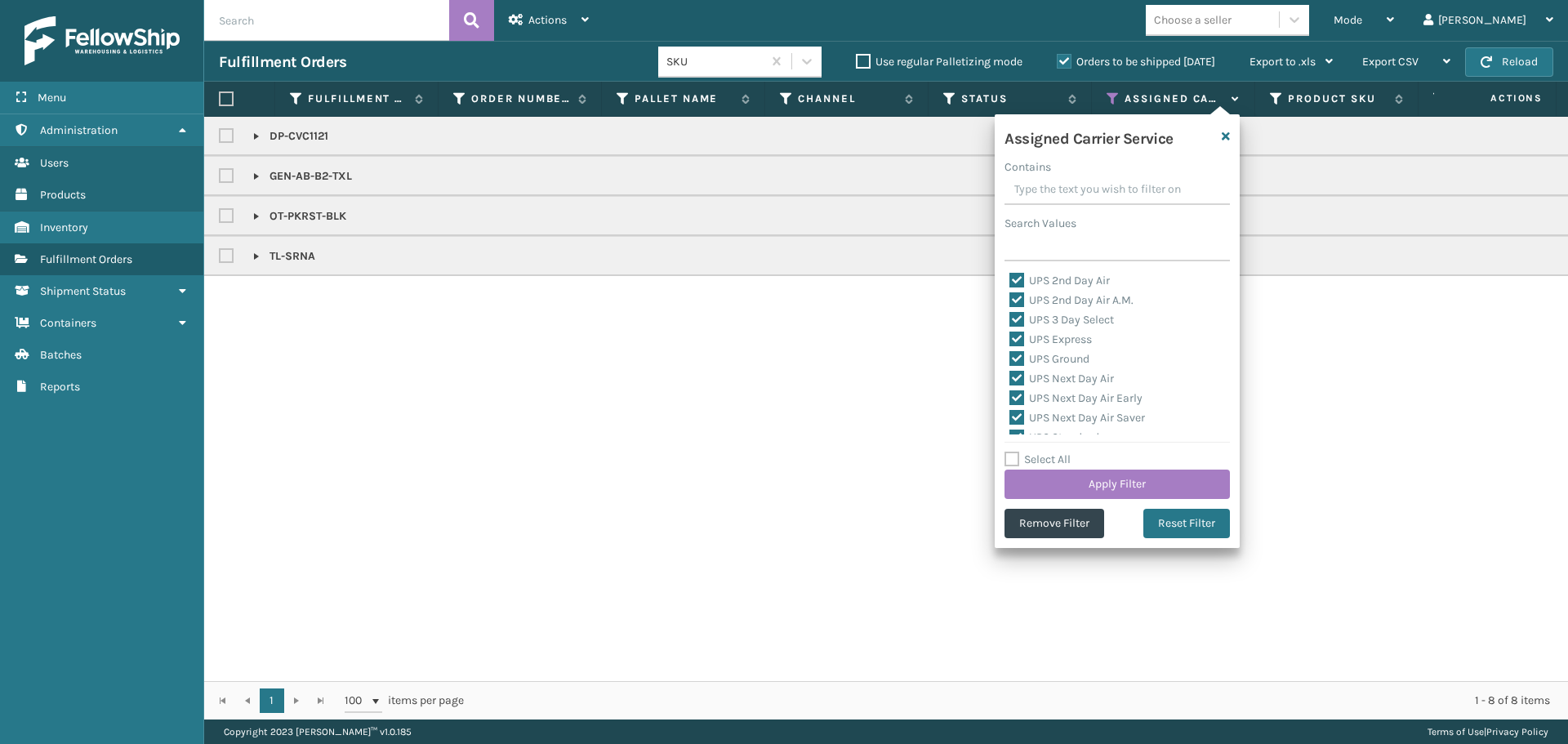
click at [1041, 446] on div "Assigned Carrier Service Contains Search Values UPS 2nd Day Air UPS 2nd Day Air…" at bounding box center [1117, 331] width 245 height 433
click at [1044, 457] on label "Select All" at bounding box center [1036, 459] width 66 height 14
click at [1044, 451] on input "Select All" at bounding box center [1126, 451] width 245 height 2
click at [1044, 457] on label "Select All" at bounding box center [1036, 459] width 66 height 14
click at [1044, 451] on input "Select All" at bounding box center [1126, 451] width 245 height 2
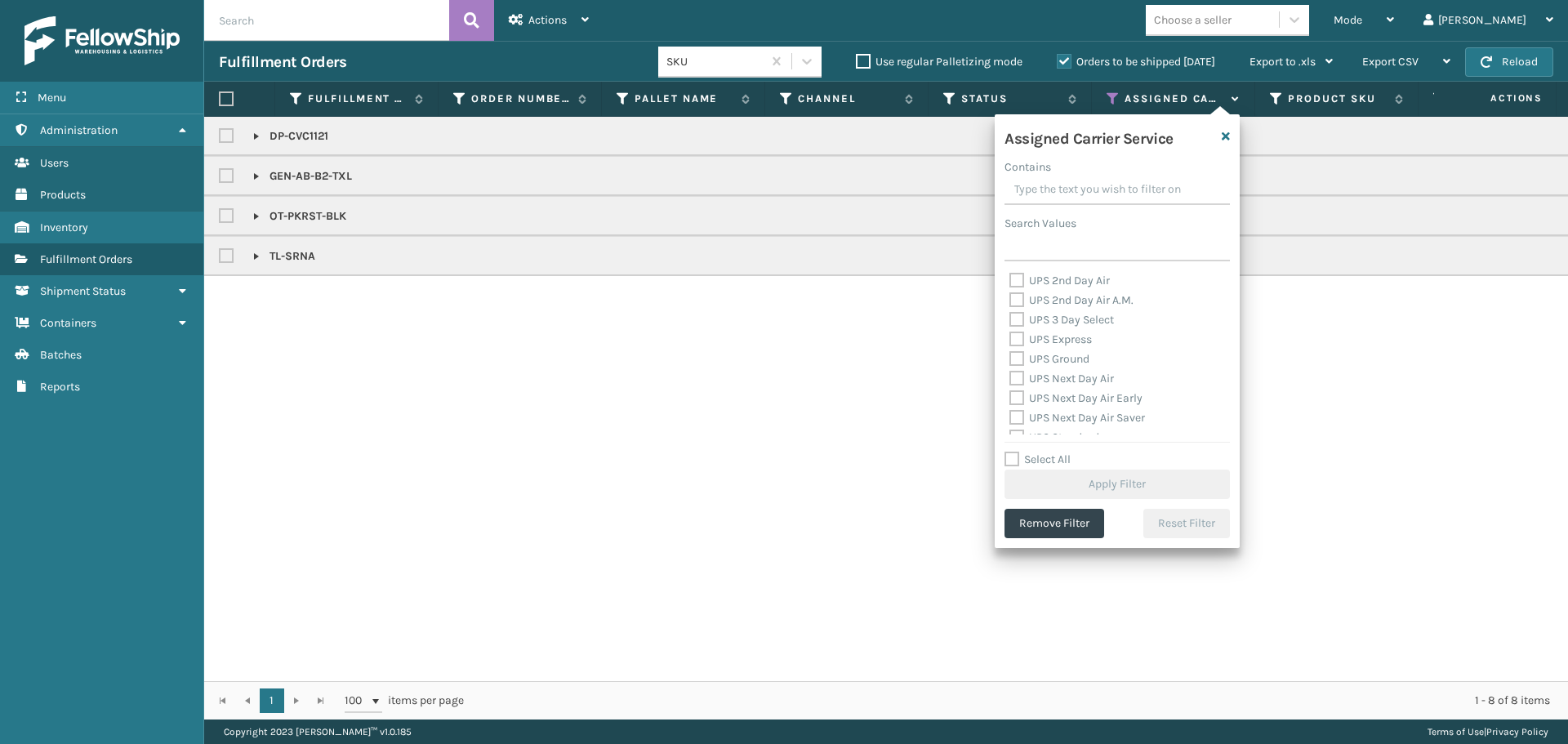
click at [1040, 455] on label "Select All" at bounding box center [1036, 459] width 66 height 14
click at [1040, 451] on input "Select All" at bounding box center [1126, 451] width 245 height 2
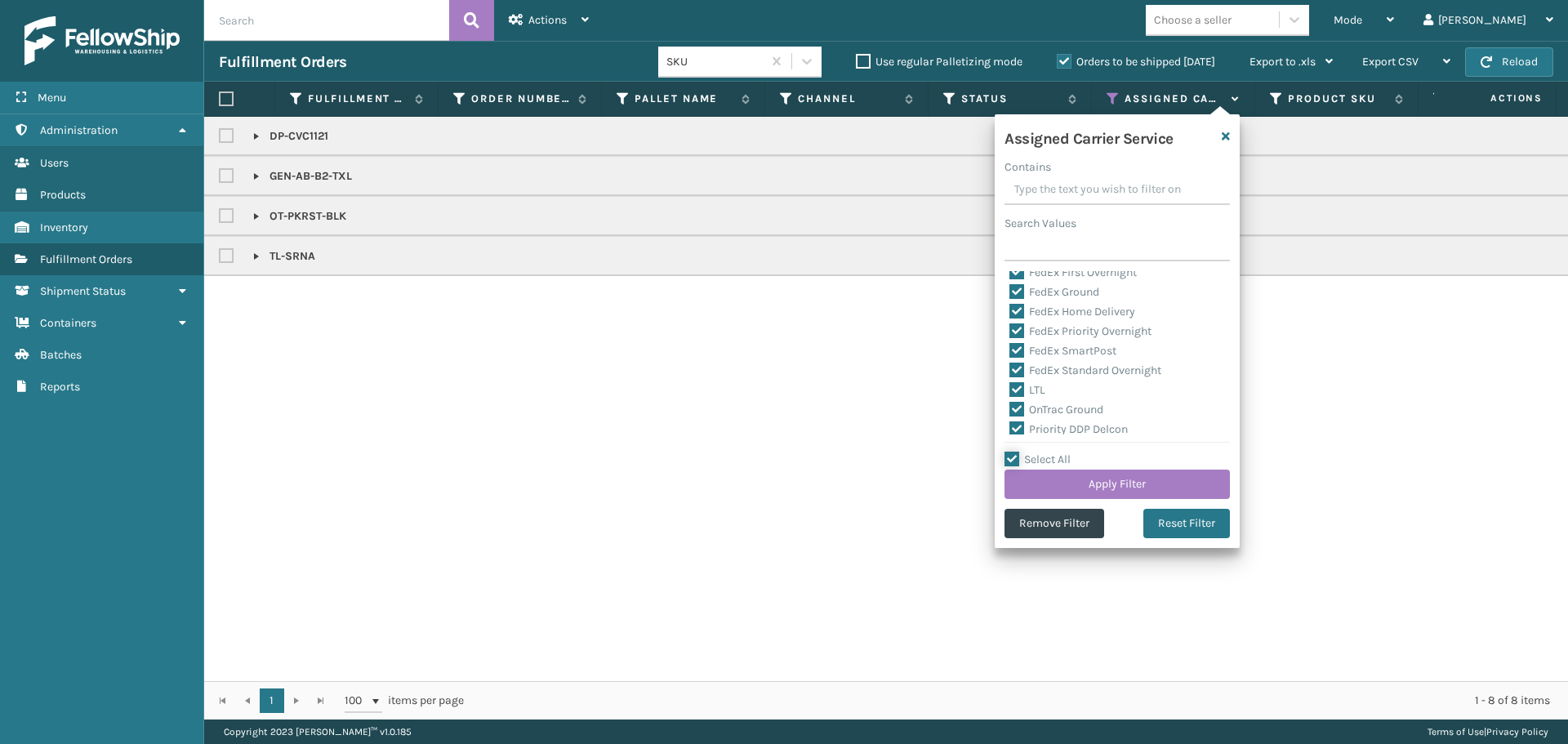
scroll to position [408, 0]
click at [1007, 459] on label "Select All" at bounding box center [1036, 459] width 66 height 14
click at [1007, 451] on input "Select All" at bounding box center [1126, 451] width 245 height 2
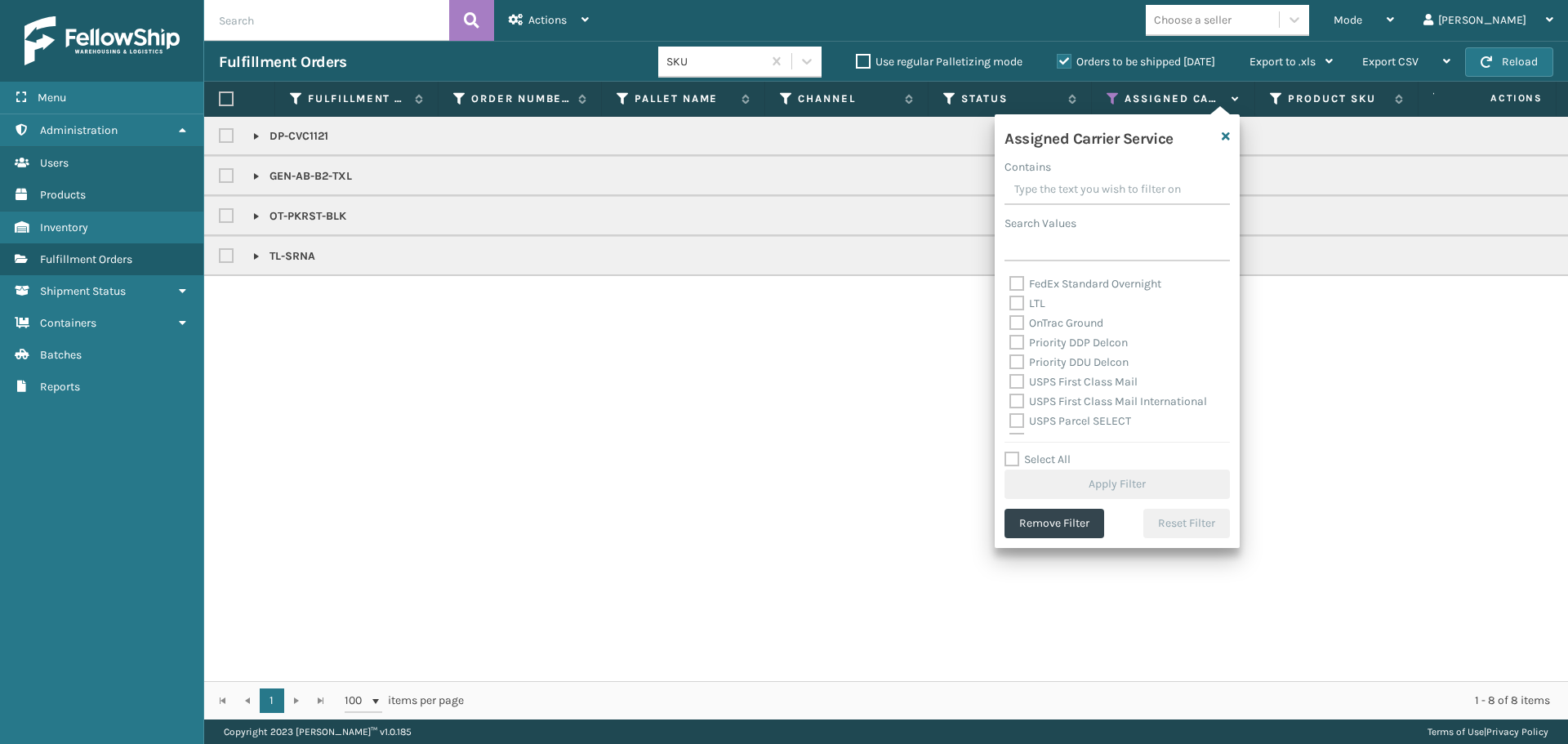
click at [1005, 458] on label "Select All" at bounding box center [1036, 459] width 66 height 14
click at [1005, 451] on input "Select All" at bounding box center [1126, 451] width 245 height 2
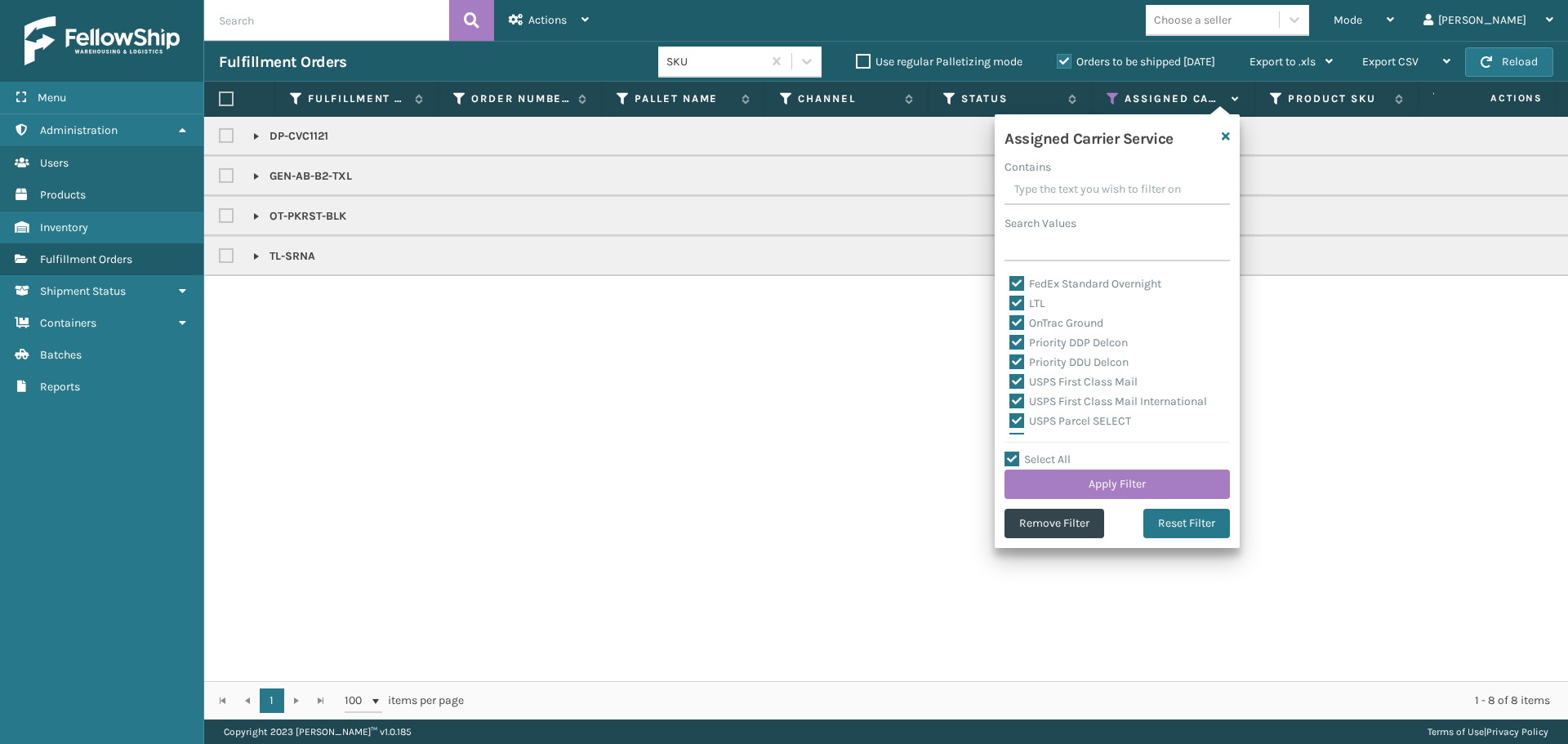
click at [1018, 461] on label "Select All" at bounding box center [1036, 459] width 66 height 14
click at [1018, 451] on input "Select All" at bounding box center [1126, 451] width 245 height 2
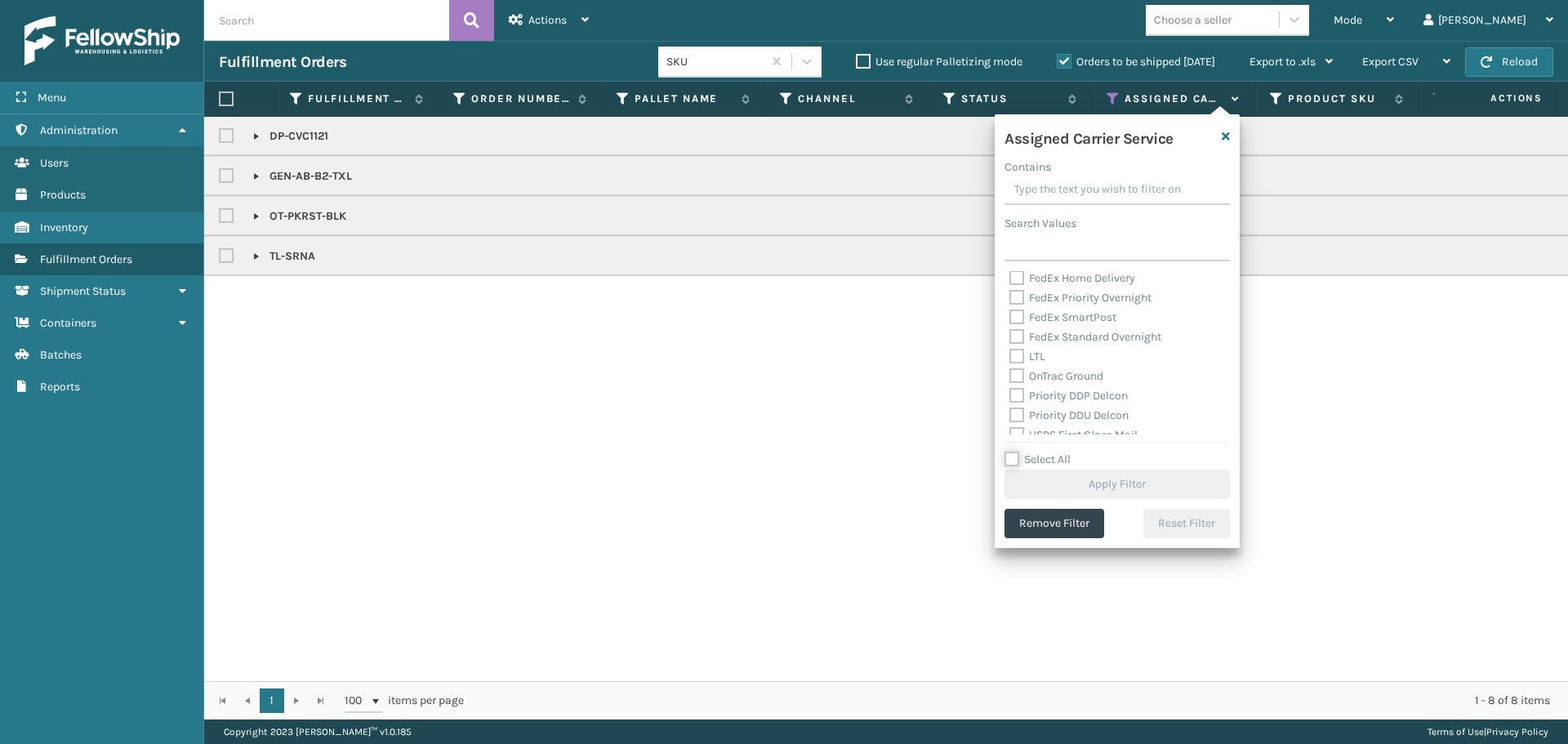
scroll to position [327, 0]
click at [1072, 358] on div "FedEx Standard Overnight" at bounding box center [1117, 366] width 216 height 20
click at [1072, 351] on label "FedEx SmartPost" at bounding box center [1062, 345] width 107 height 14
click at [1010, 347] on input "FedEx SmartPost" at bounding box center [1009, 342] width 1 height 11
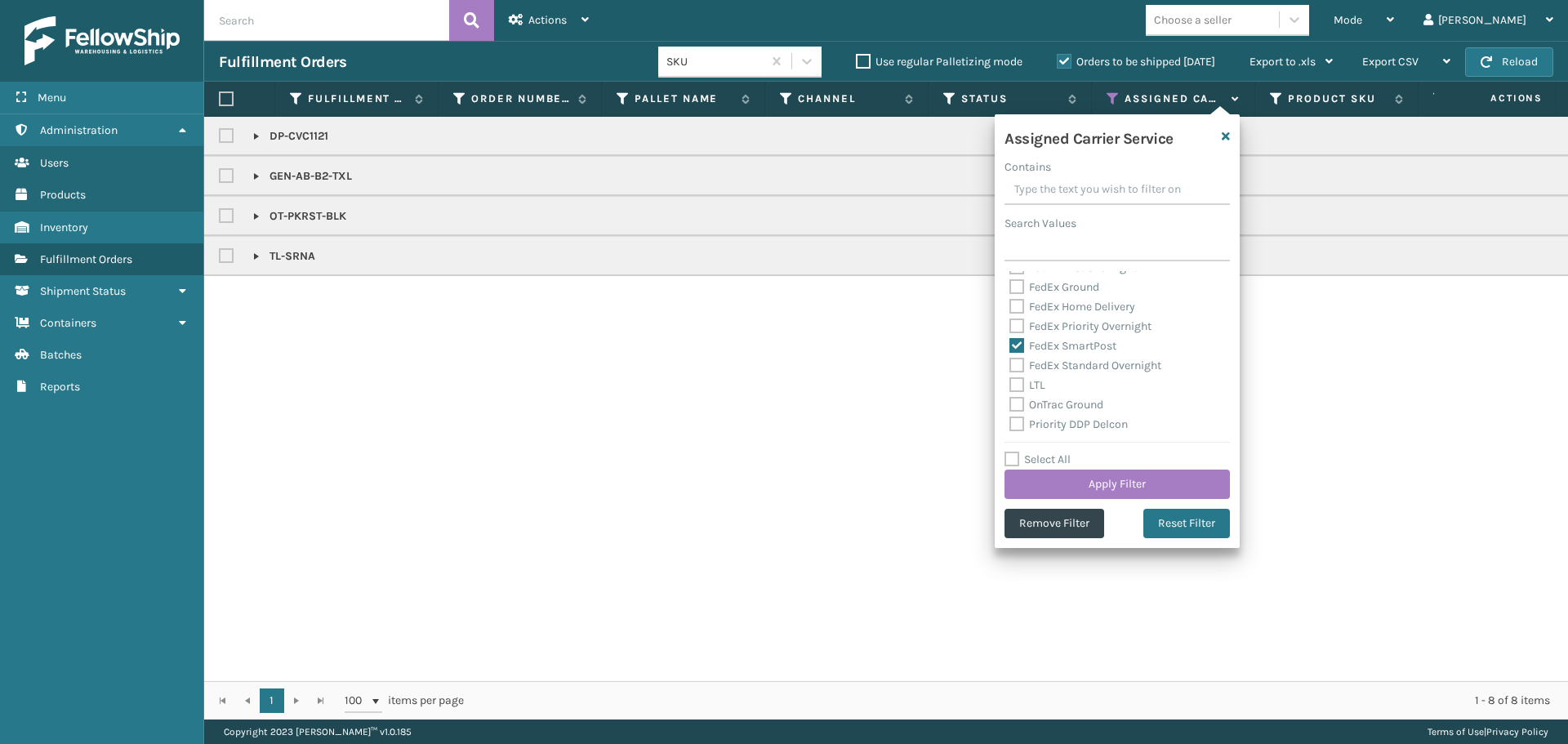
click at [1078, 371] on label "FedEx Standard Overnight" at bounding box center [1085, 365] width 152 height 14
click at [1010, 367] on input "FedEx Standard Overnight" at bounding box center [1009, 361] width 1 height 11
click at [1067, 330] on label "FedEx Priority Overnight" at bounding box center [1080, 326] width 142 height 14
click at [1010, 328] on input "FedEx Priority Overnight" at bounding box center [1009, 322] width 1 height 11
click at [1060, 305] on label "FedEx Home Delivery" at bounding box center [1072, 306] width 125 height 14
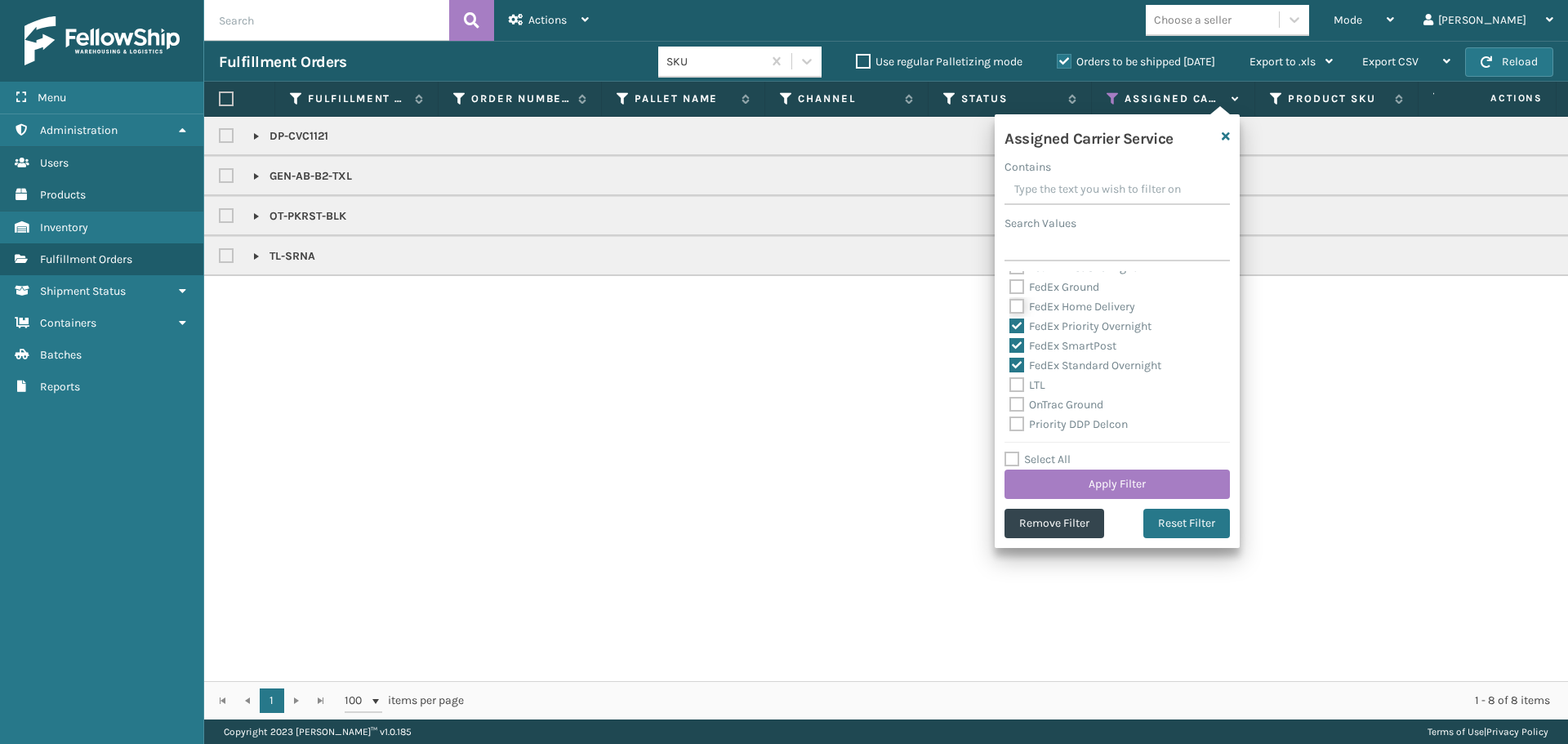
click at [1010, 305] on input "FedEx Home Delivery" at bounding box center [1009, 302] width 1 height 11
click at [1044, 282] on label "FedEx Ground" at bounding box center [1053, 286] width 89 height 14
click at [1010, 282] on input "FedEx Ground" at bounding box center [1009, 284] width 1 height 11
click at [1059, 351] on label "FedEx First Overnight" at bounding box center [1072, 349] width 127 height 14
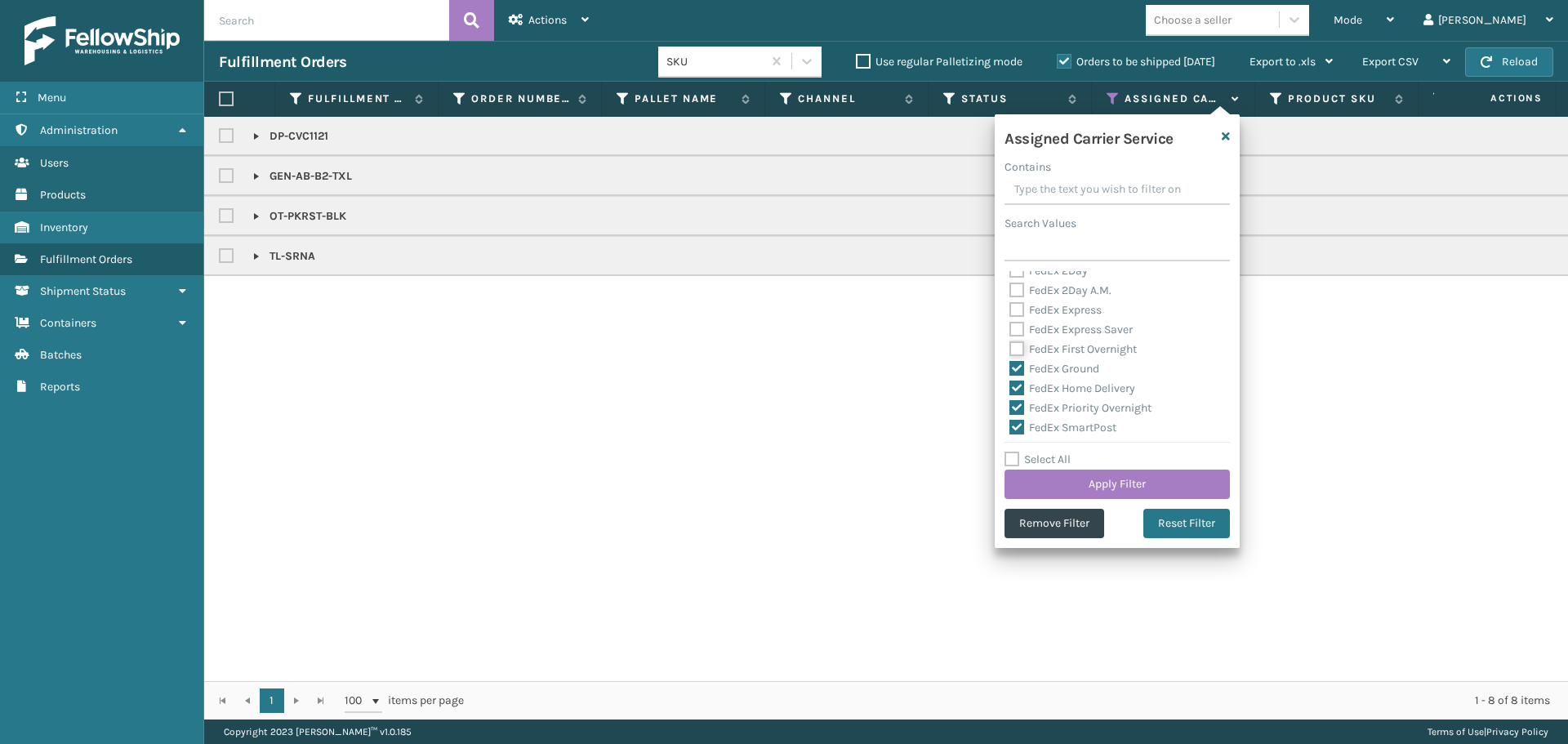
click at [1010, 350] on input "FedEx First Overnight" at bounding box center [1009, 345] width 1 height 11
click at [1061, 328] on label "FedEx Express Saver" at bounding box center [1071, 329] width 124 height 14
click at [1010, 328] on input "FedEx Express Saver" at bounding box center [1009, 326] width 1 height 11
click at [1055, 307] on label "FedEx Express" at bounding box center [1055, 310] width 92 height 14
click at [1010, 307] on input "FedEx Express" at bounding box center [1009, 306] width 1 height 11
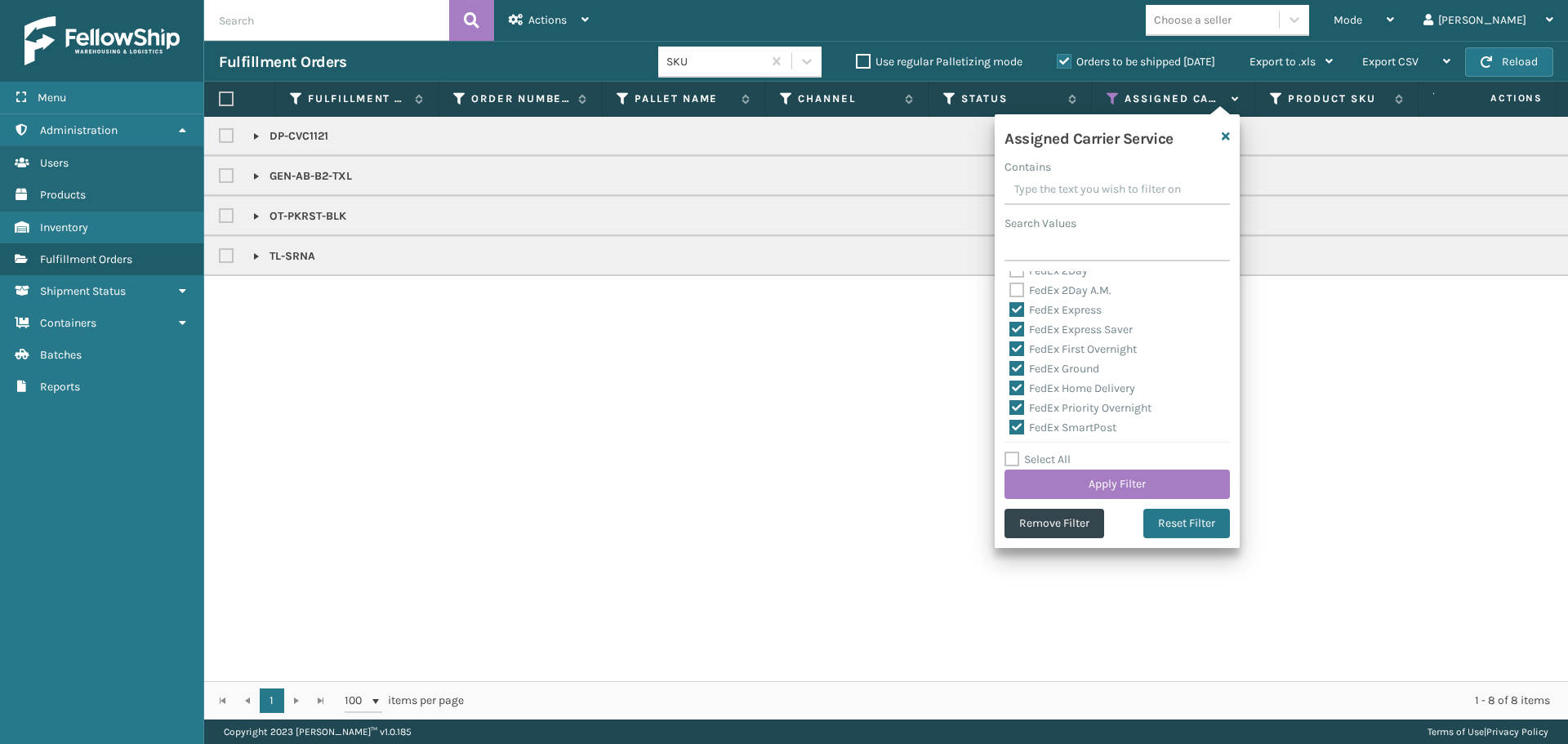
click at [1049, 291] on label "FedEx 2Day A.M." at bounding box center [1060, 290] width 102 height 14
click at [1010, 291] on input "FedEx 2Day A.M." at bounding box center [1009, 286] width 1 height 11
click at [1058, 352] on label "FedEx 2Day" at bounding box center [1048, 352] width 79 height 14
click at [1010, 352] on input "FedEx 2Day" at bounding box center [1009, 349] width 1 height 11
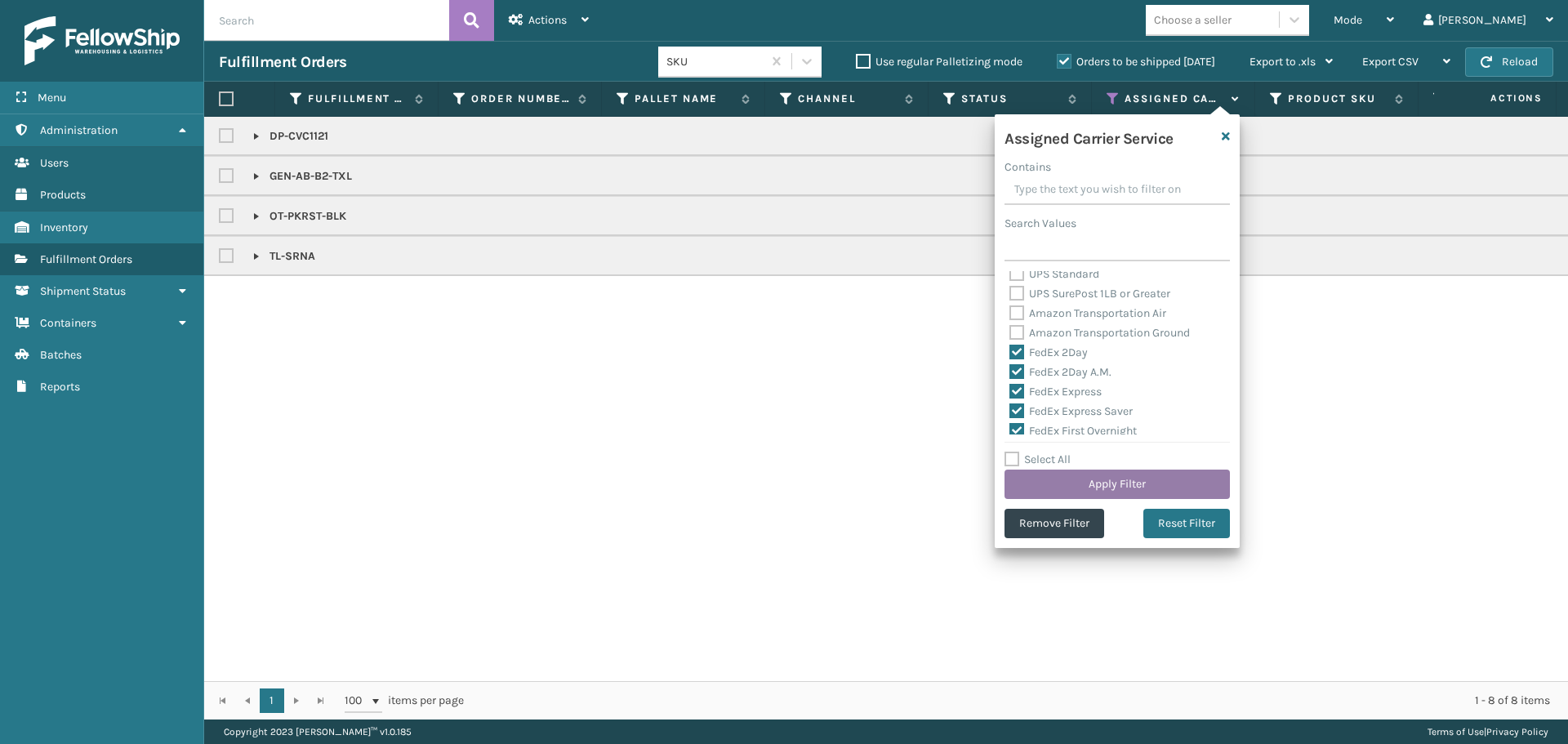
click at [1077, 479] on button "Apply Filter" at bounding box center [1117, 484] width 226 height 30
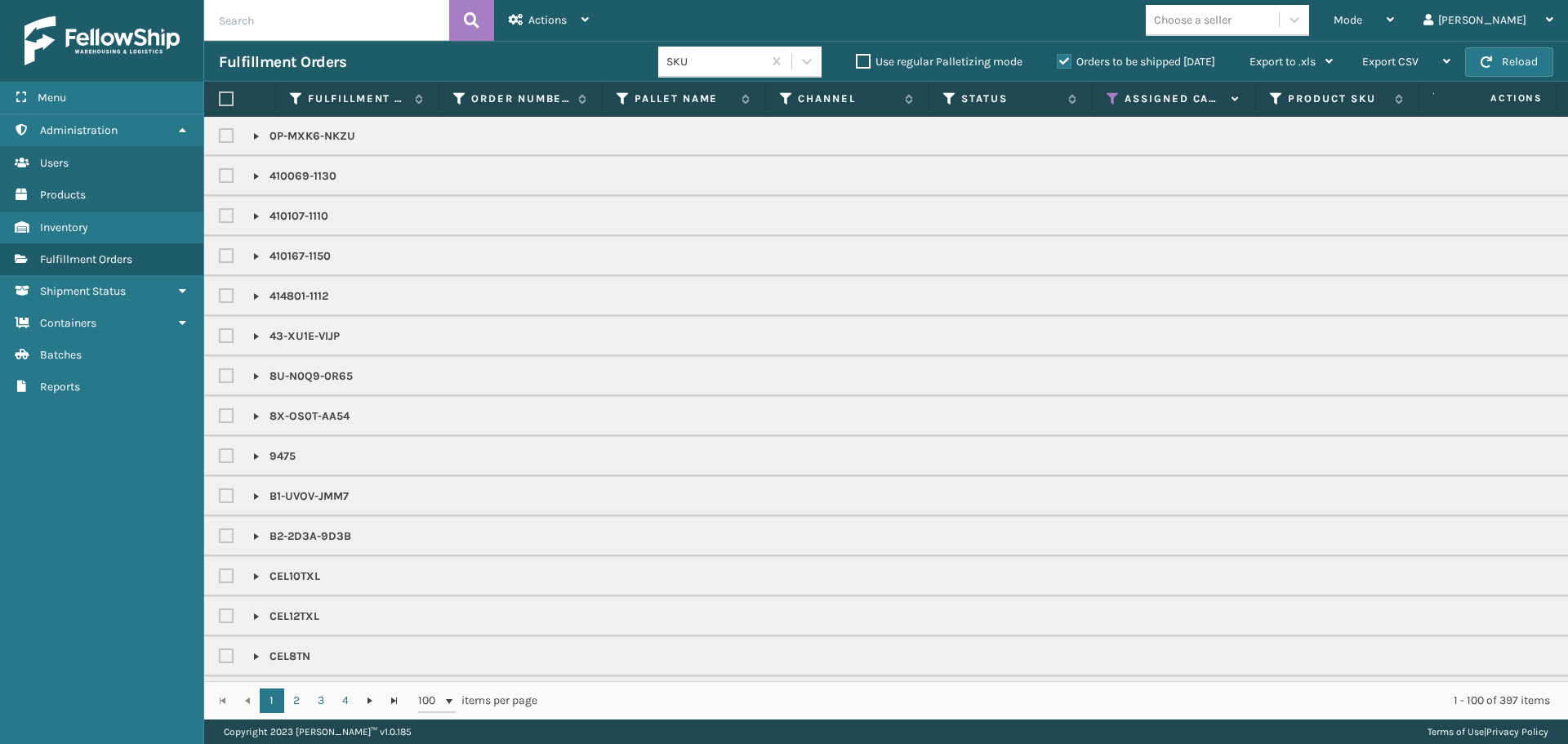
drag, startPoint x: 1035, startPoint y: 451, endPoint x: 1003, endPoint y: 446, distance: 32.4
drag, startPoint x: 1003, startPoint y: 446, endPoint x: 1272, endPoint y: 42, distance: 485.4
click at [1272, 42] on div "Export to .xls" at bounding box center [1291, 61] width 83 height 41
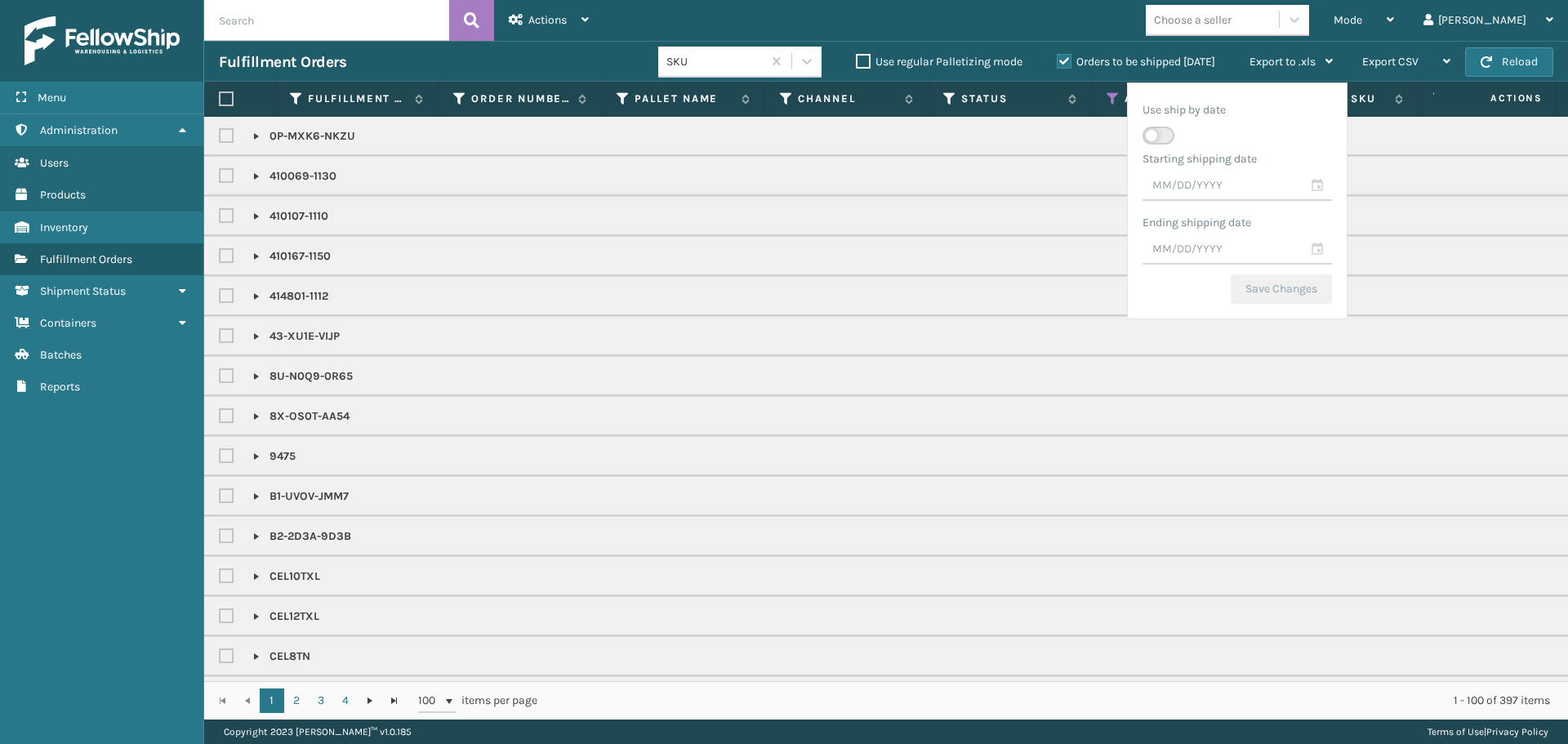
click at [1028, 159] on td "410069-1130" at bounding box center [1280, 176] width 2153 height 40
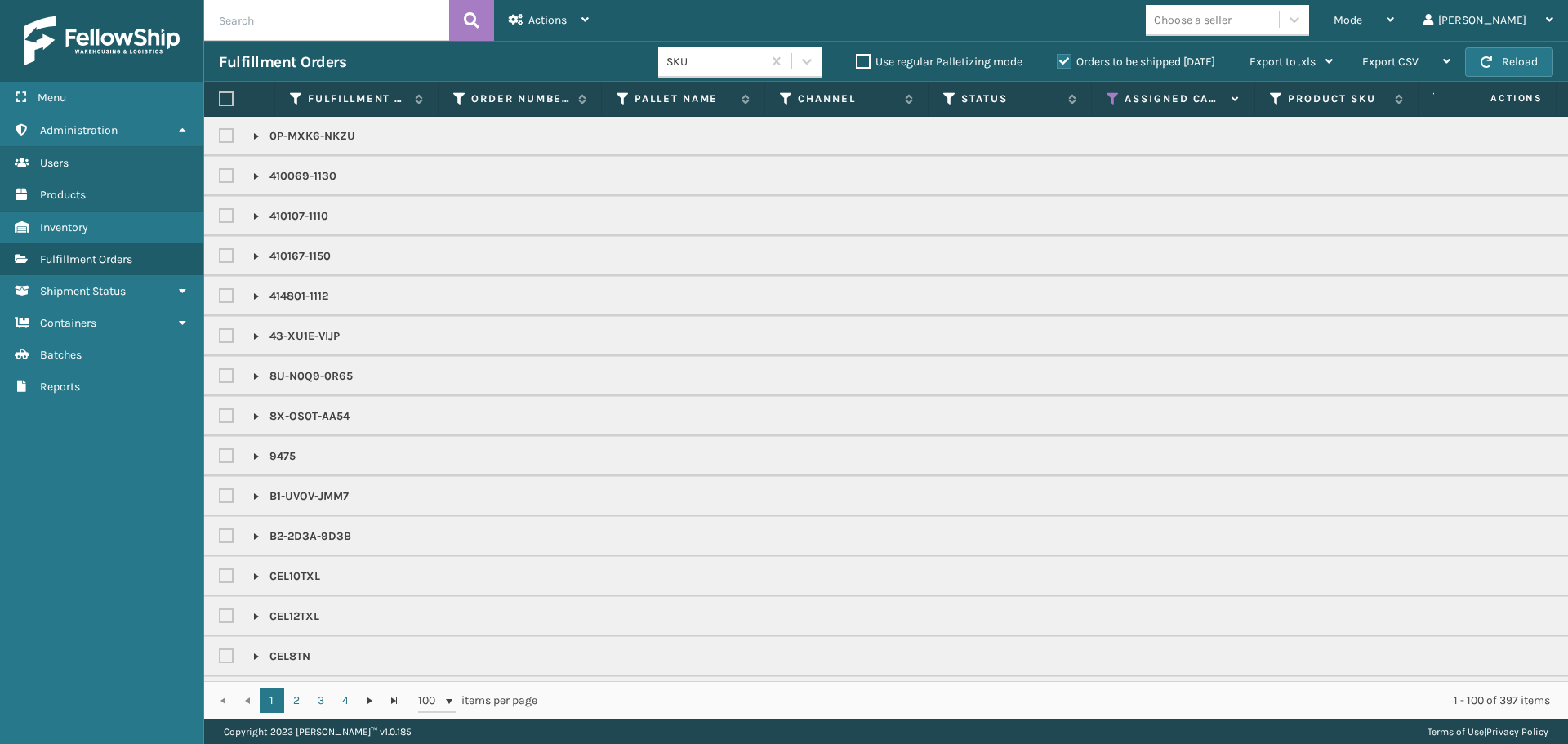
click at [1229, 22] on div "Choose a seller" at bounding box center [1192, 20] width 78 height 17
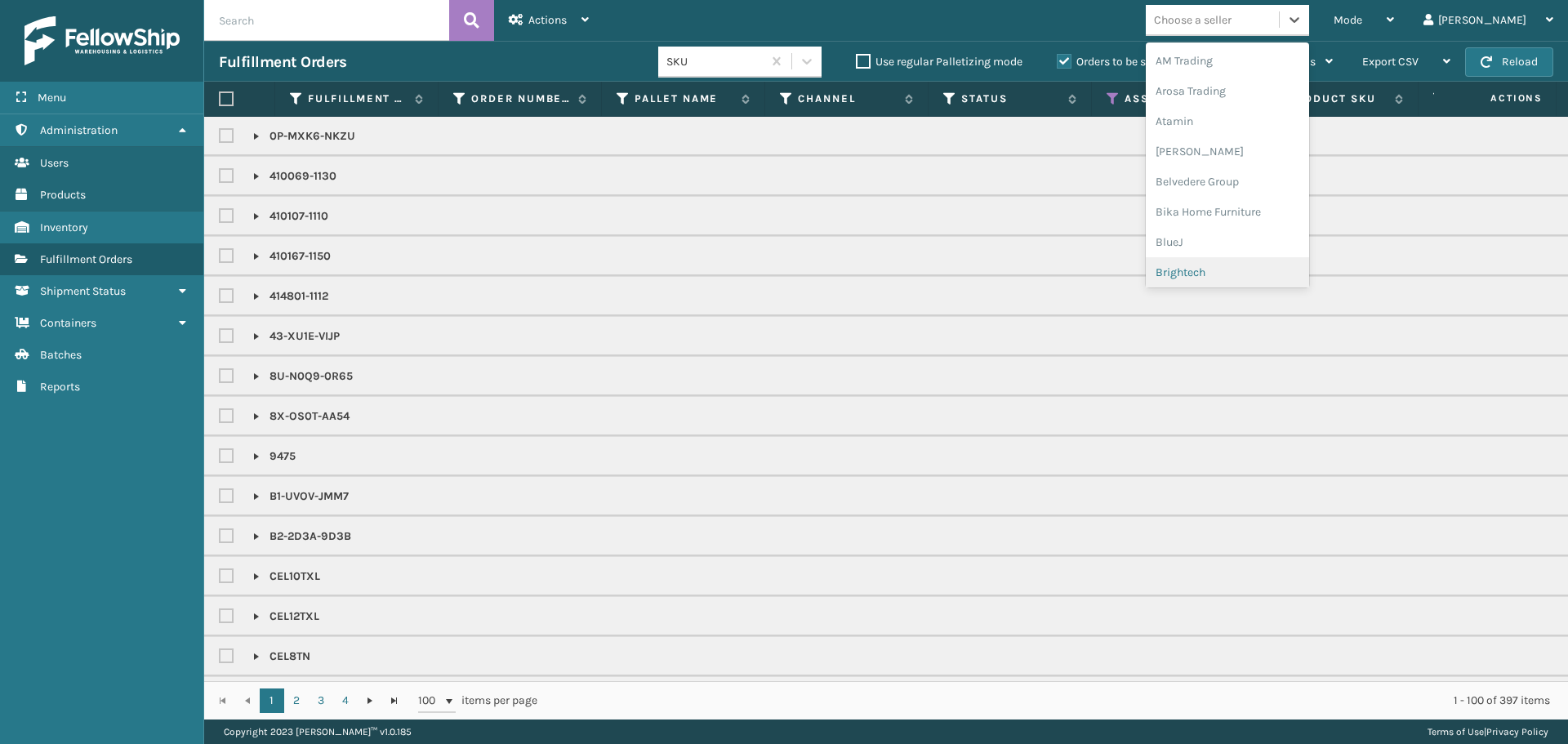
click at [1245, 268] on div "Brightech" at bounding box center [1227, 272] width 163 height 30
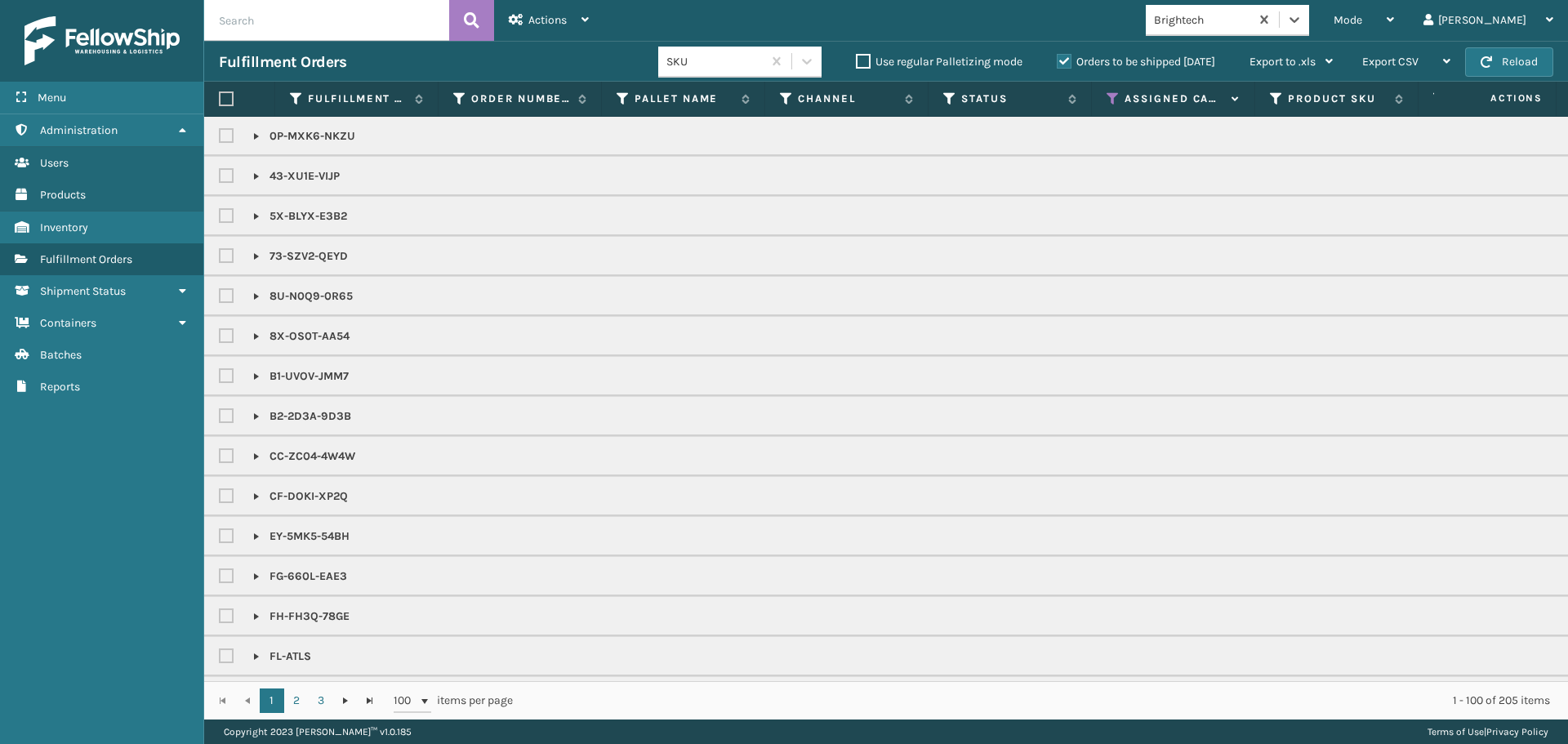
click at [218, 98] on label at bounding box center [226, 98] width 14 height 14
click at [218, 98] on input "checkbox" at bounding box center [218, 99] width 1 height 11
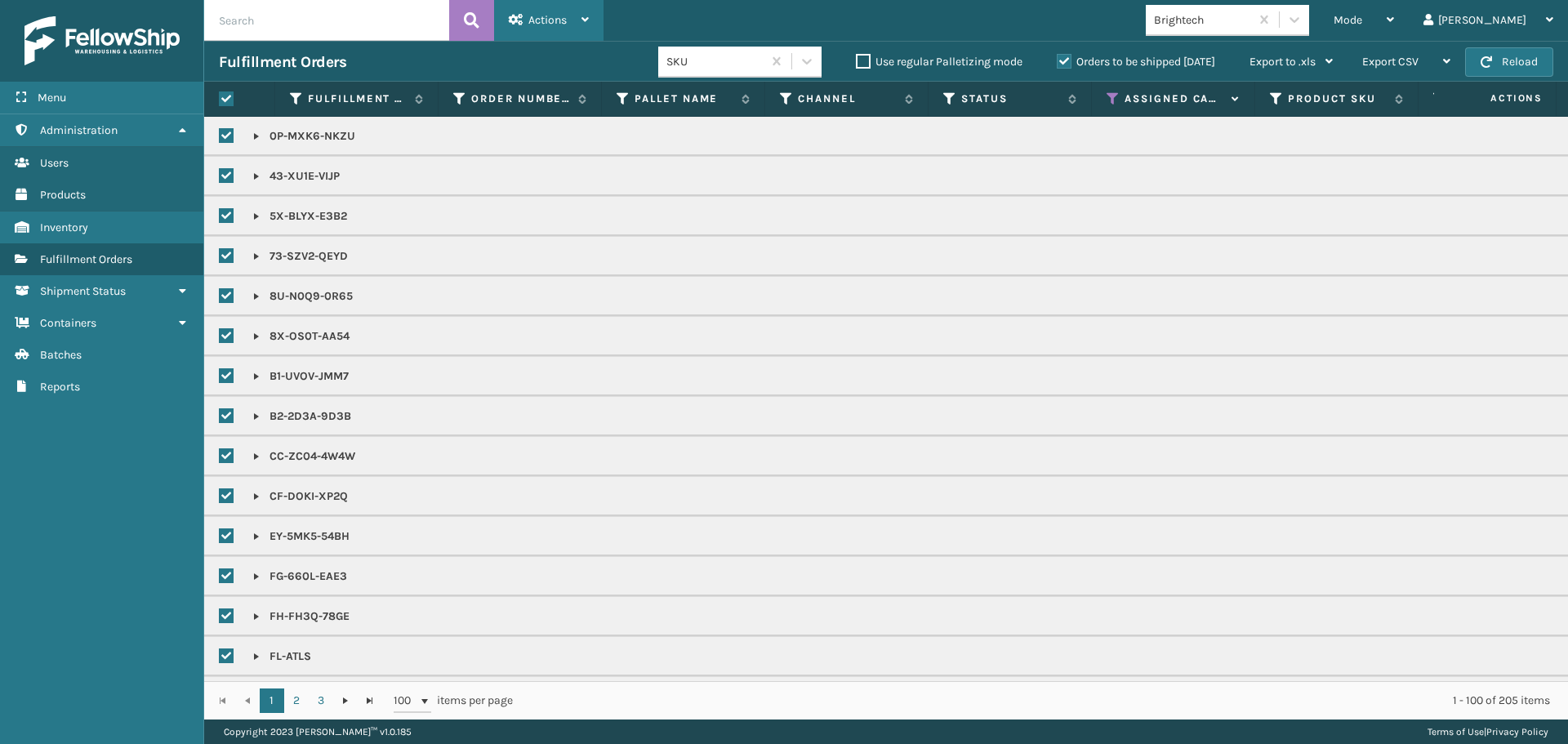
click at [548, 27] on div "Actions" at bounding box center [548, 20] width 80 height 41
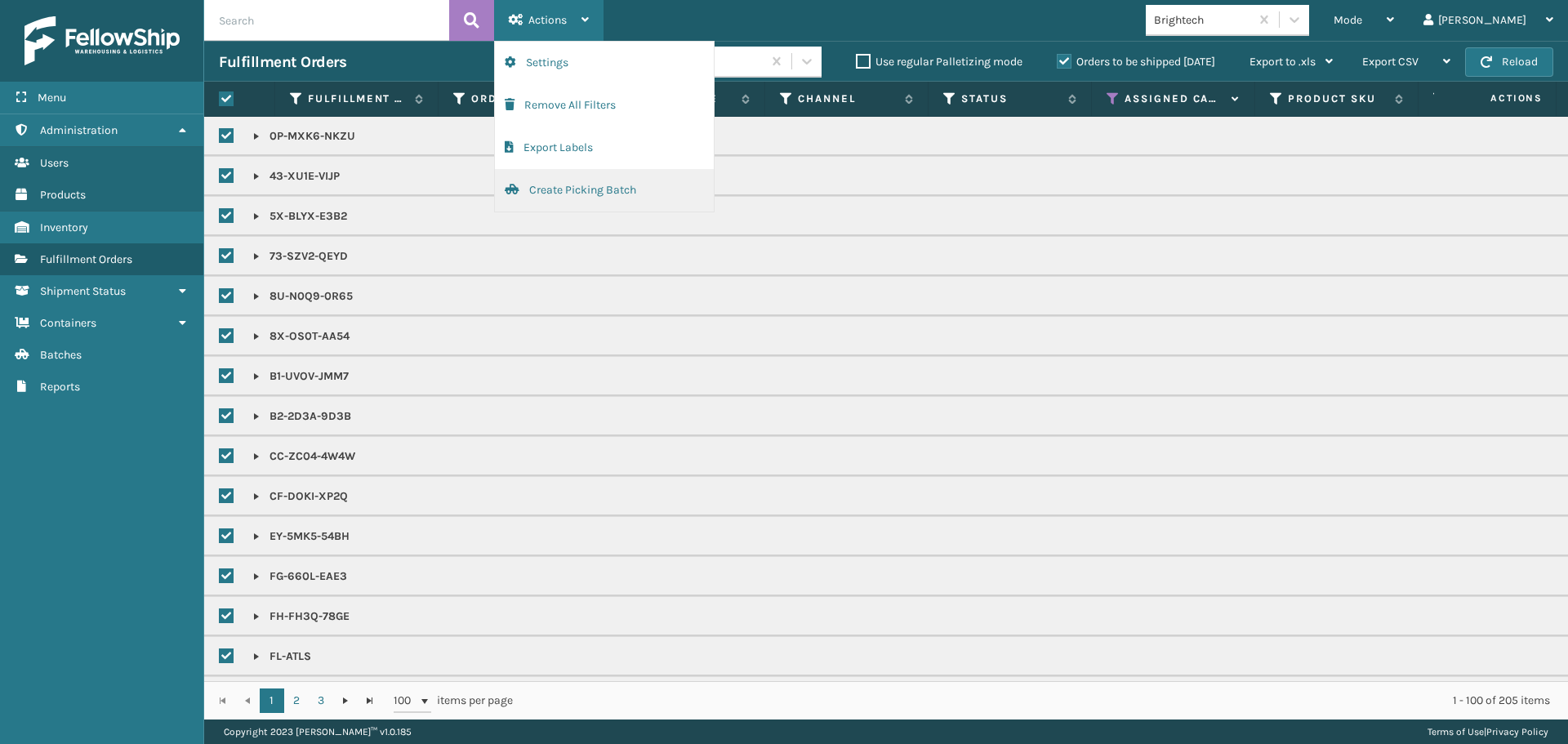
click at [526, 195] on button "Create Picking Batch" at bounding box center [604, 190] width 218 height 42
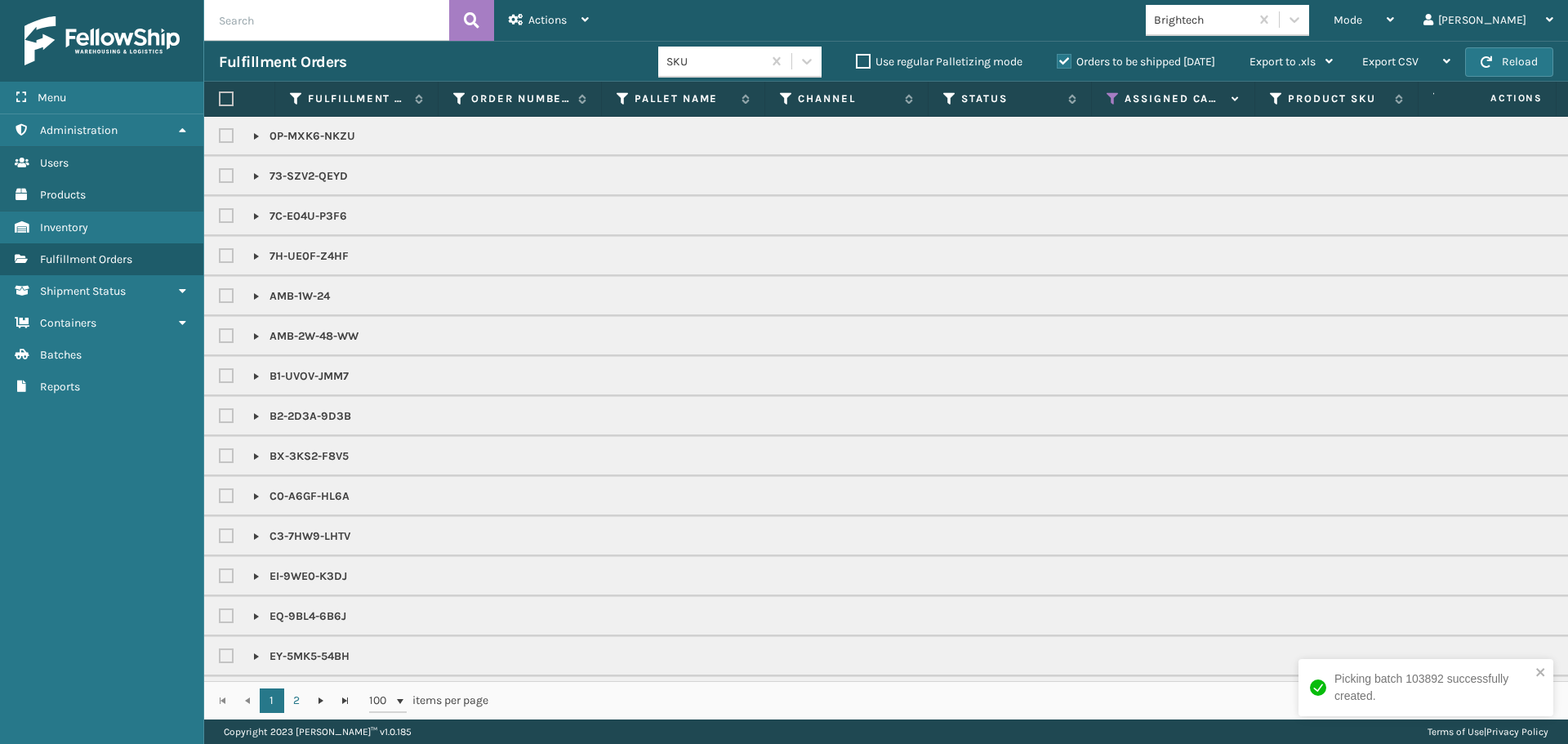
click at [237, 94] on div at bounding box center [238, 98] width 41 height 14
click at [235, 94] on div at bounding box center [238, 98] width 41 height 14
click at [235, 93] on div at bounding box center [238, 98] width 41 height 14
click at [222, 97] on label at bounding box center [226, 98] width 14 height 14
click at [219, 97] on input "checkbox" at bounding box center [218, 99] width 1 height 11
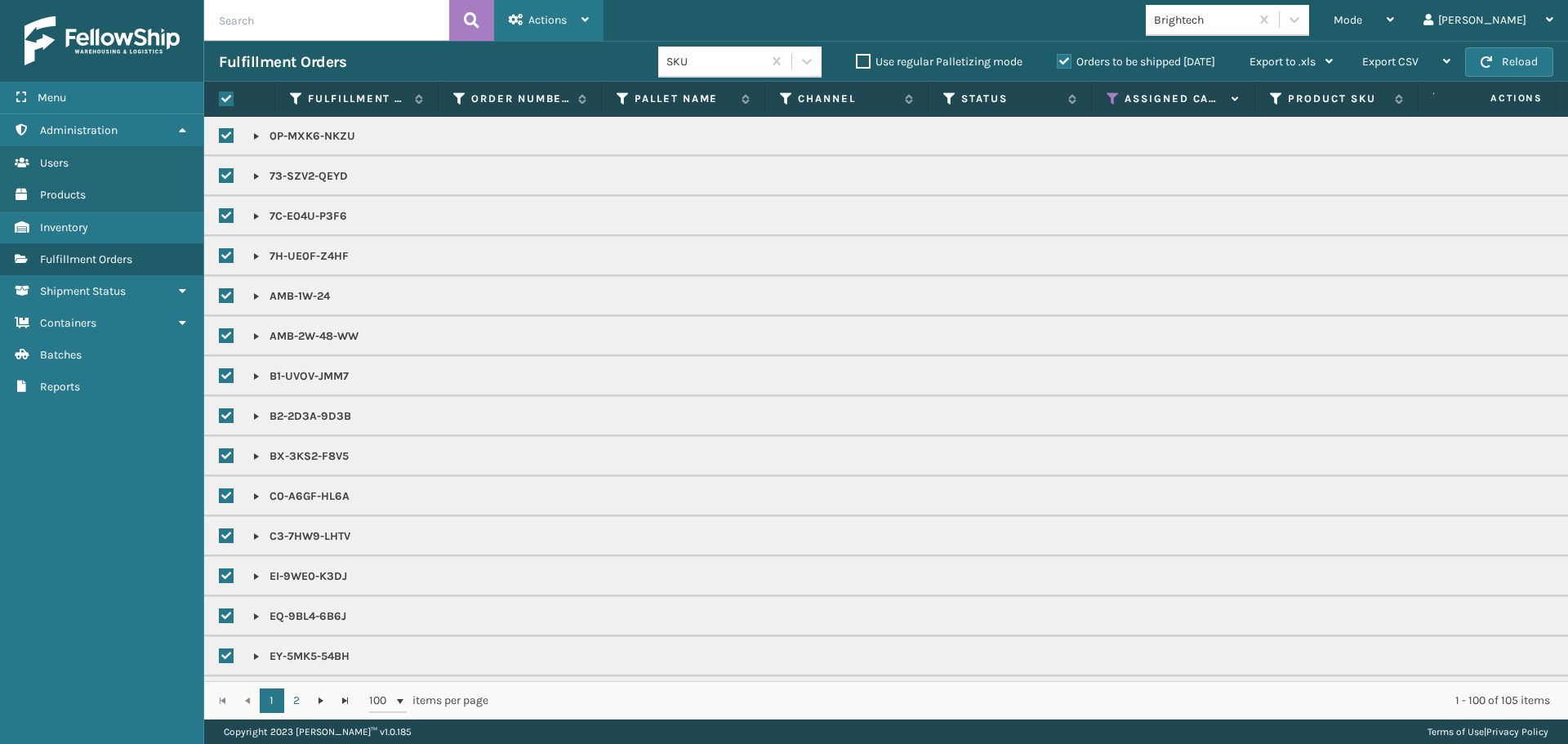
drag, startPoint x: 585, startPoint y: 34, endPoint x: 570, endPoint y: 30, distance: 15.5
click at [584, 34] on div "Actions" at bounding box center [548, 20] width 80 height 41
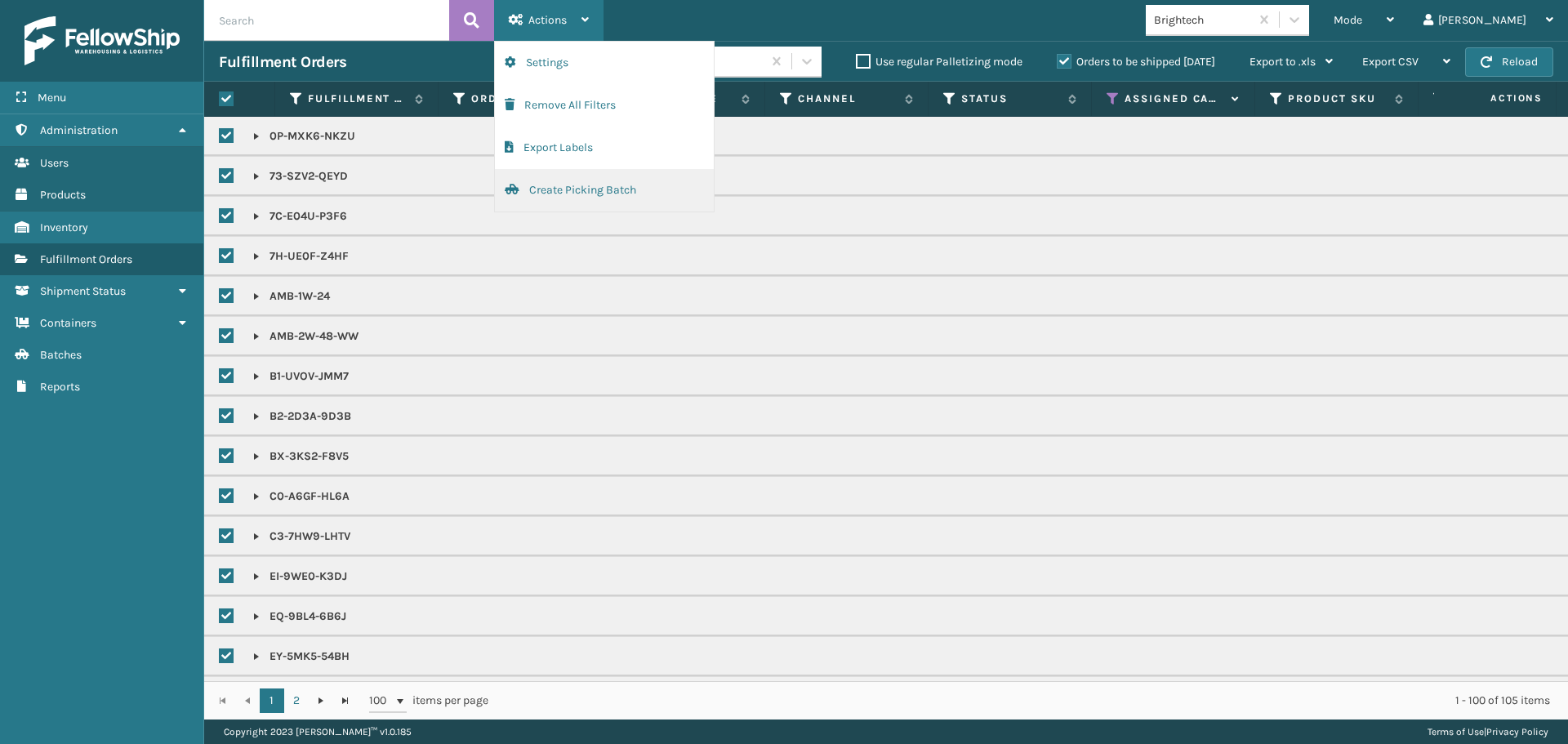
click at [583, 196] on button "Create Picking Batch" at bounding box center [604, 190] width 218 height 42
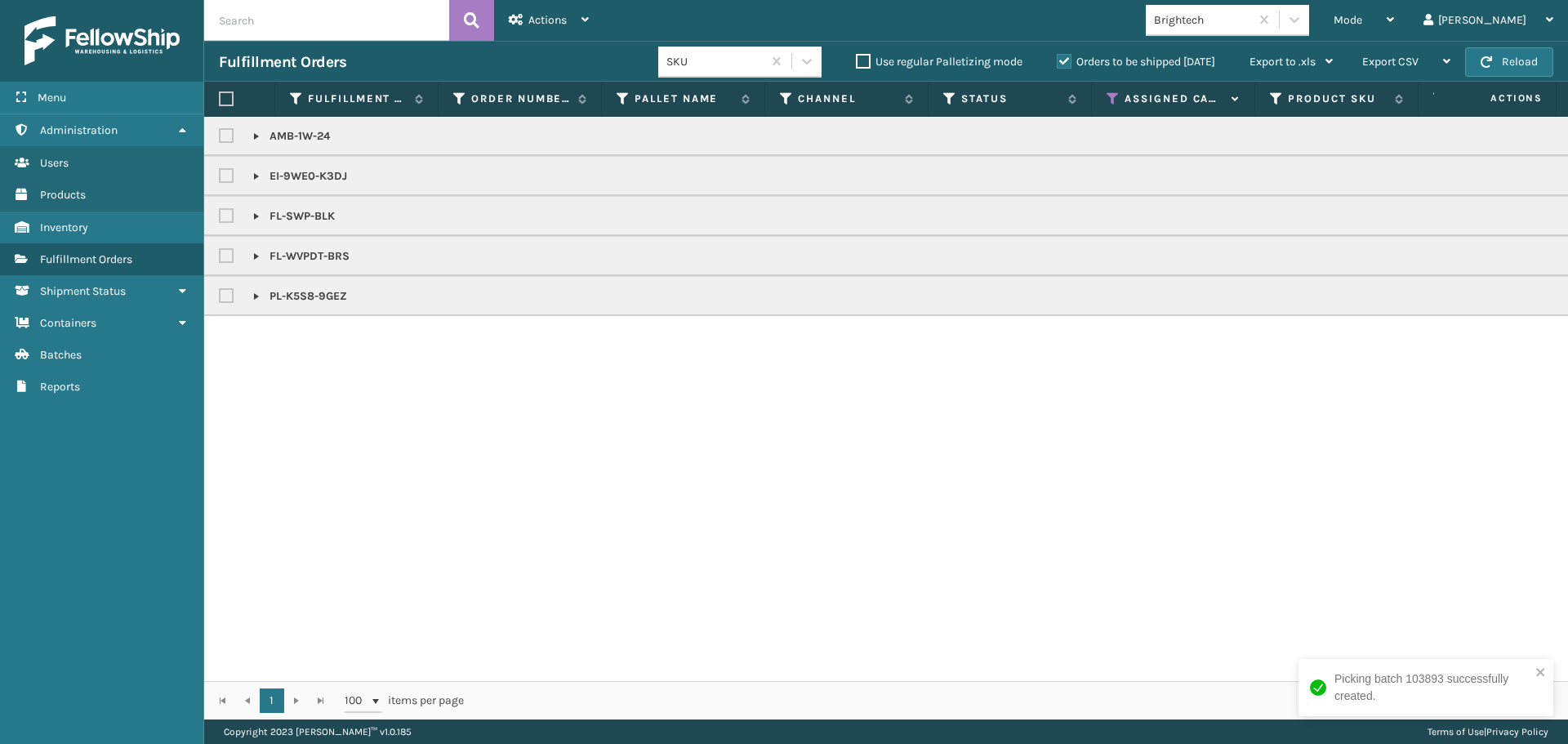
click at [235, 111] on th at bounding box center [239, 98] width 71 height 35
click at [225, 97] on label at bounding box center [226, 98] width 14 height 14
click at [219, 97] on input "checkbox" at bounding box center [218, 99] width 1 height 11
click at [585, 27] on div "Actions" at bounding box center [548, 20] width 80 height 41
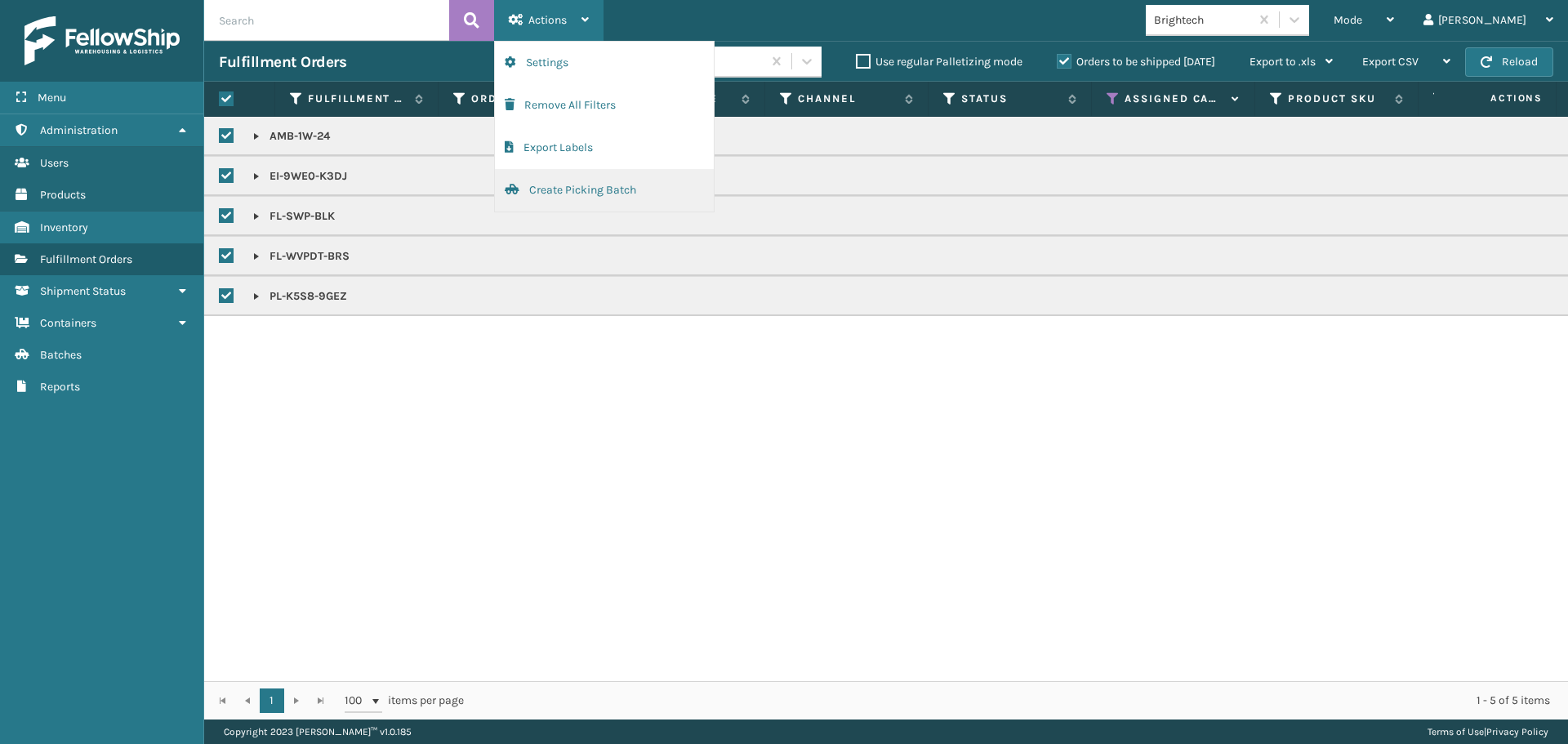
click at [537, 201] on button "Create Picking Batch" at bounding box center [604, 190] width 218 height 42
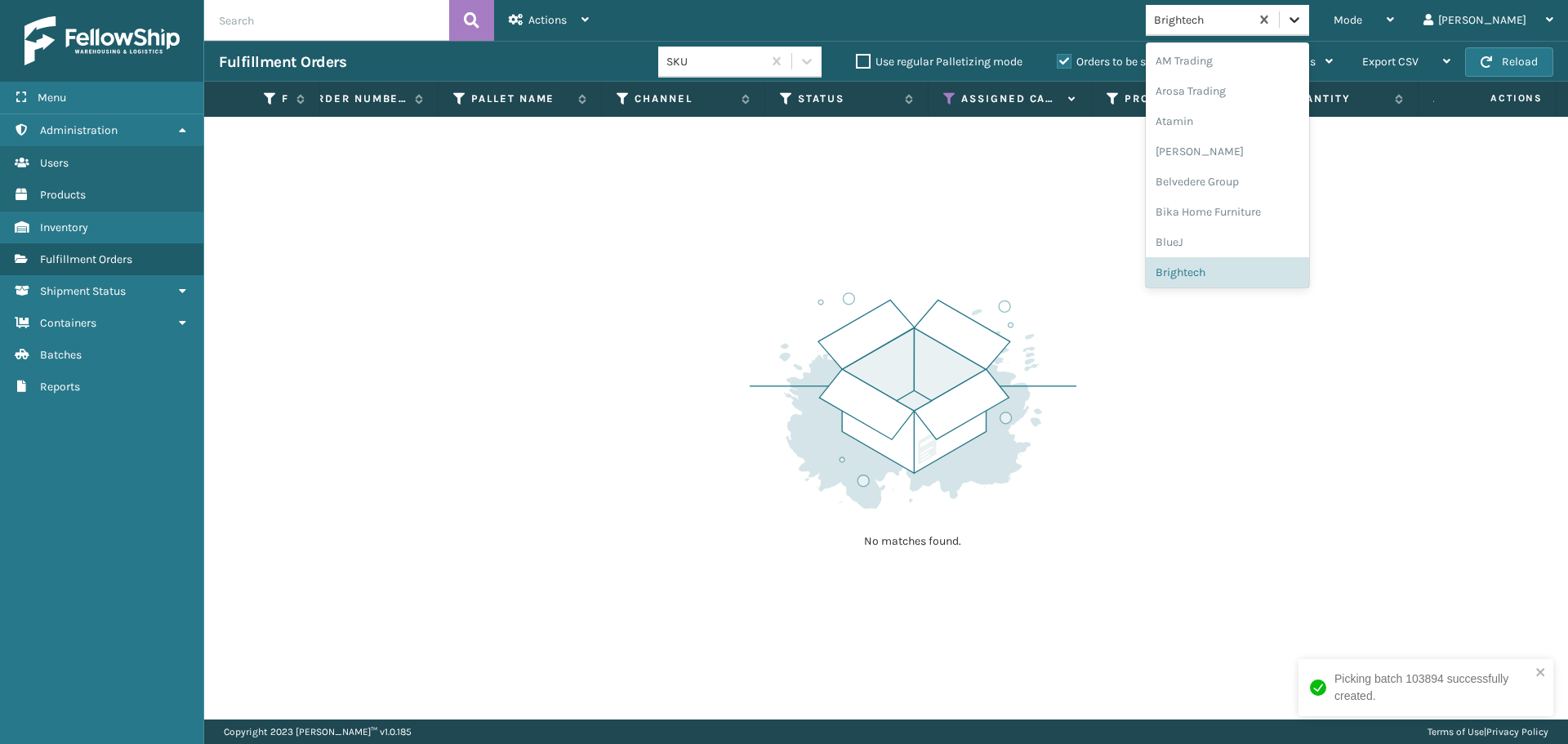
click at [1309, 23] on div at bounding box center [1294, 19] width 30 height 30
click at [1235, 227] on div "SleepGeekz" at bounding box center [1227, 238] width 163 height 30
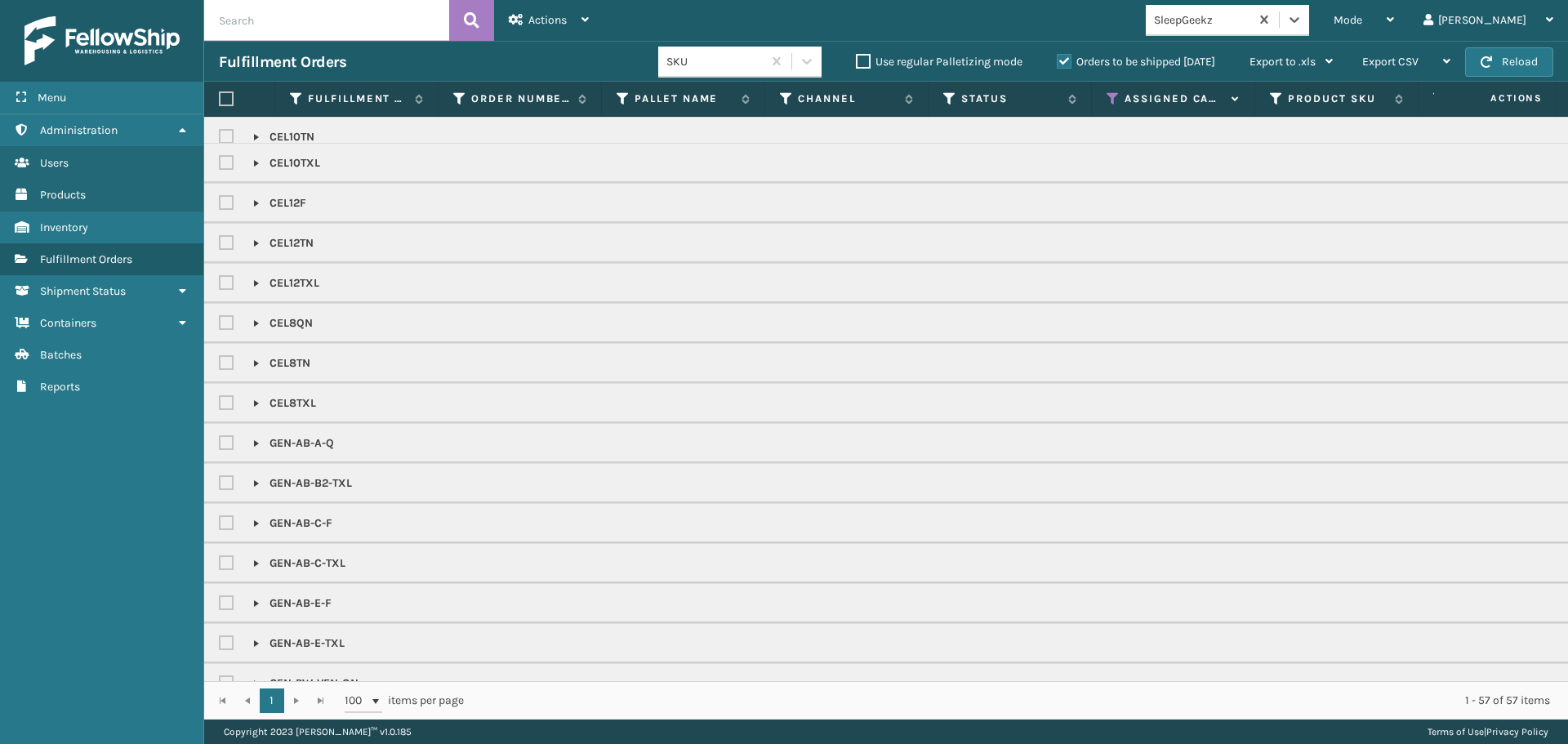
scroll to position [81, 0]
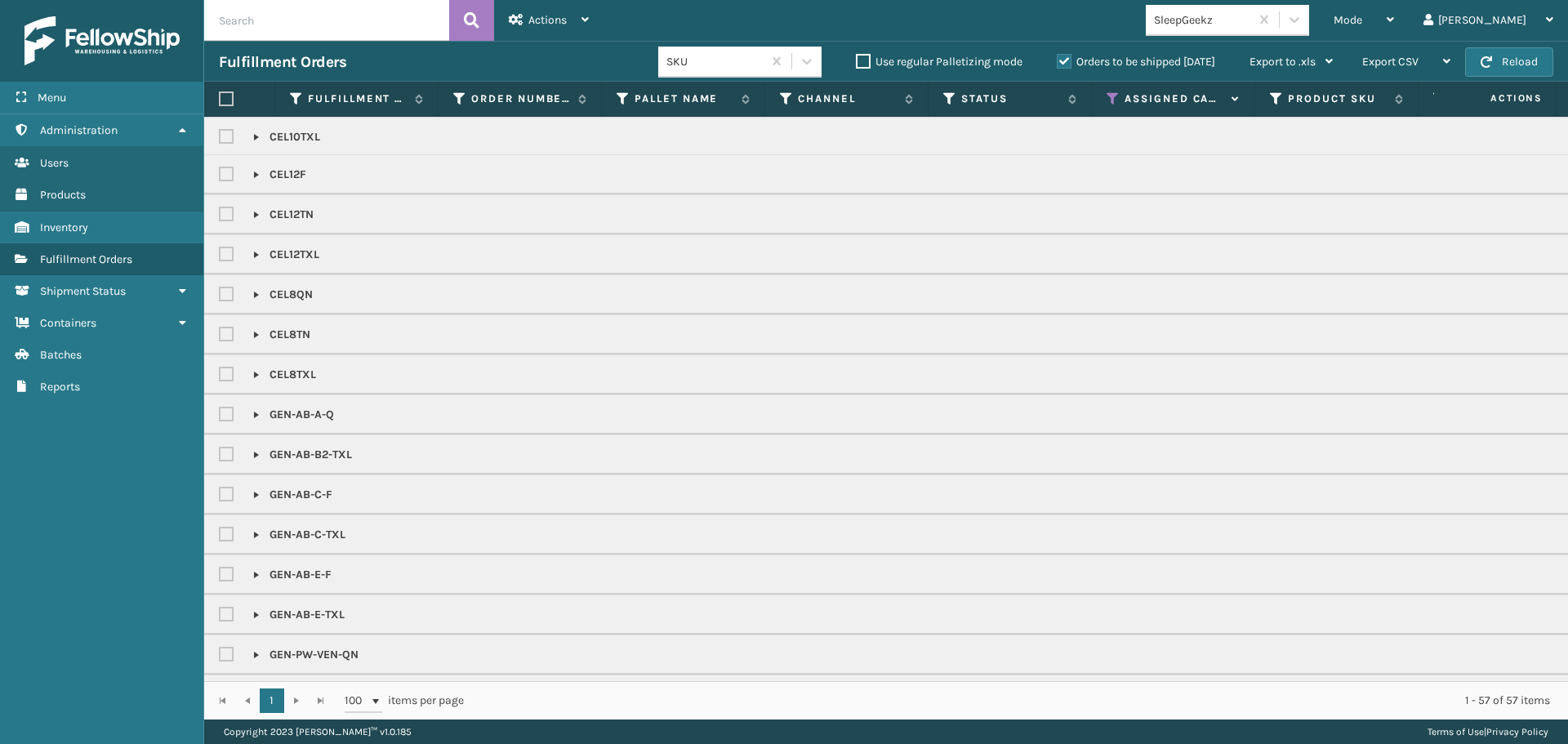
click at [224, 94] on label at bounding box center [226, 98] width 14 height 14
click at [219, 94] on input "checkbox" at bounding box center [218, 99] width 1 height 11
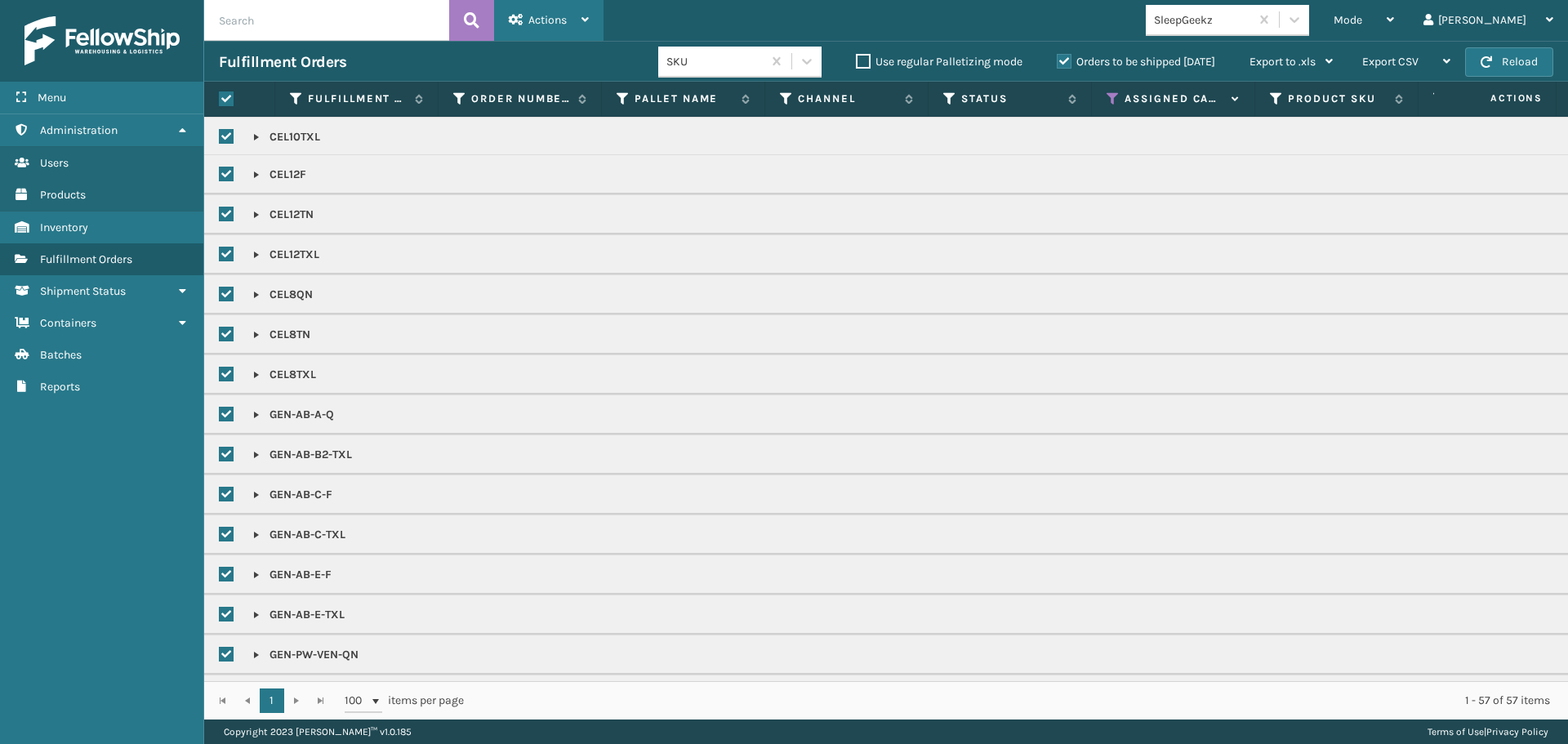
click at [534, 14] on span "Actions" at bounding box center [547, 19] width 39 height 14
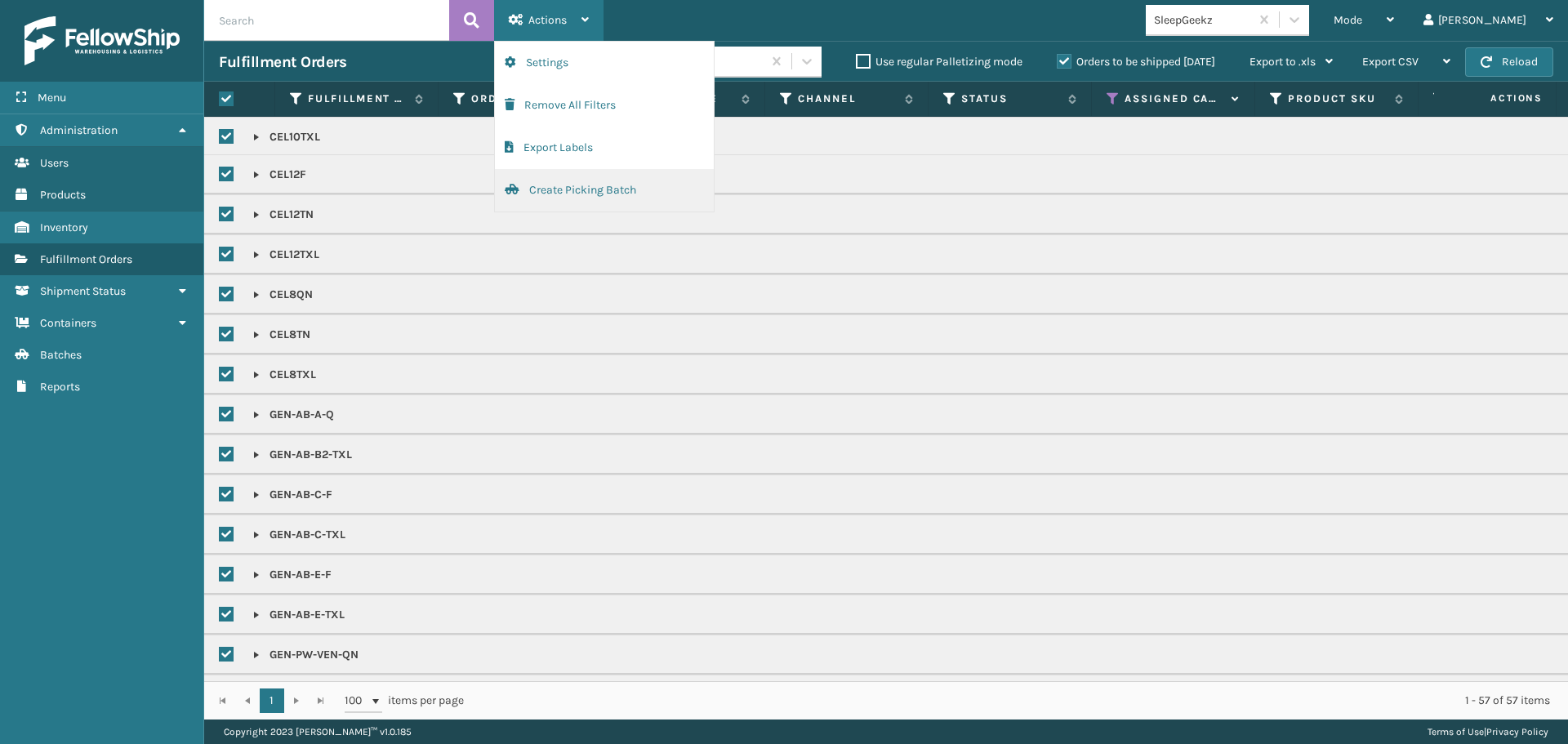
click at [537, 195] on button "Create Picking Batch" at bounding box center [604, 190] width 218 height 42
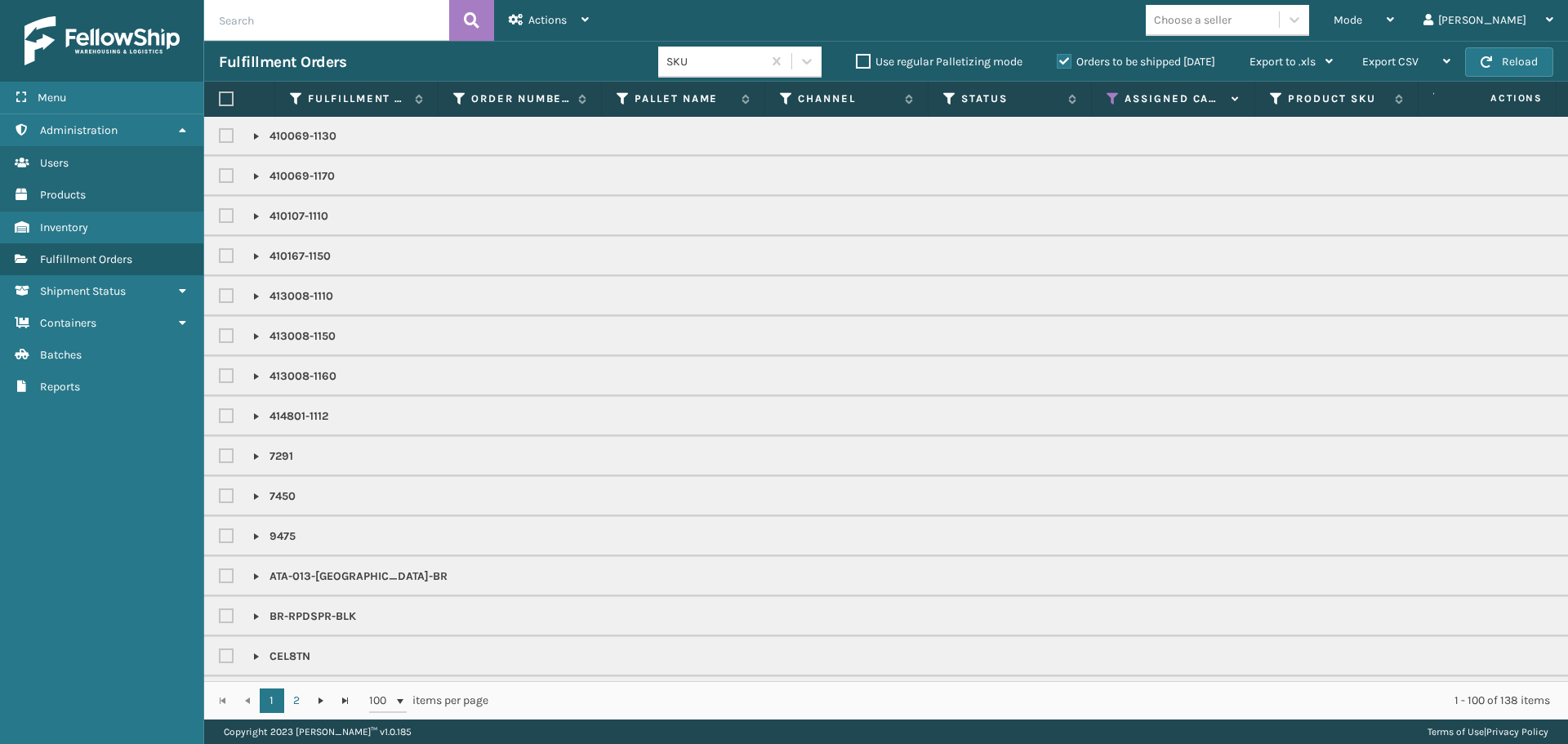
click at [1214, 39] on div "Mode Regular Mode Picking Mode Labeling Mode Exit Scan Mode Choose a seller [PE…" at bounding box center [1085, 20] width 964 height 41
click at [1227, 26] on div "Choose a seller" at bounding box center [1192, 20] width 78 height 17
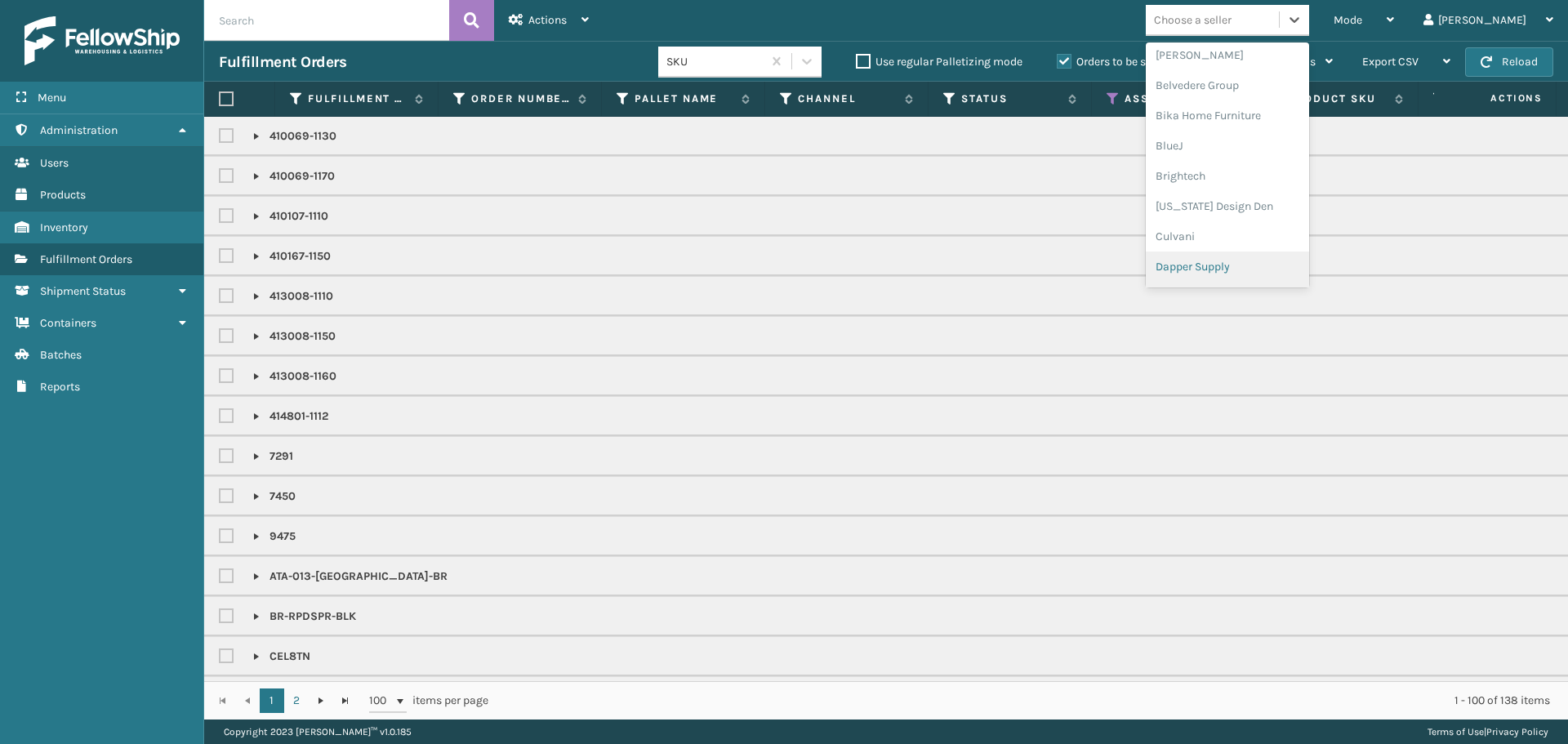
scroll to position [163, 0]
click at [1241, 219] on div "Decoro" at bounding box center [1227, 229] width 163 height 30
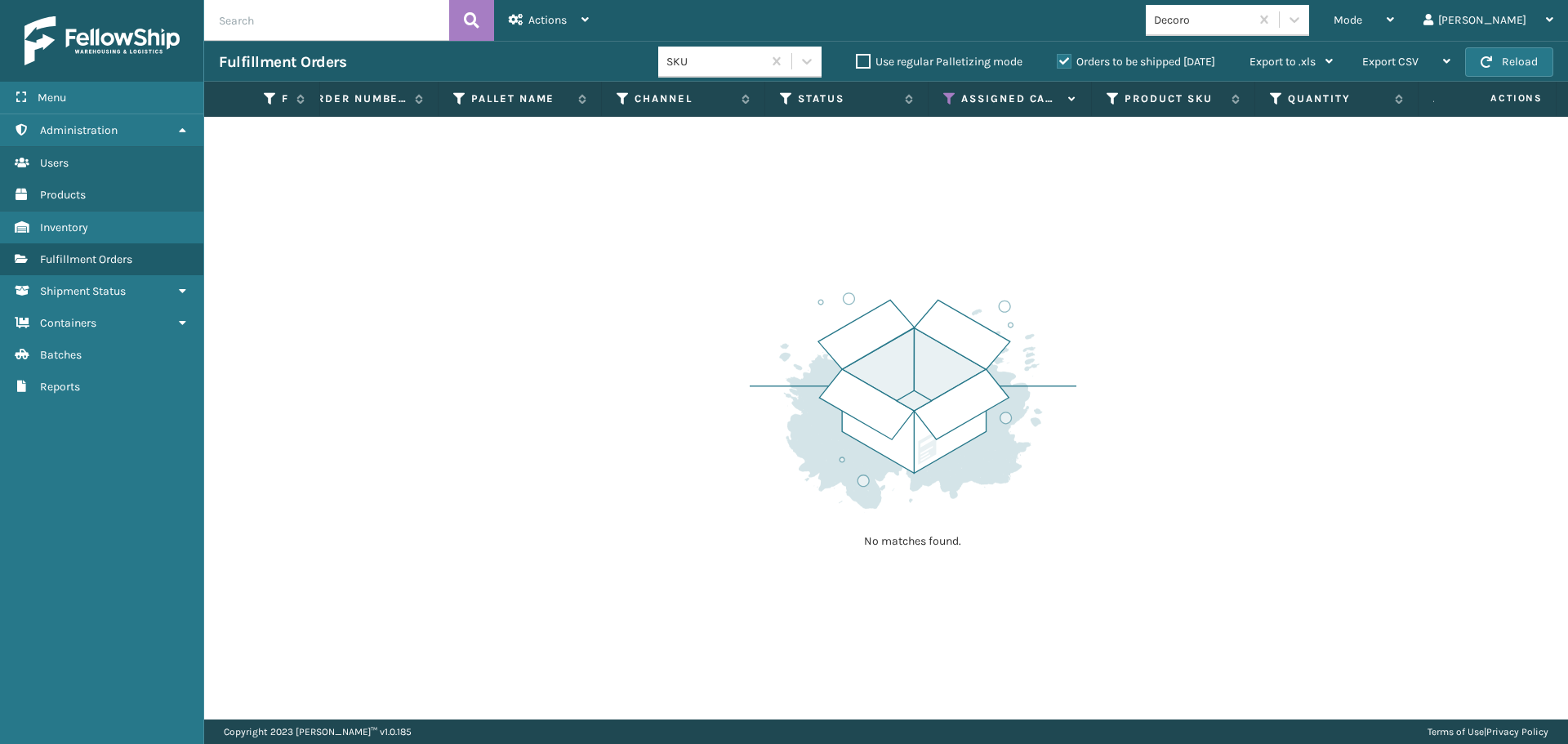
click at [1347, 36] on div "Mode Regular Mode Picking Mode Labeling Mode Exit Scan Mode [PERSON_NAME] Log O…" at bounding box center [1085, 20] width 964 height 41
click at [1319, 14] on div "Decoro" at bounding box center [1232, 20] width 173 height 31
drag, startPoint x: 1359, startPoint y: 13, endPoint x: 1352, endPoint y: 20, distance: 9.9
click at [1303, 14] on icon at bounding box center [1294, 20] width 16 height 16
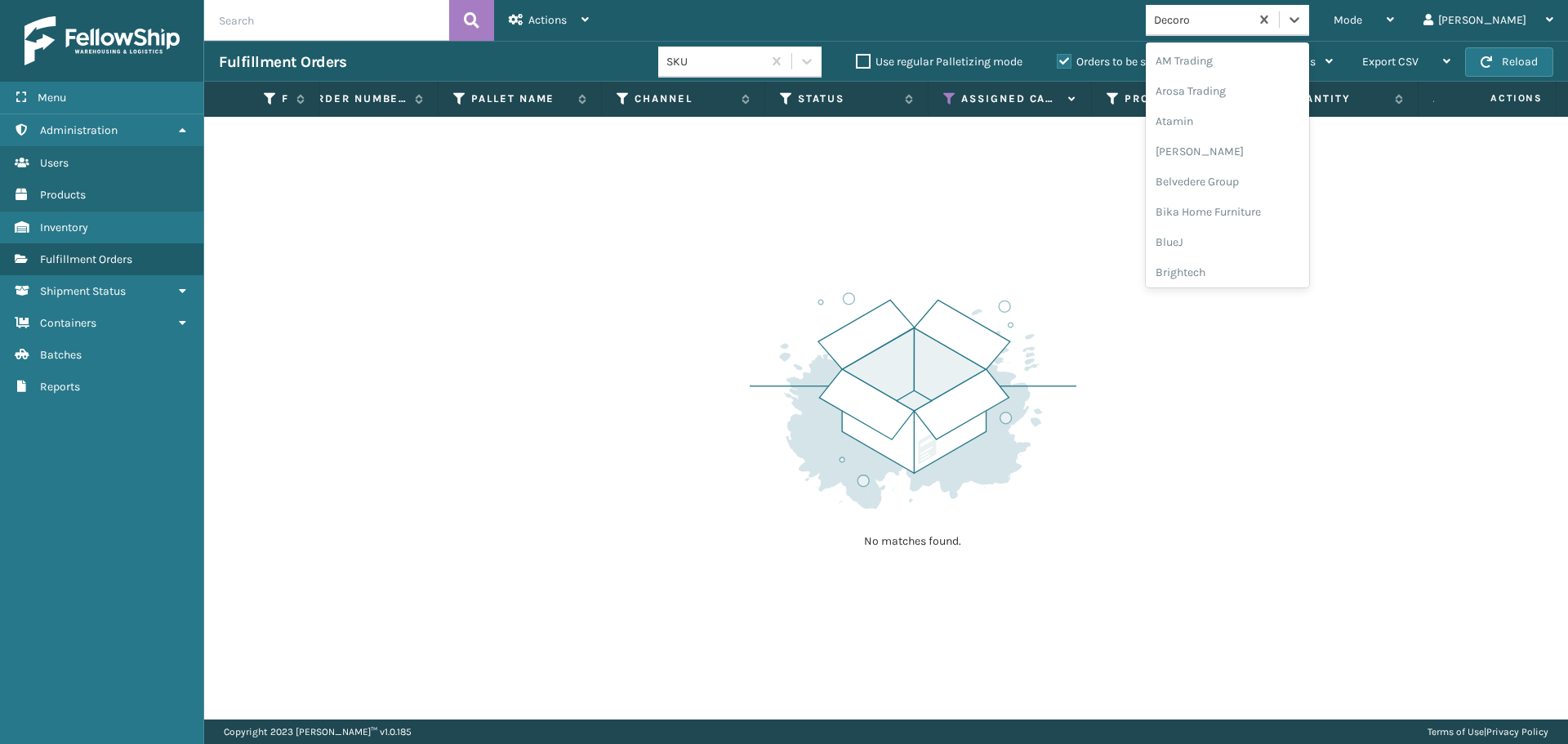
scroll to position [131, 0]
click at [1277, 228] on div "Dapper Supply" at bounding box center [1227, 232] width 163 height 30
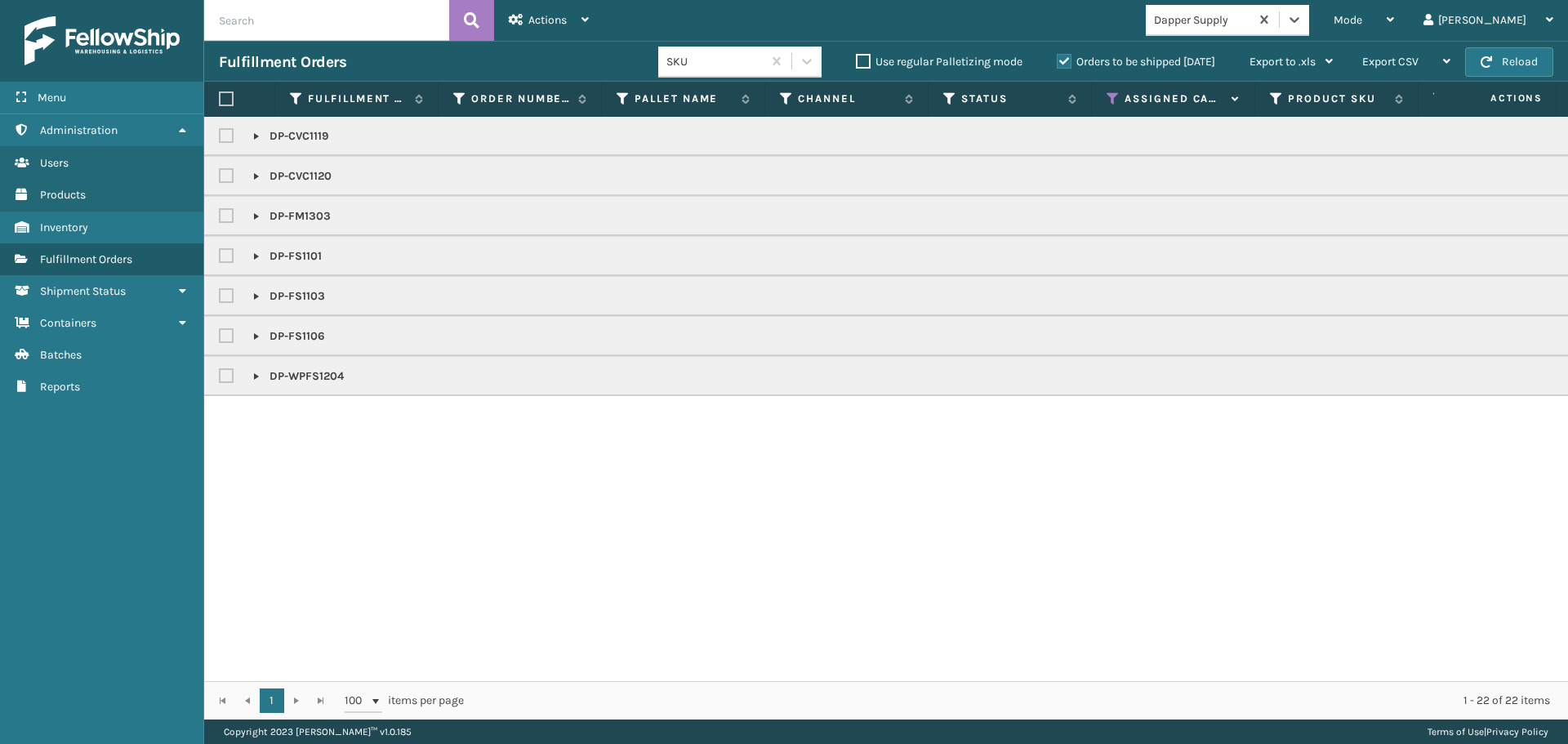
click at [225, 101] on label at bounding box center [226, 98] width 14 height 14
click at [219, 101] on input "checkbox" at bounding box center [218, 99] width 1 height 11
click at [568, 11] on div "Actions" at bounding box center [548, 20] width 80 height 41
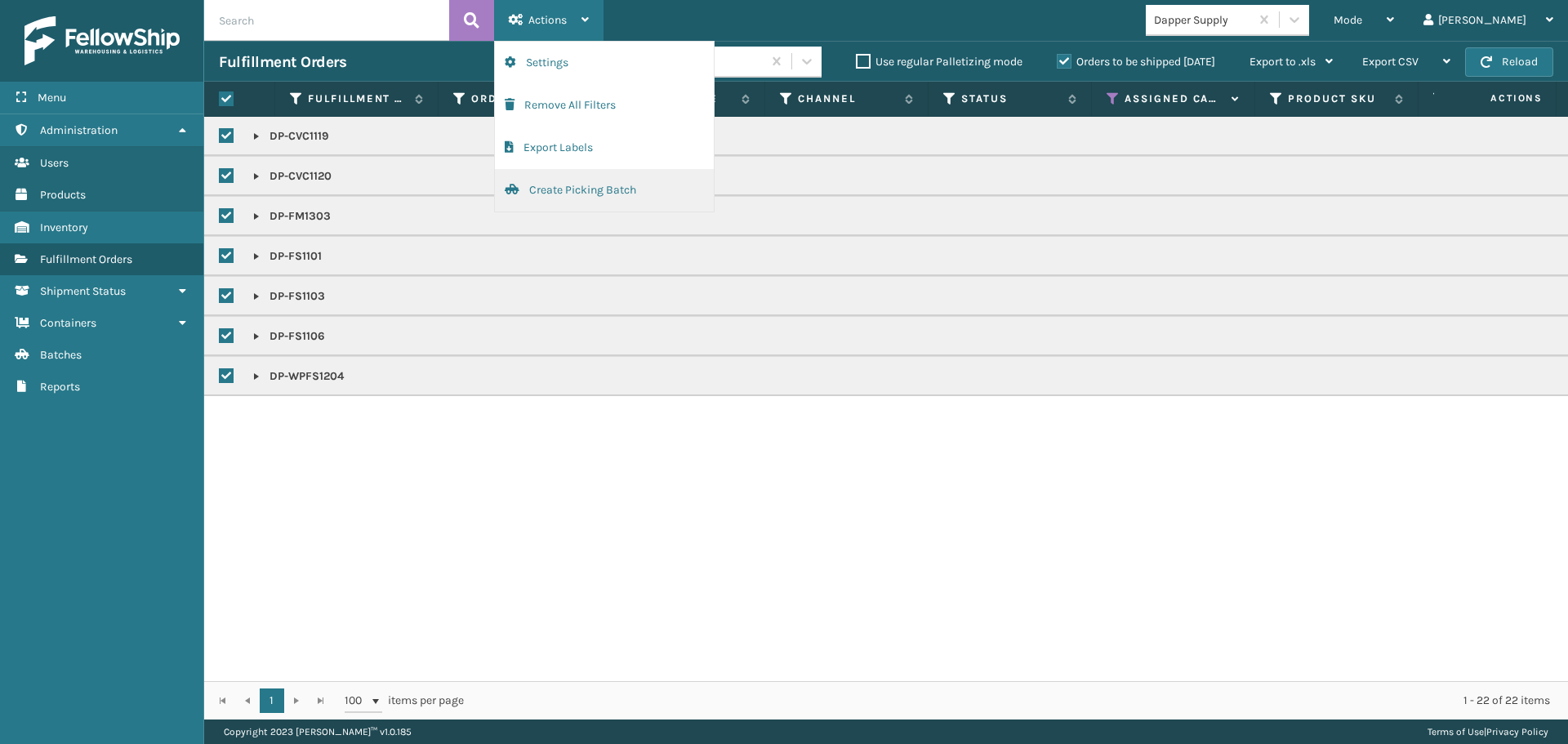
click at [577, 190] on button "Create Picking Batch" at bounding box center [604, 190] width 218 height 42
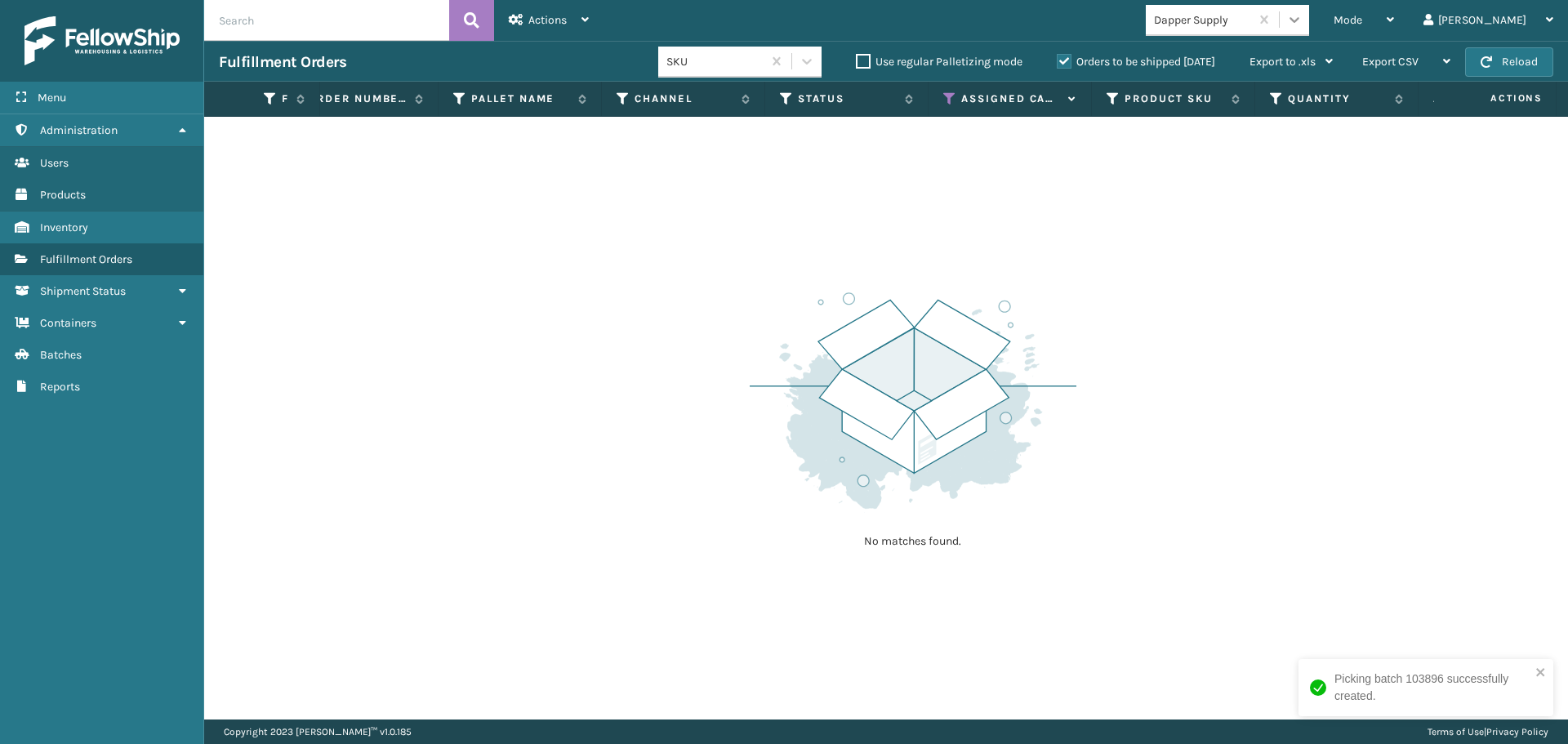
click at [1303, 19] on icon at bounding box center [1294, 20] width 16 height 16
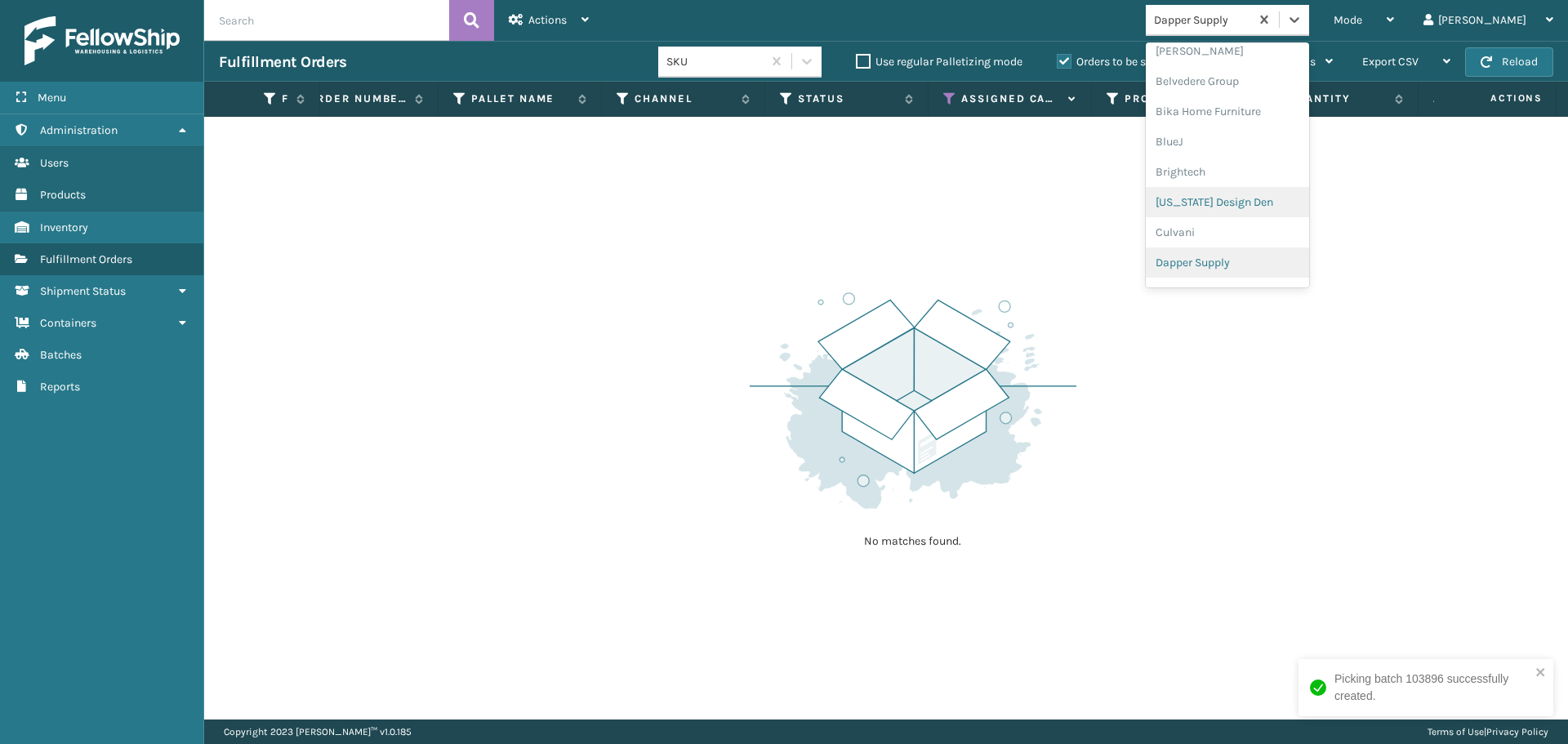
scroll to position [264, 0]
click at [1286, 192] on div "FoamTex" at bounding box center [1227, 190] width 163 height 30
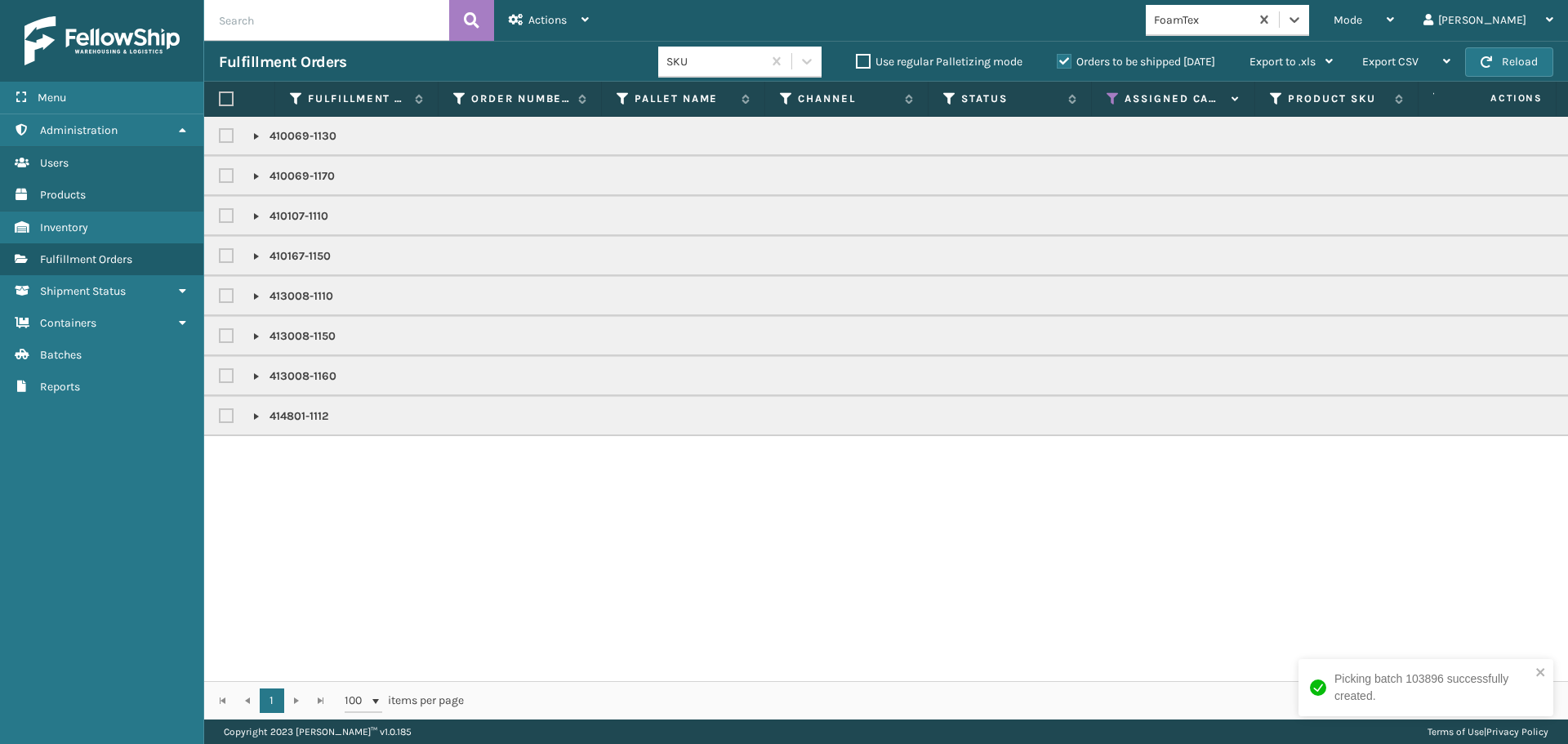
click at [224, 98] on label at bounding box center [226, 98] width 14 height 14
click at [219, 98] on input "checkbox" at bounding box center [218, 99] width 1 height 11
click at [525, 15] on div "Actions" at bounding box center [548, 20] width 80 height 41
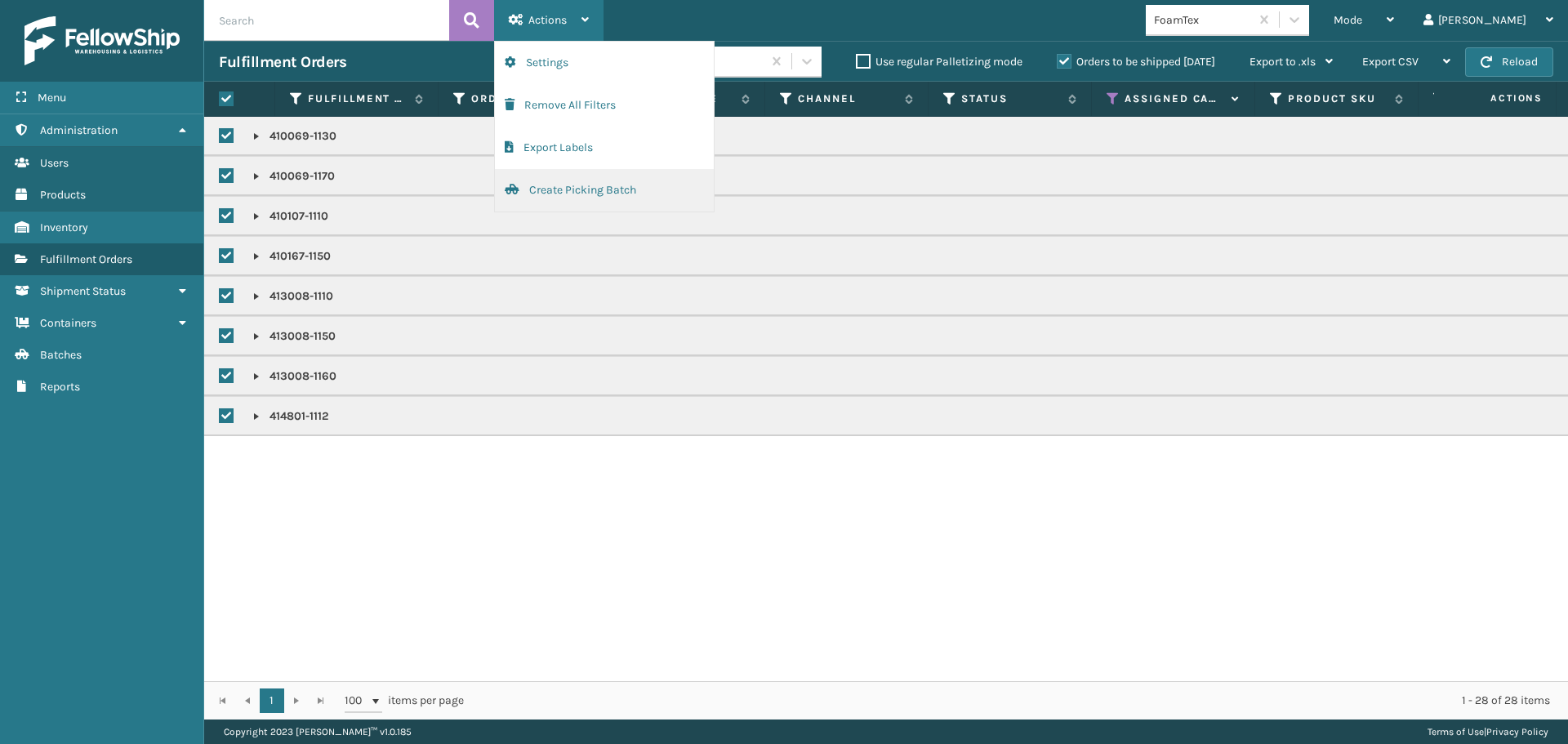
click at [537, 198] on button "Create Picking Batch" at bounding box center [604, 190] width 218 height 42
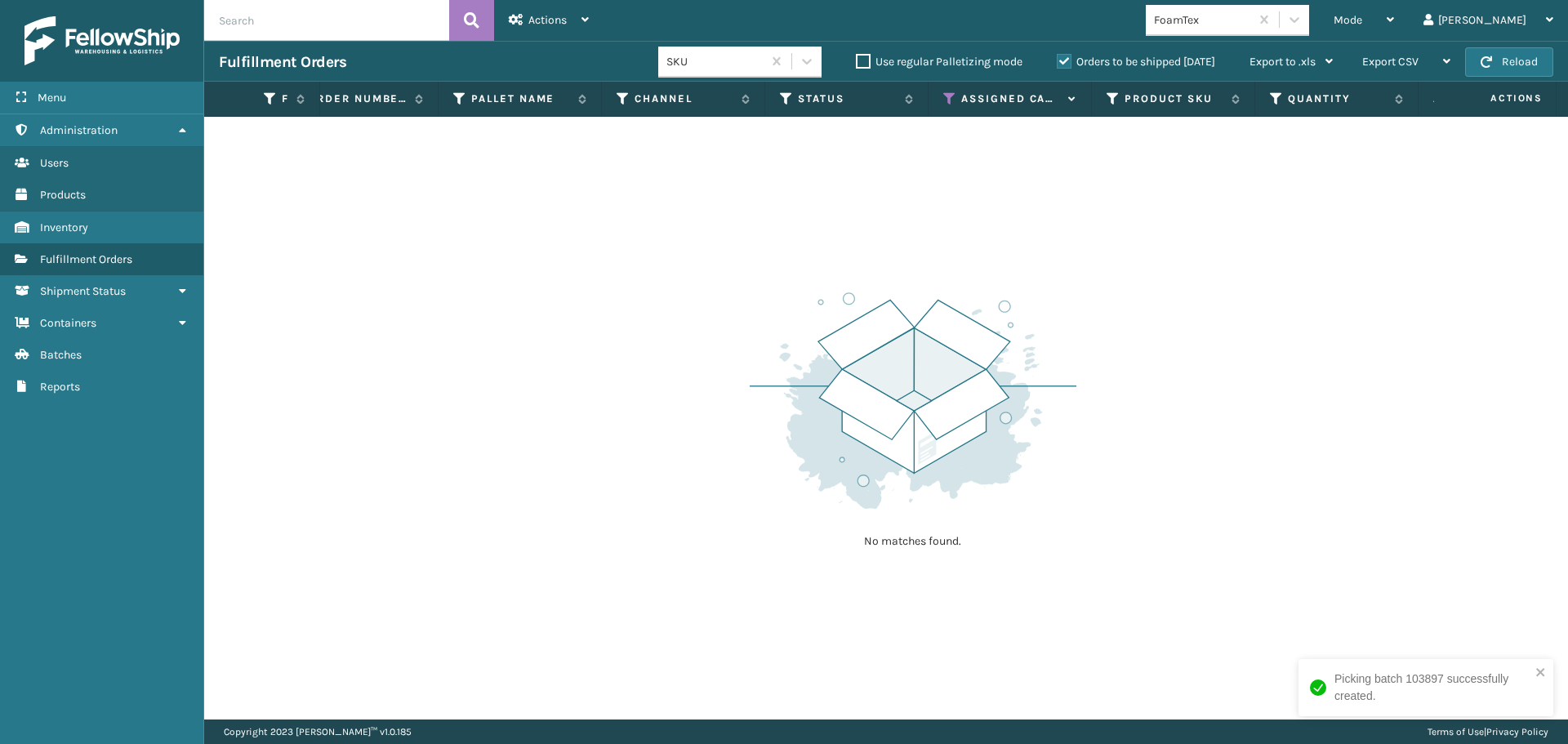
drag, startPoint x: 1358, startPoint y: 21, endPoint x: 1351, endPoint y: 38, distance: 18.4
click at [1303, 23] on icon at bounding box center [1294, 20] width 16 height 16
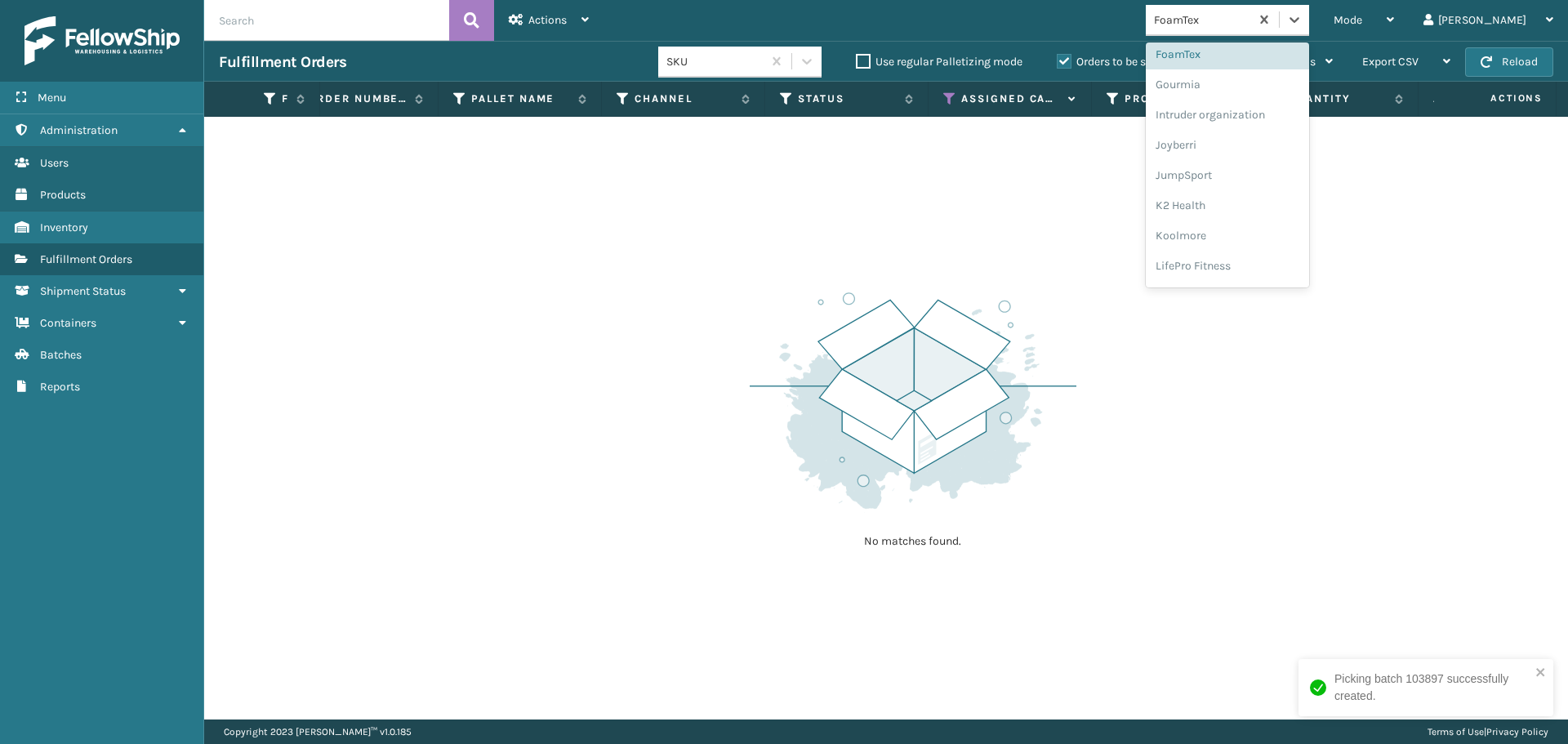
scroll to position [517, 0]
click at [1255, 278] on div "[PERSON_NAME] Brands" at bounding box center [1227, 268] width 163 height 30
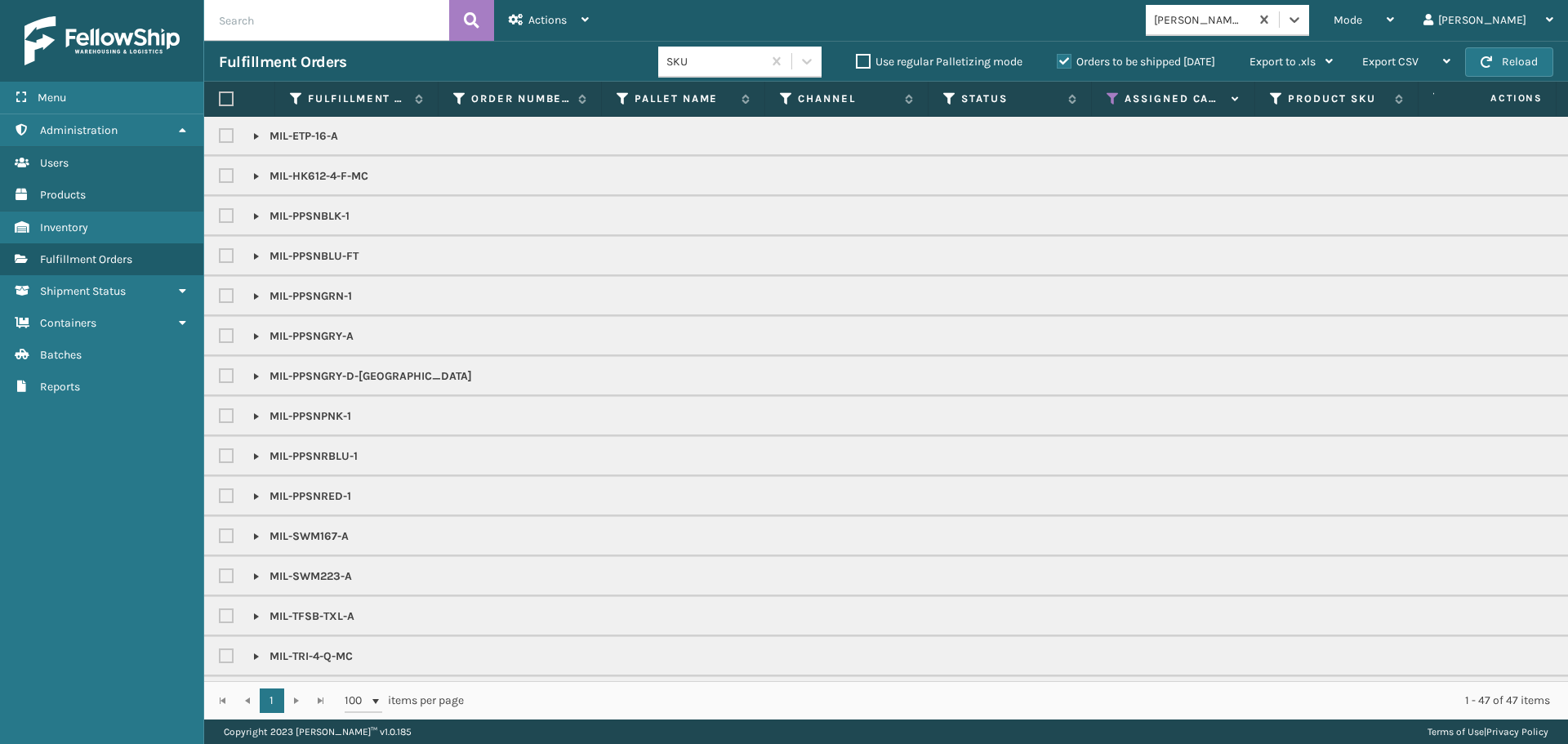
click at [223, 89] on th at bounding box center [239, 98] width 71 height 35
click at [223, 103] on label at bounding box center [226, 98] width 14 height 14
click at [219, 103] on input "checkbox" at bounding box center [218, 99] width 1 height 11
click at [539, 43] on div "Fulfillment Orders SKU Use regular Palletizing mode Orders to be shipped [DATE]…" at bounding box center [886, 60] width 1363 height 41
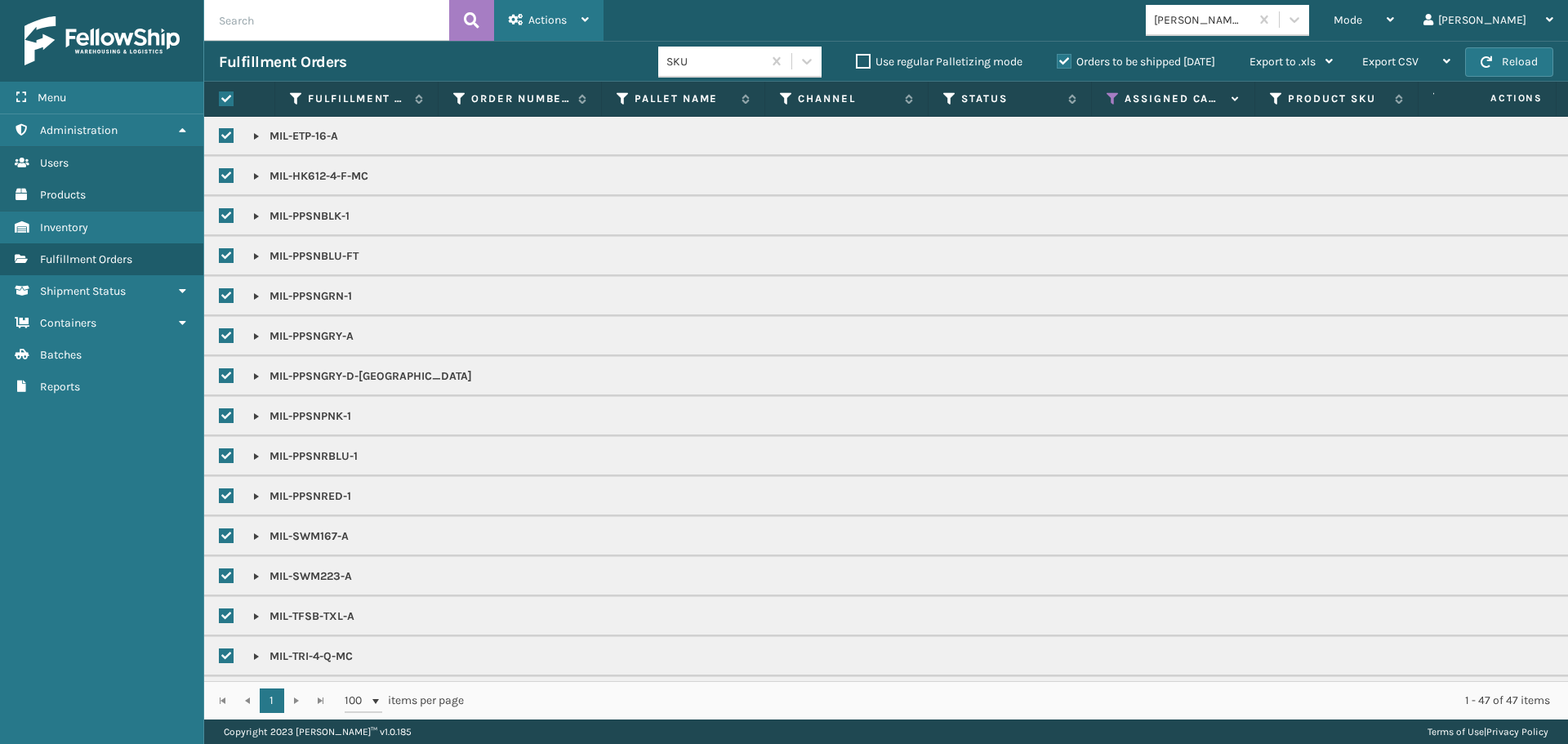
click at [534, 39] on div "Actions" at bounding box center [548, 20] width 80 height 41
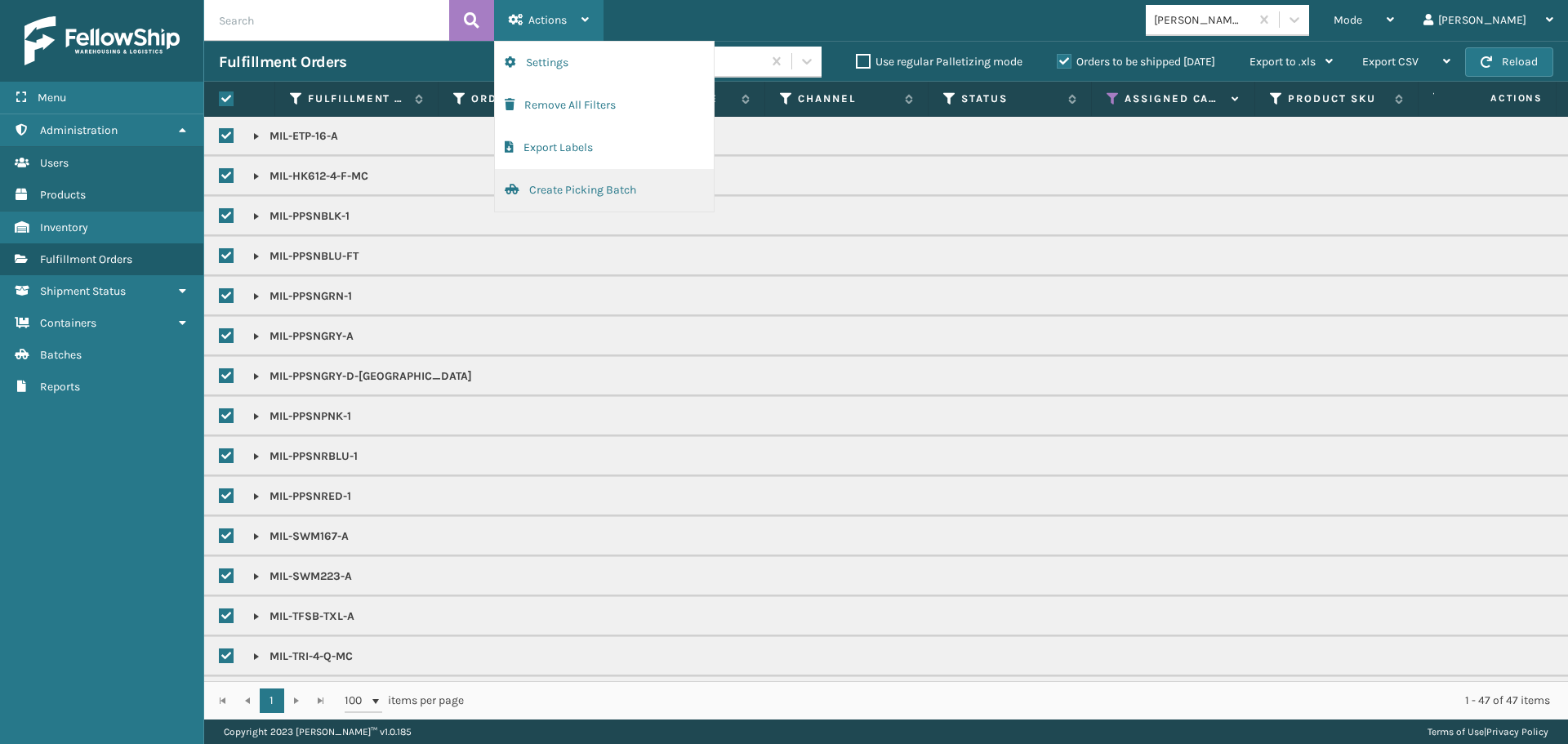
click at [535, 197] on button "Create Picking Batch" at bounding box center [604, 190] width 218 height 42
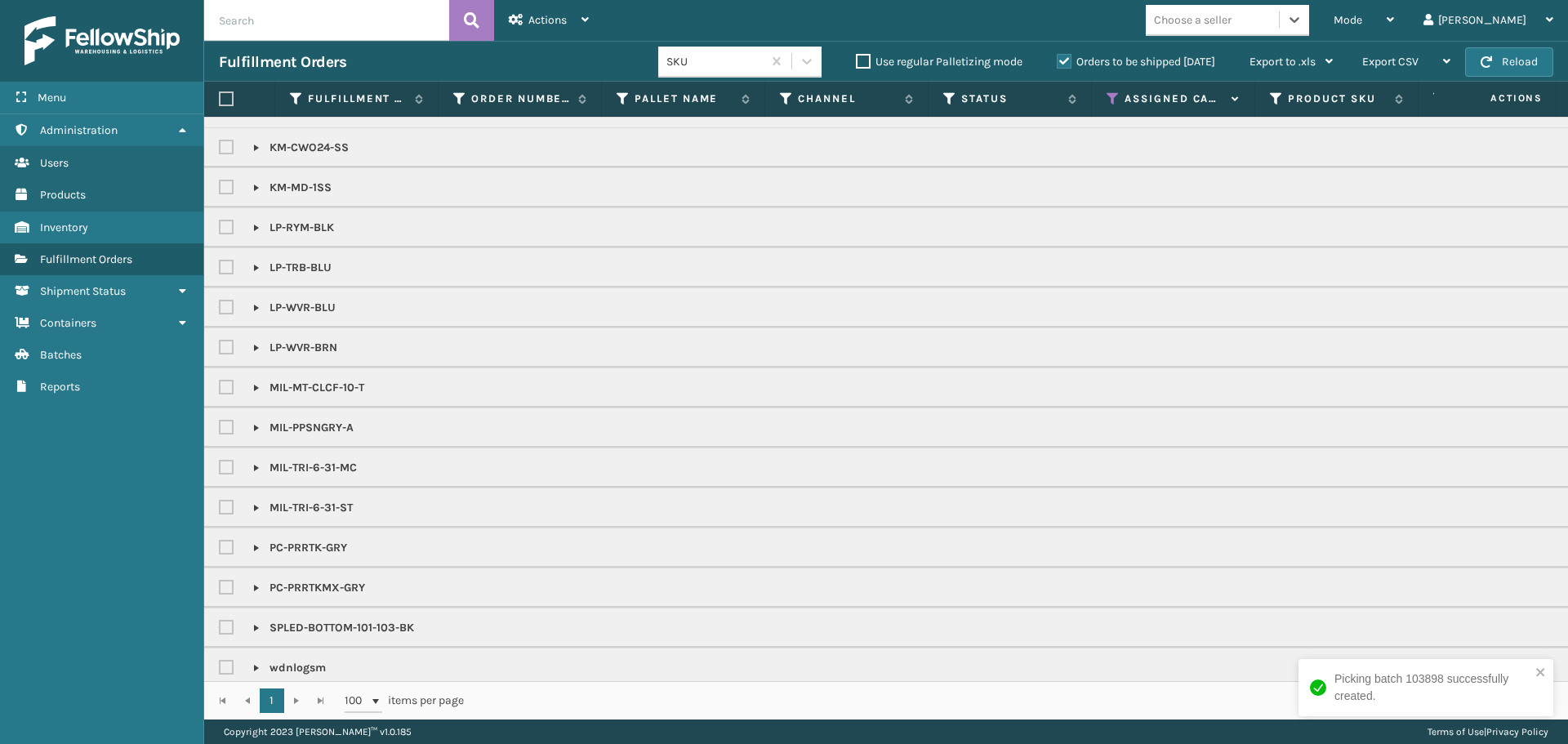
scroll to position [448, 0]
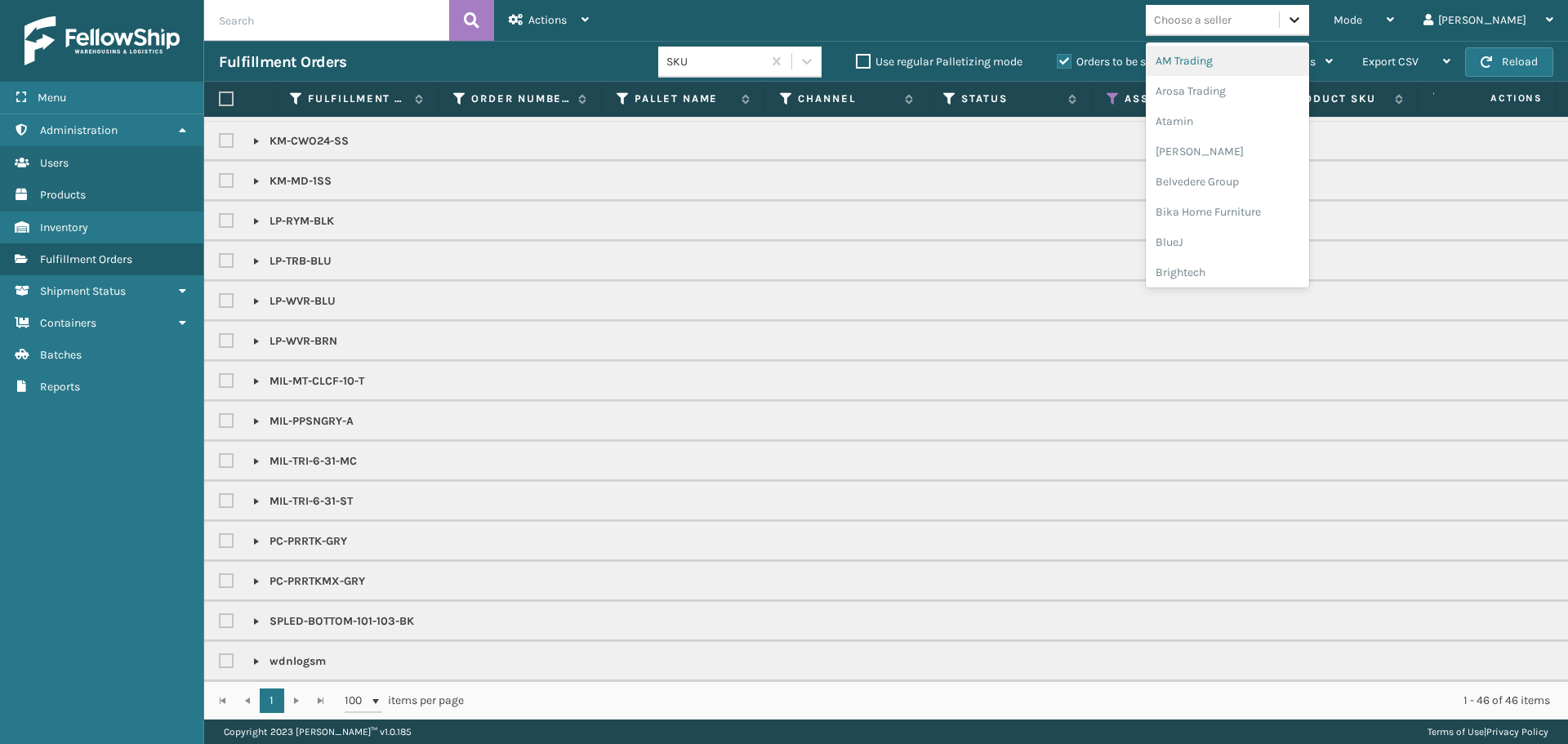
click at [1309, 30] on div at bounding box center [1294, 19] width 30 height 30
click at [1232, 263] on div "[PERSON_NAME] Brands" at bounding box center [1227, 268] width 163 height 30
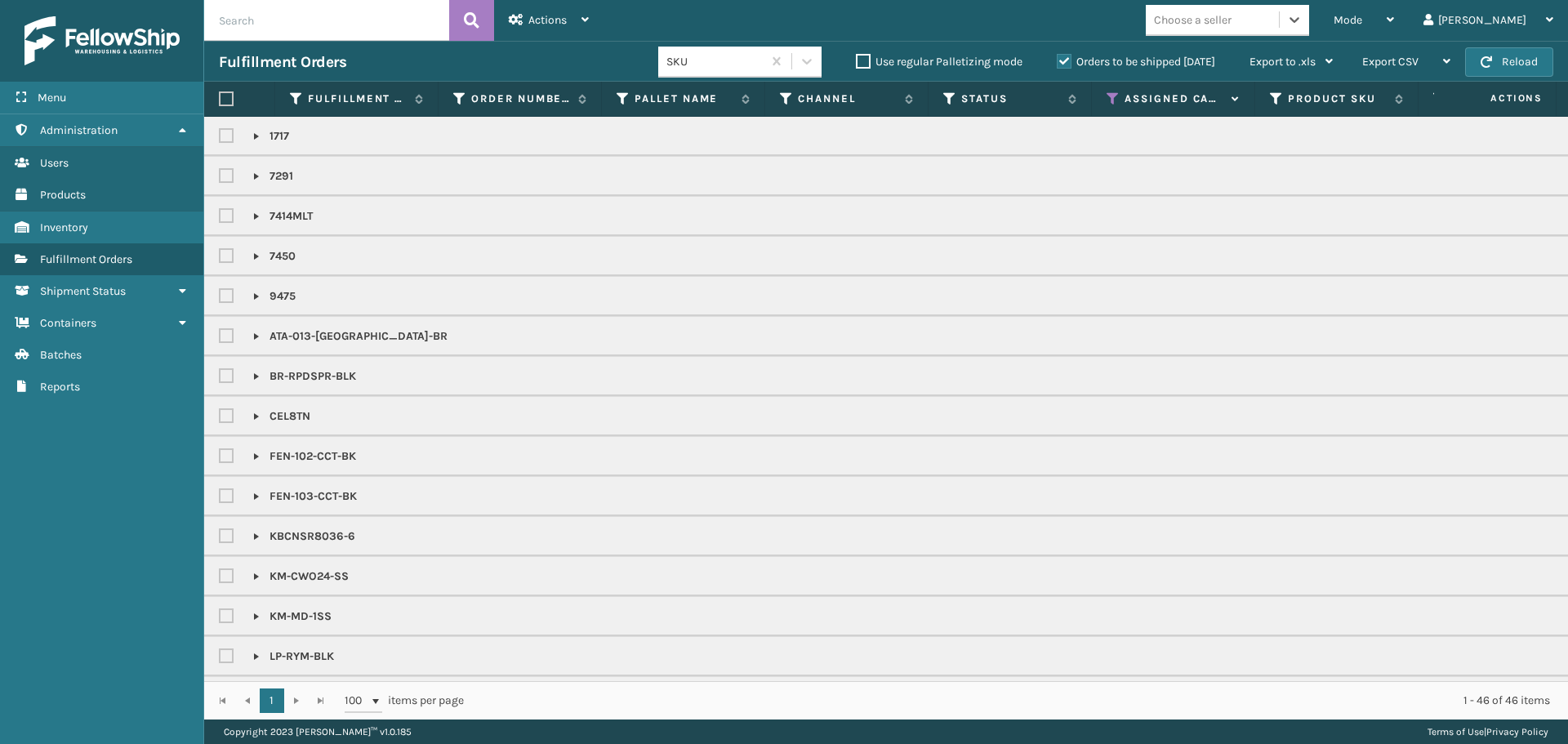
click at [1278, 11] on div "Choose a seller" at bounding box center [1211, 20] width 133 height 27
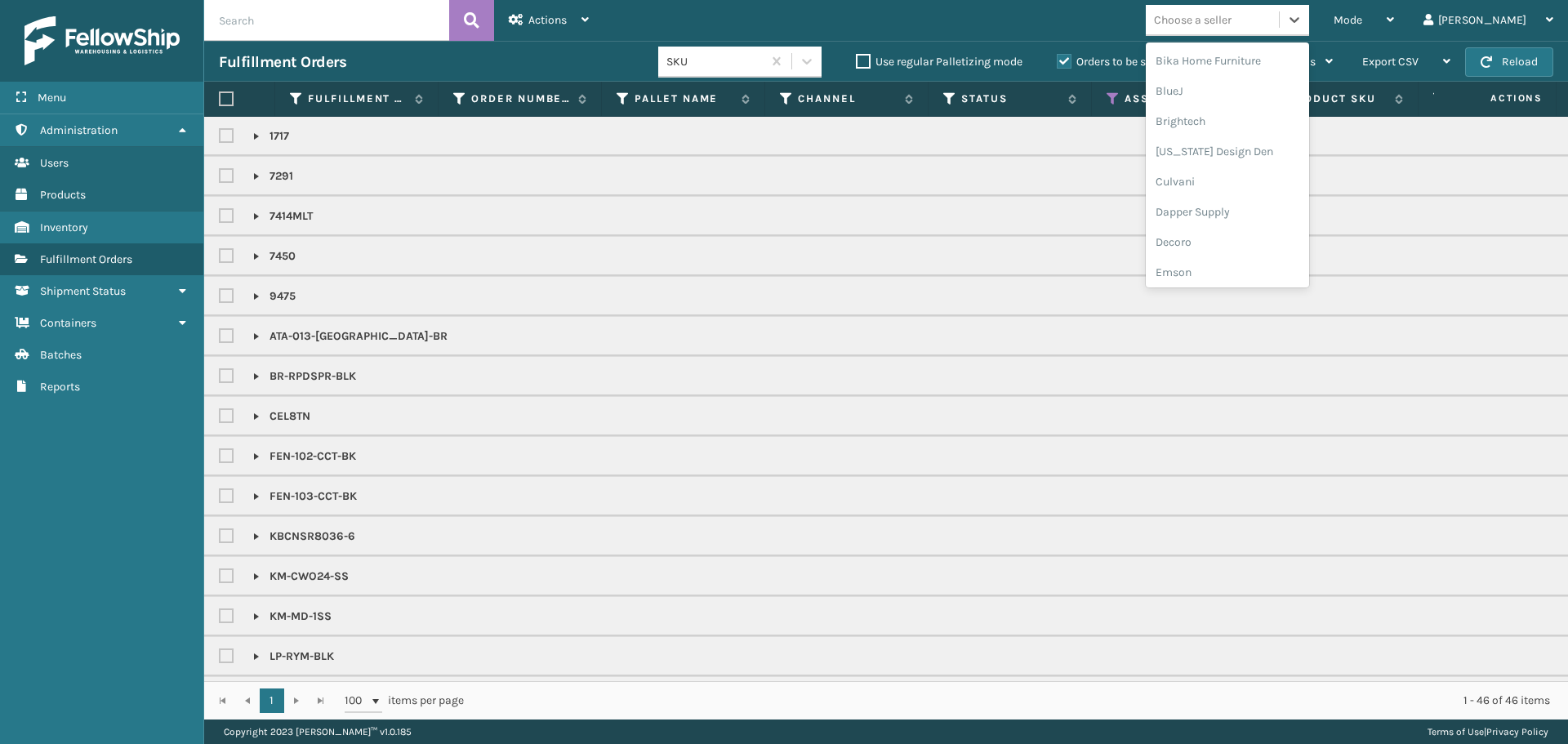
scroll to position [245, 0]
drag, startPoint x: 1237, startPoint y: 160, endPoint x: 1237, endPoint y: 169, distance: 9.0
click at [1237, 169] on div "AM Trading Arosa Trading Atamin Bebe Bask Belvedere Group Bika Home Furniture B…" at bounding box center [1227, 164] width 163 height 245
click at [1237, 169] on div "Emson" at bounding box center [1227, 178] width 163 height 30
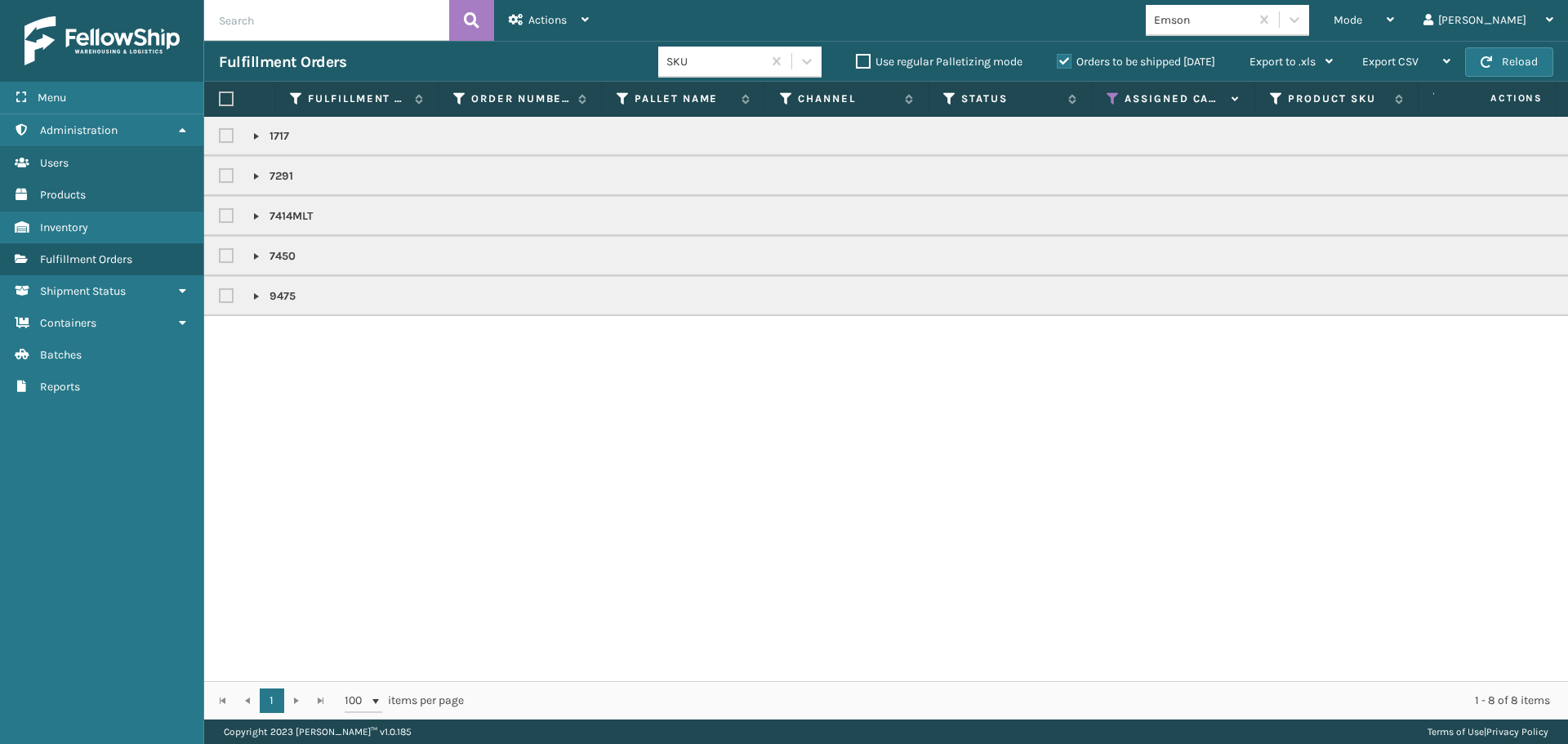
click at [229, 92] on th at bounding box center [239, 98] width 71 height 35
click at [226, 98] on label at bounding box center [226, 98] width 14 height 14
click at [219, 98] on input "checkbox" at bounding box center [218, 99] width 1 height 11
click at [524, 16] on div "Actions" at bounding box center [548, 20] width 80 height 41
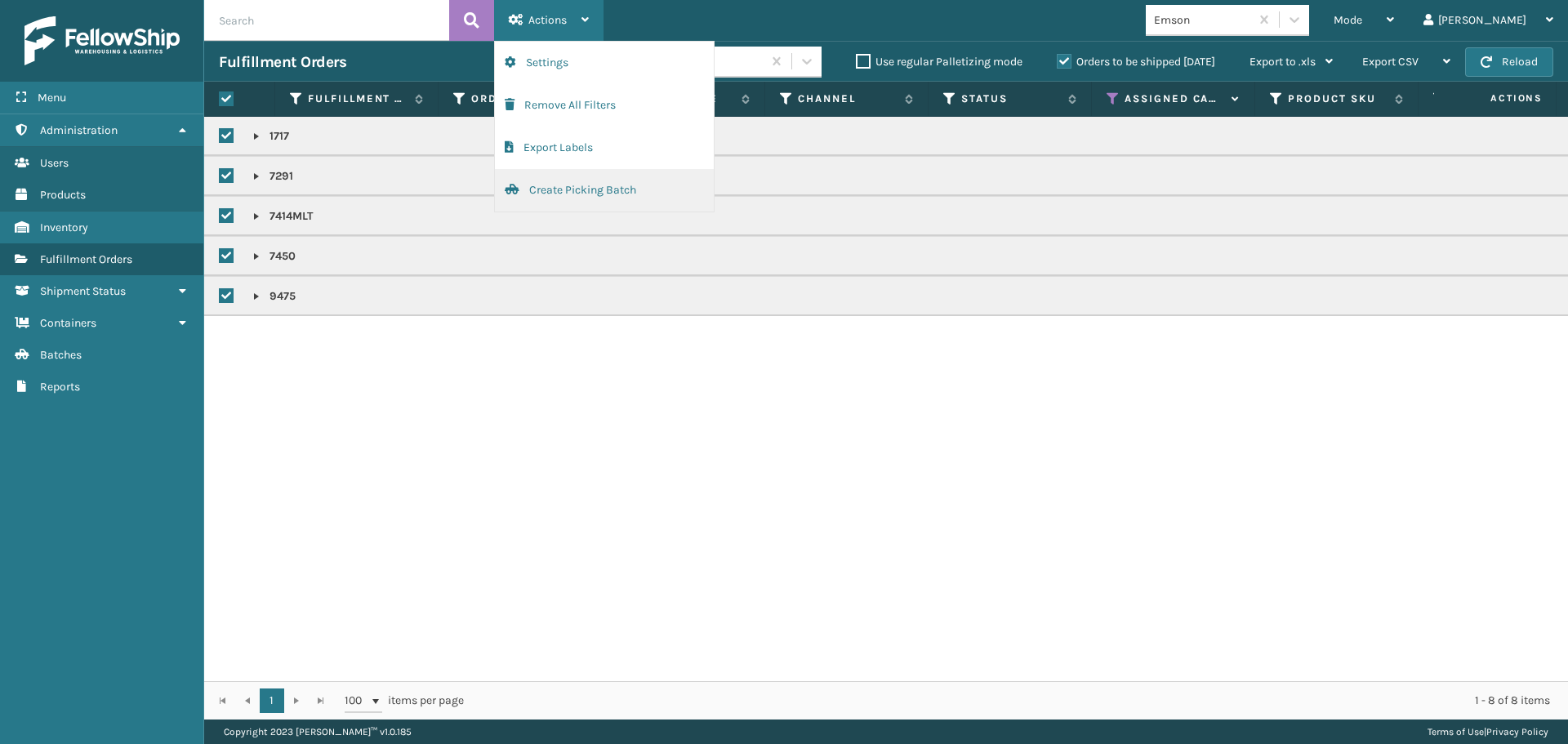
click at [585, 205] on button "Create Picking Batch" at bounding box center [604, 190] width 218 height 42
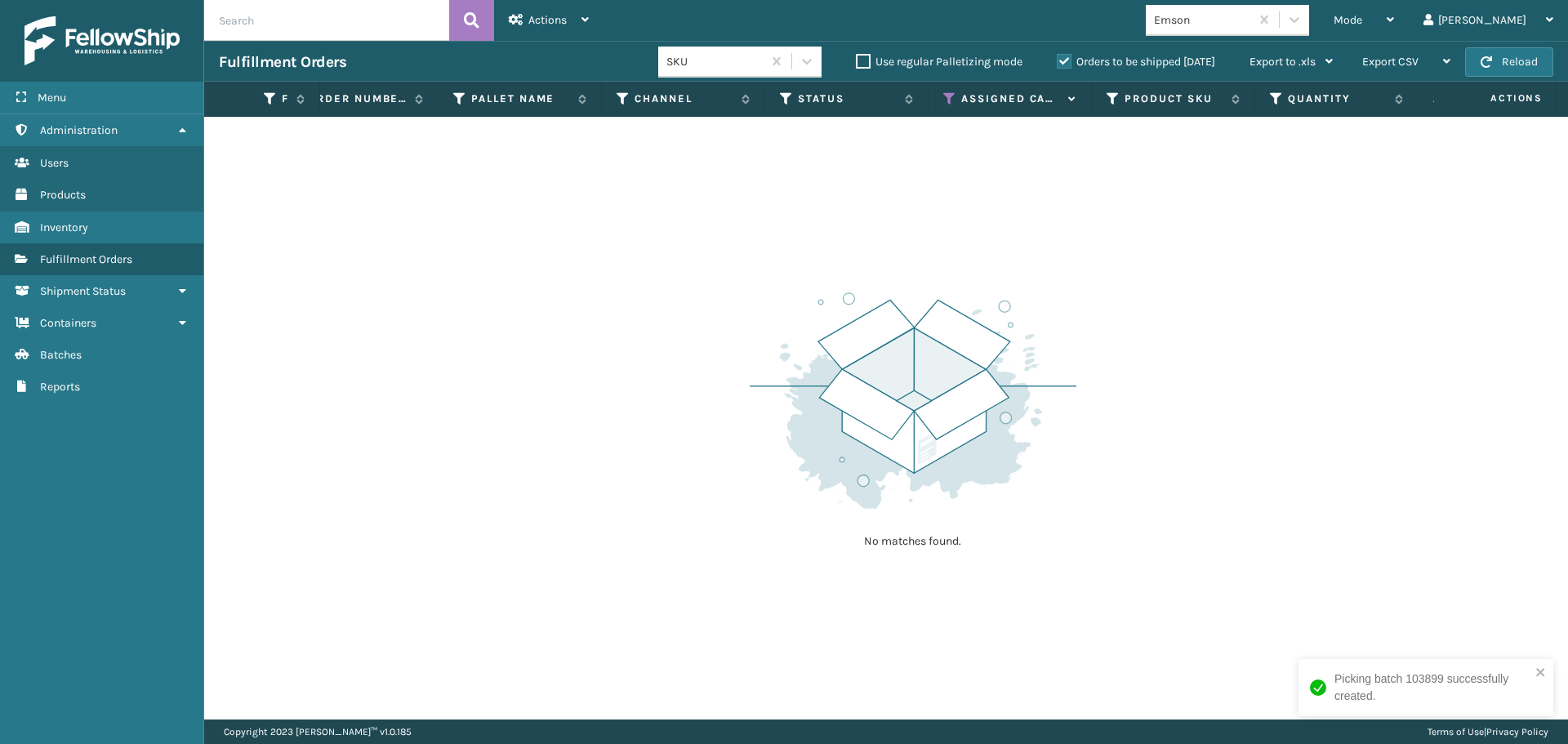
click at [1251, 21] on div "Emson" at bounding box center [1202, 20] width 97 height 17
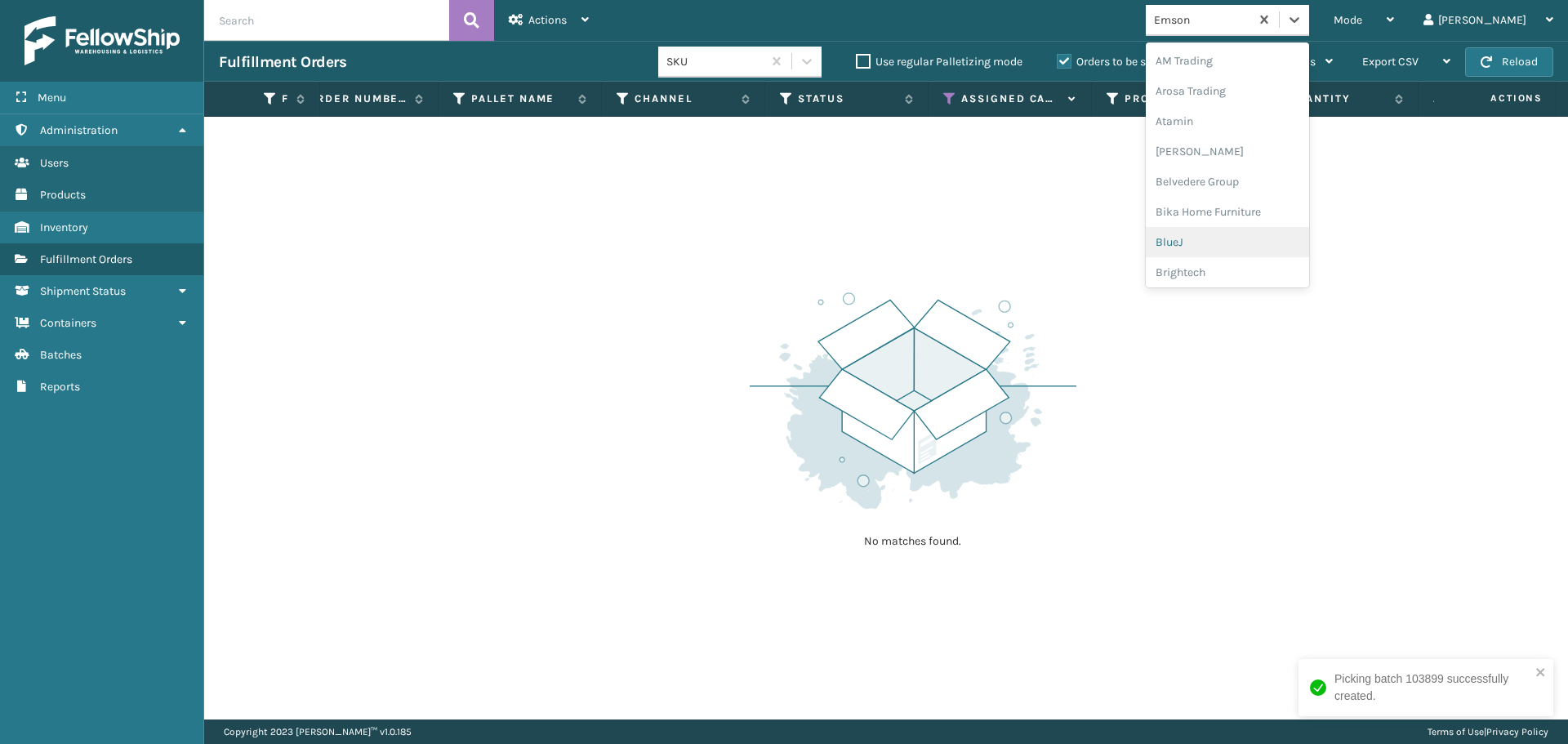
scroll to position [161, 0]
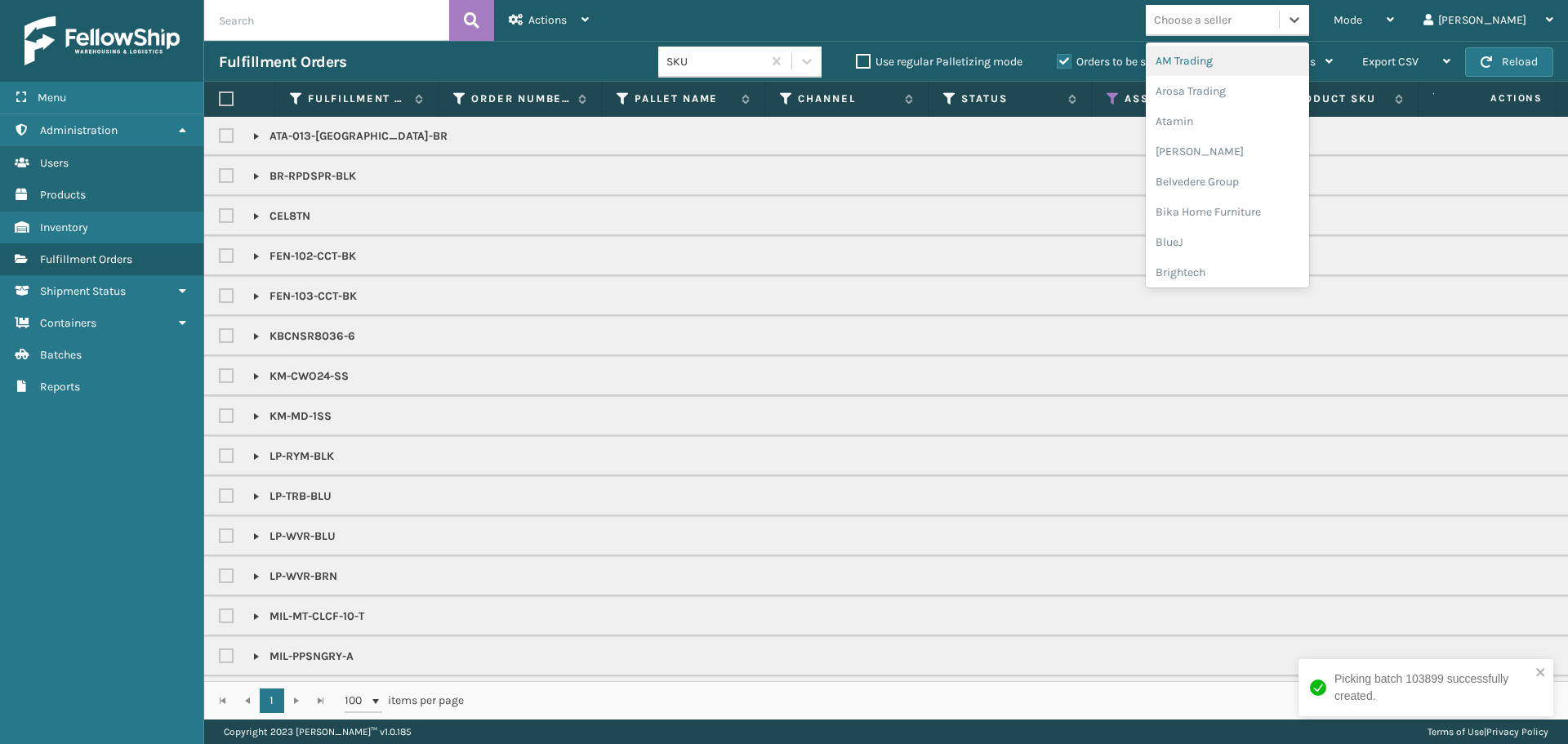
click at [1278, 14] on div "Choose a seller" at bounding box center [1211, 20] width 133 height 27
click at [611, 361] on td "KM-CWO24-SS" at bounding box center [1280, 376] width 2153 height 40
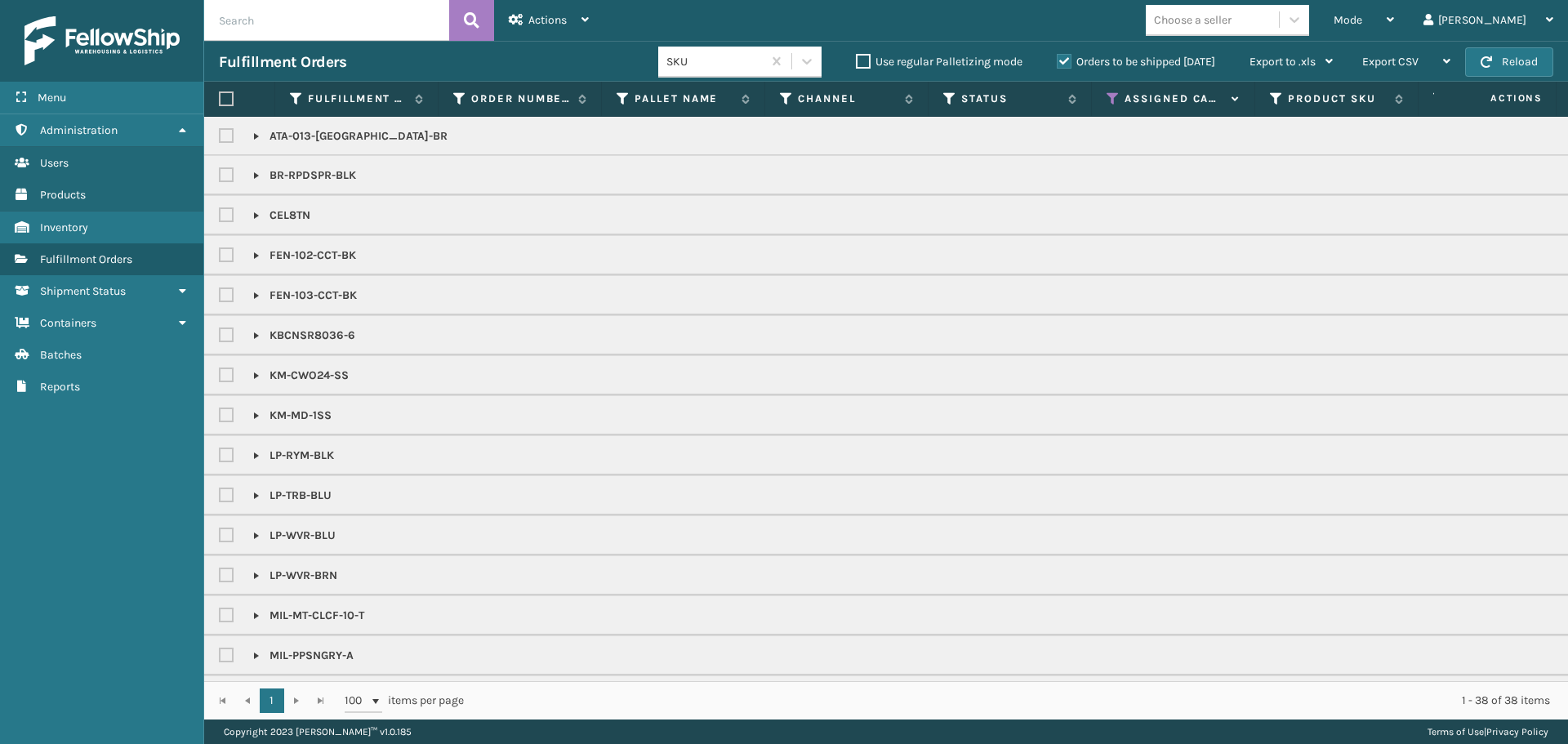
scroll to position [0, 0]
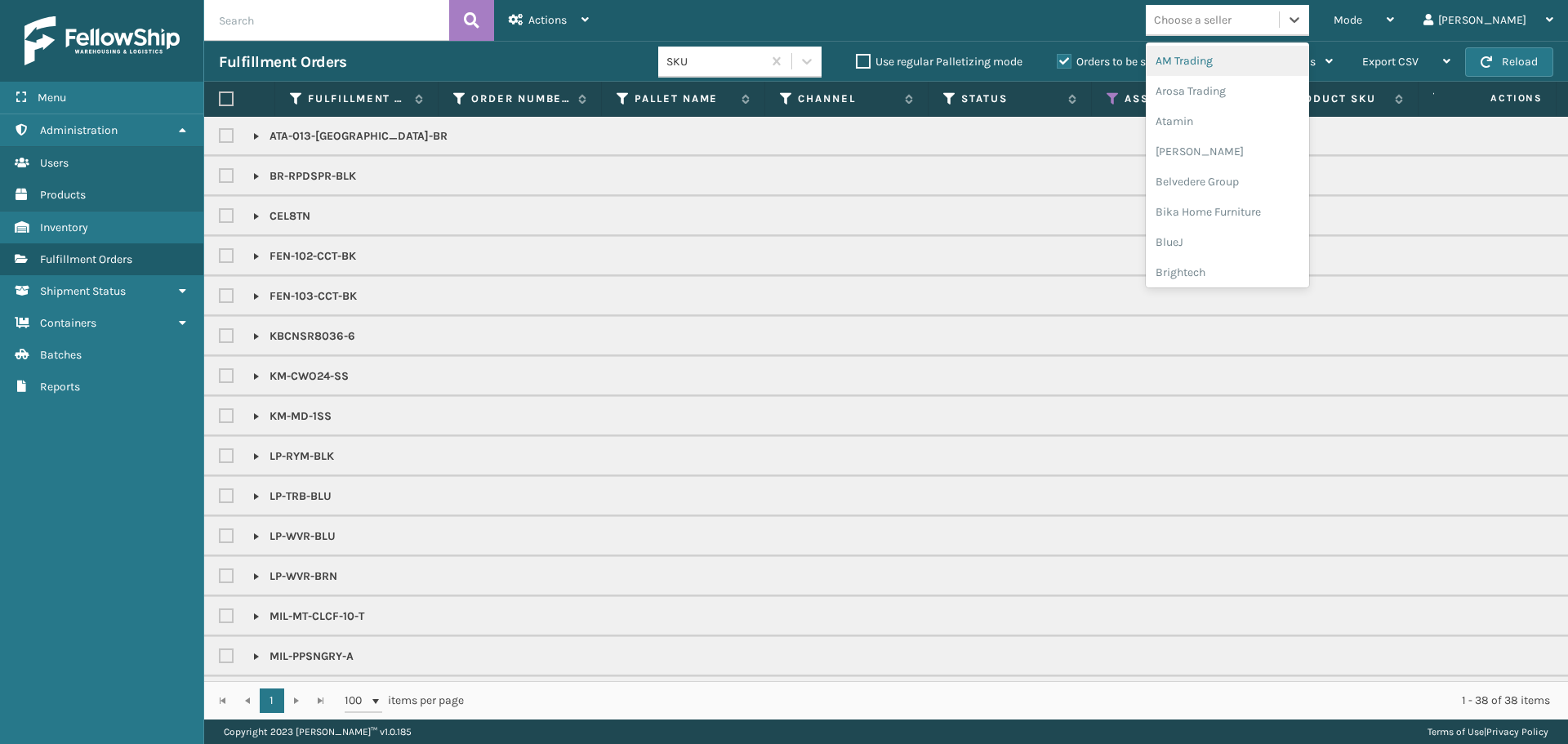
click at [1231, 23] on div "Choose a seller" at bounding box center [1192, 20] width 78 height 17
click at [1246, 123] on div "Atamin" at bounding box center [1227, 121] width 163 height 30
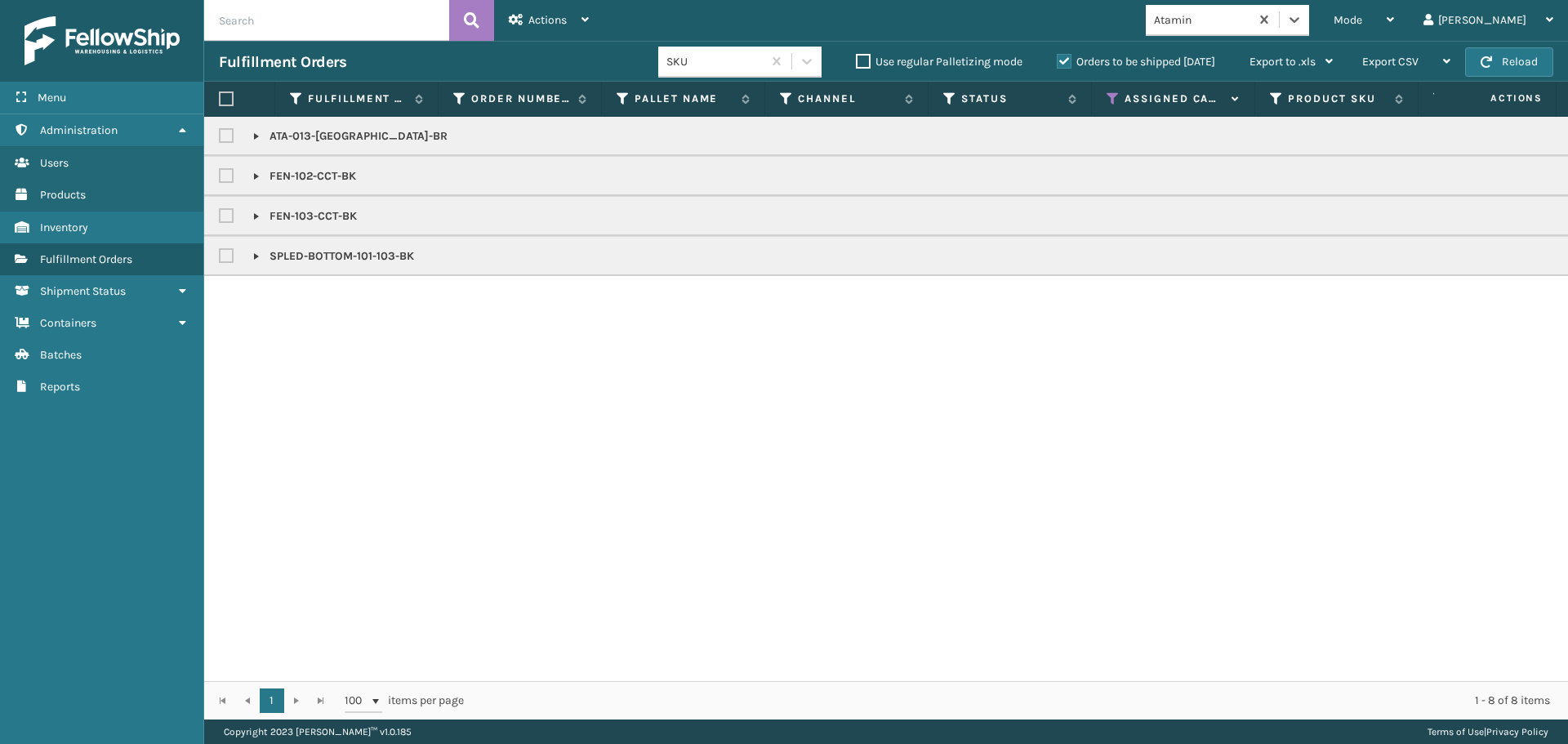
click at [225, 107] on th at bounding box center [239, 98] width 71 height 35
click at [225, 98] on label at bounding box center [226, 98] width 14 height 14
click at [219, 98] on input "checkbox" at bounding box center [218, 99] width 1 height 11
drag, startPoint x: 588, startPoint y: 16, endPoint x: 578, endPoint y: 25, distance: 13.5
click at [587, 17] on icon at bounding box center [585, 19] width 7 height 12
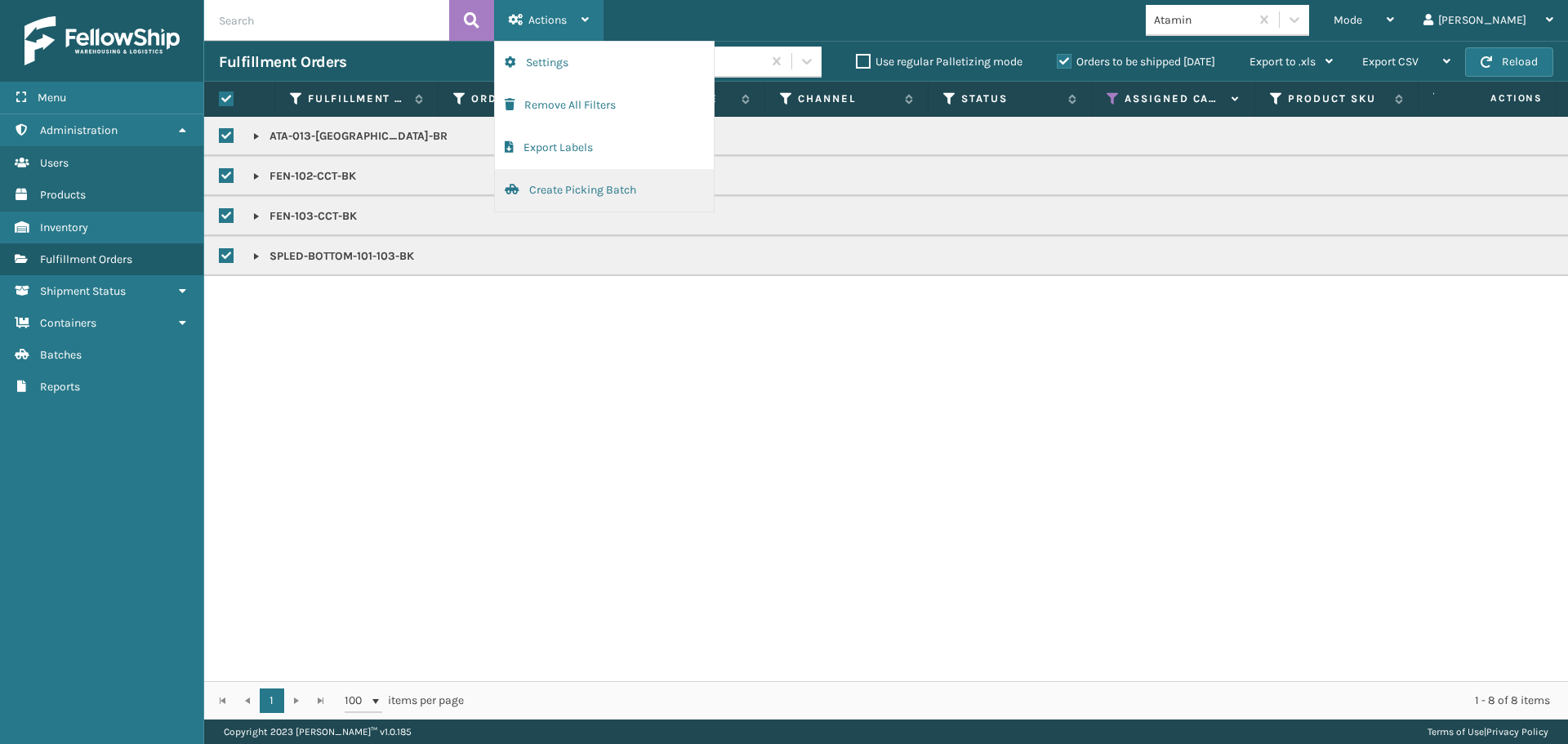
click at [570, 209] on button "Create Picking Batch" at bounding box center [604, 190] width 218 height 42
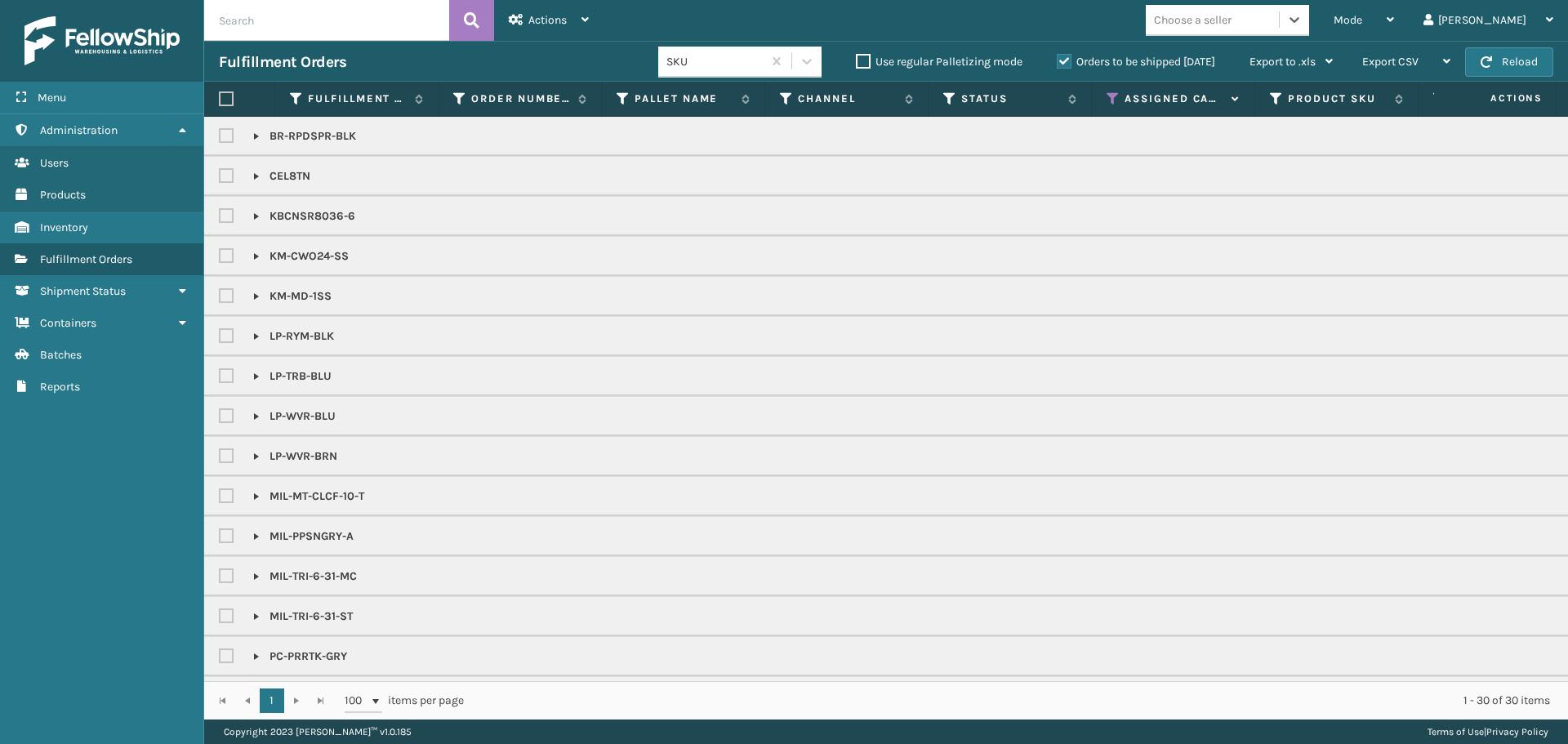
click at [1231, 22] on div "Choose a seller" at bounding box center [1192, 20] width 78 height 17
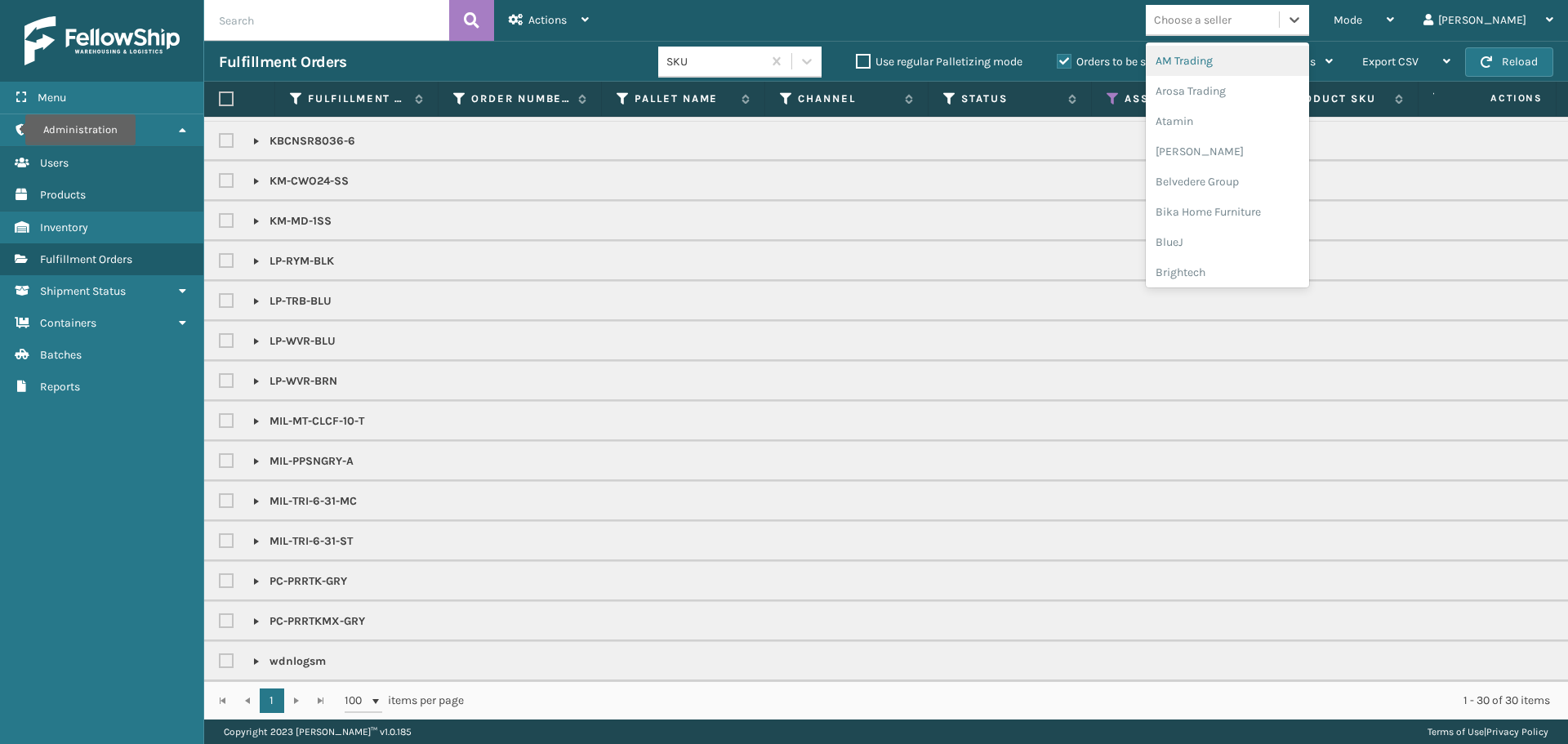
click at [1261, 35] on div "Choose a seller" at bounding box center [1227, 20] width 163 height 31
click at [1235, 232] on div "Plush Collections" at bounding box center [1227, 232] width 163 height 30
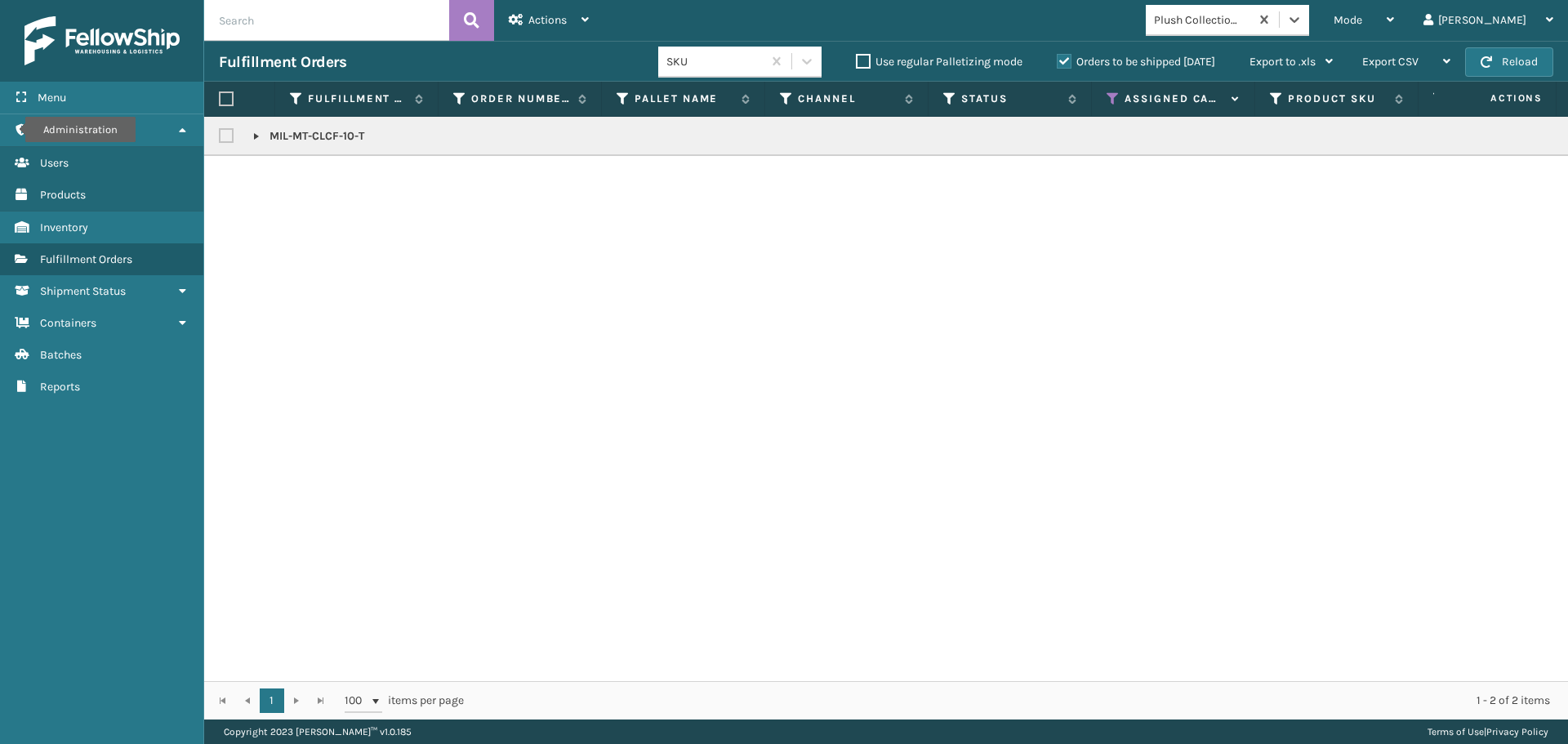
click at [220, 98] on label at bounding box center [226, 98] width 14 height 14
click at [219, 98] on input "checkbox" at bounding box center [218, 99] width 1 height 11
click at [573, 22] on div "Actions" at bounding box center [548, 20] width 80 height 41
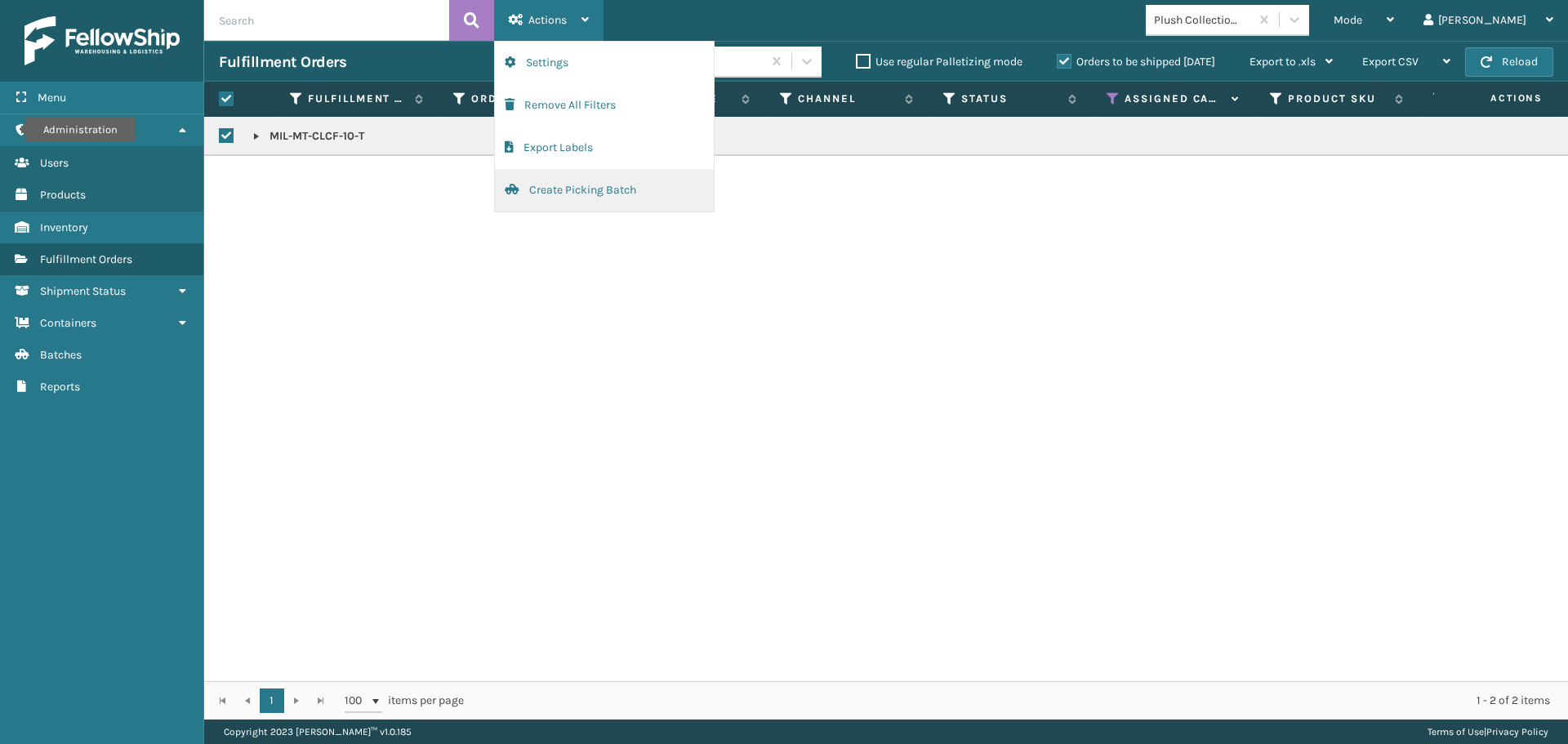
click at [556, 200] on button "Create Picking Batch" at bounding box center [604, 190] width 218 height 42
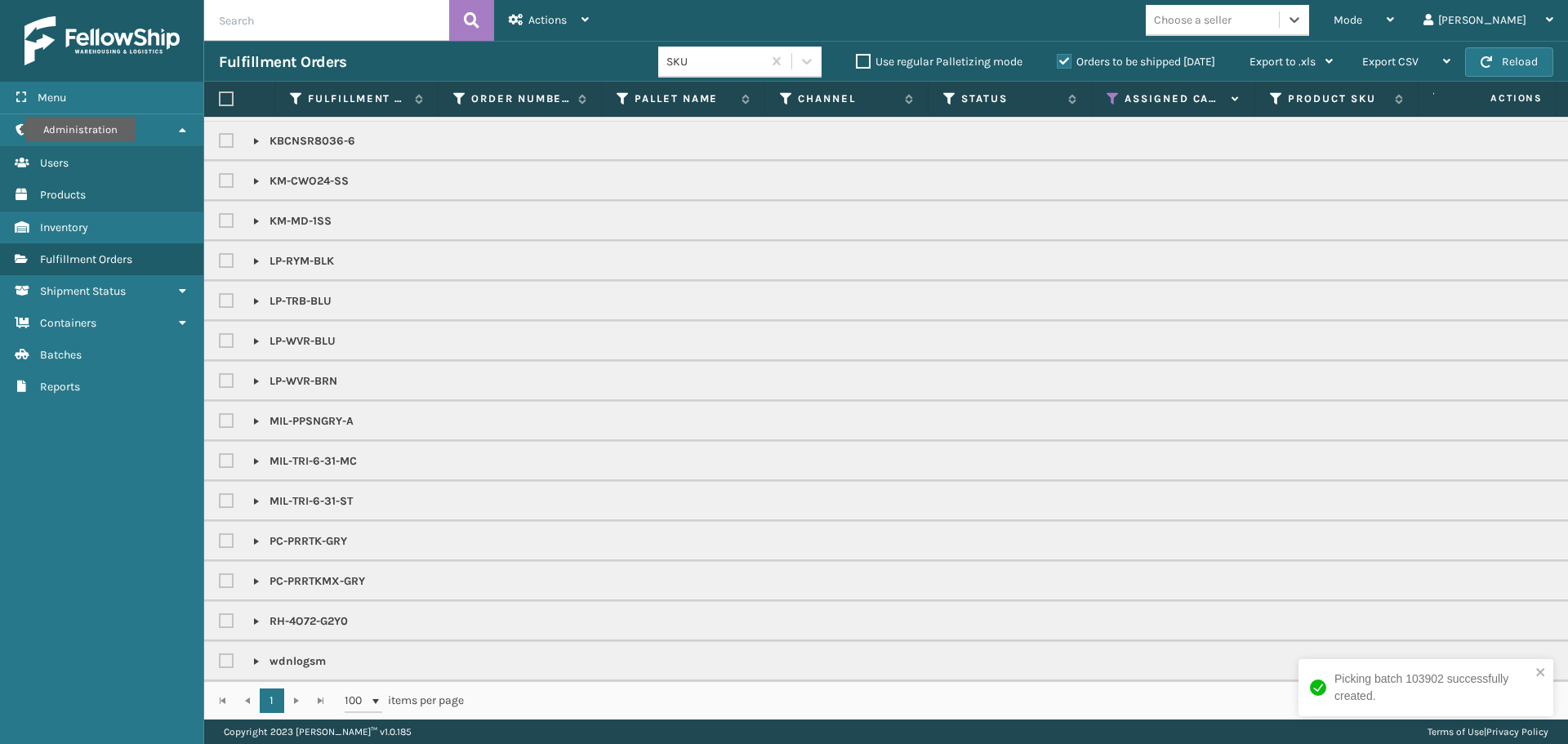
scroll to position [127, 0]
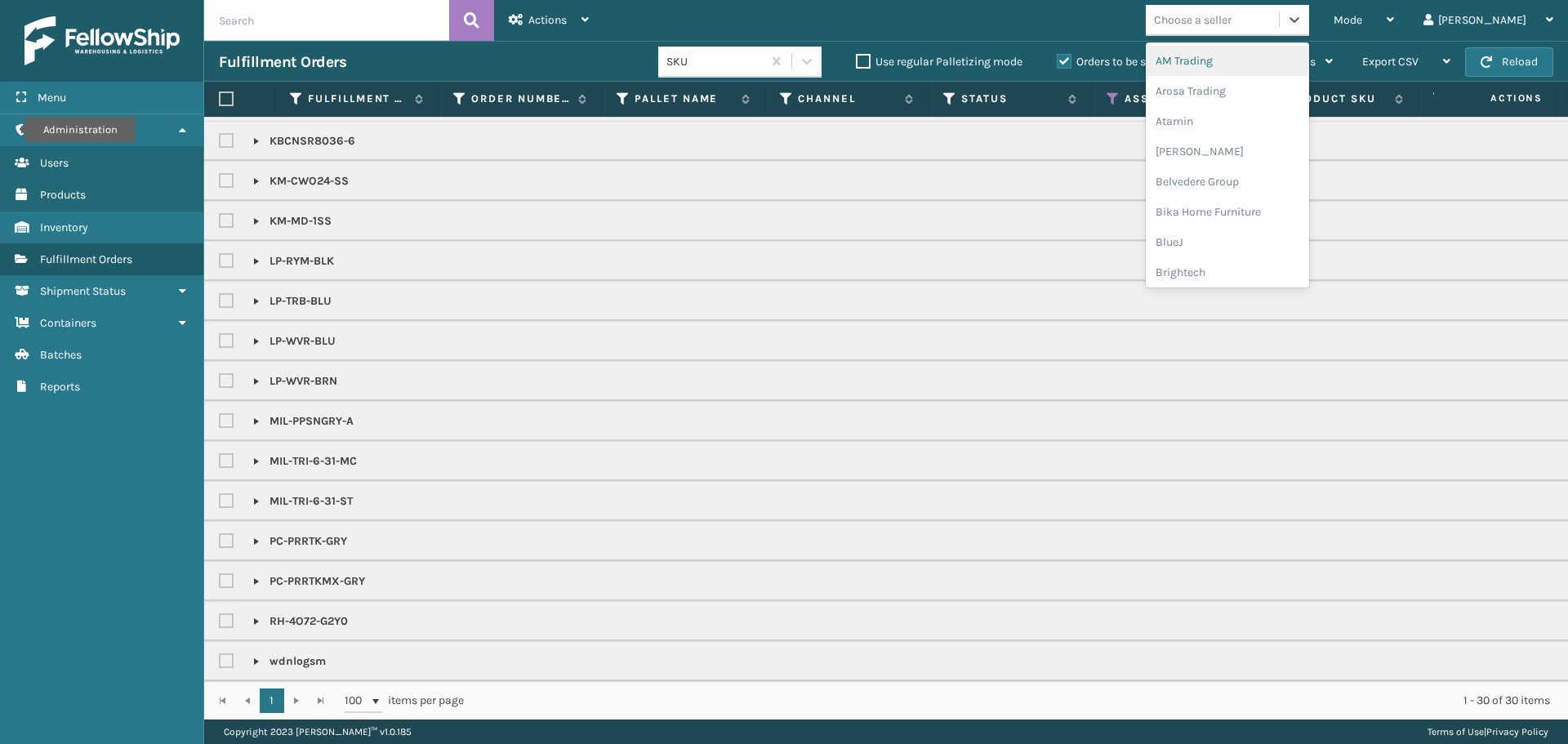
click at [1278, 18] on div "Choose a seller" at bounding box center [1211, 20] width 133 height 27
click at [1221, 153] on div "LifePro Fitness" at bounding box center [1227, 147] width 163 height 30
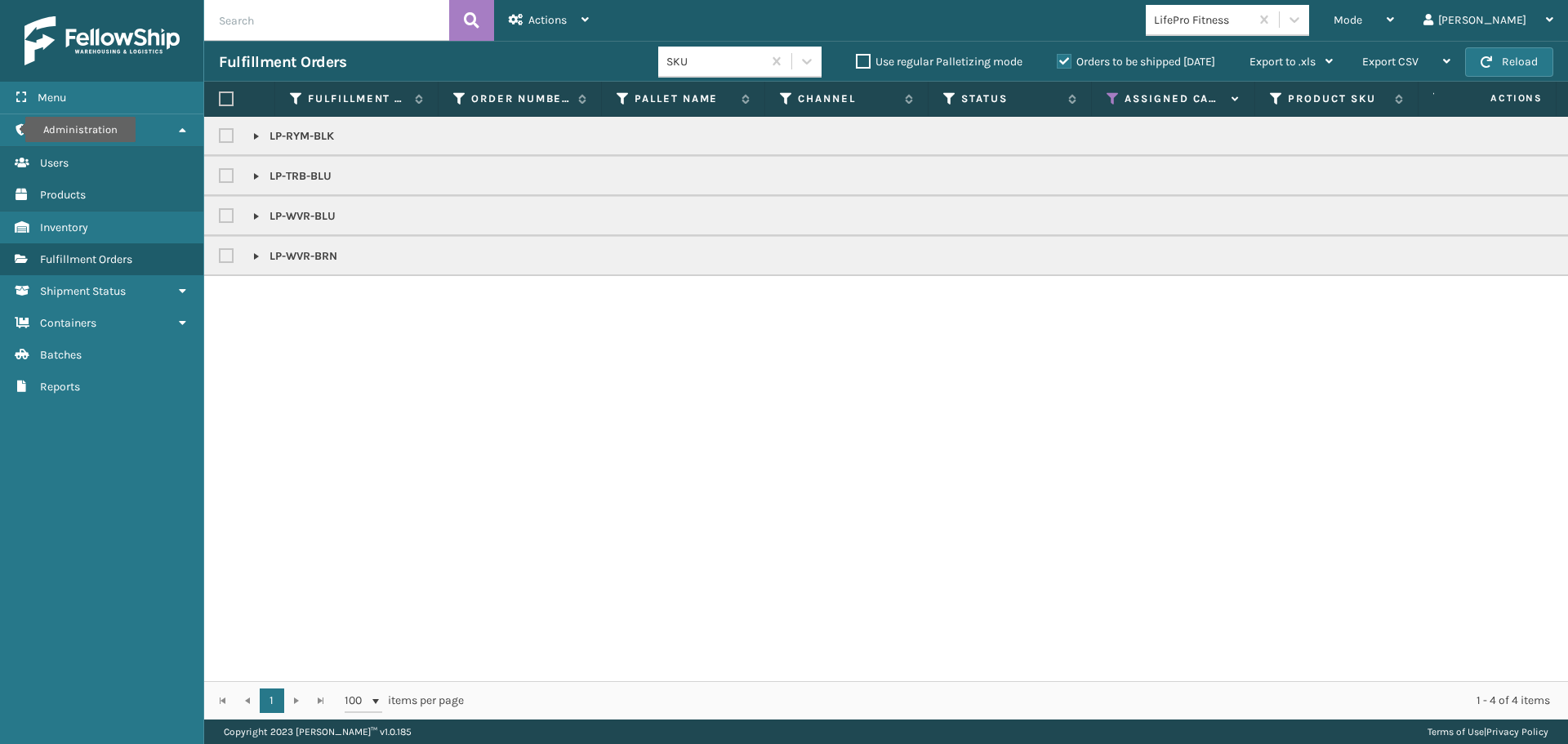
click at [227, 88] on th at bounding box center [239, 98] width 71 height 35
click at [228, 96] on label at bounding box center [226, 98] width 14 height 14
click at [219, 96] on input "checkbox" at bounding box center [218, 99] width 1 height 11
drag, startPoint x: 542, startPoint y: 31, endPoint x: 535, endPoint y: 56, distance: 26.0
click at [539, 33] on div "Actions" at bounding box center [548, 20] width 80 height 41
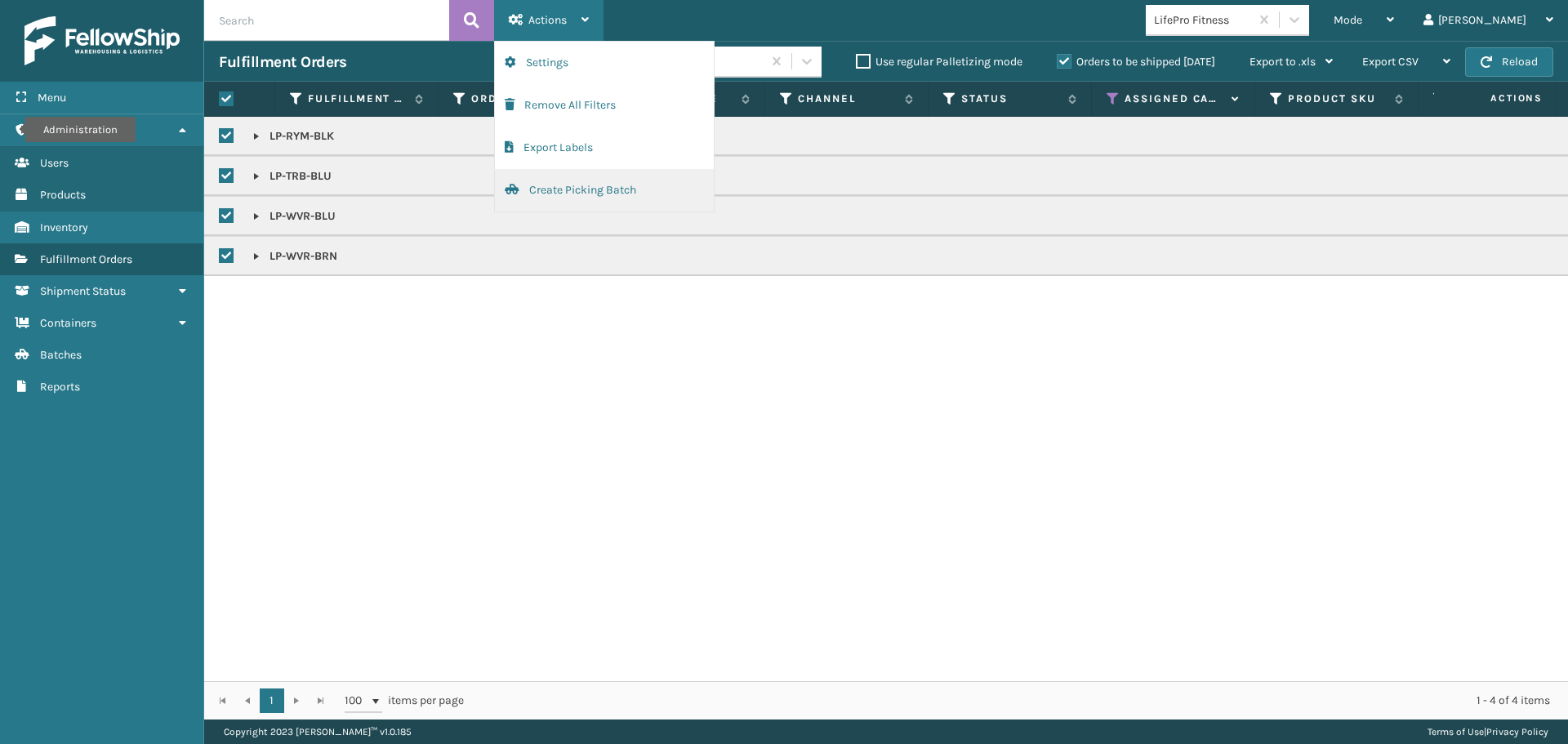
click at [553, 203] on button "Create Picking Batch" at bounding box center [604, 190] width 218 height 42
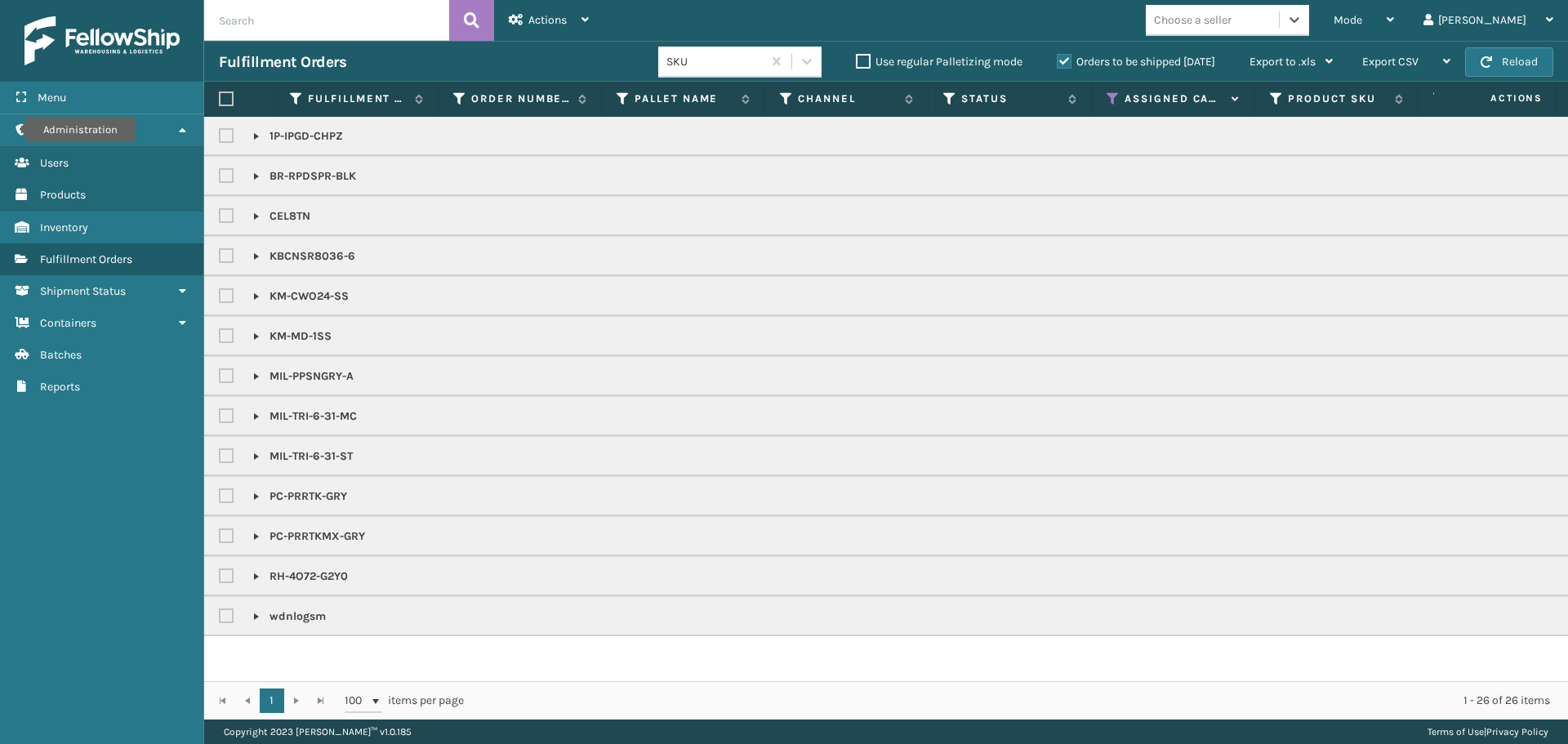
click at [1224, 32] on div "Choose a seller" at bounding box center [1211, 20] width 133 height 27
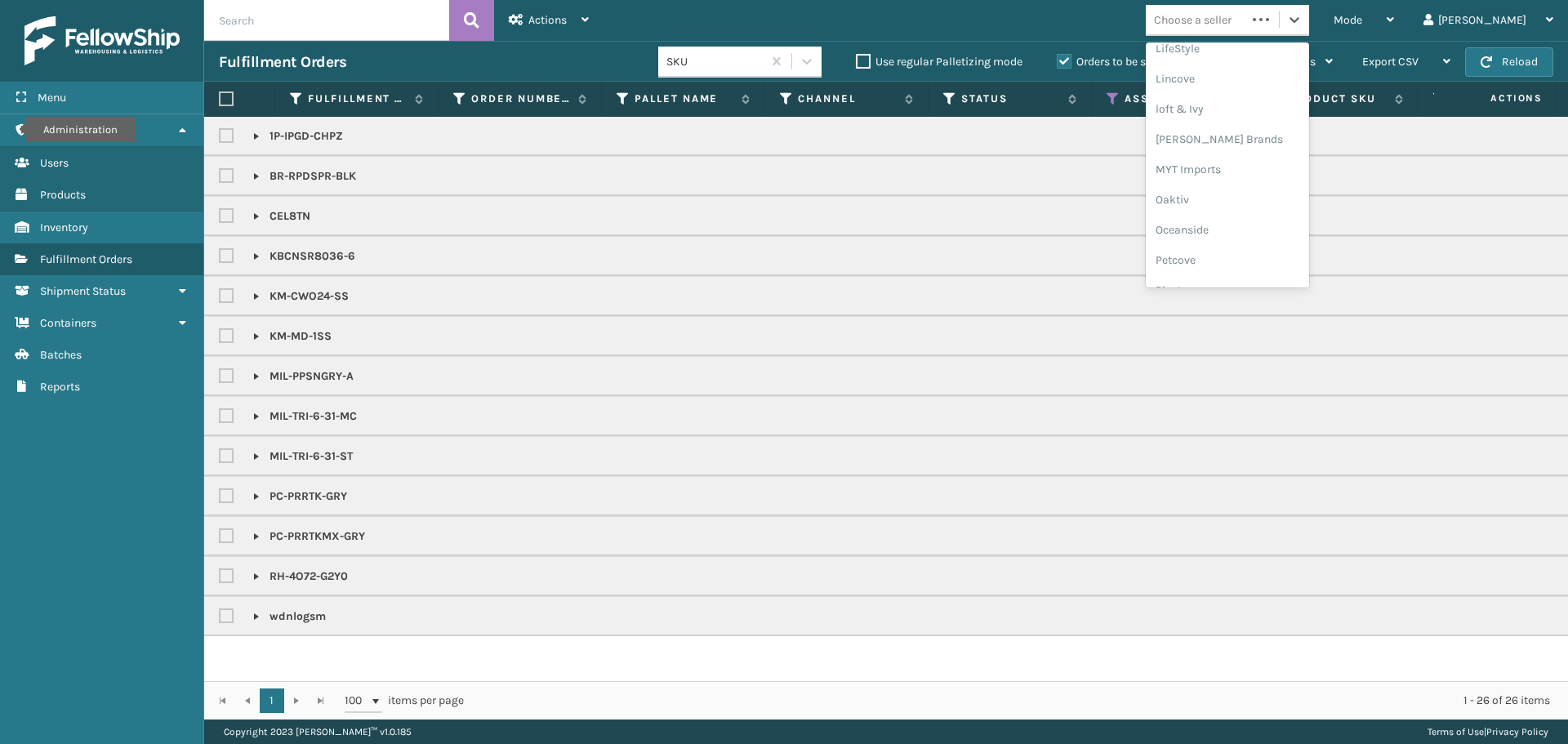
scroll to position [789, 0]
click at [1222, 104] on div "Petcove" at bounding box center [1227, 117] width 163 height 30
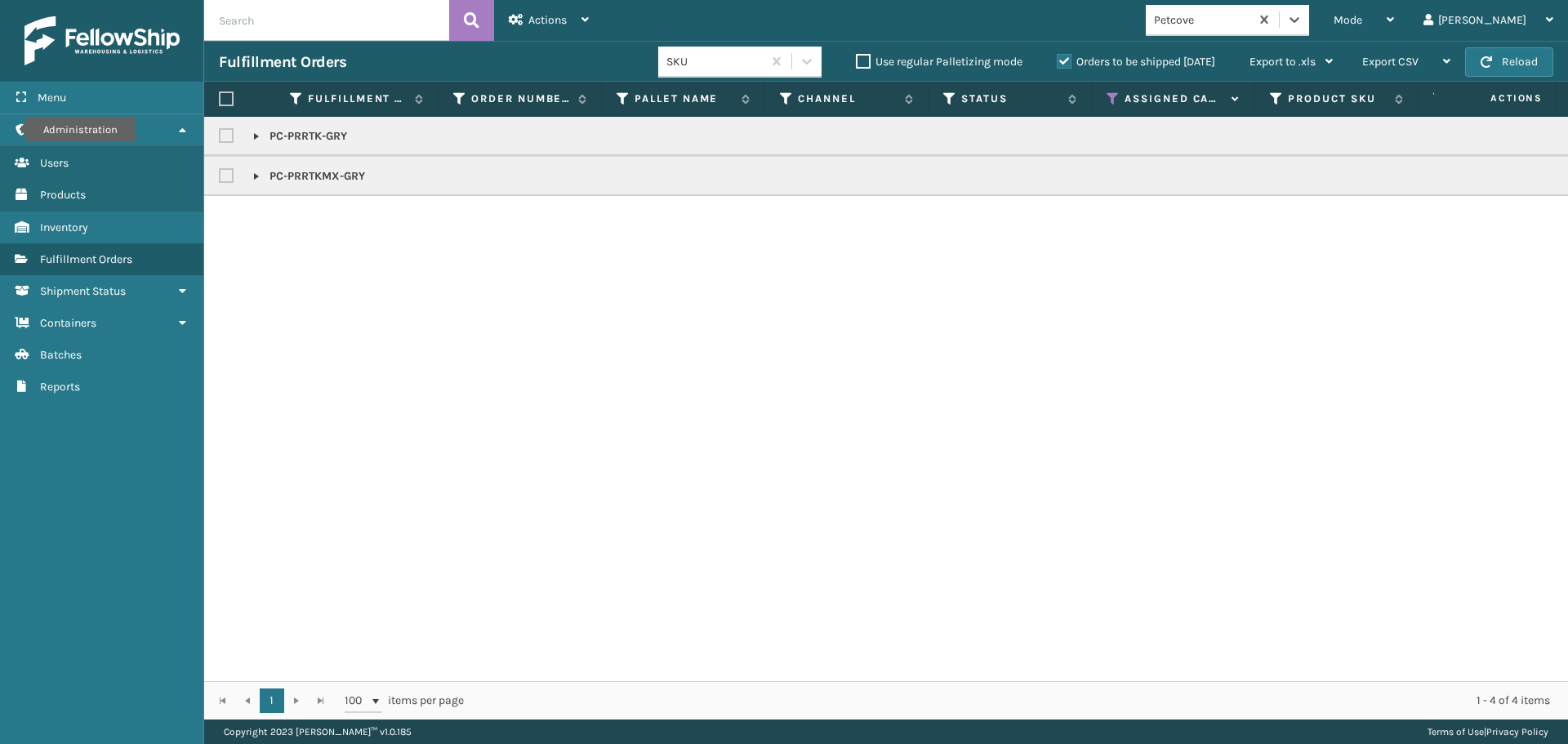
click at [228, 99] on label at bounding box center [226, 98] width 14 height 14
click at [219, 99] on input "checkbox" at bounding box center [218, 99] width 1 height 11
drag, startPoint x: 582, startPoint y: 30, endPoint x: 572, endPoint y: 33, distance: 10.4
click at [578, 31] on div "Actions" at bounding box center [548, 20] width 80 height 41
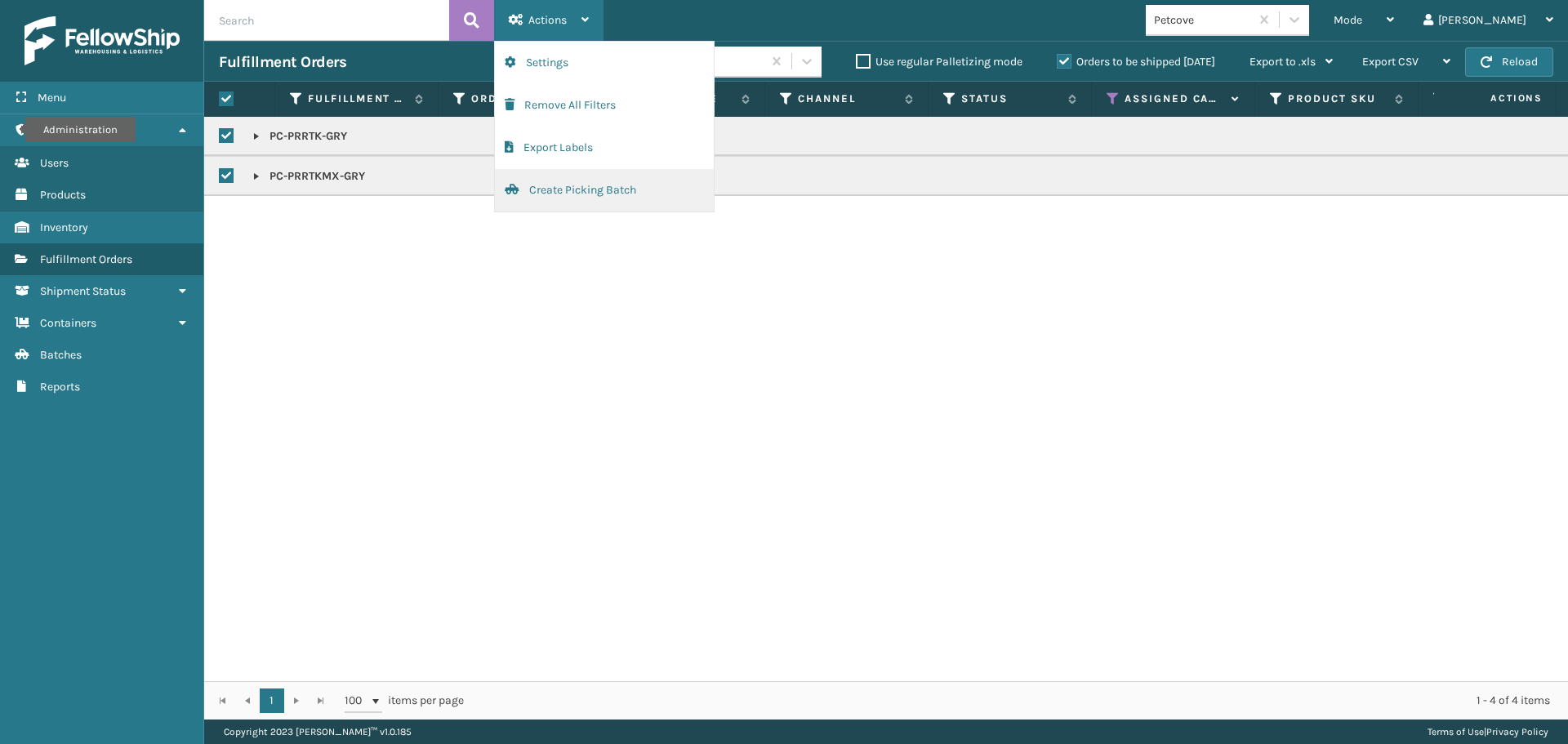
click at [589, 194] on button "Create Picking Batch" at bounding box center [604, 190] width 218 height 42
